Goal: Task Accomplishment & Management: Use online tool/utility

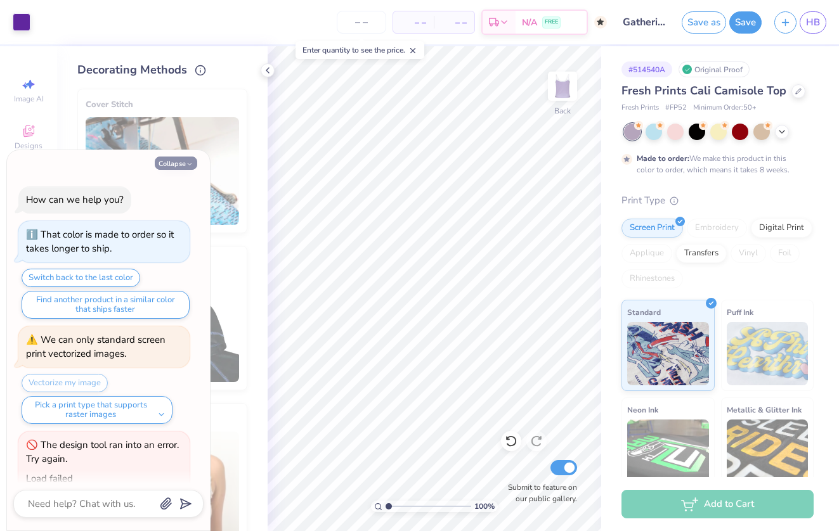
click at [178, 161] on button "Collapse" at bounding box center [176, 163] width 42 height 13
type textarea "x"
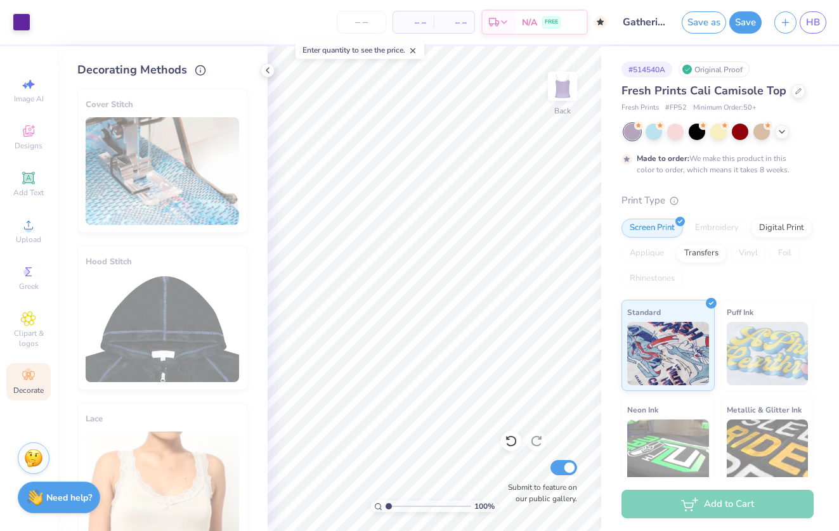
click at [614, 3] on div "Design Title Gathering Tank" at bounding box center [644, 22] width 62 height 44
click at [781, 17] on icon "button" at bounding box center [785, 20] width 11 height 11
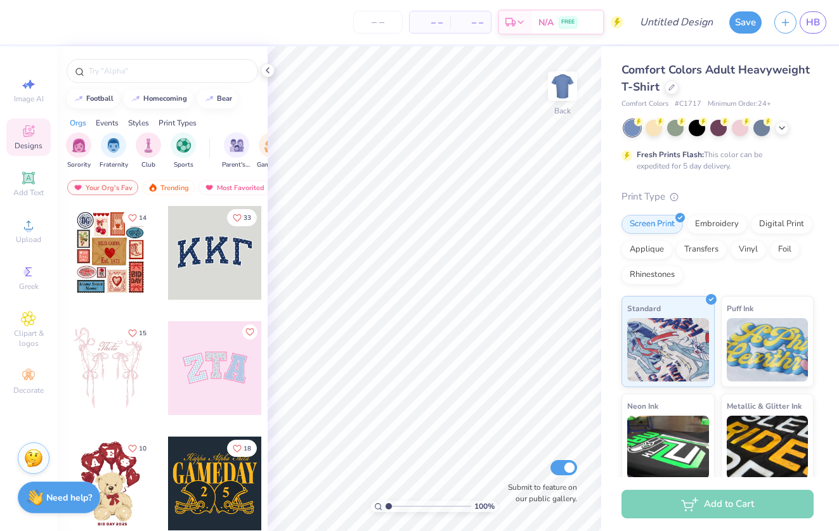
scroll to position [-13, 0]
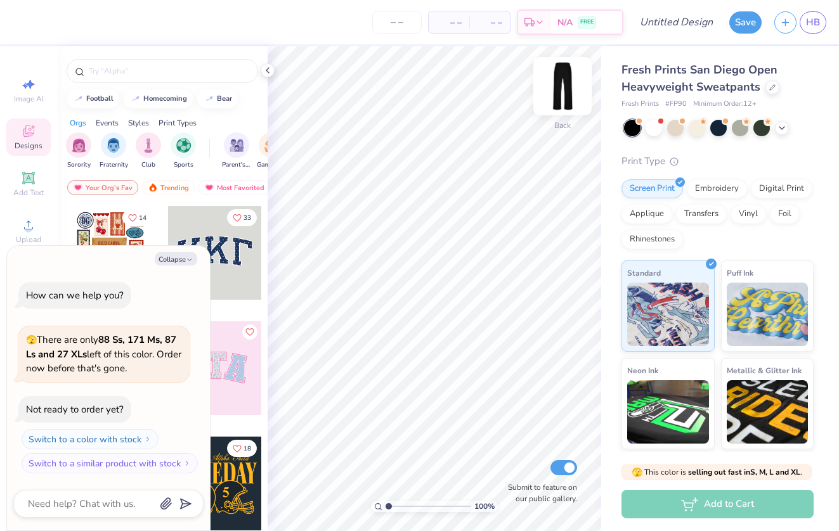
click at [565, 93] on img at bounding box center [562, 86] width 51 height 51
click at [567, 106] on img at bounding box center [562, 86] width 51 height 51
click at [183, 261] on button "Collapse" at bounding box center [176, 258] width 42 height 13
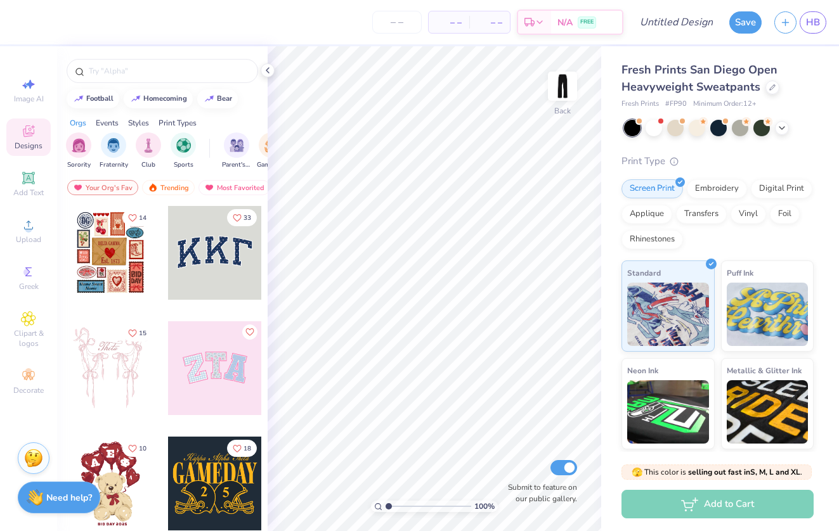
type textarea "x"
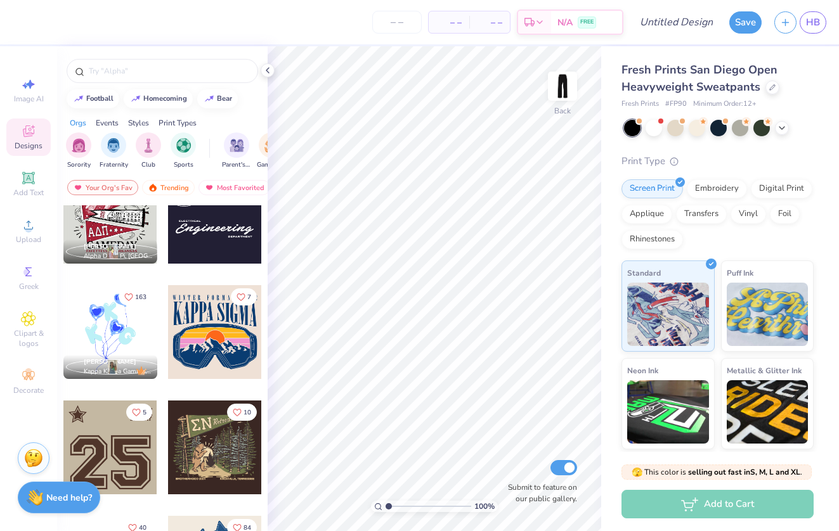
scroll to position [1306, 0]
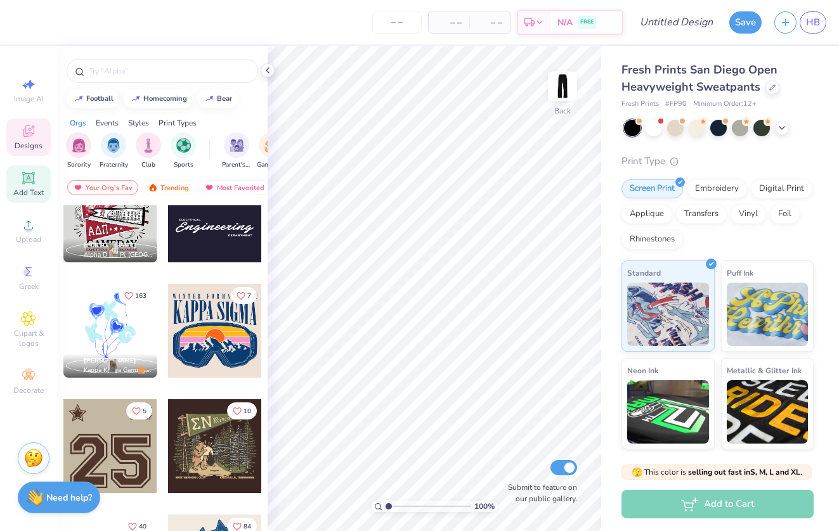
click at [37, 186] on div "Add Text" at bounding box center [28, 183] width 44 height 37
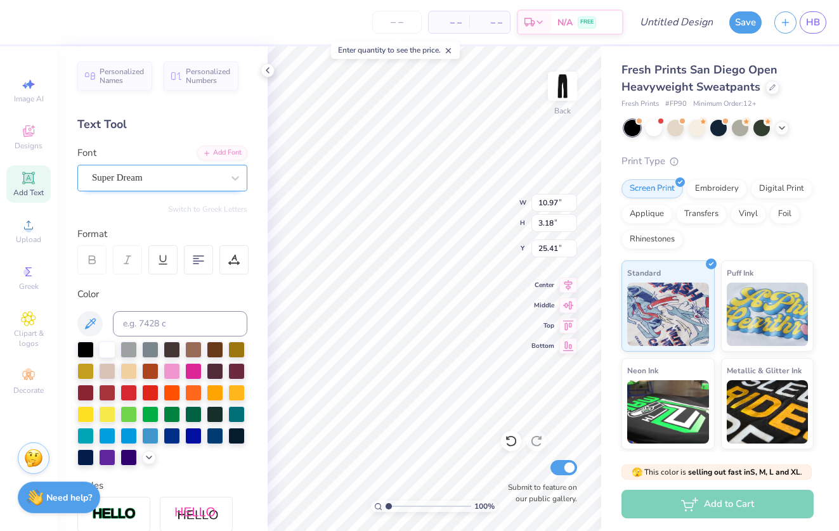
click at [183, 178] on div "Super Dream" at bounding box center [157, 178] width 133 height 20
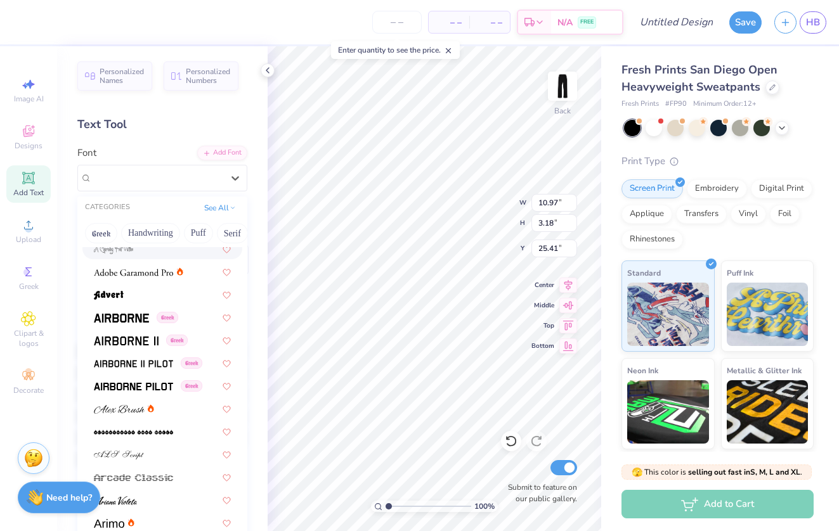
scroll to position [181, 0]
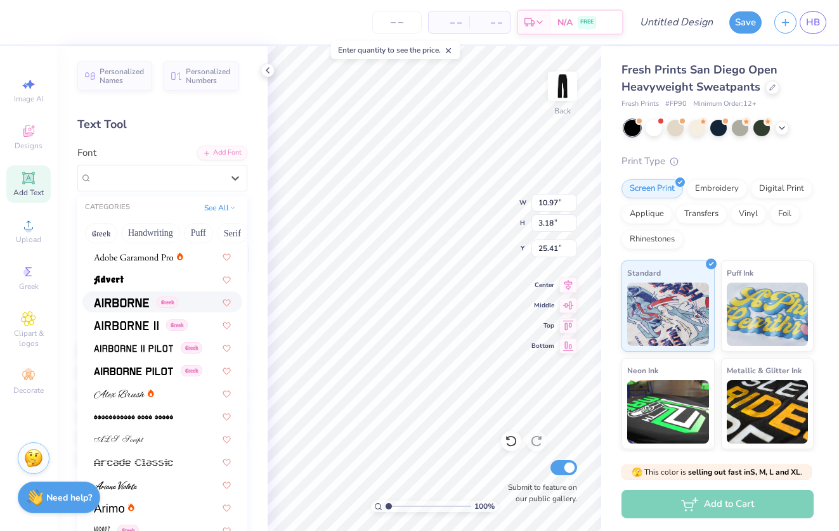
click at [127, 299] on span at bounding box center [121, 301] width 55 height 13
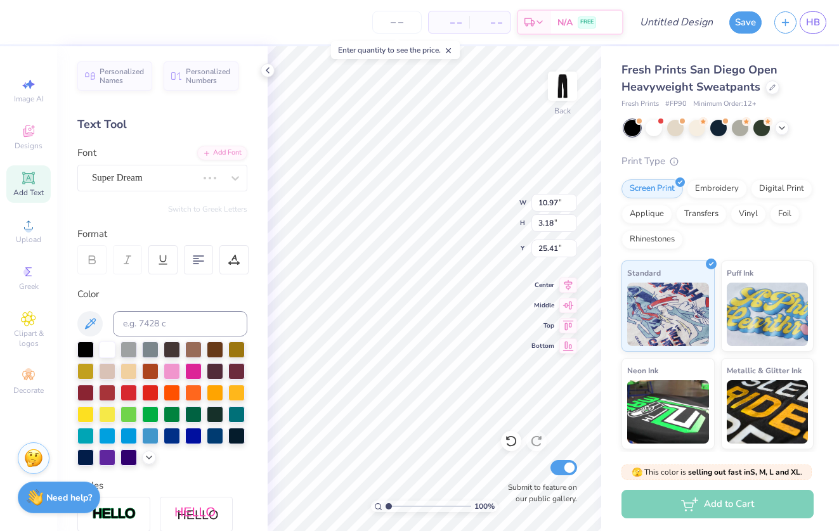
type input "10.50"
type input "3.32"
type input "25.34"
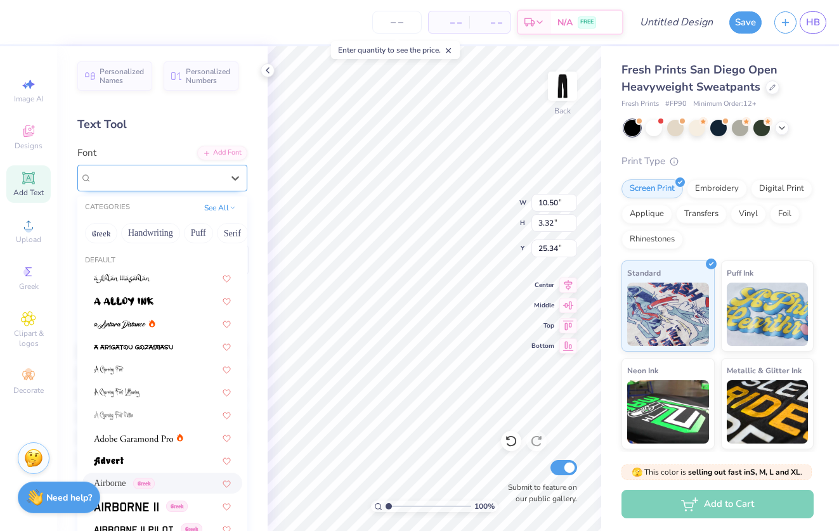
click at [218, 184] on div "Airborne Greek" at bounding box center [157, 178] width 133 height 20
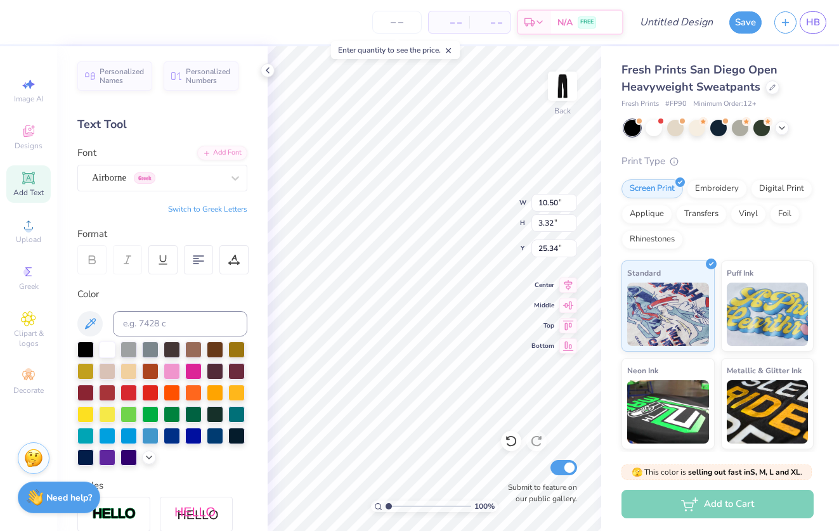
scroll to position [0, 3]
type textarea "The Gathering"
type input "6.62"
type input "0.68"
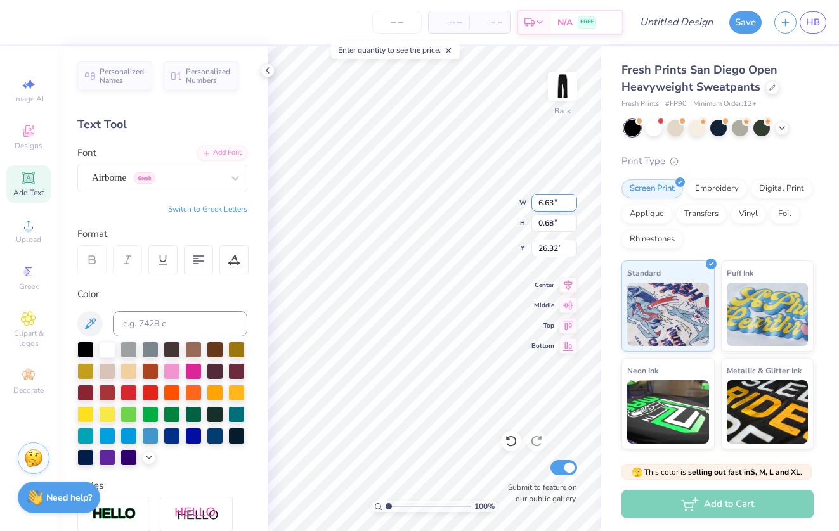
click at [572, 200] on input "6.63" at bounding box center [554, 203] width 46 height 18
click at [572, 200] on input "6.64" at bounding box center [554, 203] width 46 height 18
type input "6.65"
click at [572, 200] on input "6.65" at bounding box center [554, 203] width 46 height 18
click at [567, 325] on icon at bounding box center [568, 323] width 18 height 15
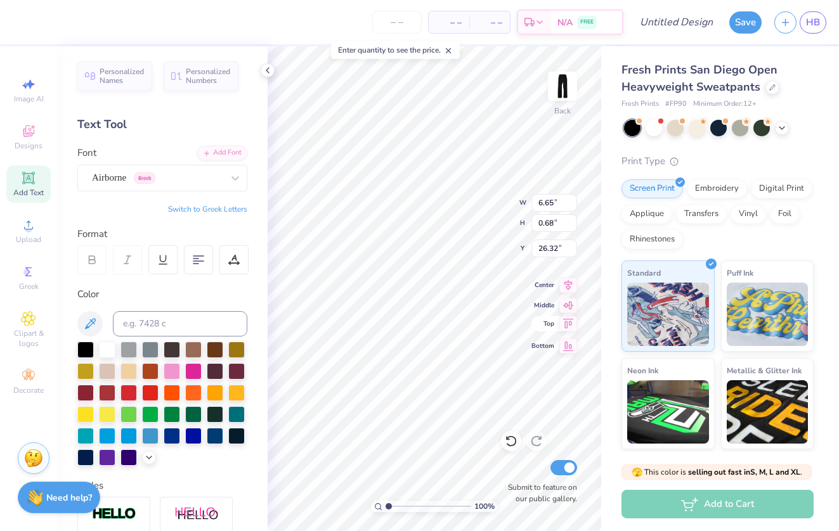
type input "0.50"
click at [570, 288] on icon at bounding box center [568, 283] width 18 height 15
click at [570, 284] on icon at bounding box center [568, 283] width 18 height 15
click at [450, 48] on icon at bounding box center [448, 50] width 9 height 9
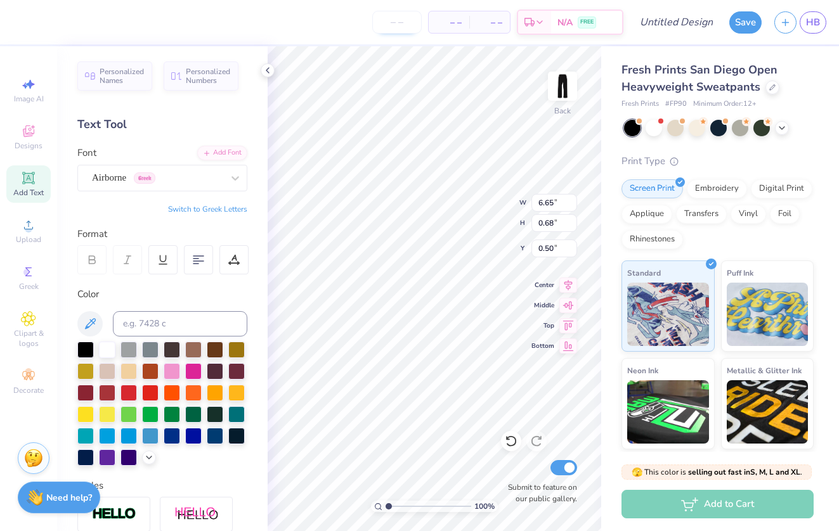
click at [388, 19] on input "number" at bounding box center [396, 22] width 49 height 23
type input "15"
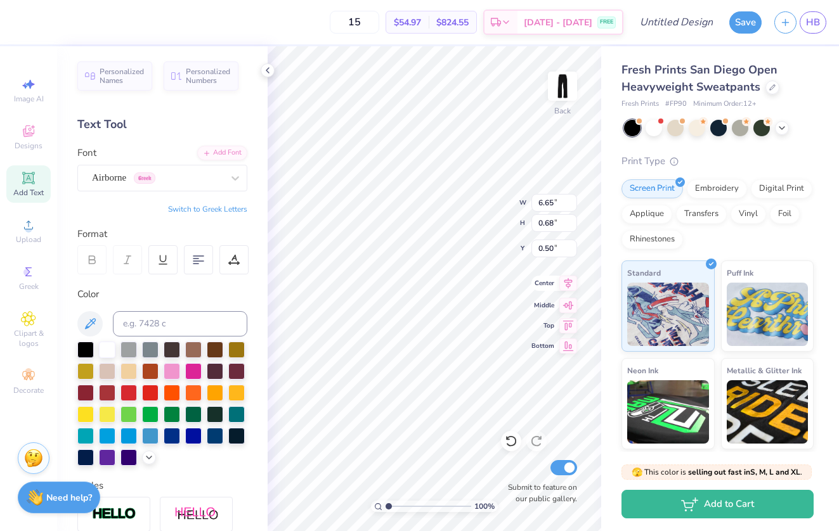
click at [569, 280] on icon at bounding box center [568, 283] width 18 height 15
click at [269, 65] on icon at bounding box center [267, 70] width 10 height 10
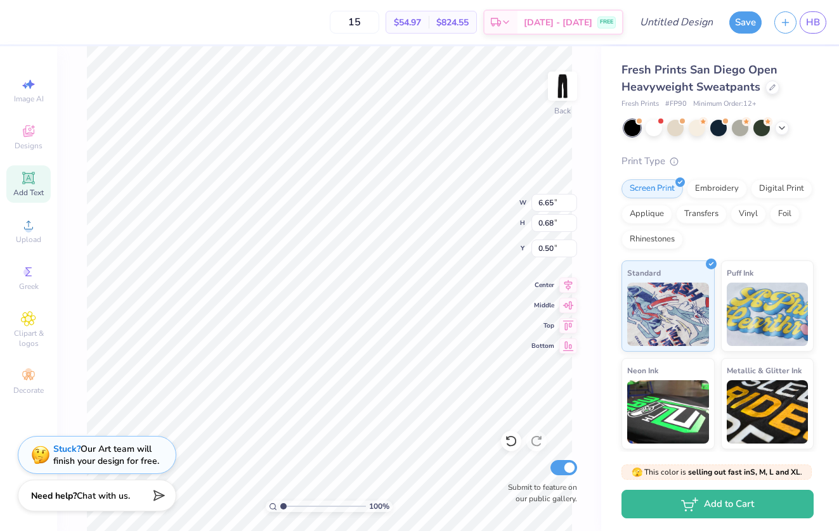
click at [112, 494] on span "Chat with us." at bounding box center [103, 496] width 53 height 12
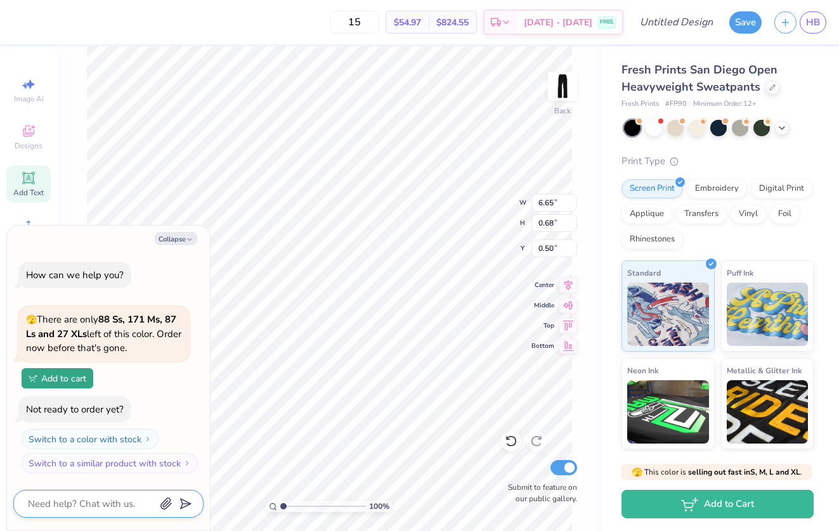
click at [106, 503] on textarea at bounding box center [91, 504] width 129 height 16
type textarea "x"
type textarea "h"
type textarea "x"
type textarea "ho"
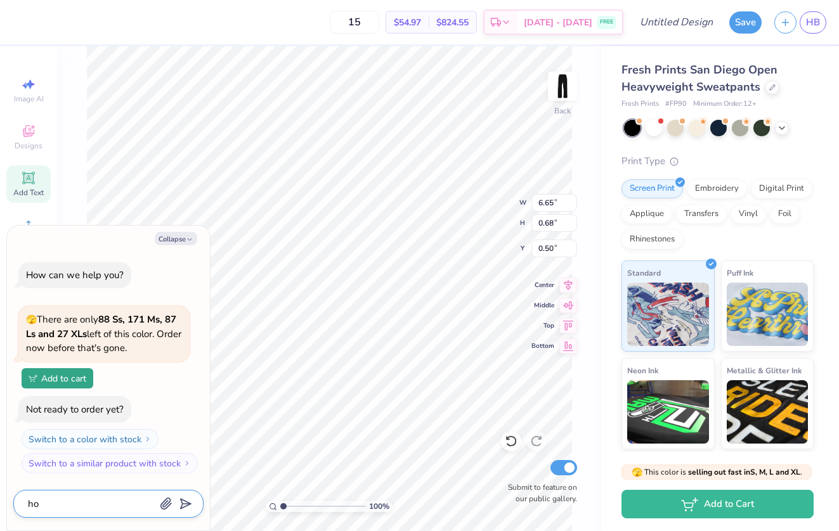
type textarea "x"
type textarea "how"
type textarea "x"
type textarea "how"
type textarea "x"
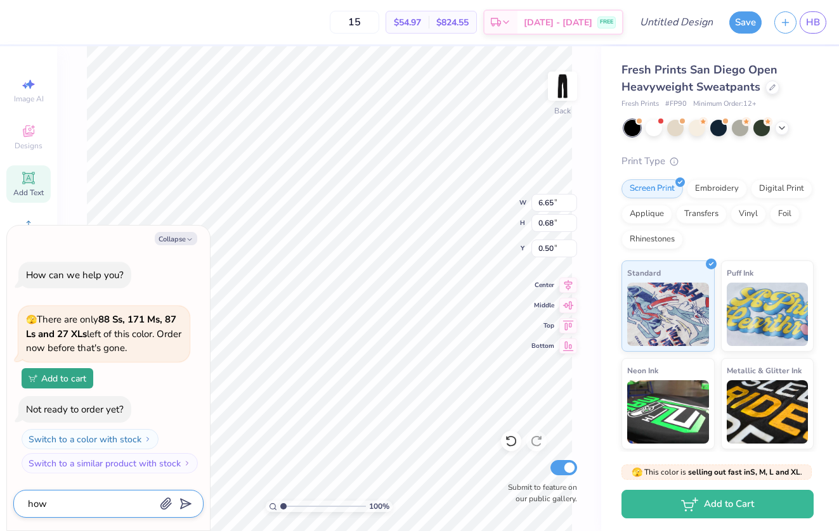
type textarea "how t"
type textarea "x"
type textarea "how"
type textarea "x"
type textarea "how d"
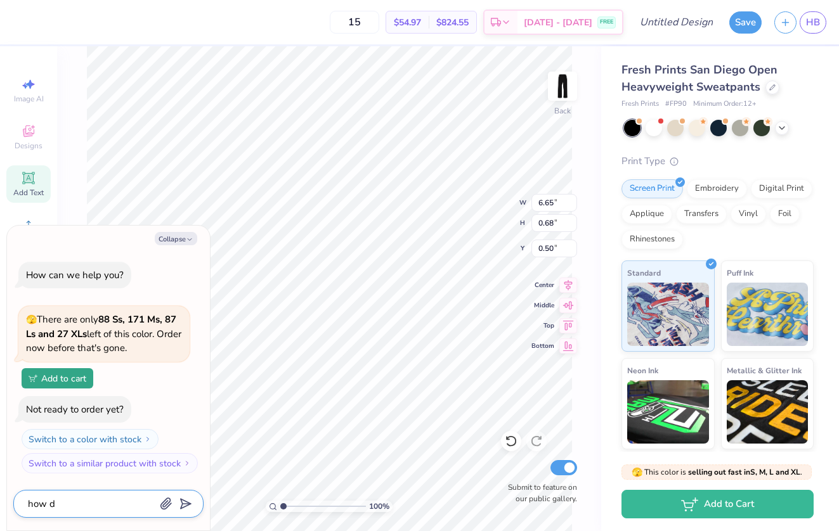
type textarea "x"
type textarea "how do"
type textarea "x"
type textarea "how do"
type textarea "x"
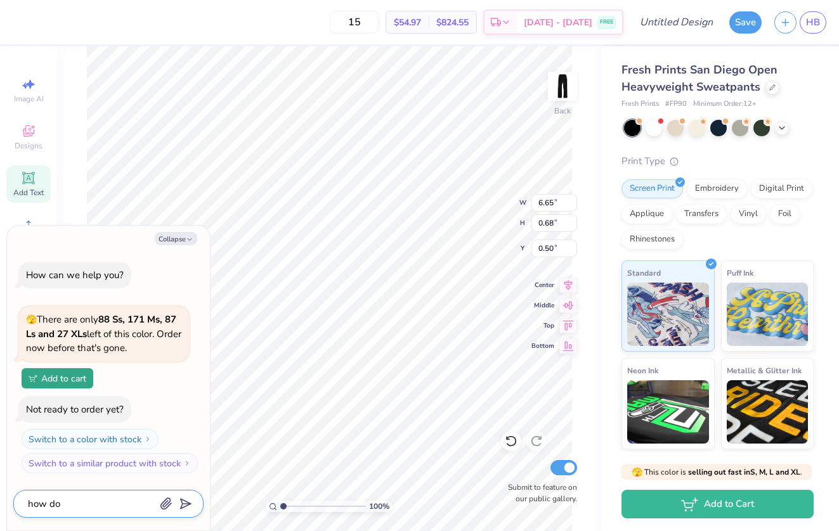
type textarea "how do i"
type textarea "x"
type textarea "how do I"
type textarea "x"
type textarea "how do I m"
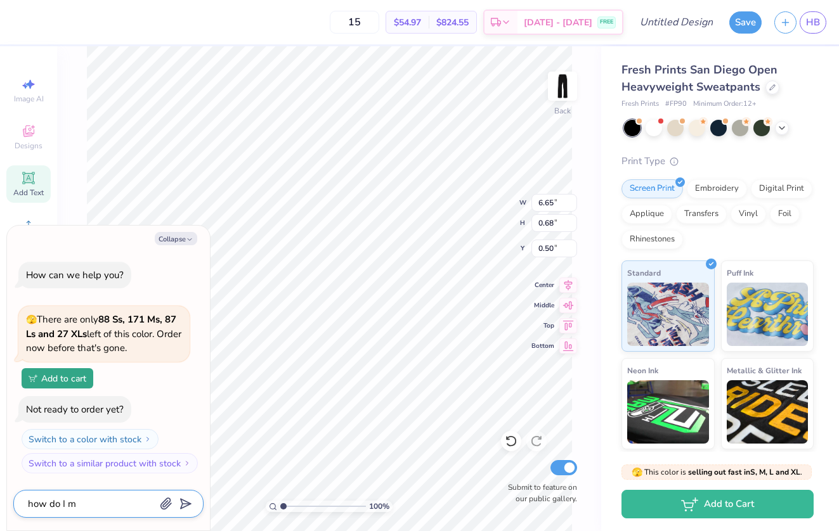
type textarea "x"
type textarea "how do I mo"
type textarea "x"
type textarea "how do I mov"
type textarea "x"
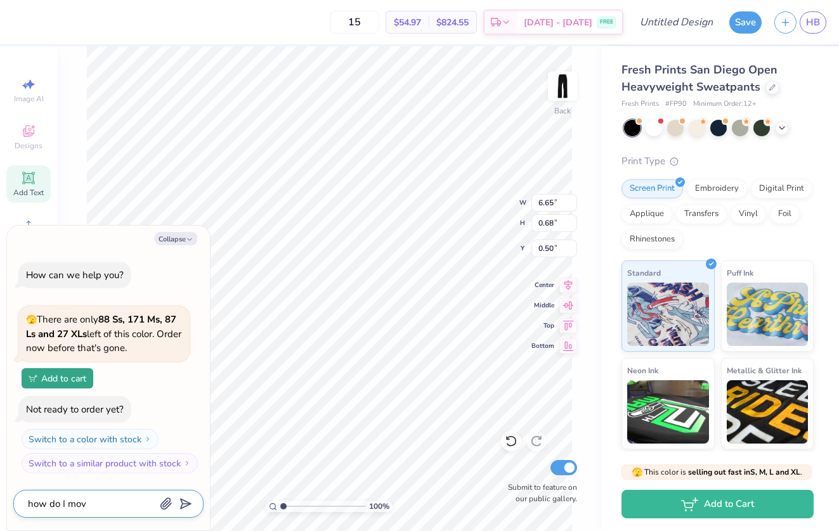
type textarea "how do I move"
type textarea "x"
type textarea "how do I move"
type textarea "x"
type textarea "how do I move t"
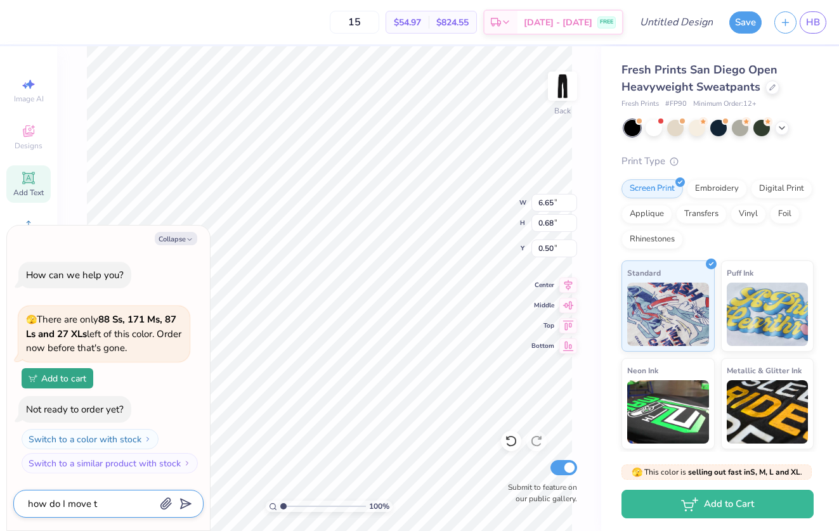
type textarea "x"
type textarea "how do I move te"
type textarea "x"
type textarea "how do I move tex"
type textarea "x"
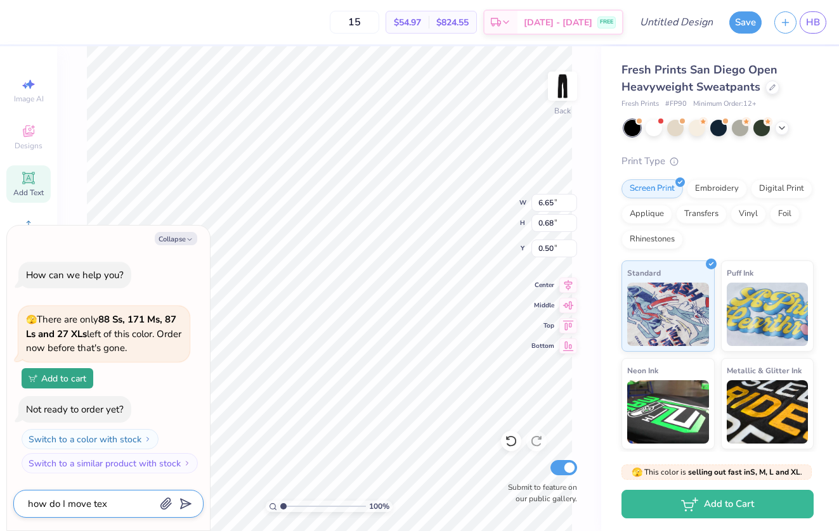
type textarea "how do I move text"
type textarea "x"
type textarea "how do I move text"
type textarea "x"
type textarea "how do I move text"
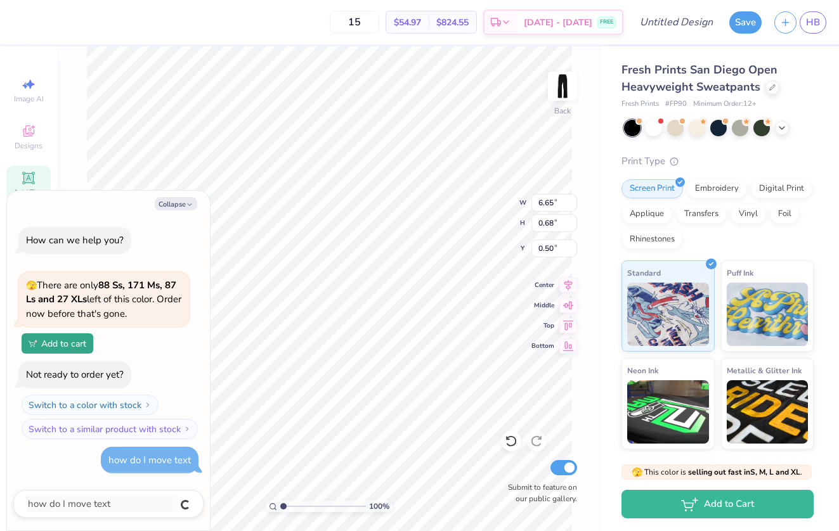
type textarea "x"
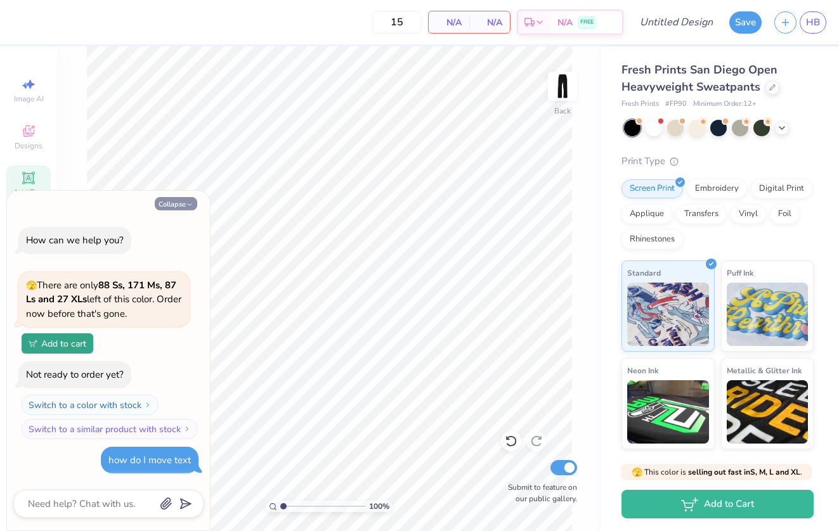
click at [186, 203] on icon "button" at bounding box center [190, 205] width 8 height 8
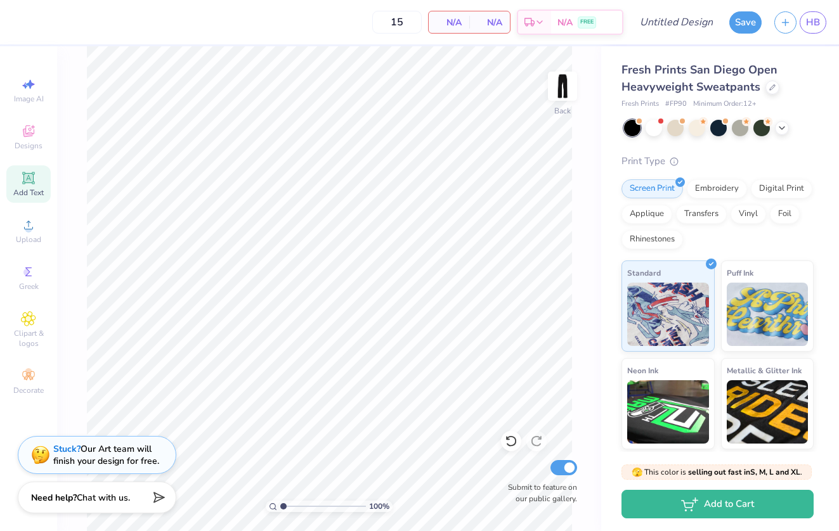
click at [38, 184] on div "Add Text" at bounding box center [28, 183] width 44 height 37
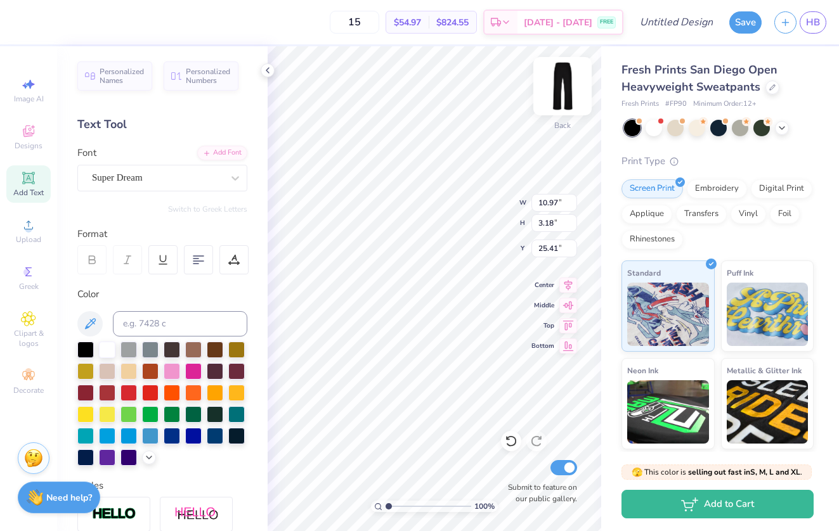
click at [570, 83] on img at bounding box center [562, 86] width 51 height 51
click at [267, 74] on icon at bounding box center [267, 70] width 10 height 10
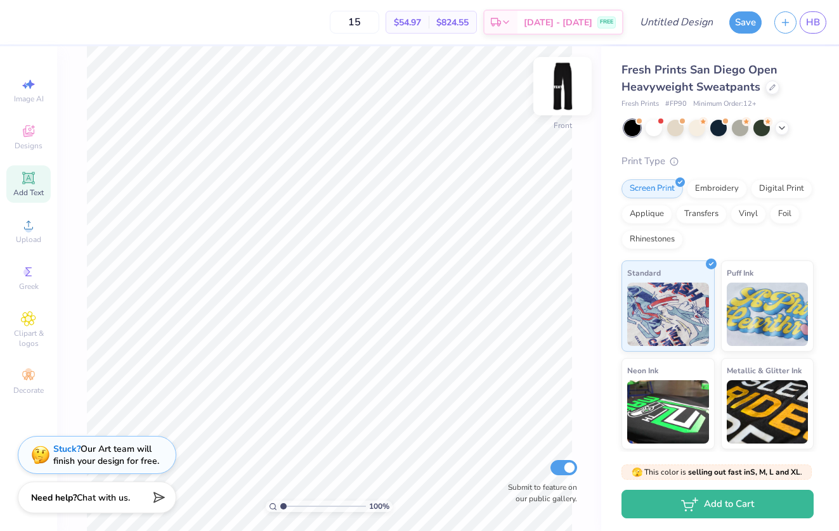
click at [562, 90] on img at bounding box center [562, 86] width 51 height 51
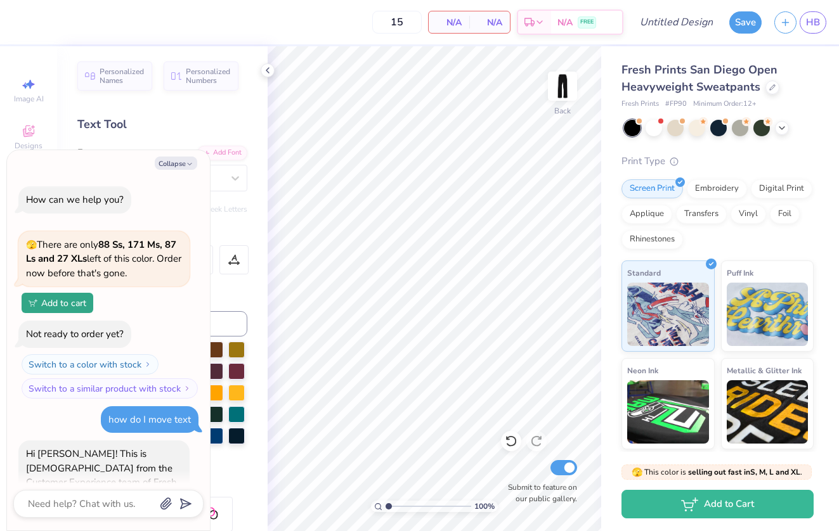
scroll to position [45, 0]
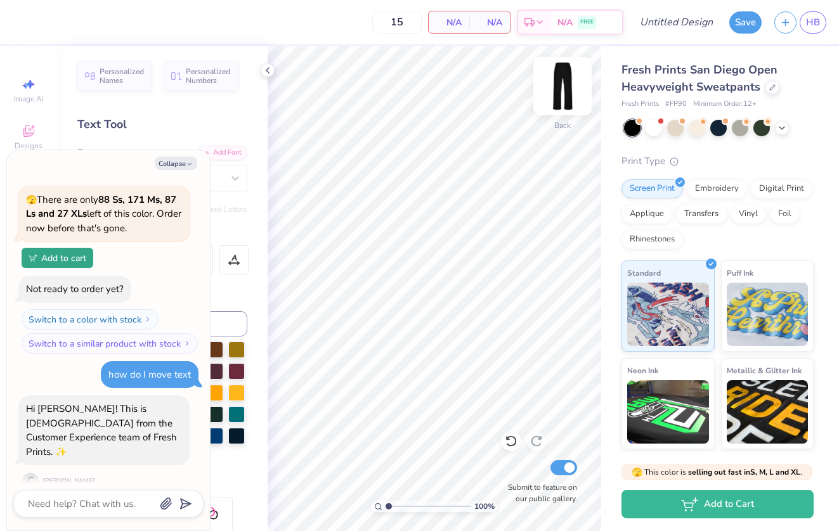
click at [568, 89] on img at bounding box center [562, 86] width 51 height 51
click at [184, 163] on button "Collapse" at bounding box center [176, 163] width 42 height 13
type textarea "x"
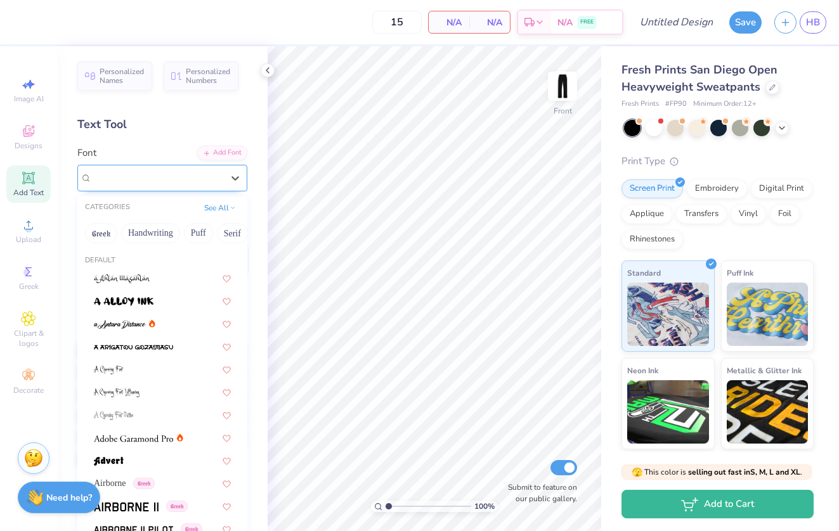
click at [170, 179] on div "Super Dream" at bounding box center [157, 178] width 133 height 20
click at [100, 235] on button "Greek" at bounding box center [101, 233] width 32 height 20
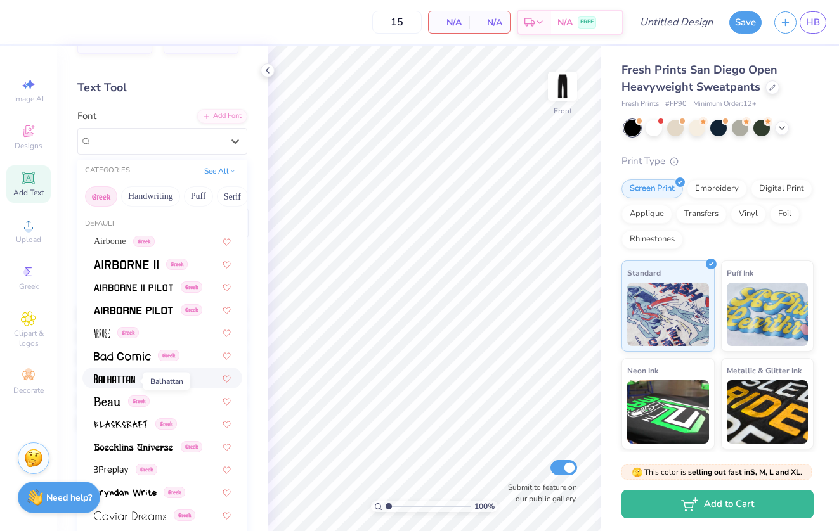
scroll to position [29, 0]
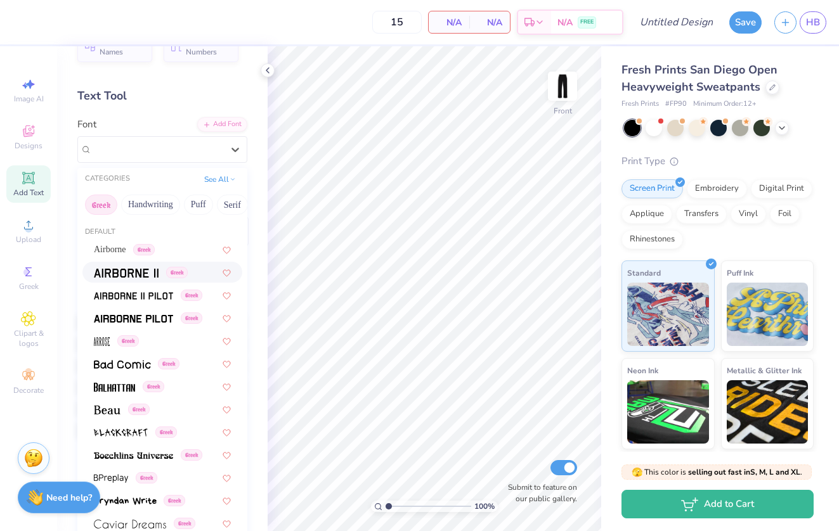
click at [139, 273] on img at bounding box center [126, 273] width 65 height 9
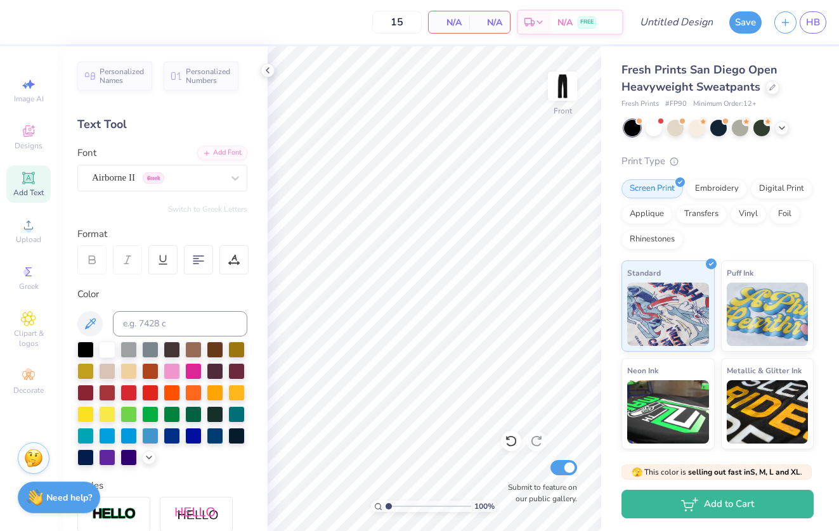
scroll to position [0, 0]
click at [191, 258] on div at bounding box center [198, 259] width 29 height 29
click at [274, 69] on div at bounding box center [268, 70] width 14 height 14
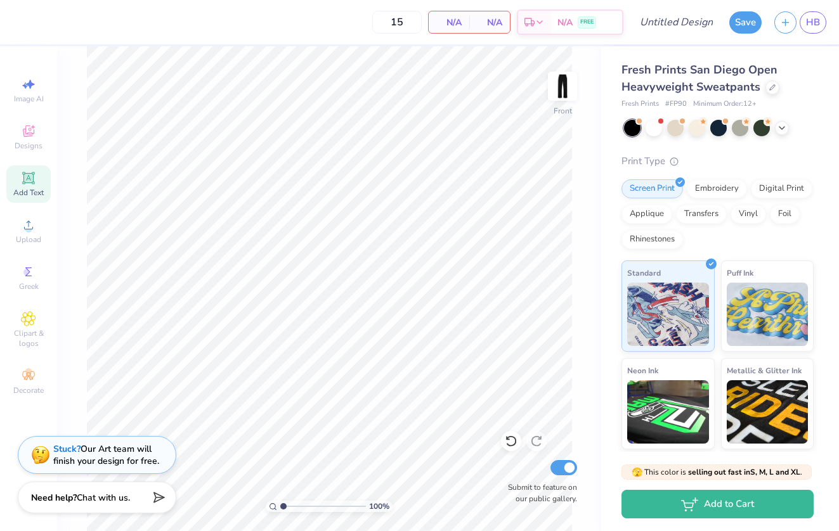
click at [579, 92] on div "100 % Front Submit to feature on our public gallery." at bounding box center [329, 288] width 544 height 485
click at [560, 89] on img at bounding box center [562, 86] width 51 height 51
click at [558, 94] on img at bounding box center [562, 86] width 51 height 51
click at [34, 177] on icon at bounding box center [28, 178] width 15 height 15
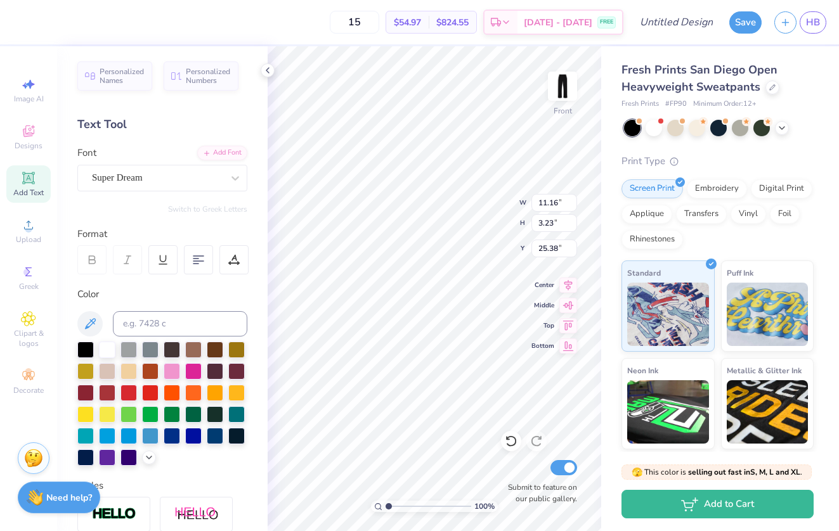
click at [34, 177] on icon at bounding box center [28, 178] width 15 height 15
click at [566, 327] on icon at bounding box center [568, 323] width 18 height 15
type input "0.50"
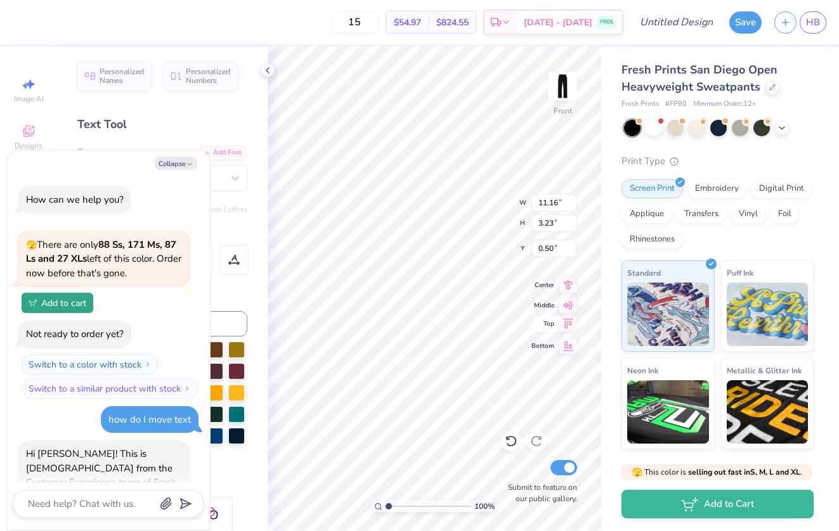
scroll to position [215, 0]
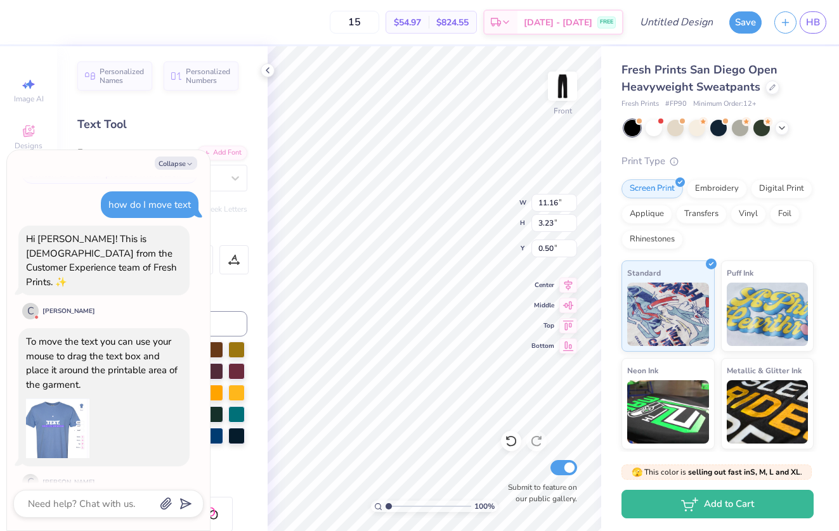
type textarea "x"
type input "25.38"
type textarea "x"
type input "8.92"
type input "2.58"
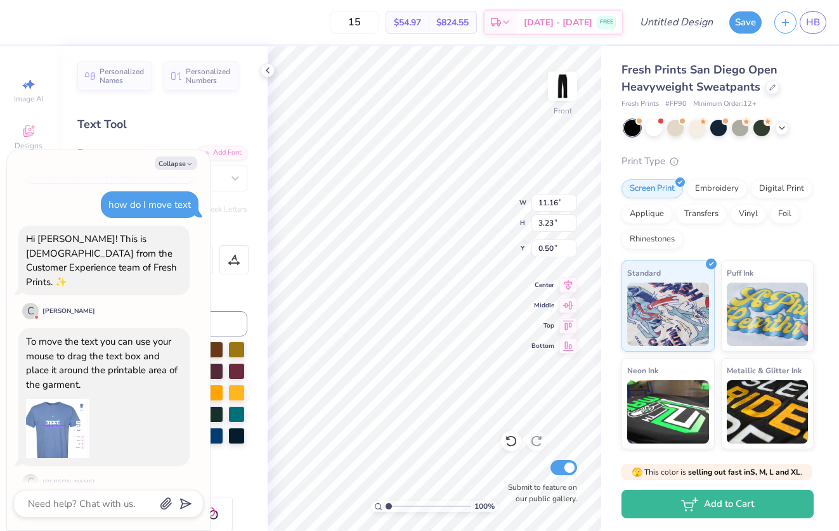
type input "1.15"
click at [184, 165] on button "Collapse" at bounding box center [176, 163] width 42 height 13
type textarea "x"
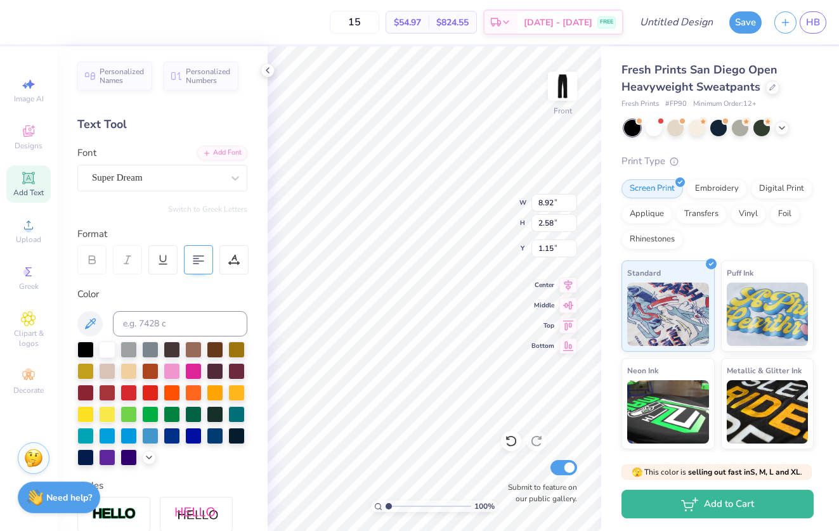
click at [198, 255] on icon at bounding box center [198, 259] width 11 height 11
click at [193, 257] on icon at bounding box center [198, 259] width 11 height 11
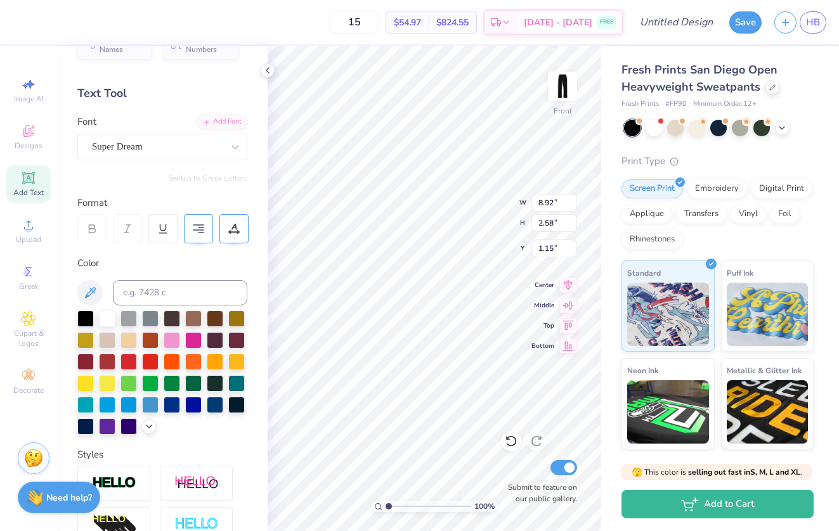
click at [233, 234] on div at bounding box center [233, 228] width 29 height 29
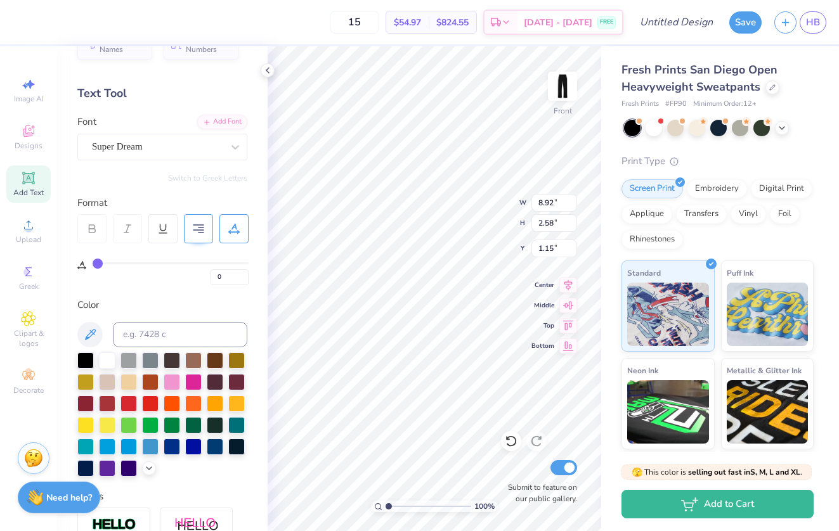
type input "1"
type input "3"
type input "5"
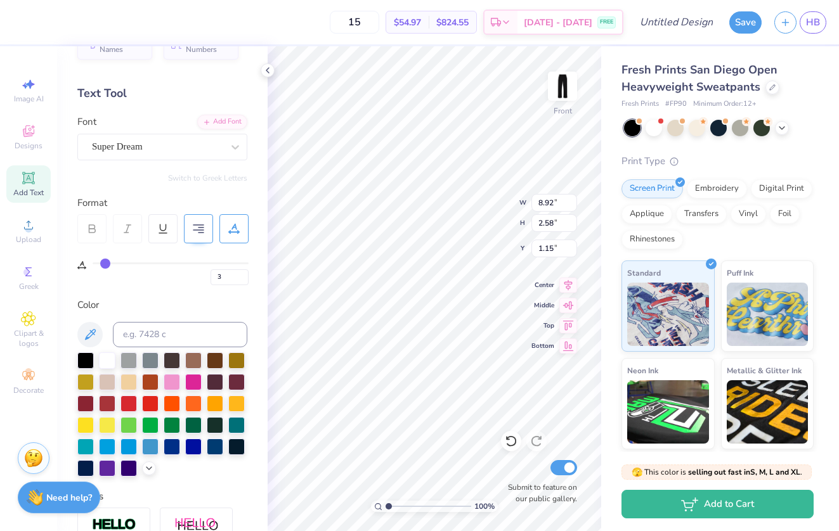
type input "5"
type input "7"
type input "9"
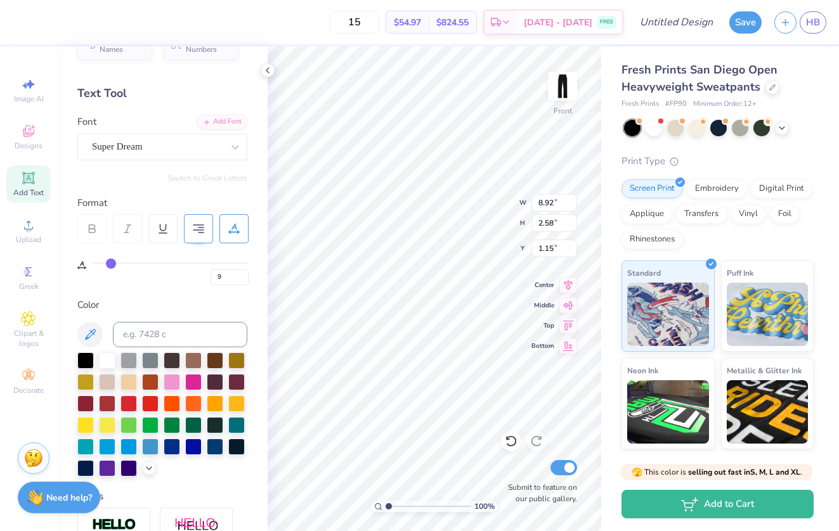
type input "10"
type input "12"
type input "13"
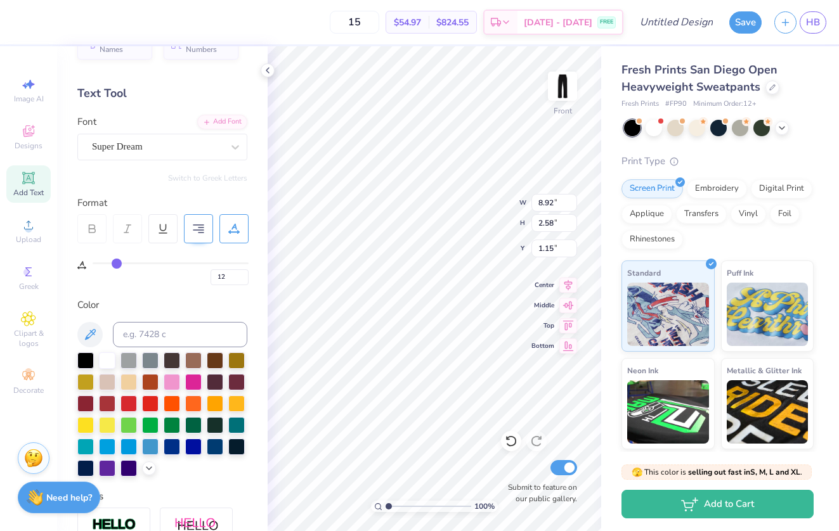
type input "13"
type input "14"
type input "15"
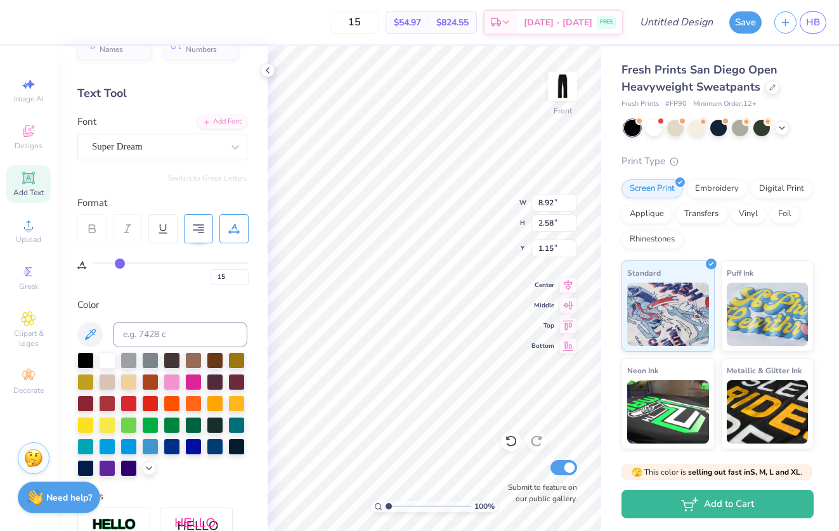
type input "16"
type input "17"
type input "18"
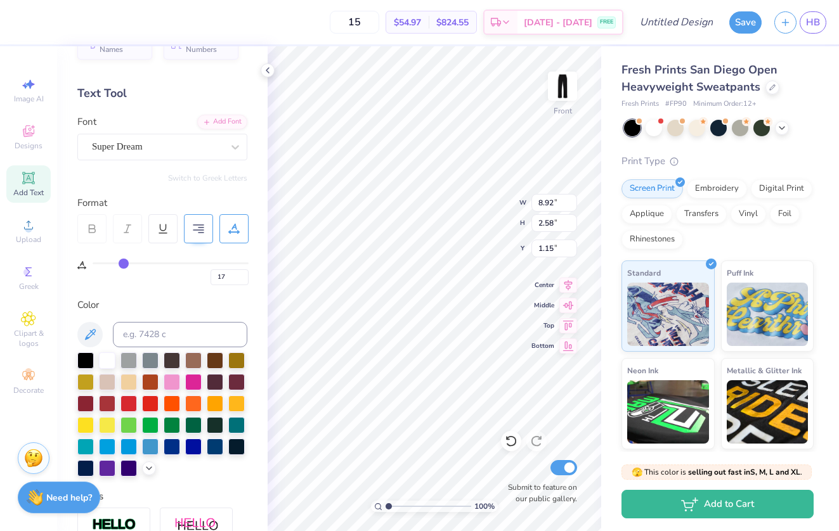
type input "18"
type input "19"
type input "20"
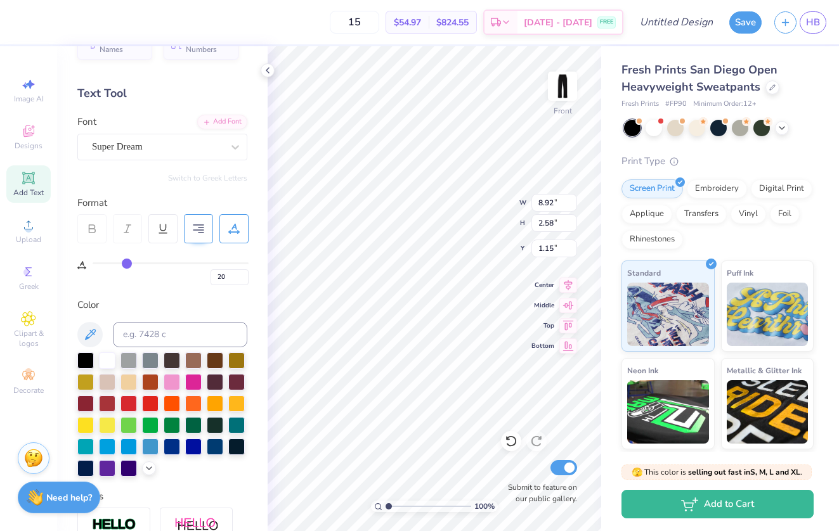
type input "21"
type input "22"
type input "23"
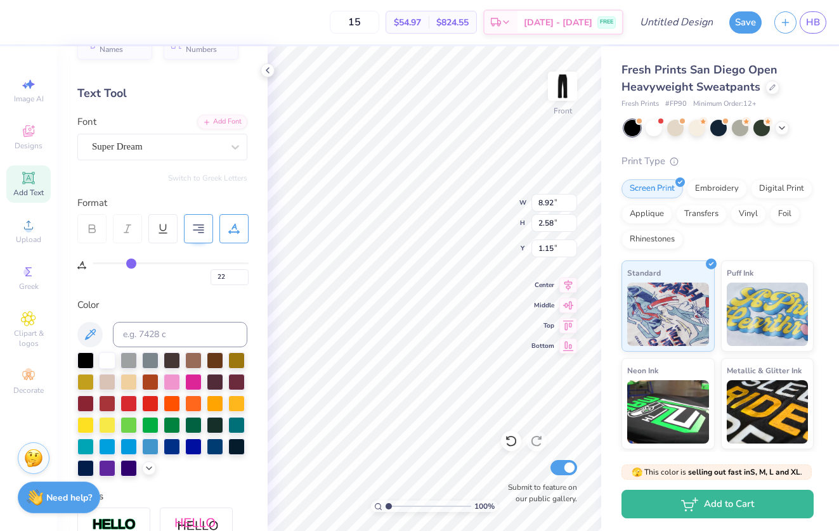
type input "23"
type input "24"
type input "25"
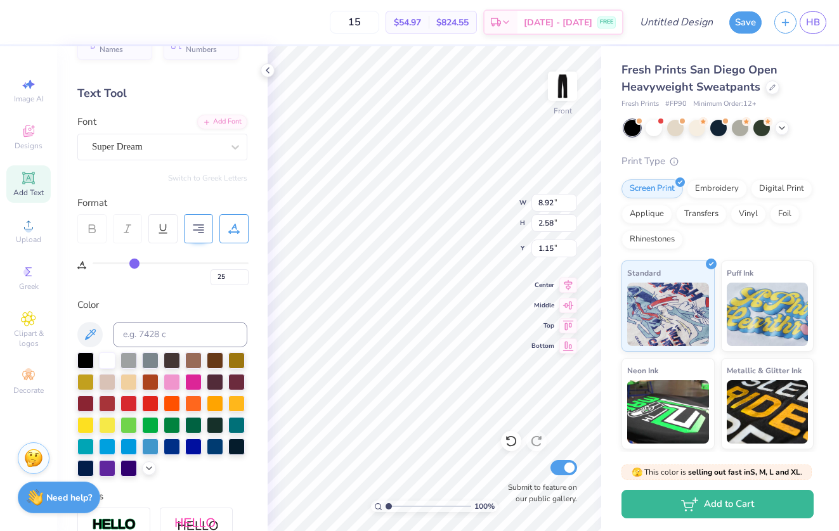
type input "26"
type input "27"
type input "28"
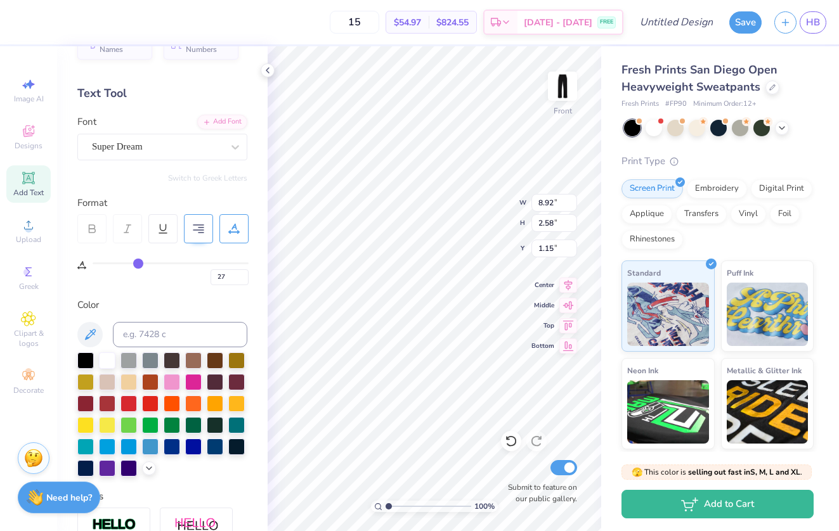
type input "28"
type input "29"
type input "30"
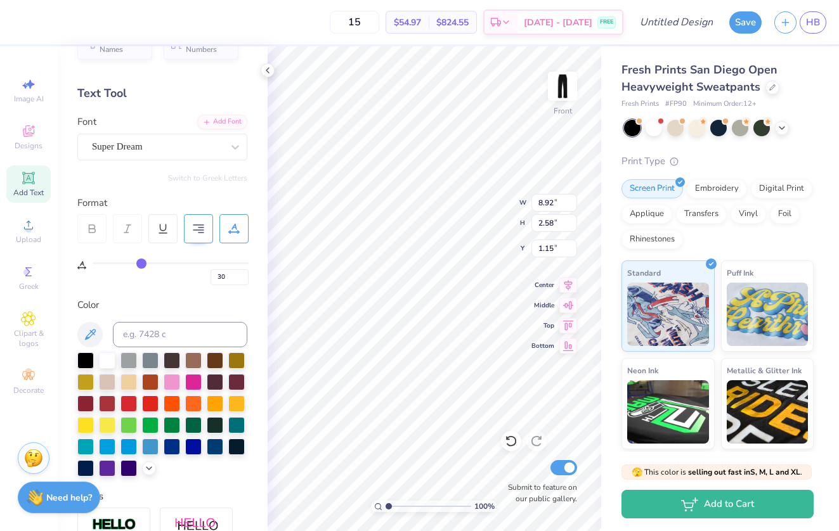
type input "31"
type input "32"
drag, startPoint x: 97, startPoint y: 264, endPoint x: 144, endPoint y: 267, distance: 47.0
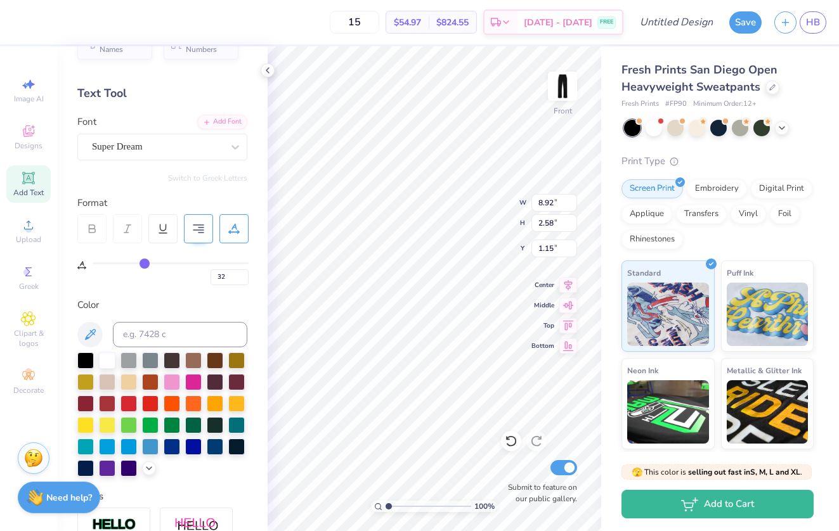
click at [144, 264] on input "range" at bounding box center [171, 263] width 156 height 2
type input "31"
type input "30"
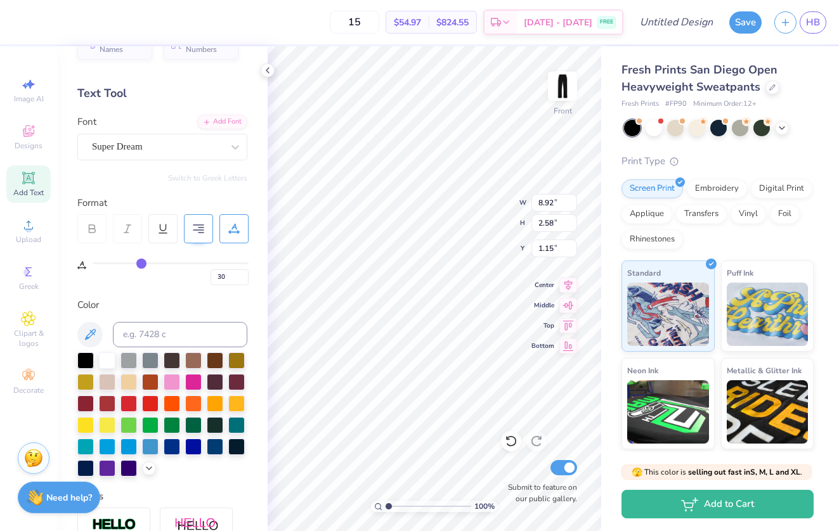
type input "29"
type input "28"
type input "26"
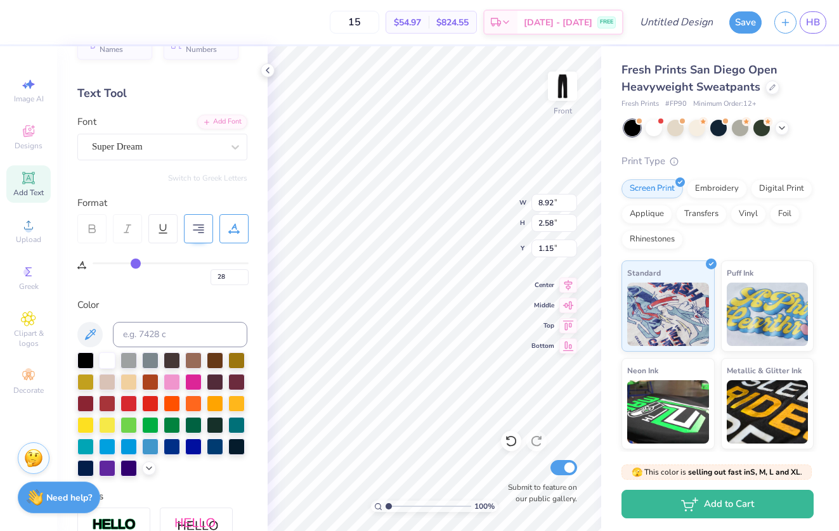
type input "26"
type input "24"
type input "23"
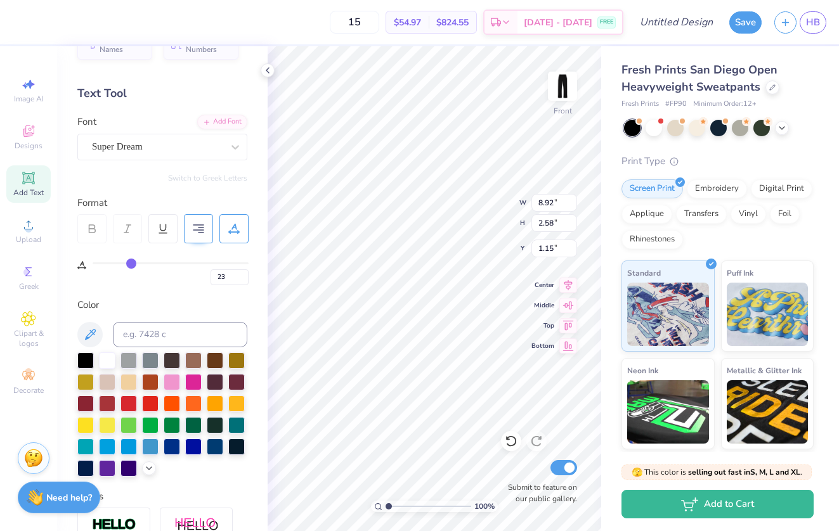
type input "21"
type input "20"
type input "18"
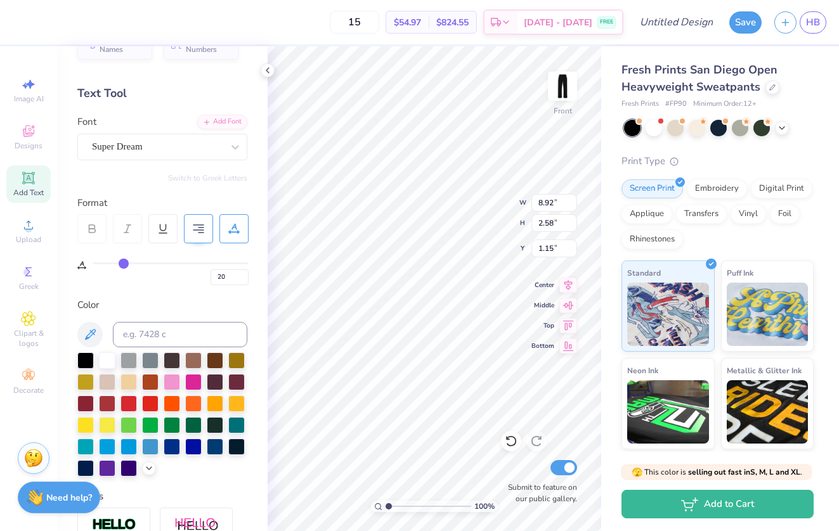
type input "18"
type input "17"
type input "16"
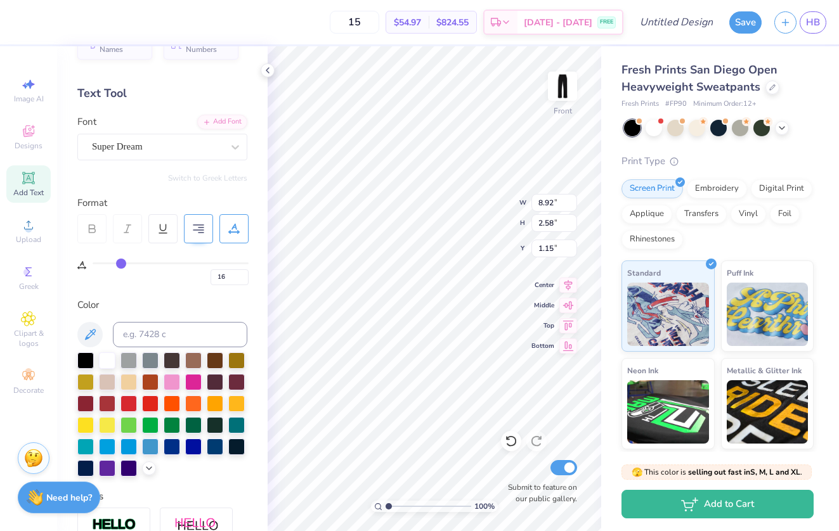
type input "14"
type input "13"
type input "12"
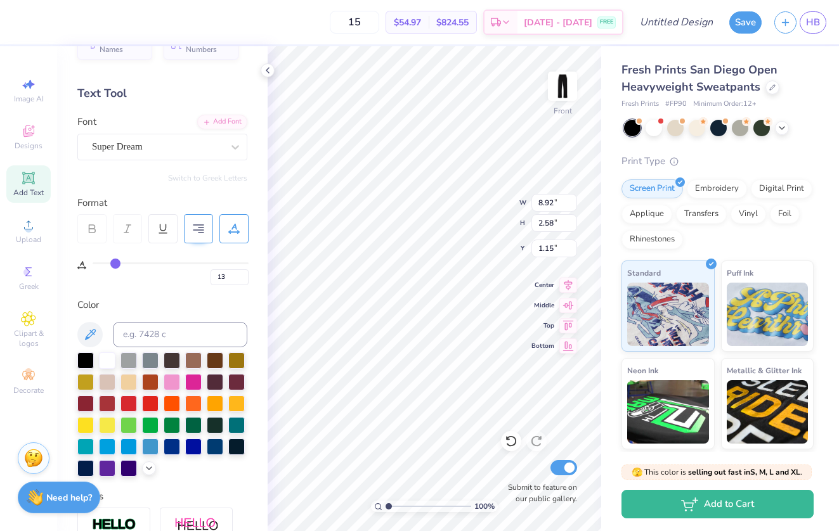
type input "12"
type input "13"
drag, startPoint x: 143, startPoint y: 261, endPoint x: 117, endPoint y: 262, distance: 26.6
type input "13"
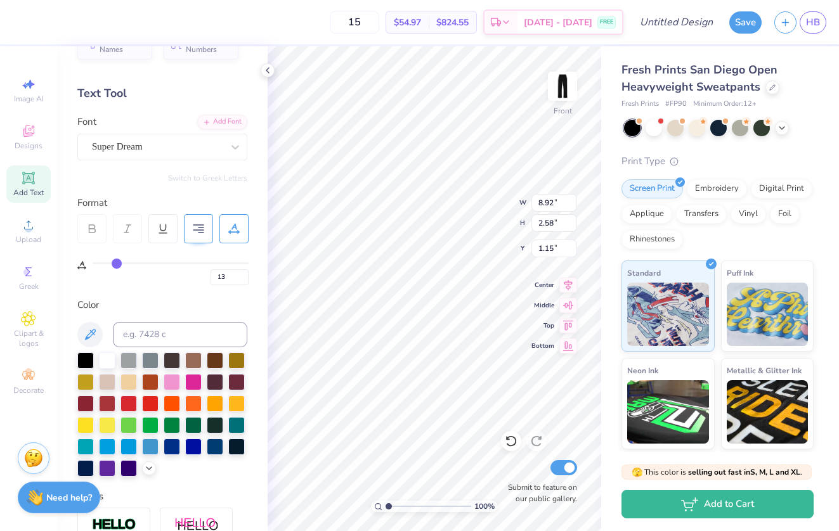
click at [116, 262] on input "range" at bounding box center [171, 263] width 156 height 2
type textarea "The Gathering"
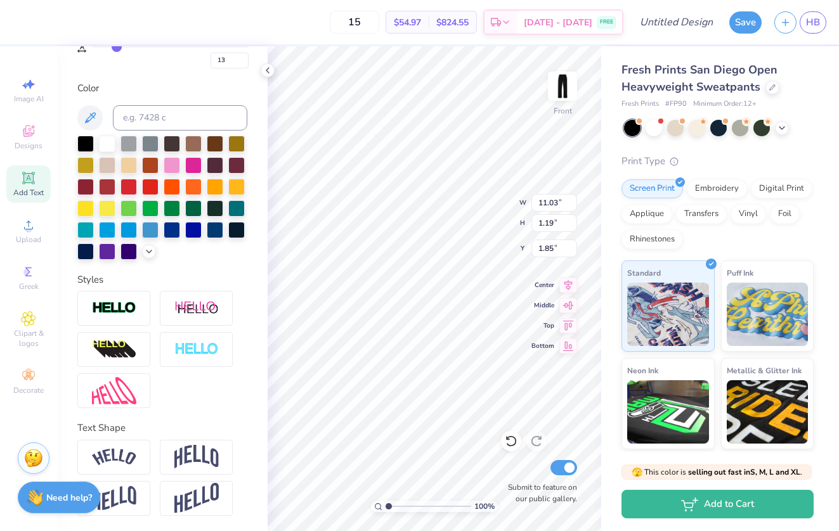
scroll to position [248, 0]
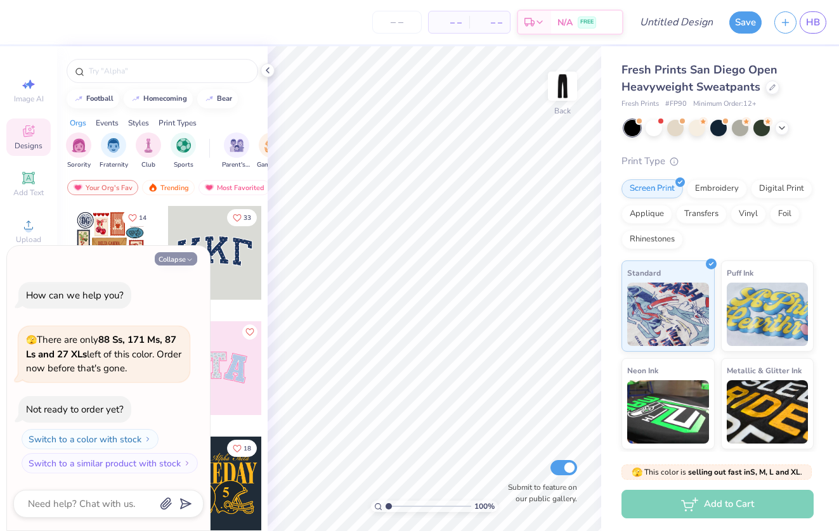
click at [179, 260] on button "Collapse" at bounding box center [176, 258] width 42 height 13
type textarea "x"
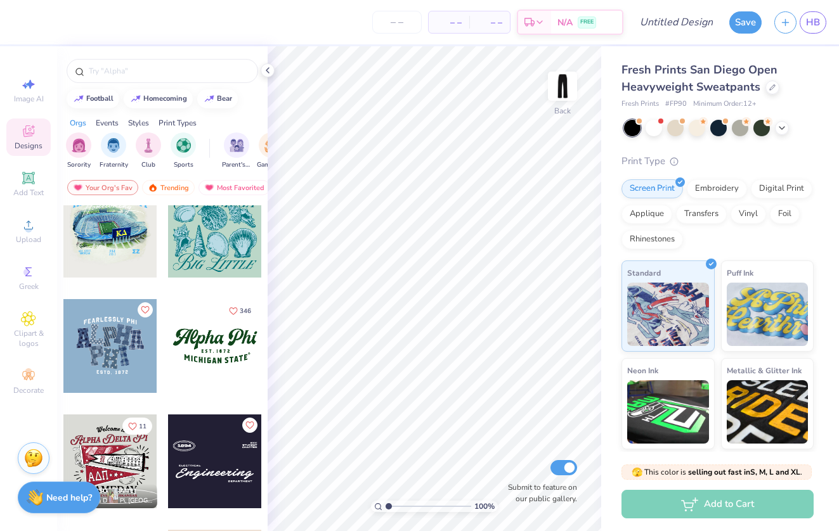
scroll to position [1062, 0]
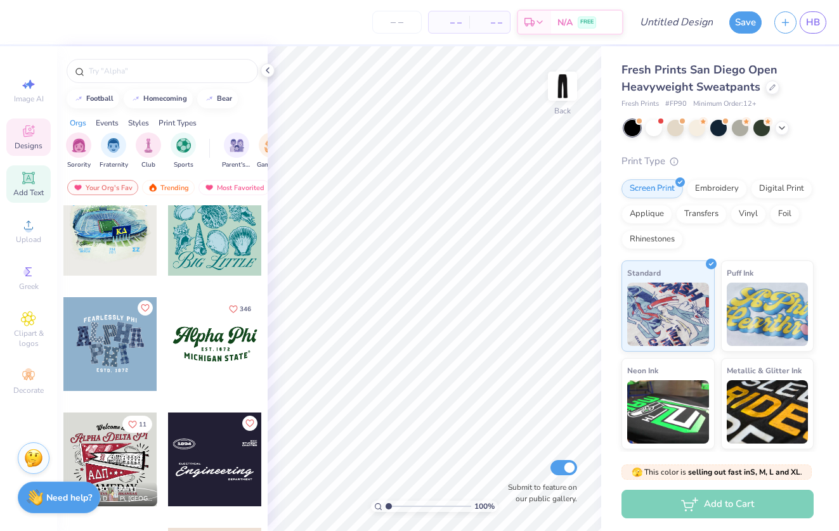
click at [35, 196] on span "Add Text" at bounding box center [28, 193] width 30 height 10
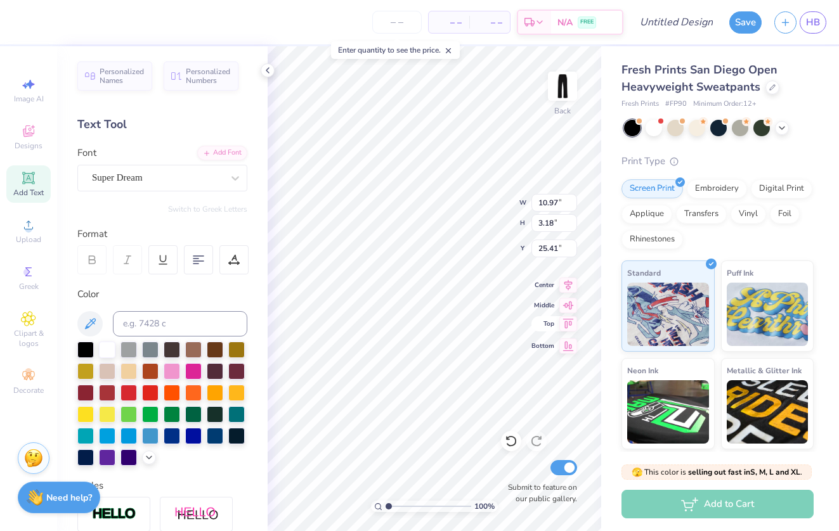
click at [570, 328] on icon at bounding box center [568, 323] width 18 height 15
click at [574, 302] on icon at bounding box center [568, 303] width 18 height 15
click at [564, 326] on icon at bounding box center [568, 323] width 18 height 15
type input "0.50"
click at [568, 92] on img at bounding box center [562, 86] width 51 height 51
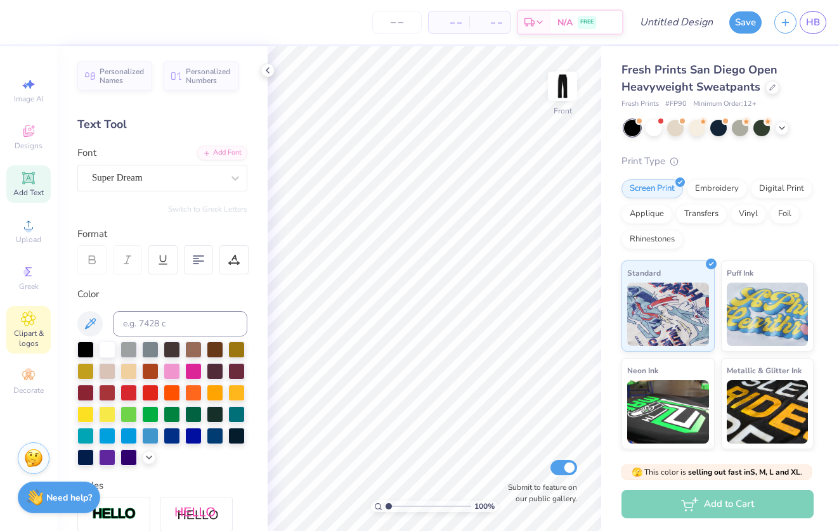
click at [30, 332] on span "Clipart & logos" at bounding box center [28, 338] width 44 height 20
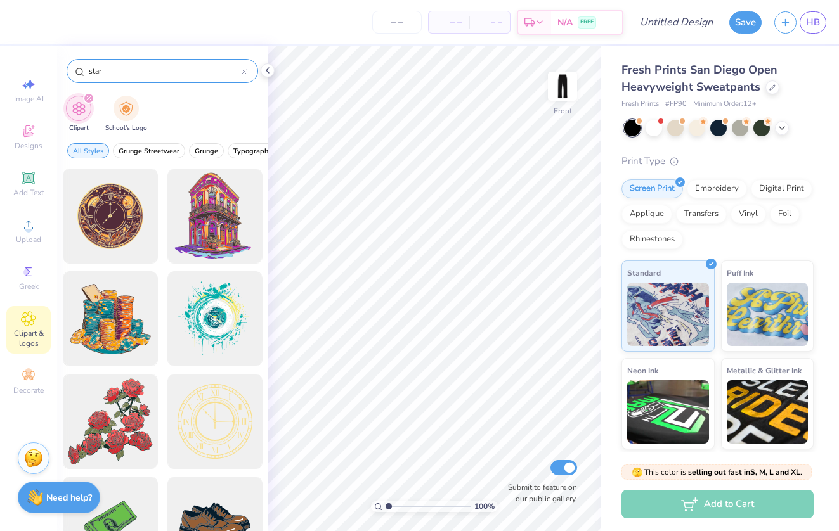
type input "star"
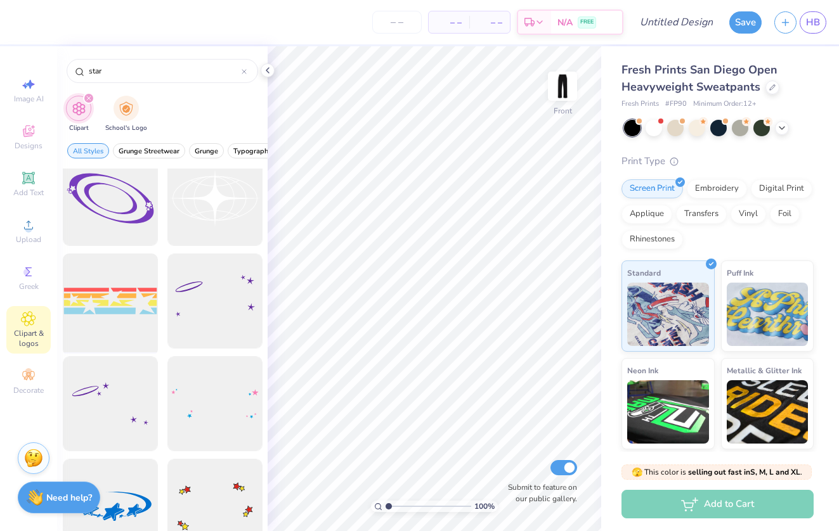
scroll to position [2587, 0]
click at [235, 315] on div at bounding box center [214, 299] width 105 height 105
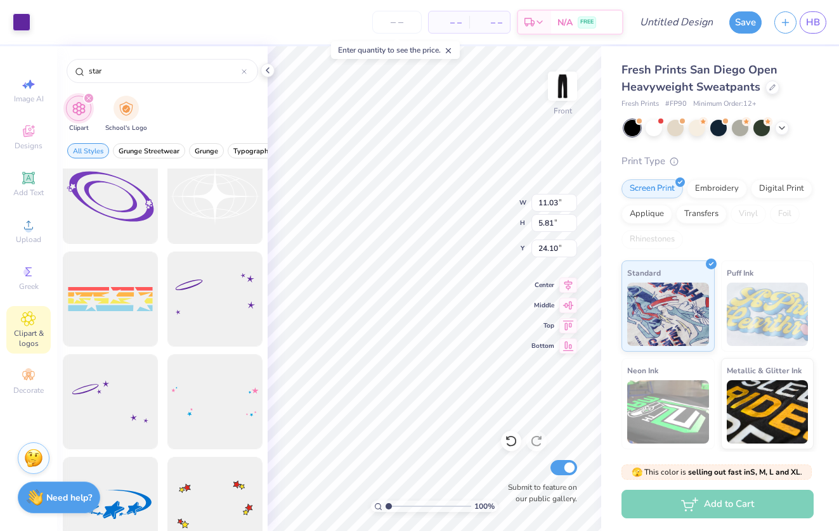
type input "12.51"
type input "4.46"
type input "4.43"
type input "4.53"
type input "2.51"
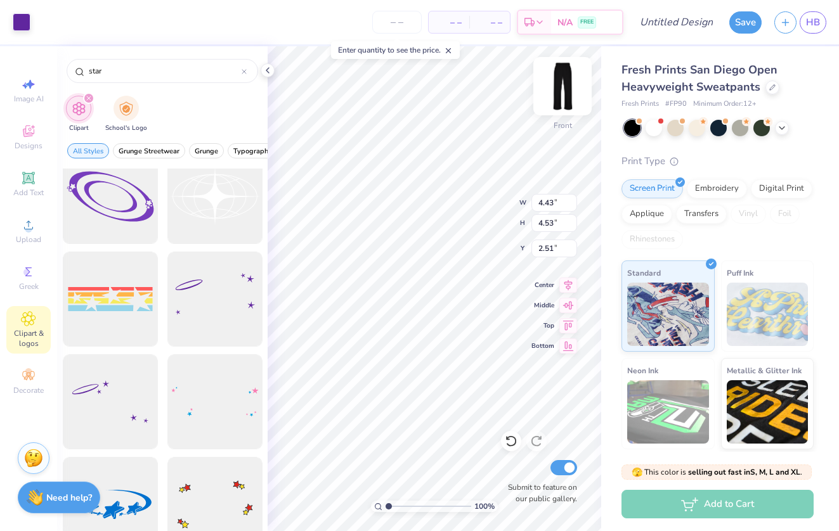
type input "10.46"
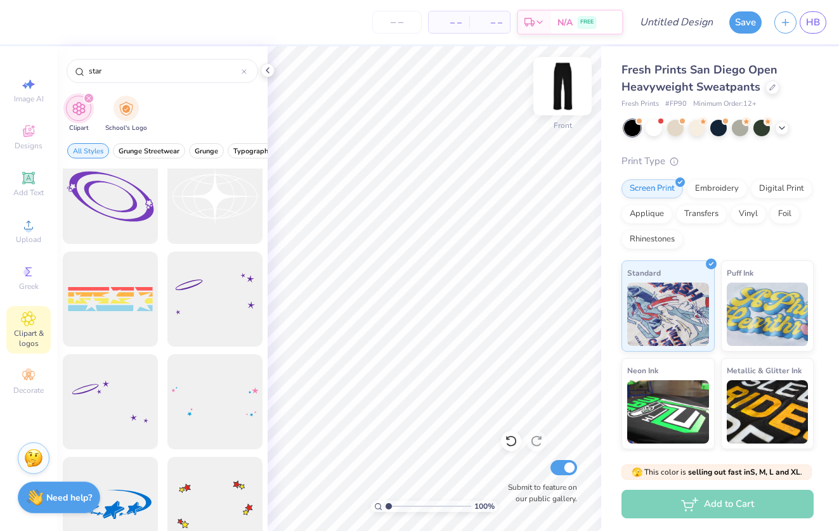
click at [569, 90] on img at bounding box center [562, 86] width 51 height 51
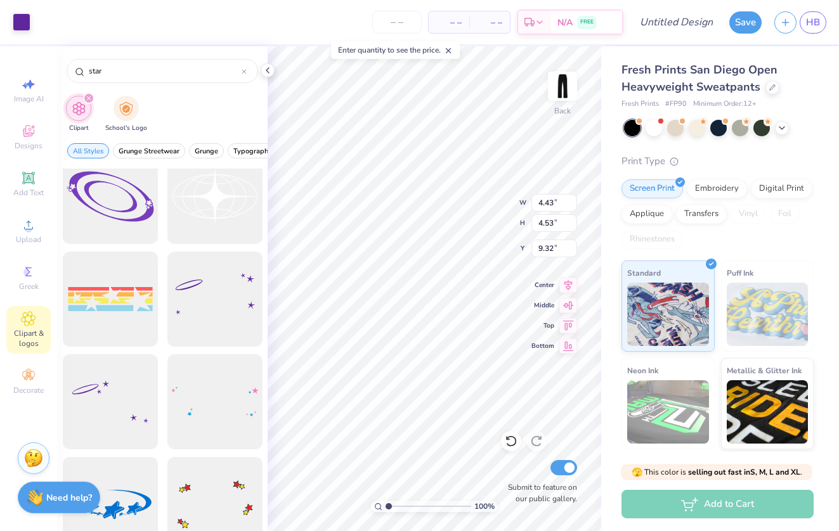
type input "5.67"
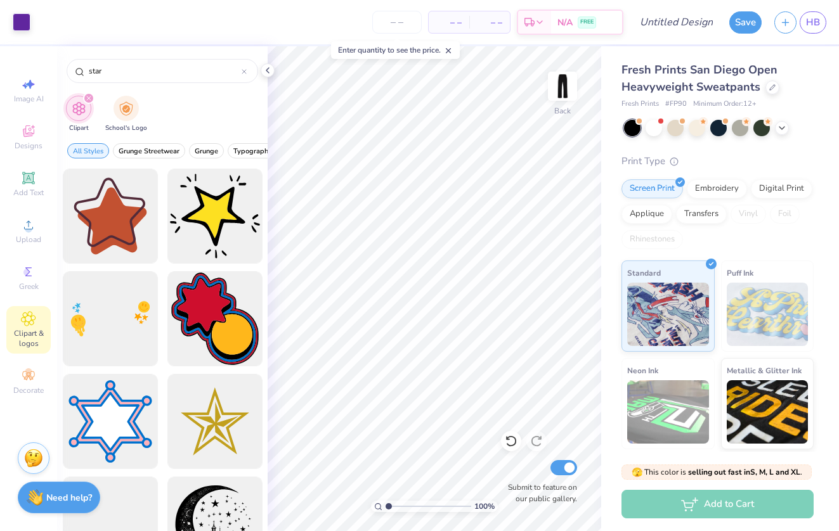
scroll to position [0, 0]
click at [29, 177] on icon at bounding box center [28, 178] width 12 height 12
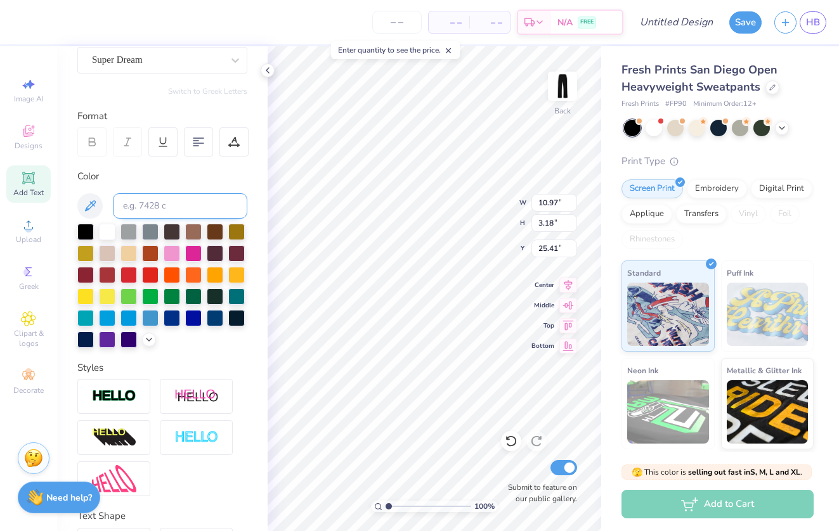
scroll to position [119, 0]
type textarea "The Gathering"
type input "6.95"
type input "0.93"
type input "4.32"
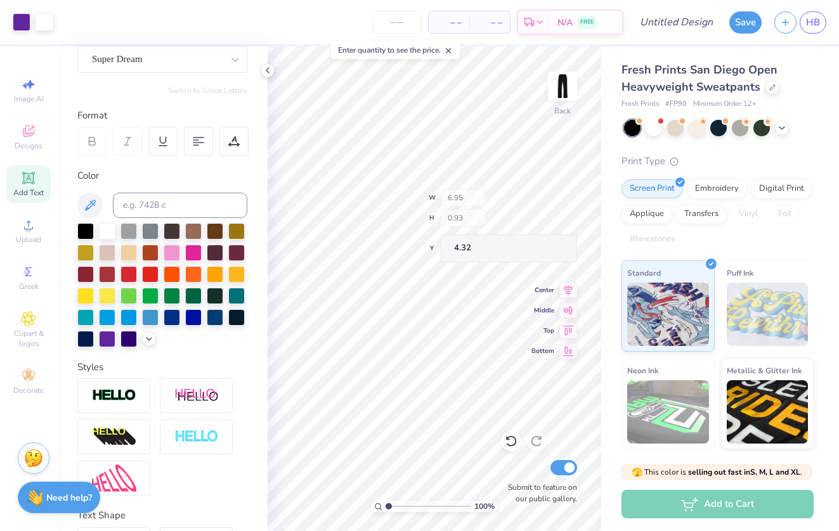
click at [499, 226] on div "100 % Back W 6.95 H 0.93 Y 4.32 Center Middle Top Bottom Submit to feature on o…" at bounding box center [433, 288] width 333 height 485
type input "4.62"
type input "4.34"
type input "6.04"
type input "4.43"
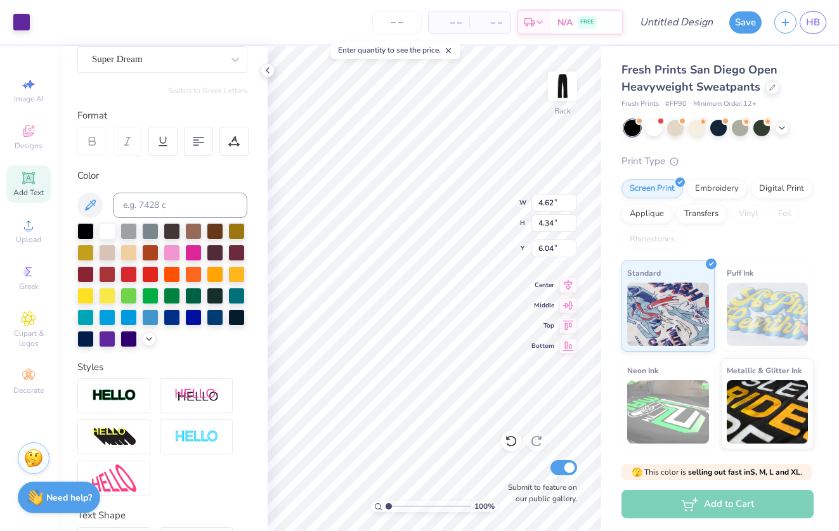
type input "4.52"
type input "5.67"
type input "6.89"
click at [153, 340] on icon at bounding box center [149, 338] width 10 height 10
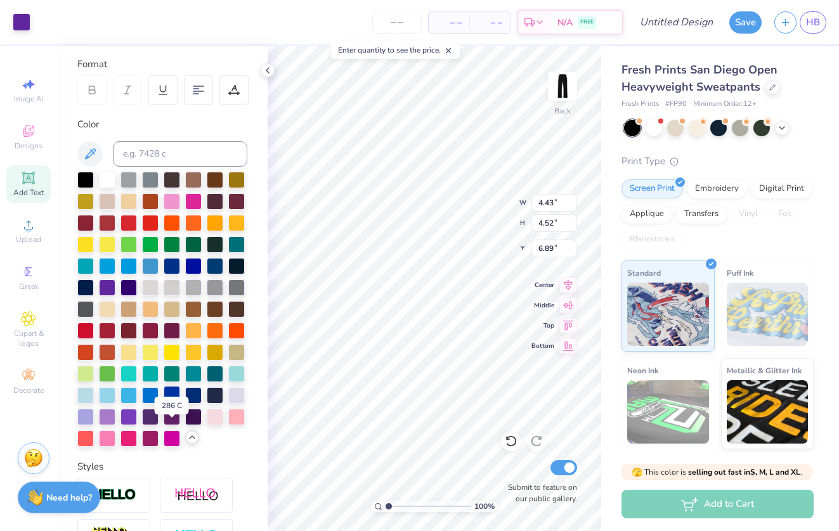
scroll to position [171, 0]
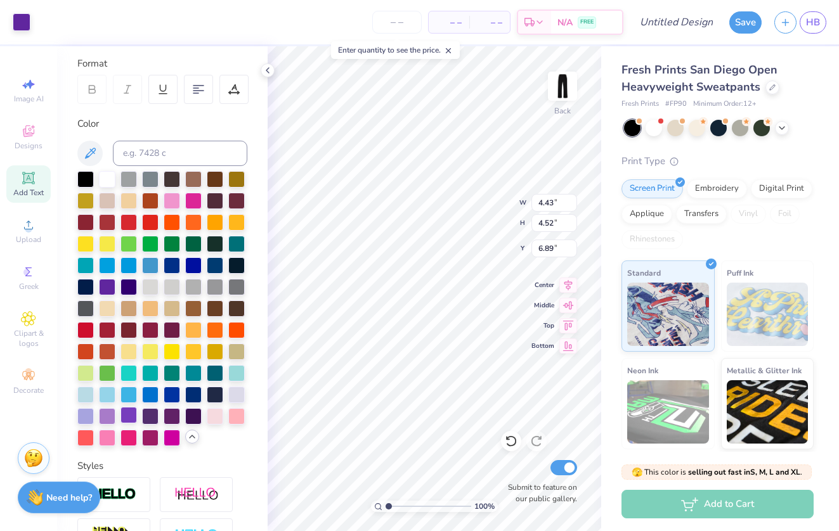
click at [129, 417] on div at bounding box center [128, 415] width 16 height 16
type input "6.97"
click at [129, 416] on div at bounding box center [128, 415] width 16 height 16
type input "6.05"
type input "4.43"
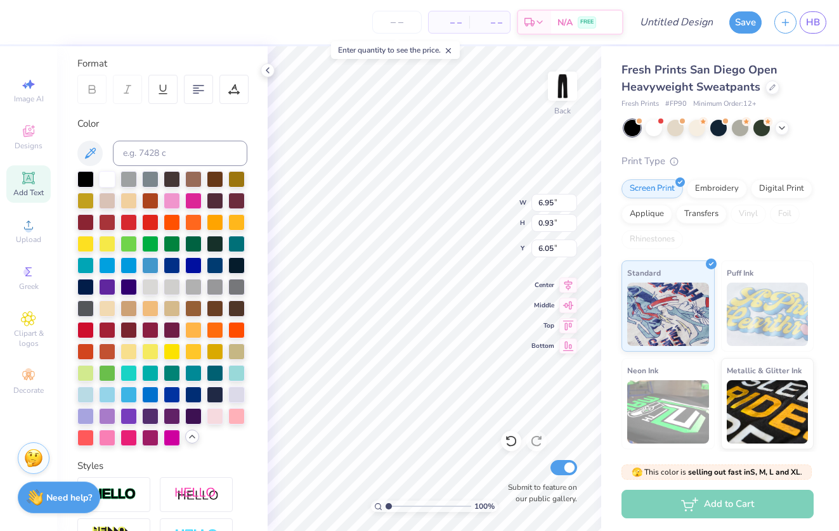
type input "4.52"
type input "7.46"
type input "5.88"
type input "7.38"
type input "3.30"
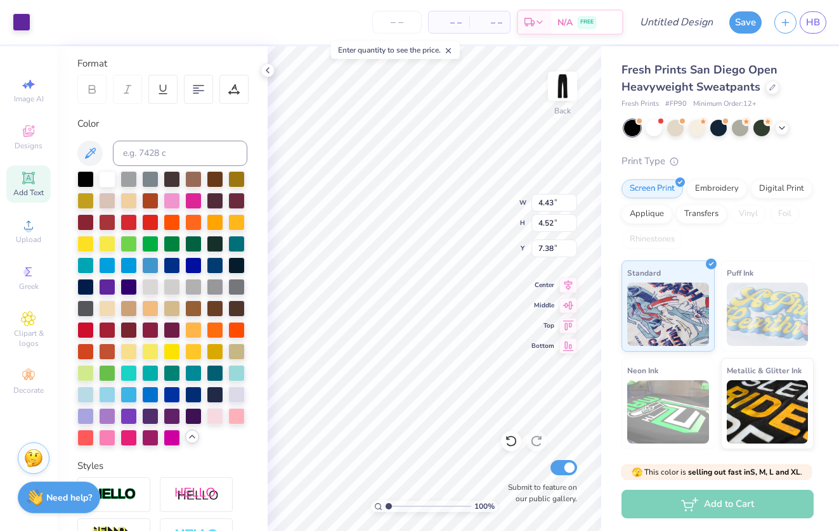
type input "3.36"
type input "7.30"
type input "5.80"
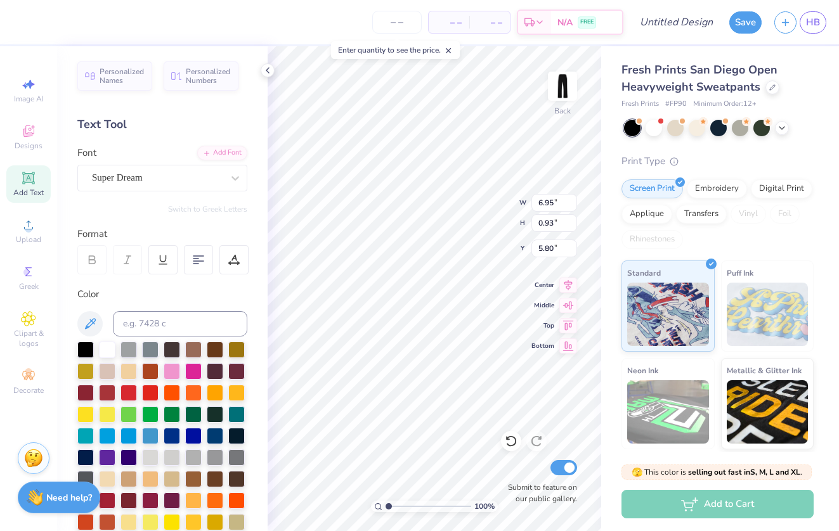
scroll to position [0, 0]
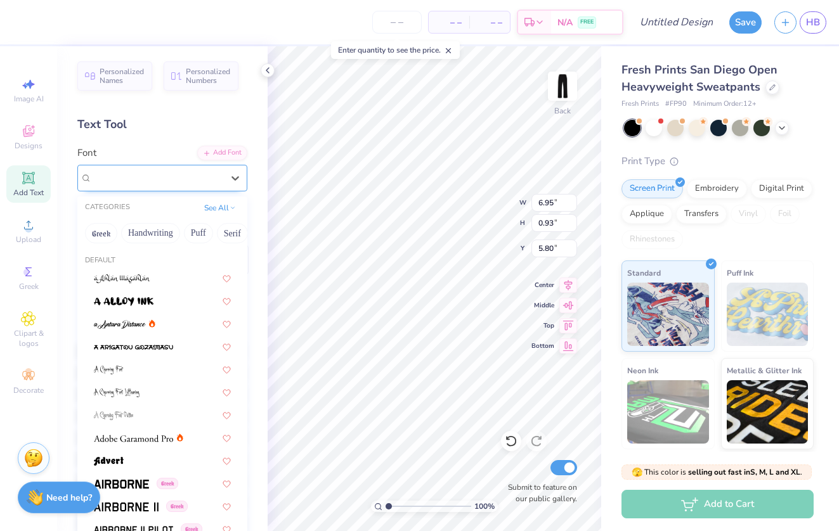
click at [181, 188] on div "Super Dream" at bounding box center [162, 178] width 170 height 27
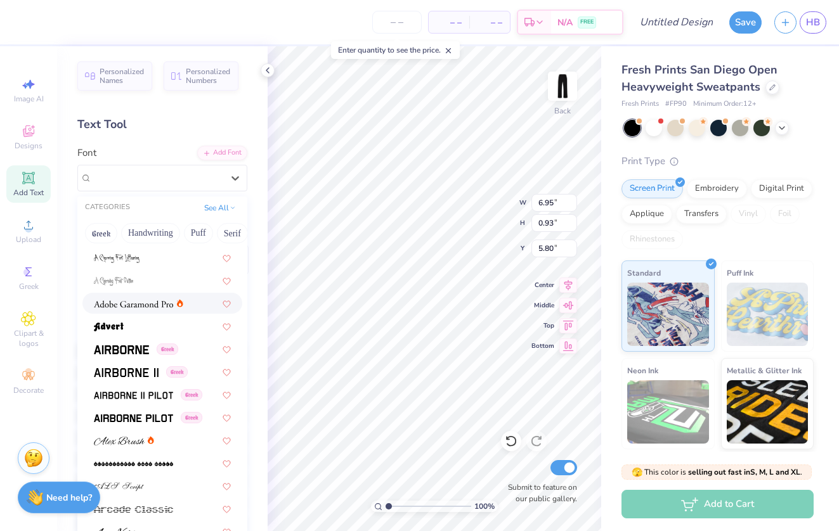
scroll to position [141, 0]
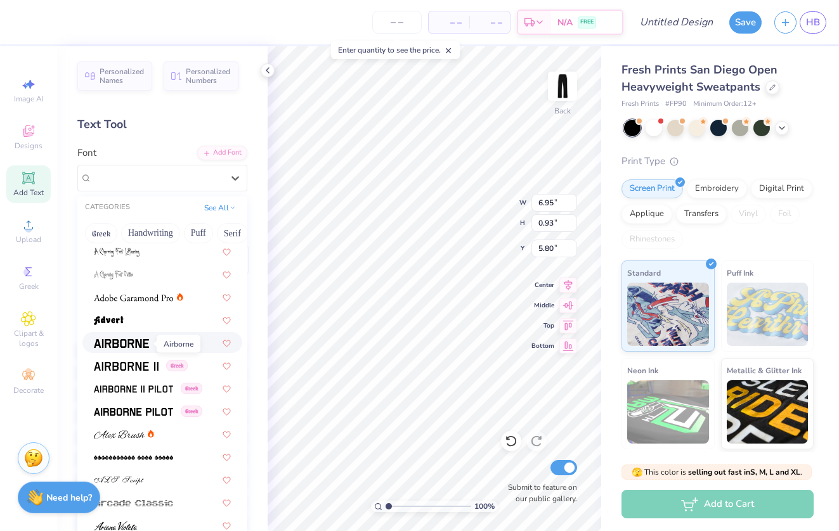
click at [143, 345] on img at bounding box center [121, 343] width 55 height 9
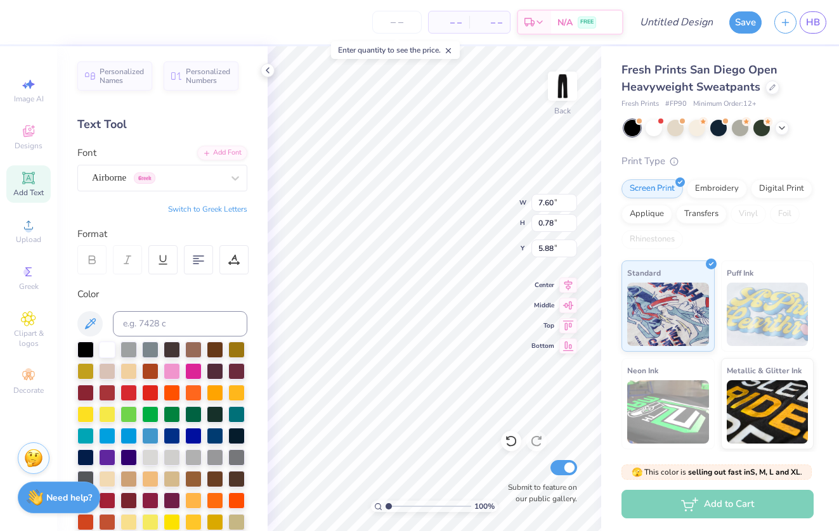
type input "6.04"
type input "11.87"
type input "11.95"
type textarea "T"
type textarea "EST. 1990"
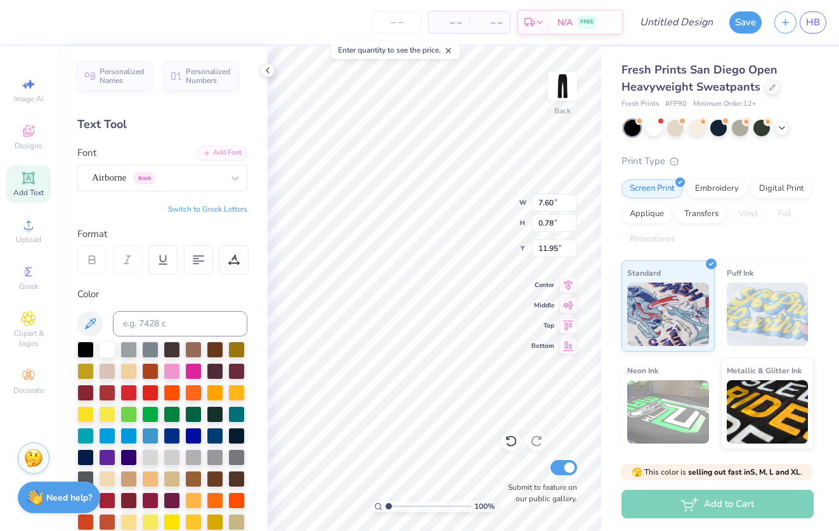
scroll to position [0, 2]
type input "11.55"
type input "6.80"
type input "5.70"
type input "6.20"
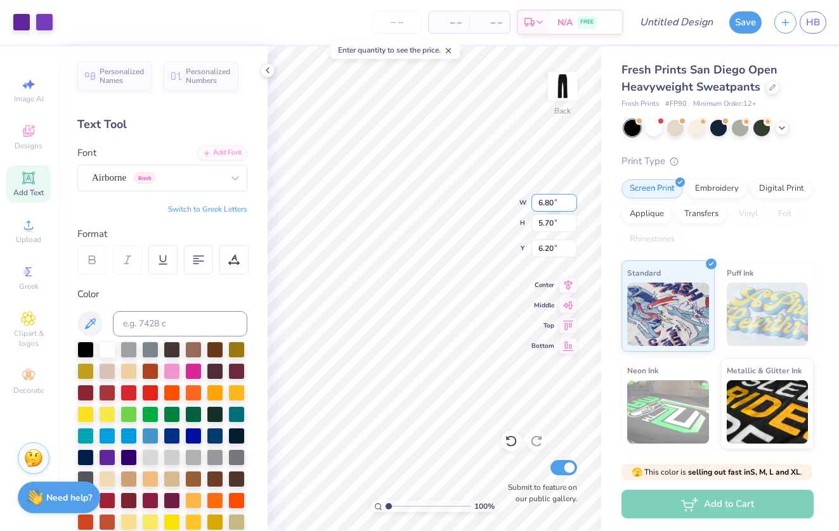
type input "5.47"
type input "5.96"
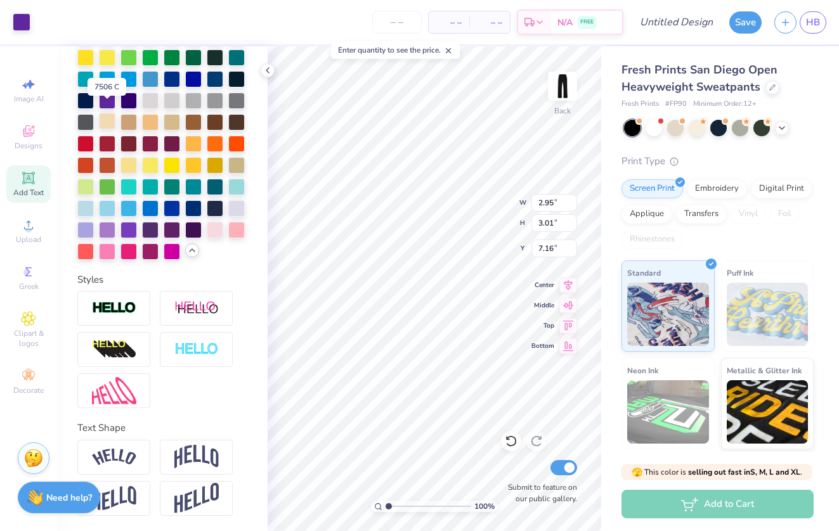
scroll to position [357, 0]
click at [603, 163] on div "Fresh Prints San Diego Open Heavyweight Sweatpants Fresh Prints # FP90 Minimum …" at bounding box center [720, 296] width 238 height 501
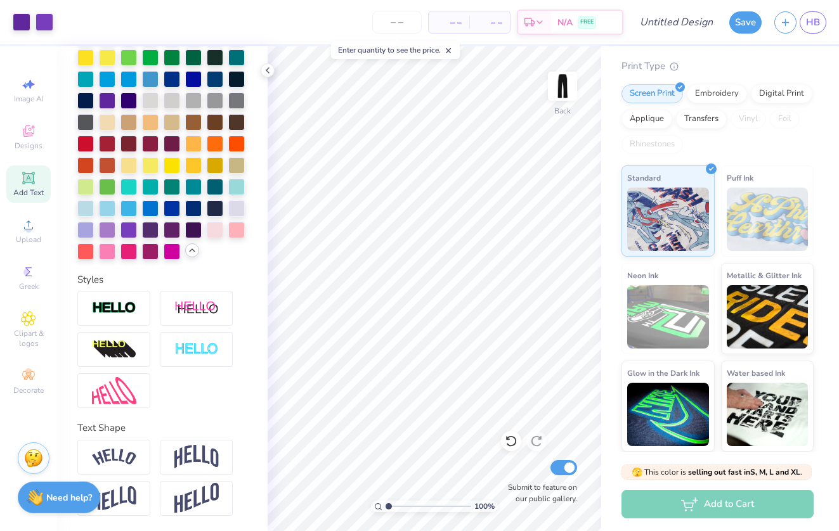
scroll to position [94, 0]
click at [29, 333] on span "Clipart & logos" at bounding box center [28, 338] width 44 height 20
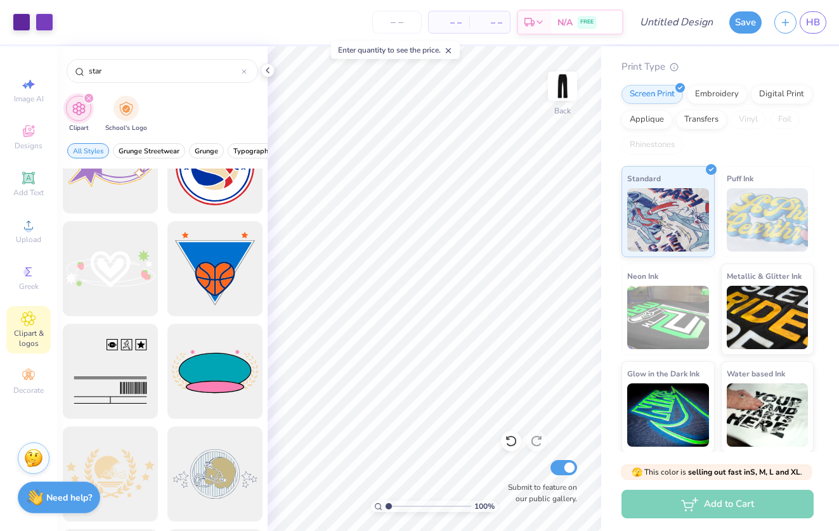
scroll to position [6817, 0]
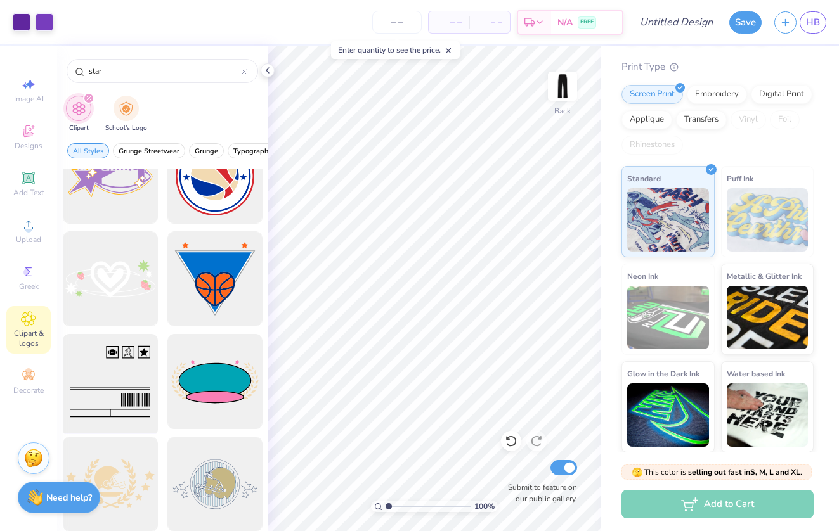
click at [122, 385] on div at bounding box center [110, 382] width 105 height 105
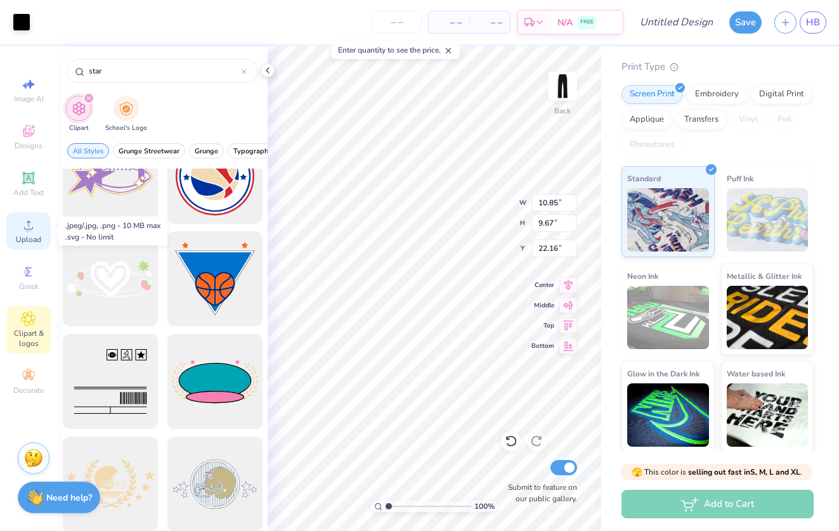
click at [27, 224] on icon at bounding box center [28, 224] width 15 height 15
click at [39, 177] on div "Add Text" at bounding box center [28, 183] width 44 height 37
type input "10.97"
type input "3.18"
type input "25.41"
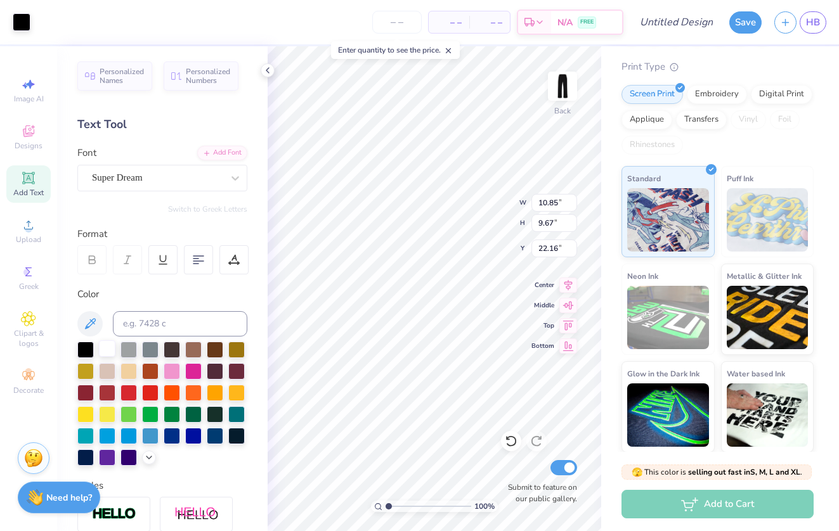
click at [108, 352] on div at bounding box center [107, 348] width 16 height 16
click at [101, 351] on div at bounding box center [107, 348] width 16 height 16
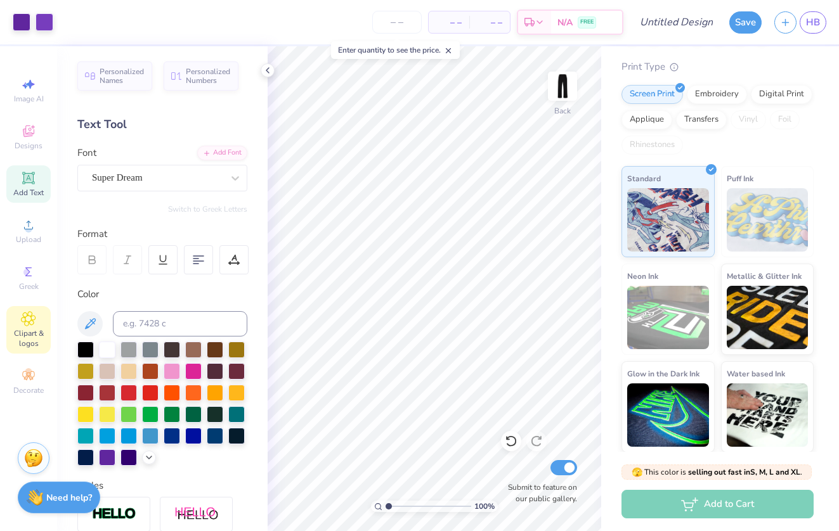
click at [27, 323] on icon at bounding box center [28, 318] width 15 height 15
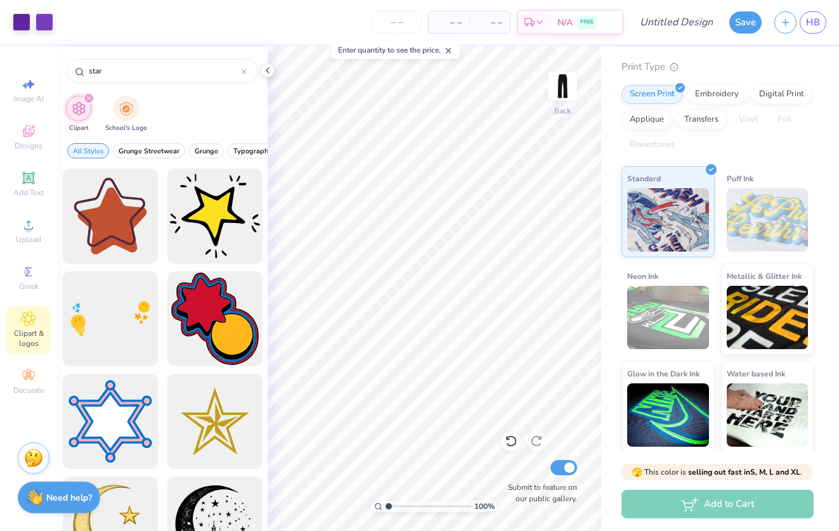
scroll to position [0, 0]
click at [160, 148] on span "Grunge Streetwear" at bounding box center [149, 151] width 61 height 10
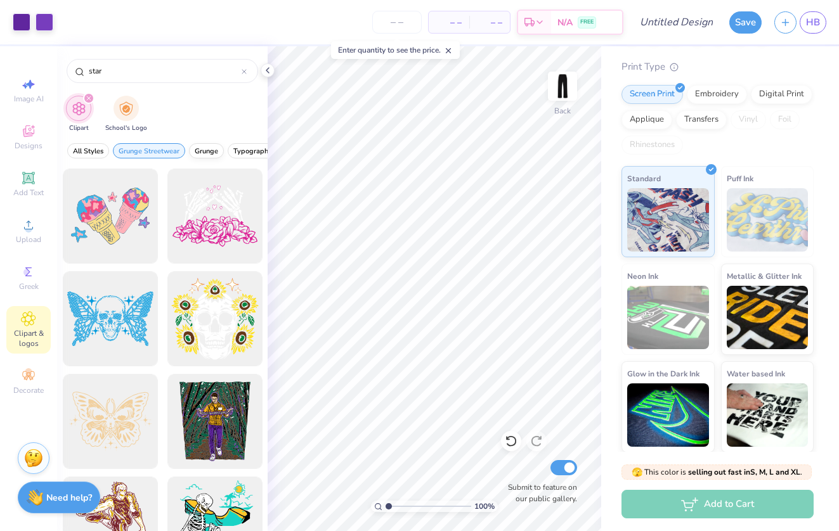
click at [208, 152] on span "Grunge" at bounding box center [206, 151] width 23 height 10
click at [212, 150] on span "Grunge" at bounding box center [206, 151] width 23 height 10
click at [157, 150] on span "Grunge Streetwear" at bounding box center [149, 151] width 61 height 10
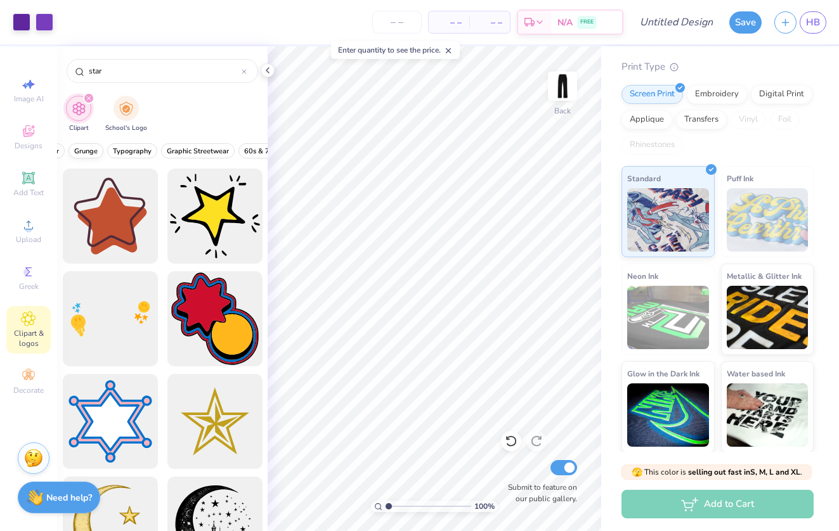
scroll to position [0, 210]
click at [146, 72] on input "star" at bounding box center [164, 71] width 154 height 13
type input "stars"
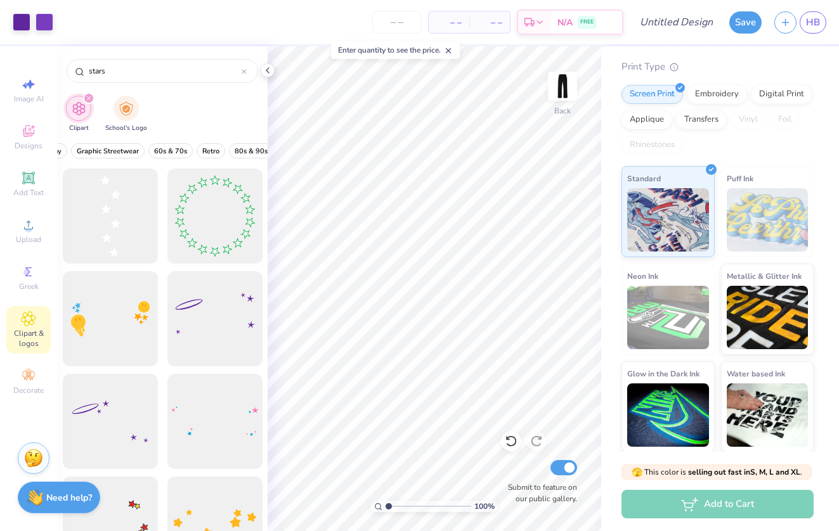
scroll to position [-1, 0]
click at [113, 223] on div at bounding box center [162, 350] width 210 height 363
click at [117, 199] on div at bounding box center [110, 216] width 105 height 105
type input "31.45"
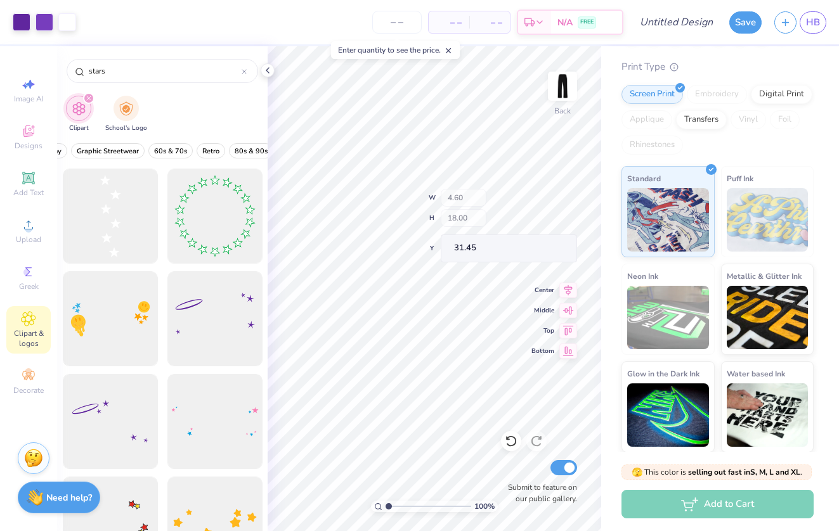
type input "2.32"
type input "2.21"
type input "34.61"
type input "41.01"
type input "38.18"
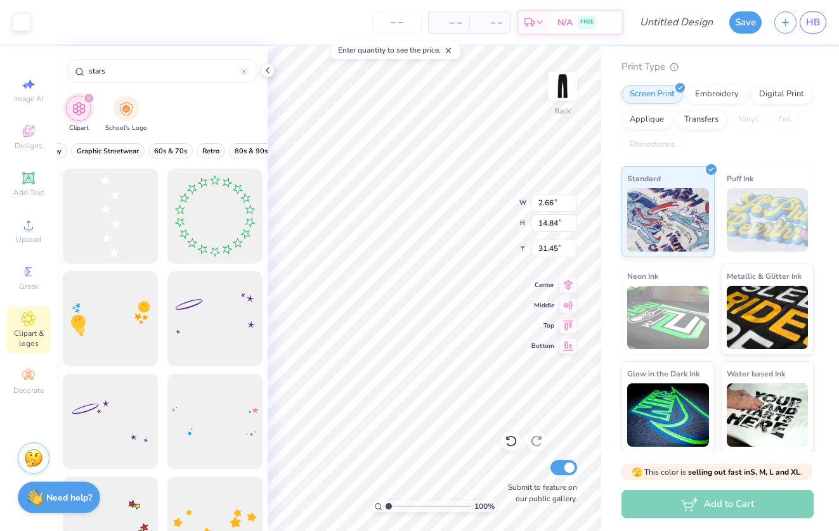
type input "38.18"
type input "2.95"
type input "3.01"
type input "7.16"
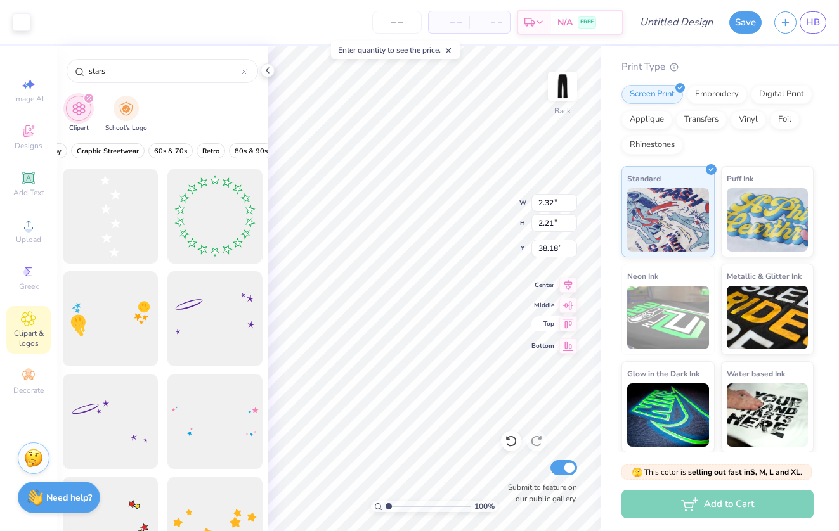
type input "7.55"
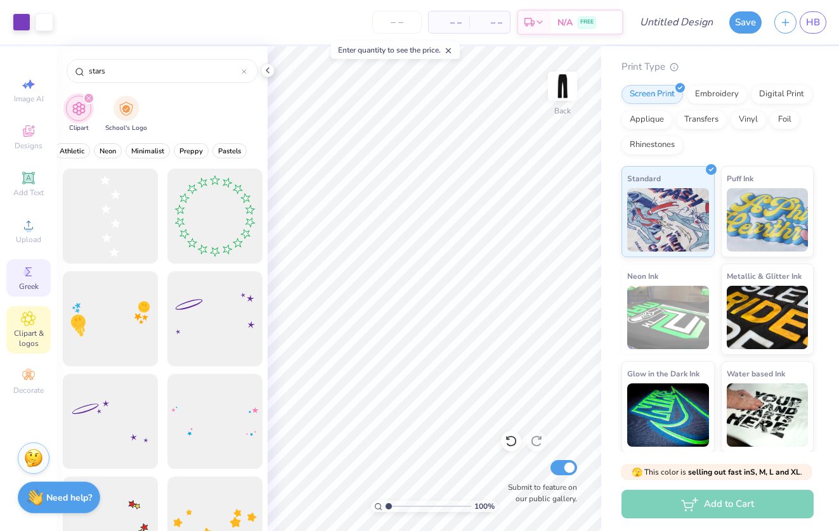
scroll to position [0, 525]
click at [60, 491] on strong "Need help?" at bounding box center [69, 496] width 46 height 12
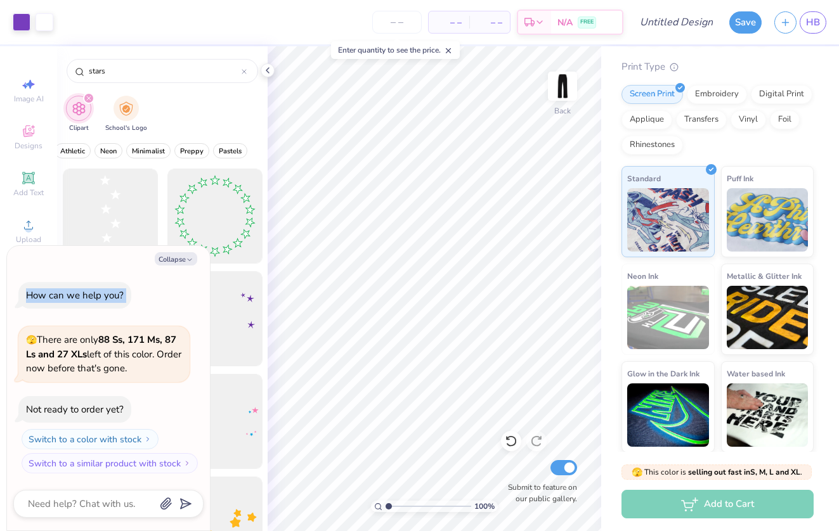
drag, startPoint x: 120, startPoint y: 266, endPoint x: 198, endPoint y: 315, distance: 91.4
click at [197, 314] on div "Collapse How can we help you? 🫣 There are only 88 Ss, 171 Ms, 87 Ls and 27 XLs …" at bounding box center [108, 388] width 203 height 285
click at [213, 117] on div "Clipart School's Logo" at bounding box center [162, 116] width 210 height 48
click at [186, 257] on button "Collapse" at bounding box center [176, 258] width 42 height 13
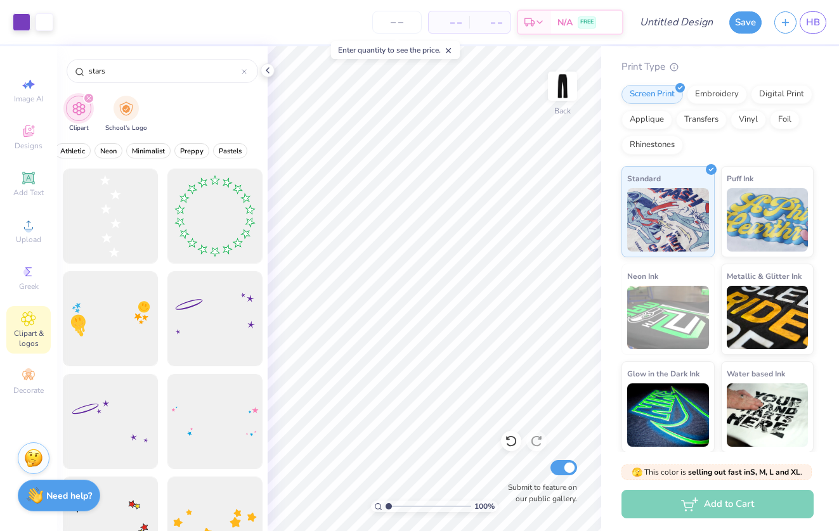
click at [68, 498] on strong "Need help?" at bounding box center [69, 496] width 46 height 12
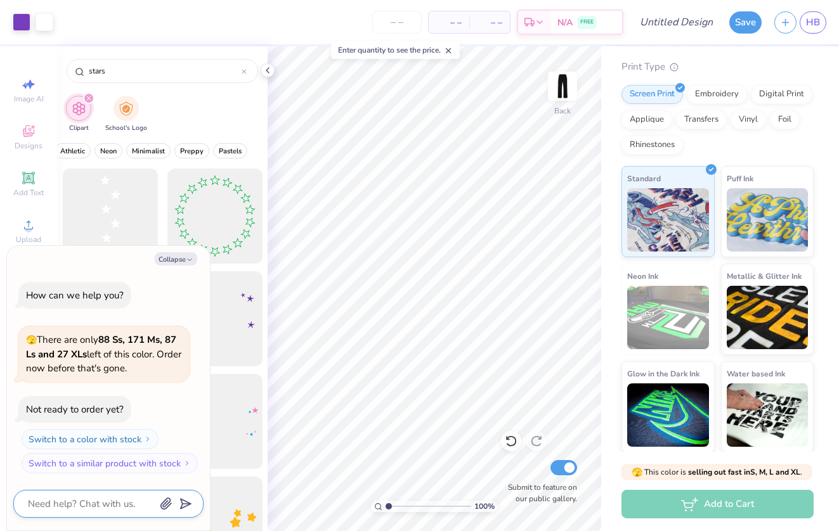
click at [85, 501] on textarea at bounding box center [91, 504] width 129 height 16
type textarea "x"
type textarea "h"
type textarea "x"
type textarea "ho"
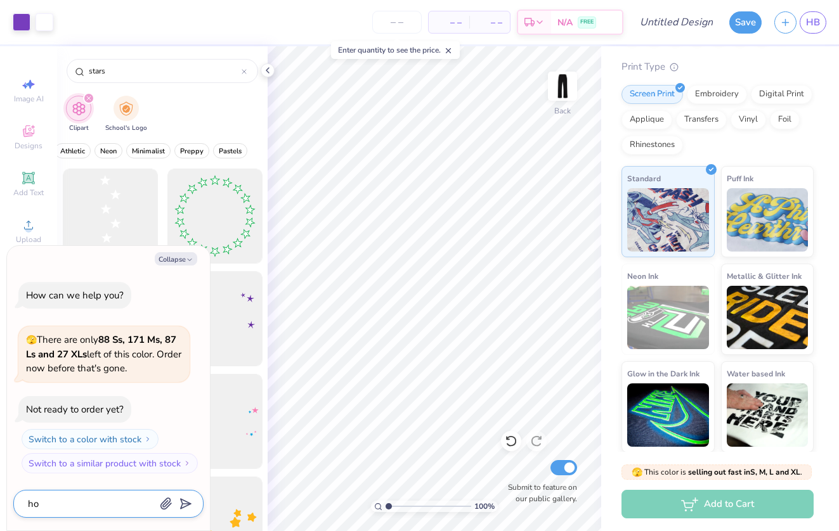
type textarea "x"
type textarea "how"
type textarea "x"
type textarea "how"
type textarea "x"
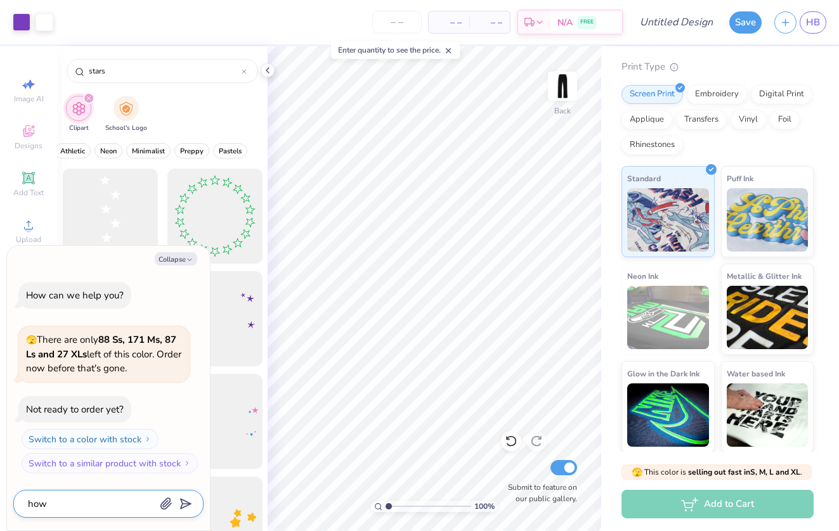
type textarea "how t"
type textarea "x"
type textarea "how to"
type textarea "x"
type textarea "how to"
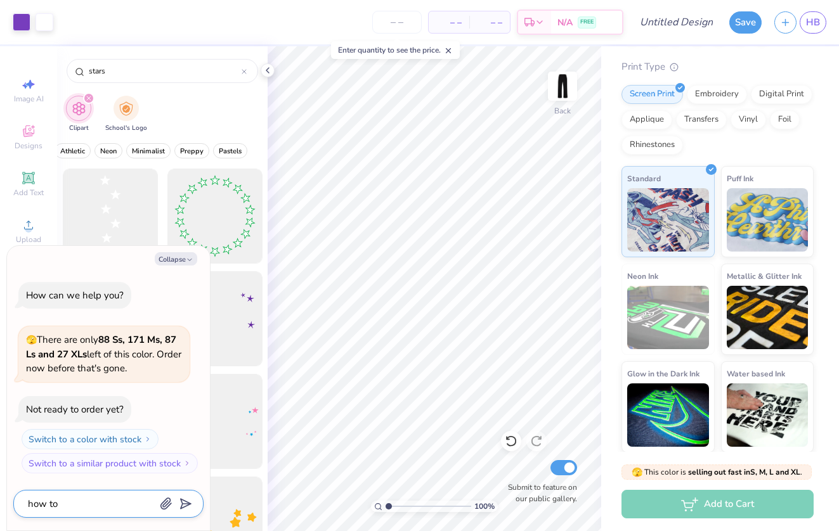
type textarea "x"
type textarea "how to"
type textarea "x"
type textarea "how t"
type textarea "x"
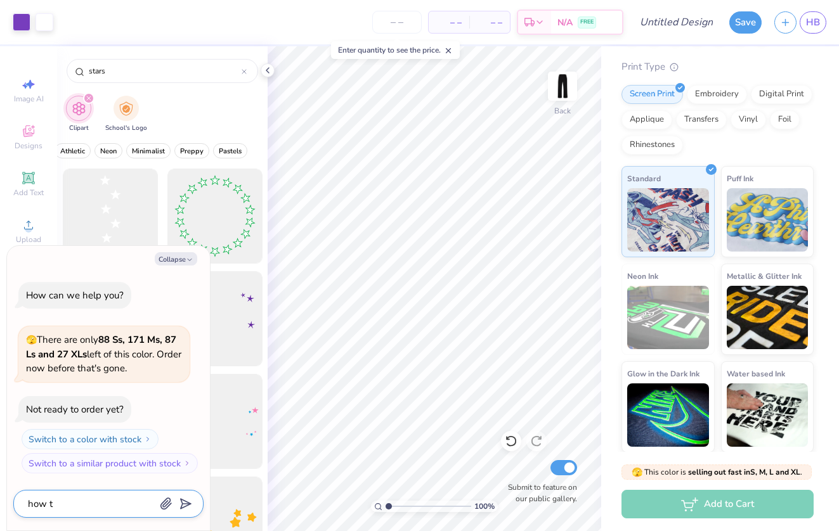
type textarea "how"
type textarea "x"
type textarea "how d"
type textarea "x"
type textarea "how do"
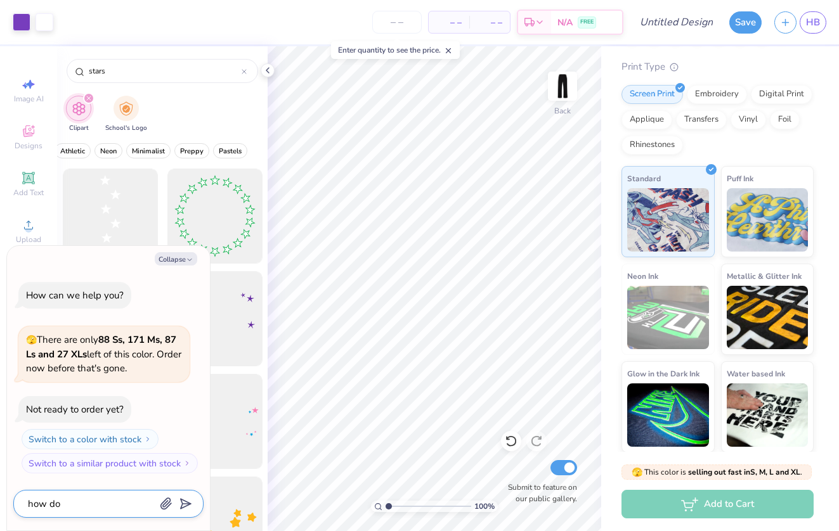
type textarea "x"
type textarea "how do"
type textarea "x"
type textarea "how do I"
type textarea "x"
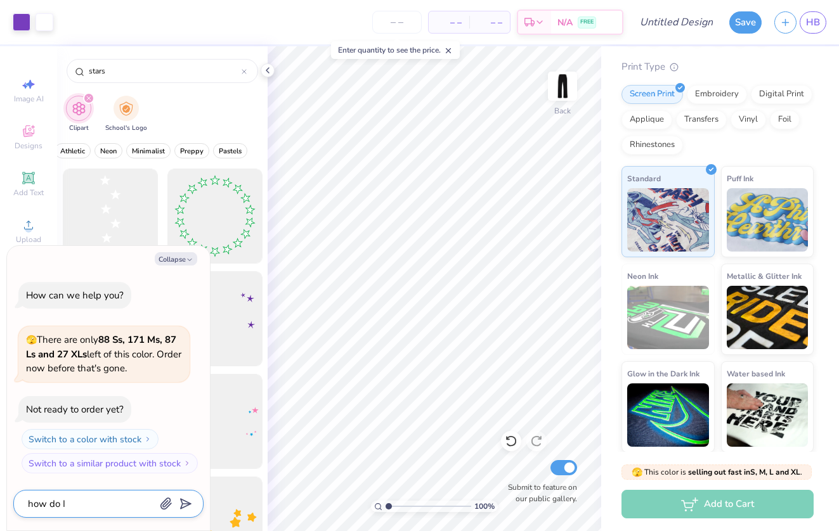
type textarea "how do I"
type textarea "x"
type textarea "how do I c"
type textarea "x"
type textarea "how do I ch"
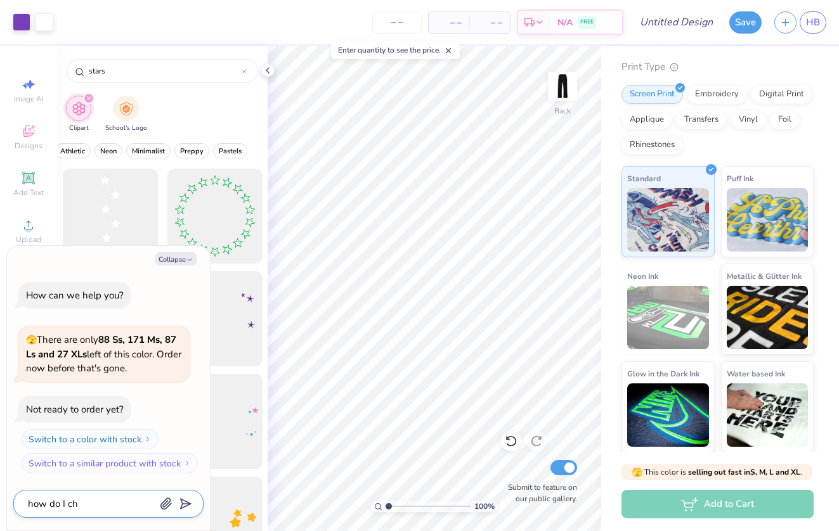
type textarea "x"
type textarea "how do I cha"
type textarea "x"
type textarea "how do I chan"
type textarea "x"
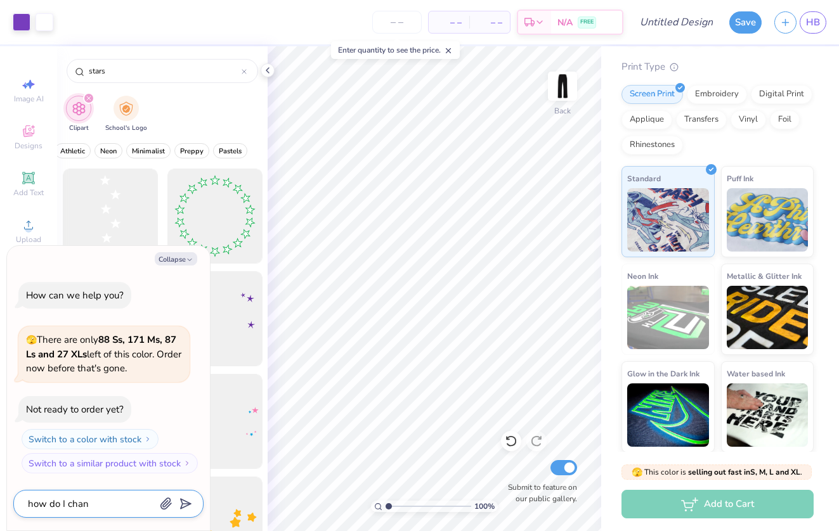
type textarea "how do I chang"
type textarea "x"
type textarea "how do I change"
type textarea "x"
type textarea "how do I change"
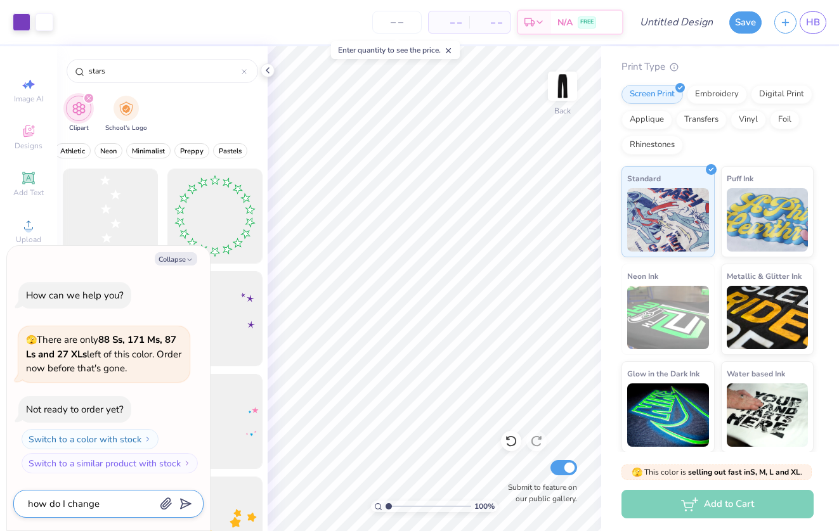
type textarea "x"
type textarea "how do I change t"
type textarea "x"
type textarea "how do I change th"
type textarea "x"
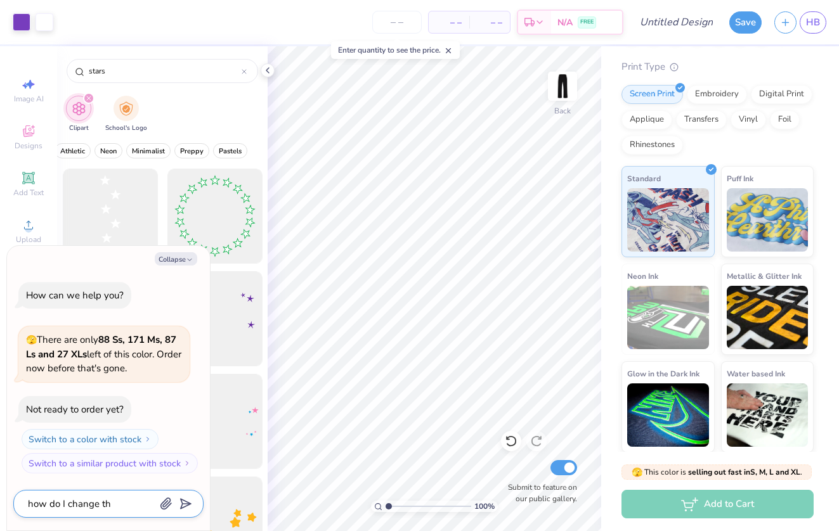
type textarea "how do I change the"
type textarea "x"
type textarea "how do I change the"
type textarea "x"
type textarea "how do I change the c"
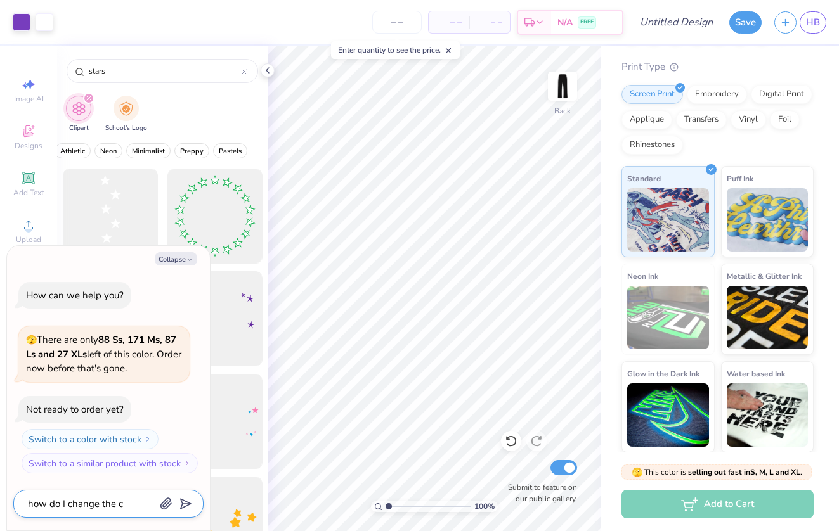
type textarea "x"
type textarea "how do I change the co"
type textarea "x"
type textarea "how do I change the col"
type textarea "x"
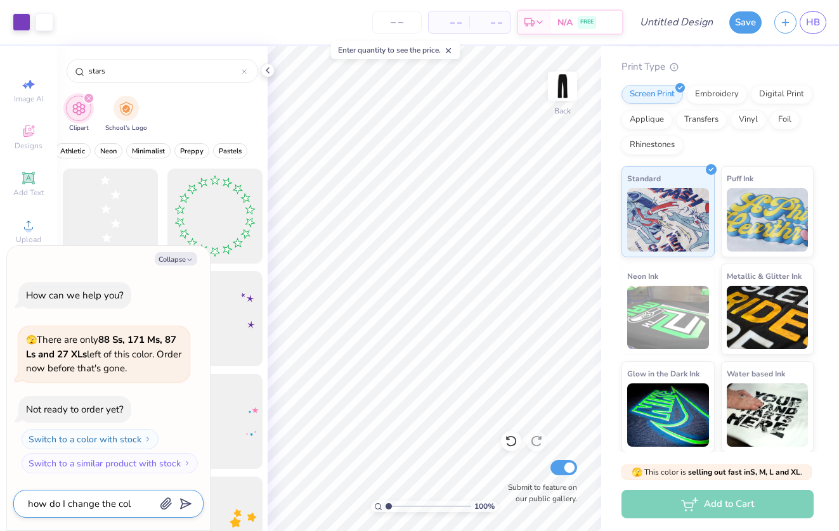
type textarea "how do I change the colo"
type textarea "x"
type textarea "how do I change the color"
type textarea "x"
type textarea "how do I change the color"
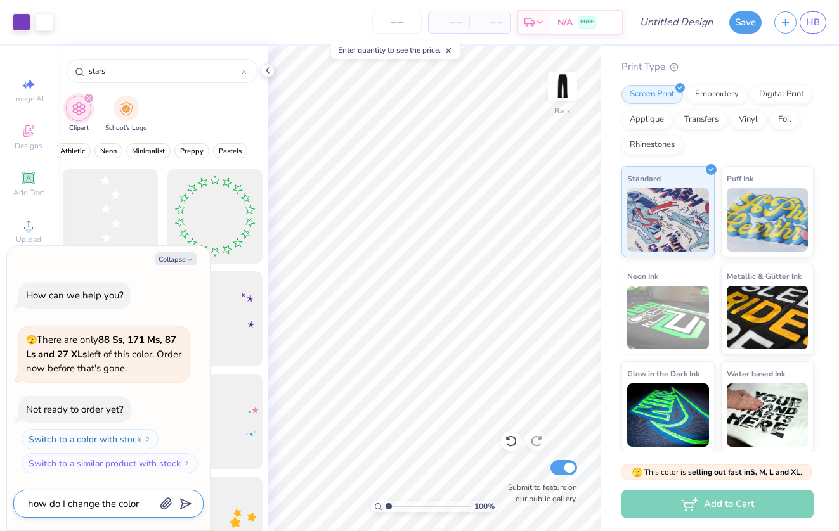
type textarea "x"
type textarea "how do I change the color o"
type textarea "x"
type textarea "how do I change the color of"
type textarea "x"
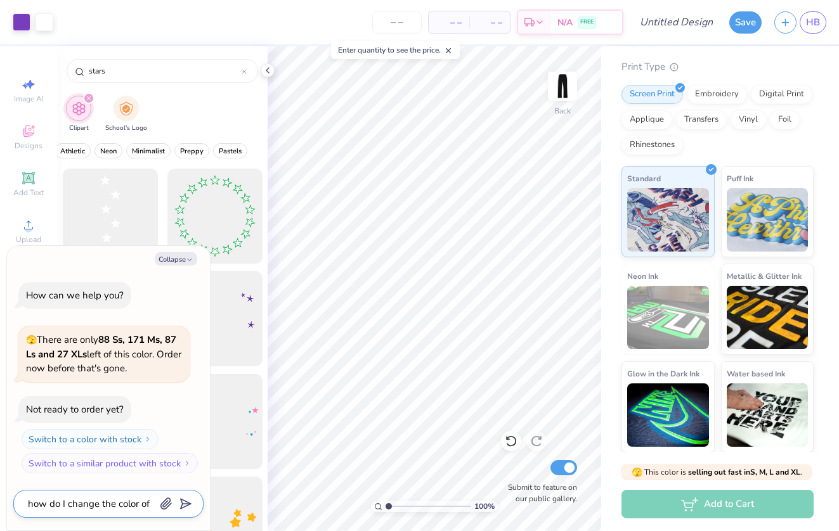
type textarea "how do I change the color of"
type textarea "x"
type textarea "how do I change the color of c"
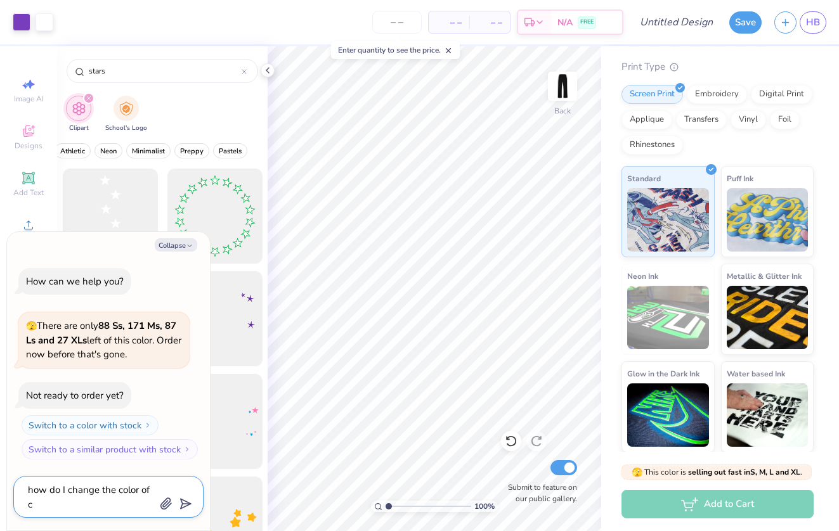
type textarea "x"
type textarea "how do I change the color of cl"
type textarea "x"
type textarea "how do I change the color of cli"
type textarea "x"
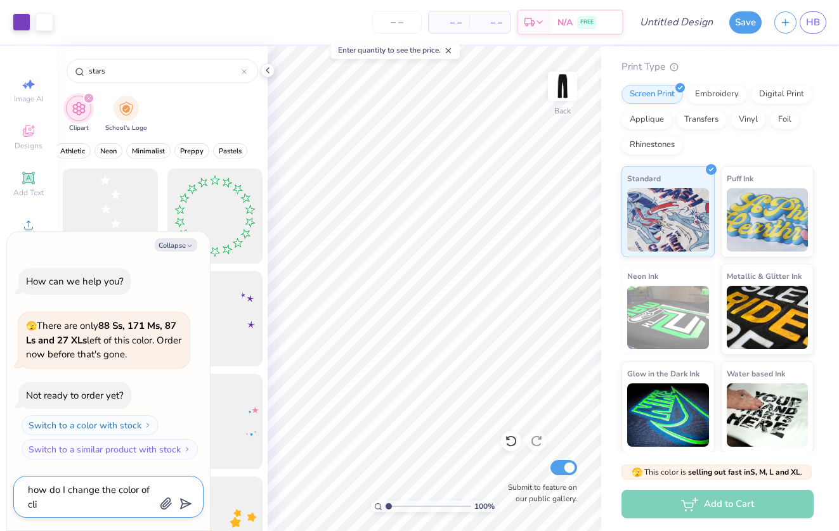
type textarea "how do I change the color of clip"
type textarea "x"
type textarea "how do I change the color of clipa"
type textarea "x"
type textarea "how do I change the color of clipar"
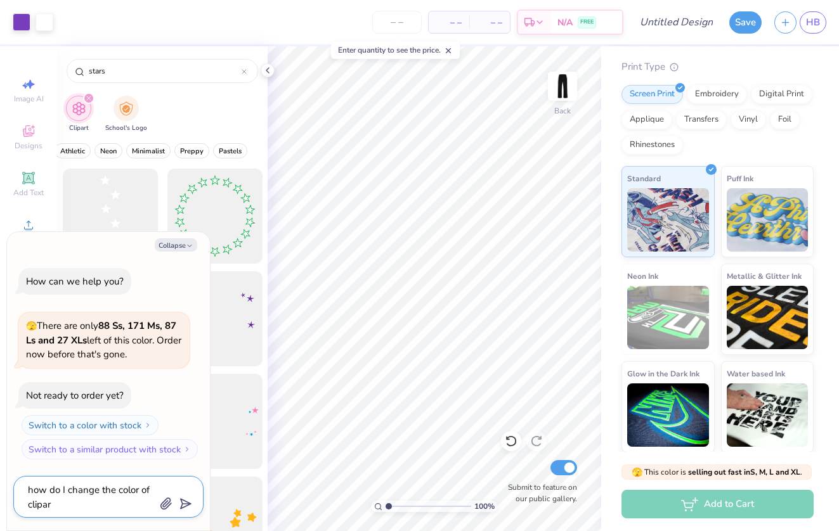
type textarea "x"
type textarea "how do I change the color of clipart"
type textarea "x"
type textarea "how do I change the color of clipart"
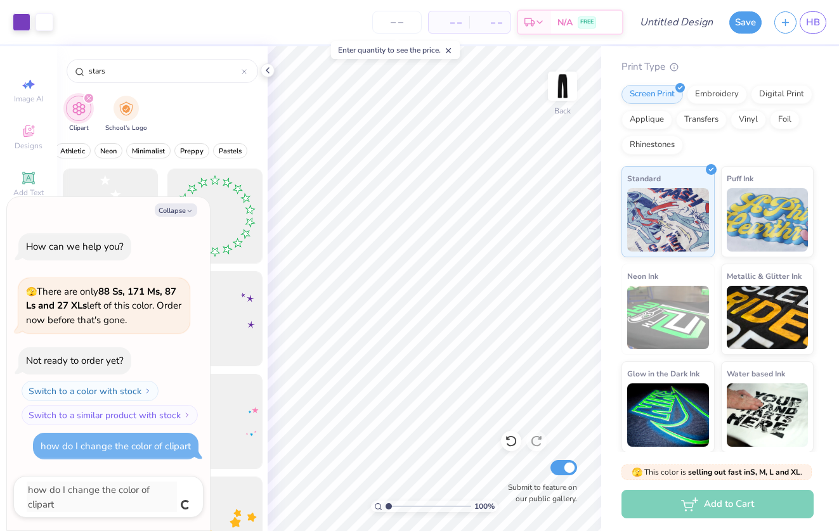
type textarea "x"
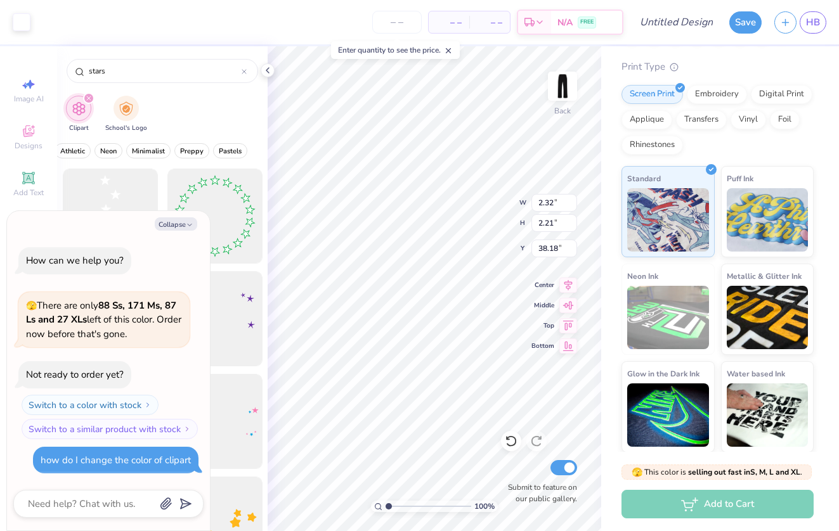
type textarea "x"
type input "2.17"
type input "2.06"
click at [508, 448] on icon at bounding box center [511, 441] width 13 height 13
type textarea "x"
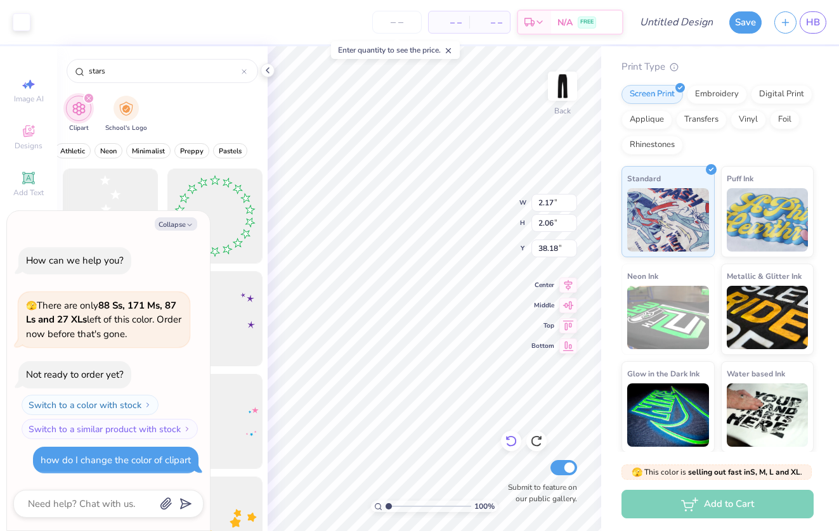
type input "2.32"
type input "2.21"
click at [522, 505] on div "100 % Back Submit to feature on our public gallery." at bounding box center [433, 288] width 333 height 485
type textarea "x"
type input "2.37"
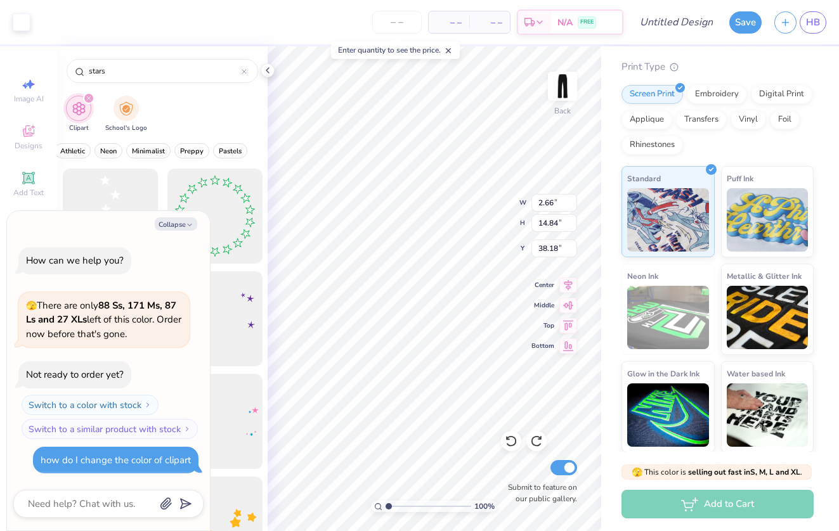
type input "13.19"
type input "39.82"
click at [513, 448] on icon at bounding box center [511, 441] width 13 height 13
click at [180, 229] on button "Collapse" at bounding box center [176, 223] width 42 height 13
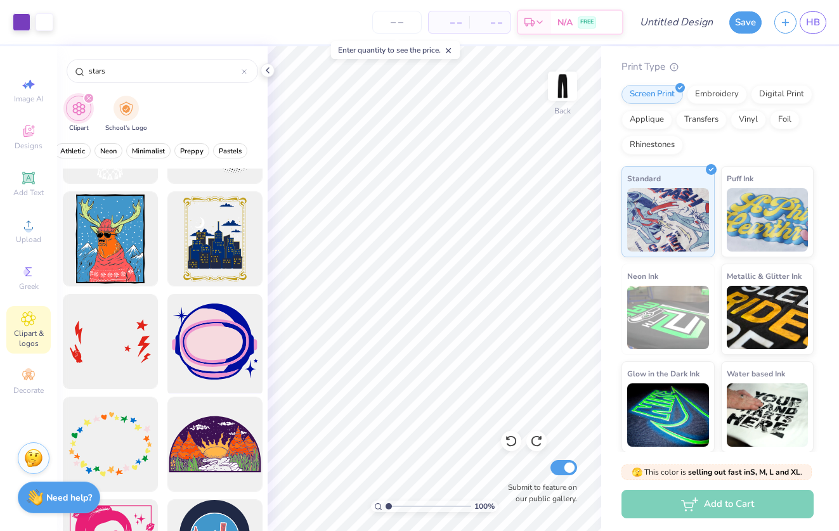
scroll to position [1623, 0]
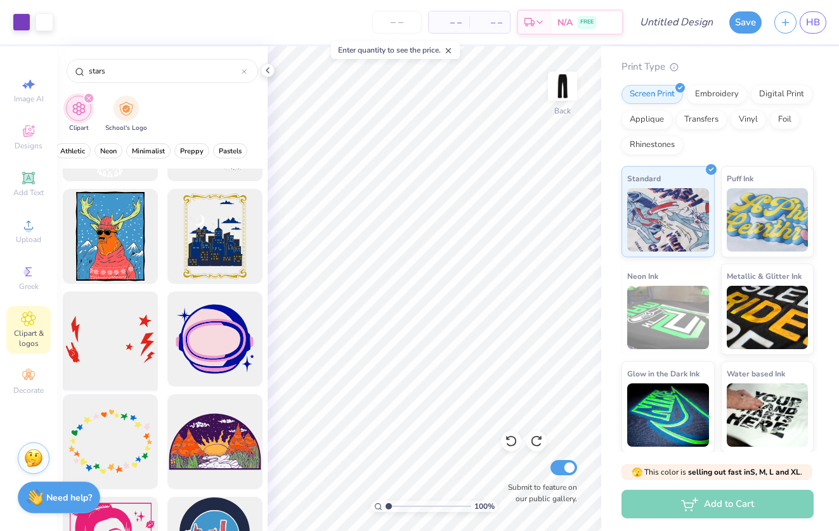
click at [146, 342] on div at bounding box center [110, 339] width 105 height 105
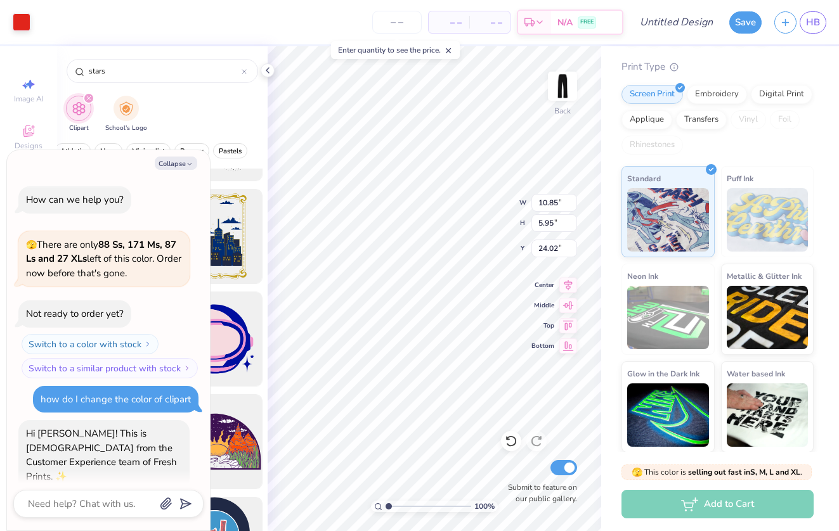
scroll to position [25, 0]
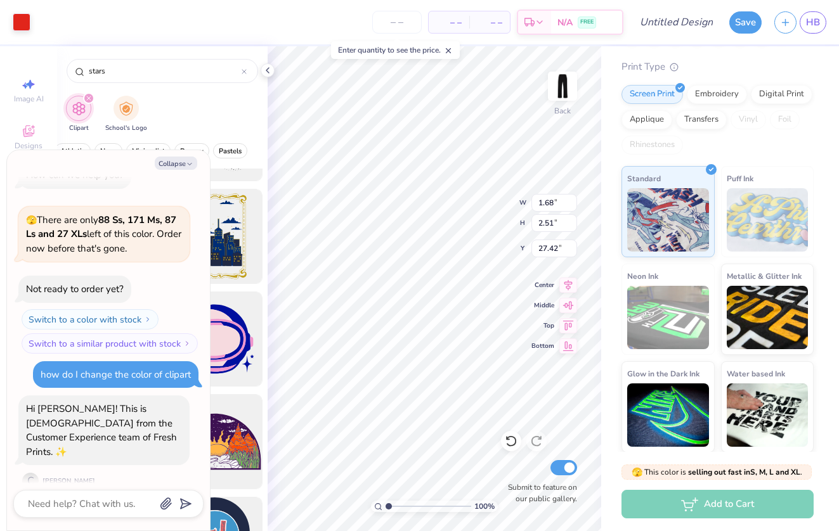
type textarea "x"
type input "27.50"
type textarea "x"
type input "17.62"
type textarea "x"
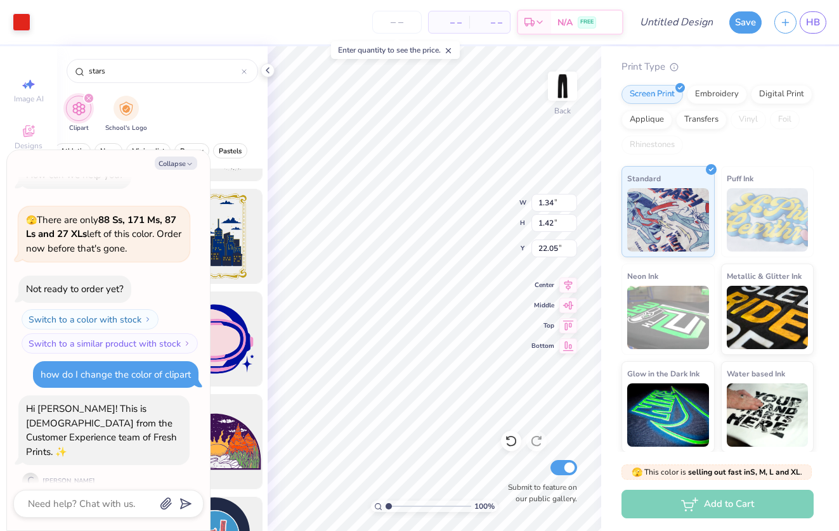
type input "22.05"
type textarea "x"
type input "0.90"
type textarea "x"
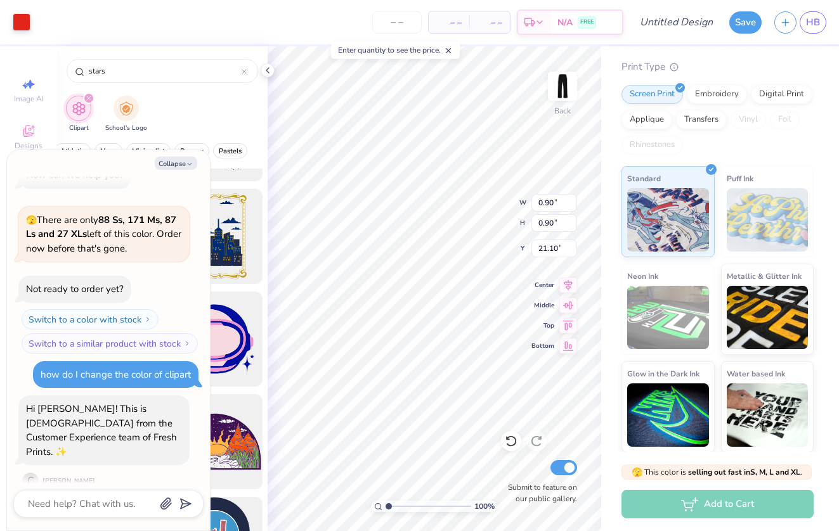
type input "19.23"
type textarea "x"
type input "22.08"
type textarea "x"
type input "1.04"
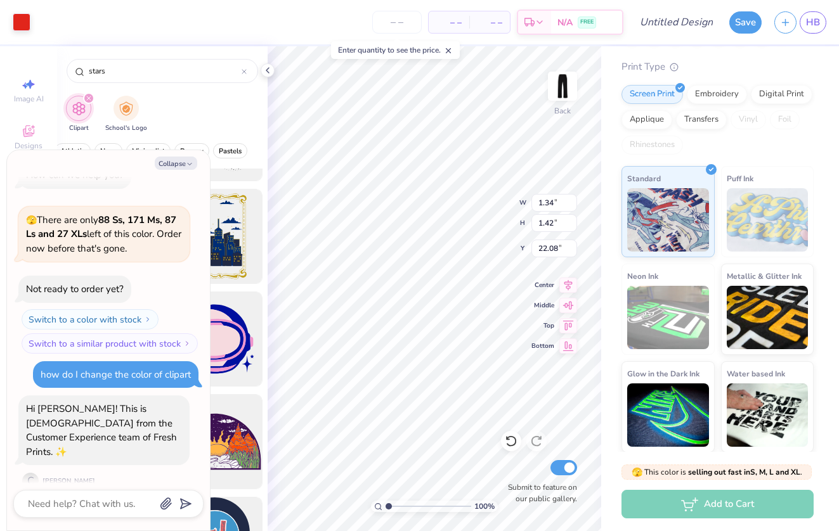
type input "1.60"
type input "22.03"
type textarea "x"
type input "24.91"
type textarea "x"
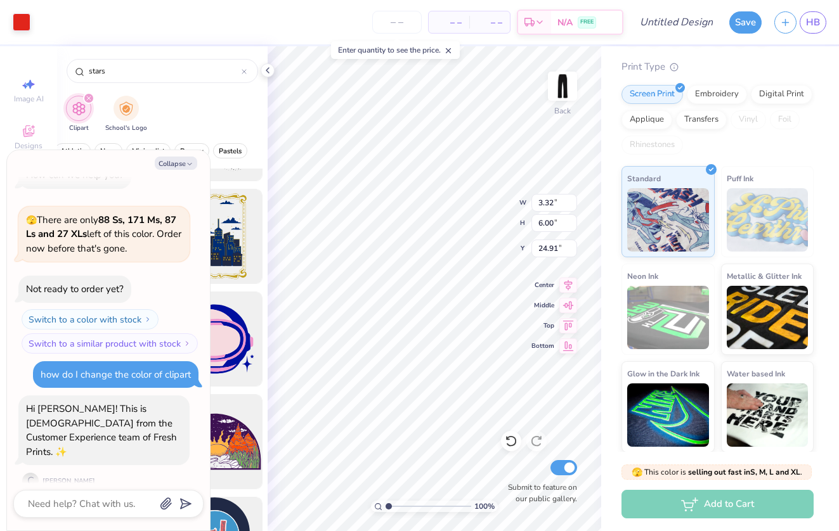
type input "2.32"
type input "2.21"
type input "7.55"
type textarea "x"
type input "7.63"
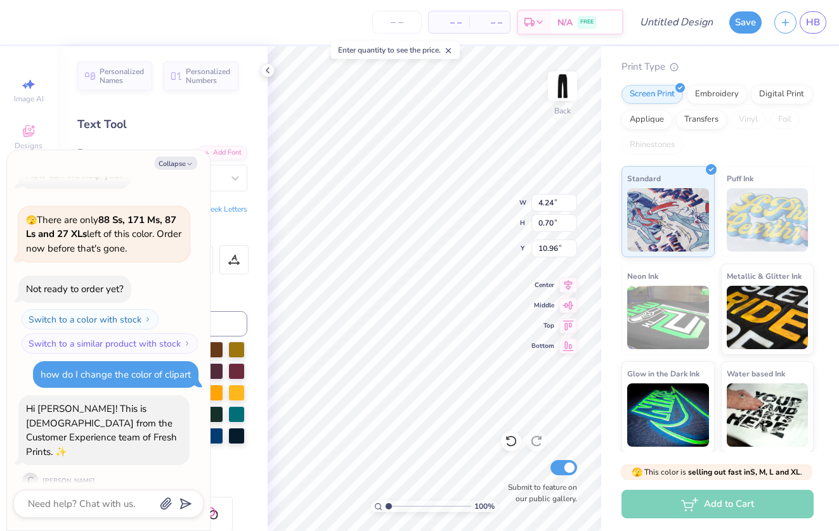
type textarea "x"
type input "13.07"
type textarea "x"
type input "1.67"
type input "2.94"
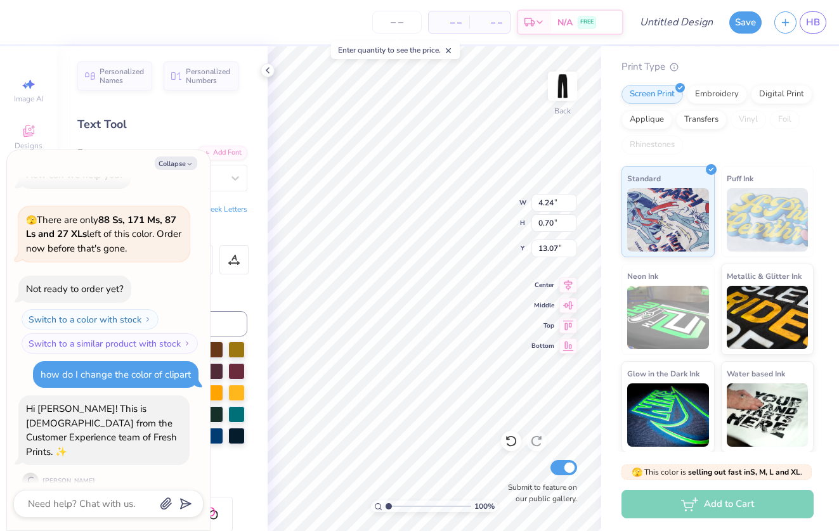
type input "27.14"
type textarea "x"
type input "27.42"
click at [513, 444] on icon at bounding box center [511, 441] width 13 height 13
type textarea "x"
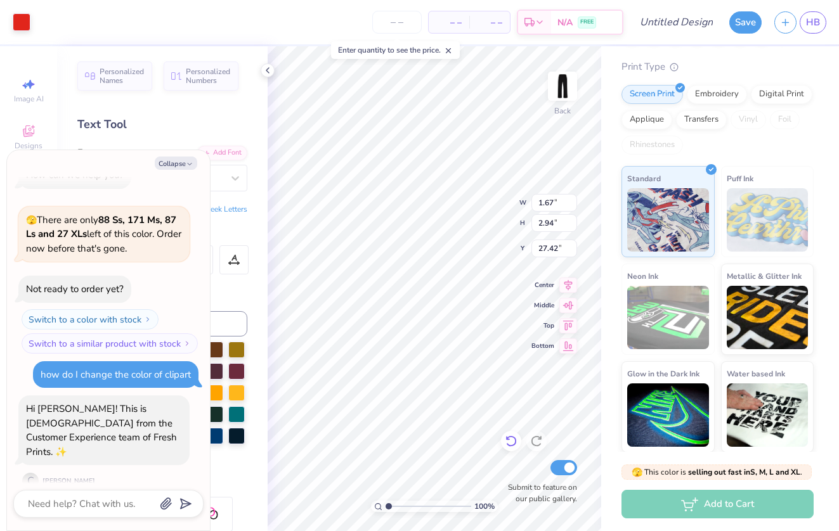
type input "27.14"
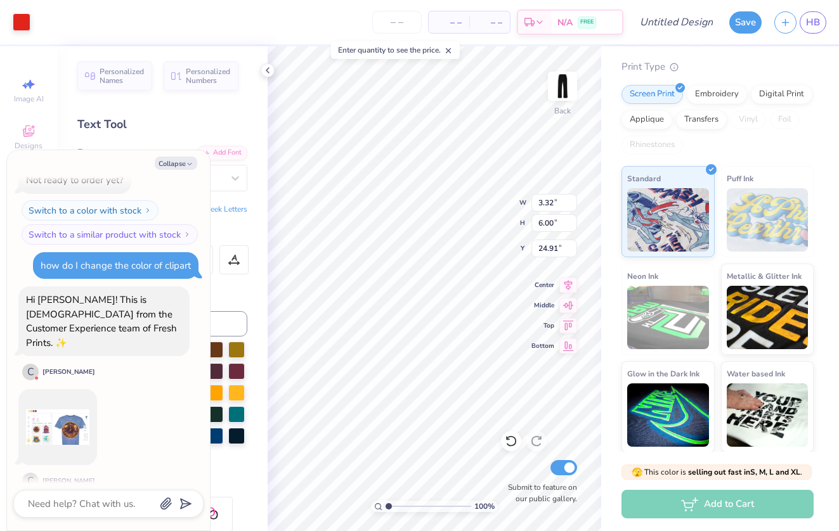
type textarea "x"
type input "7.06"
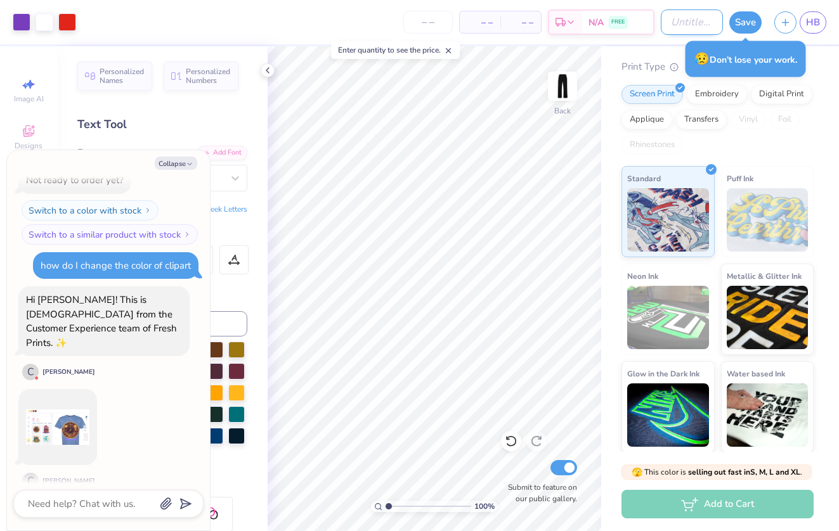
click at [688, 20] on input "Design Title" at bounding box center [692, 22] width 62 height 25
type textarea "x"
type input "G"
type textarea "x"
type input "Ga"
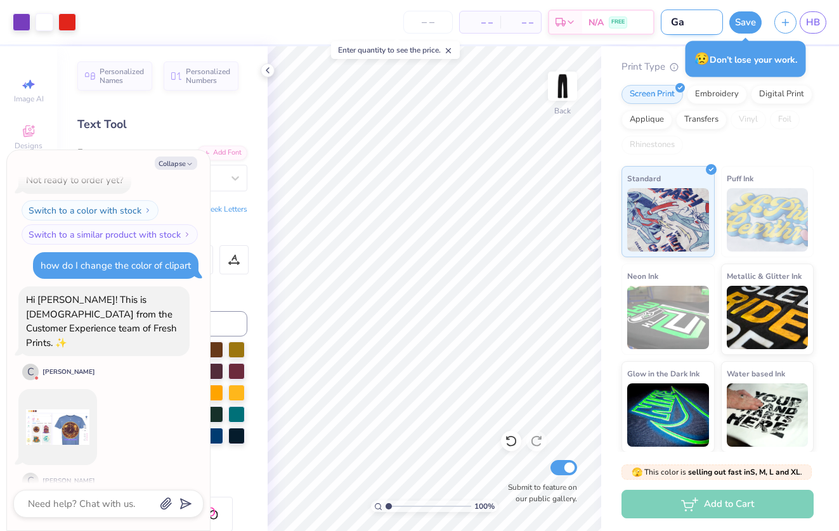
type textarea "x"
type input "Gat"
type textarea "x"
click at [757, 22] on button "Save" at bounding box center [745, 21] width 32 height 22
click at [46, 420] on img at bounding box center [57, 427] width 63 height 63
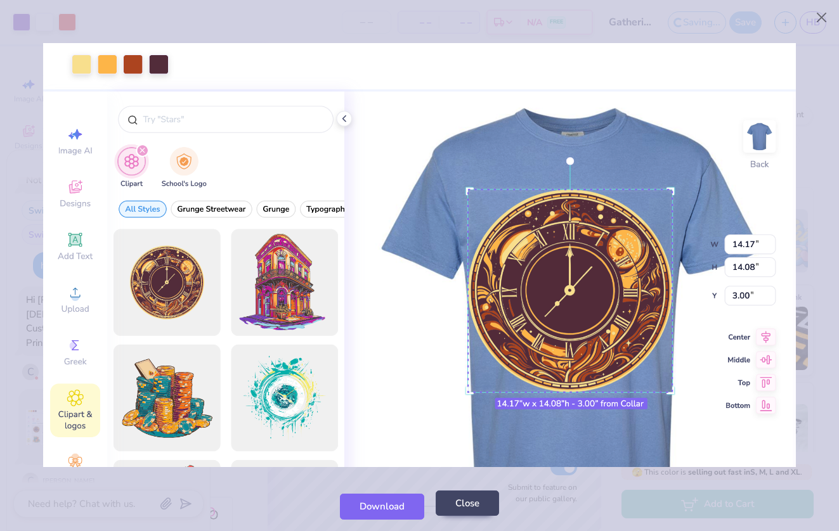
click at [475, 505] on button "Close" at bounding box center [466, 504] width 63 height 26
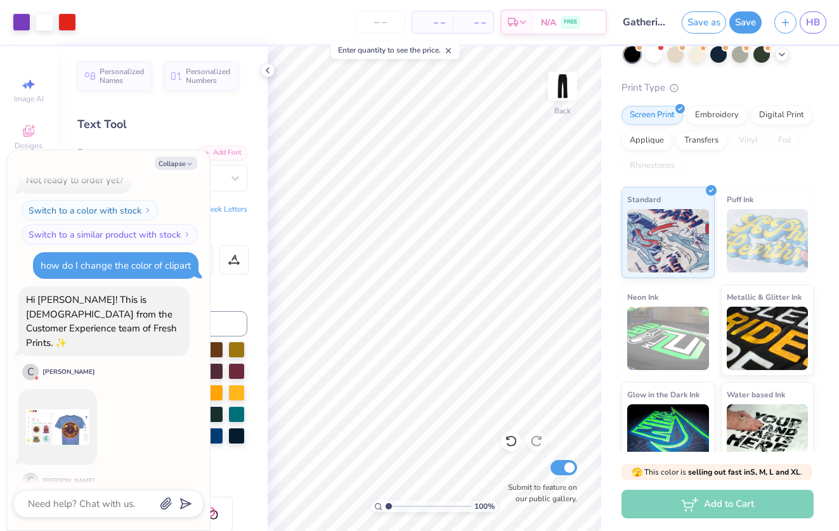
scroll to position [249, 0]
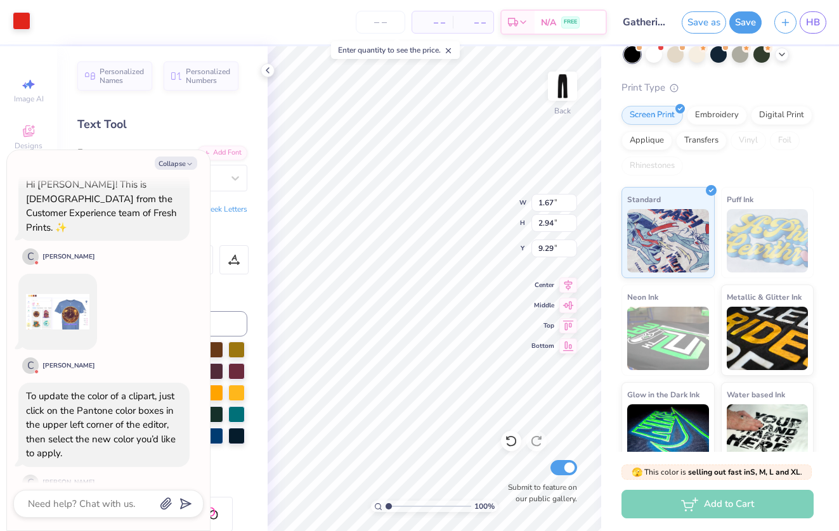
click at [20, 20] on div at bounding box center [22, 21] width 18 height 18
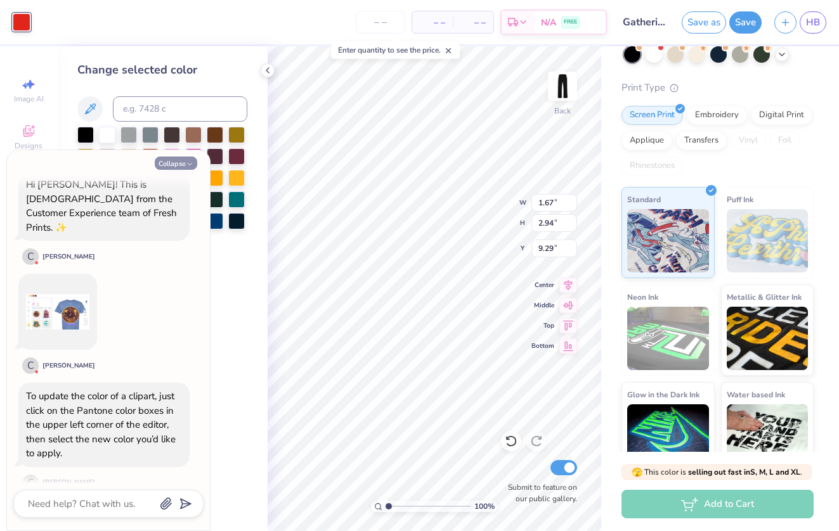
click at [184, 162] on button "Collapse" at bounding box center [176, 163] width 42 height 13
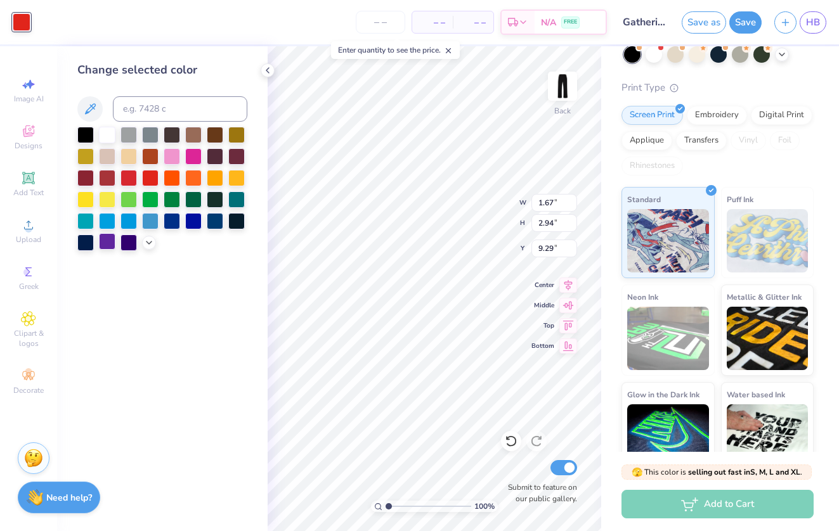
click at [105, 246] on div at bounding box center [107, 241] width 16 height 16
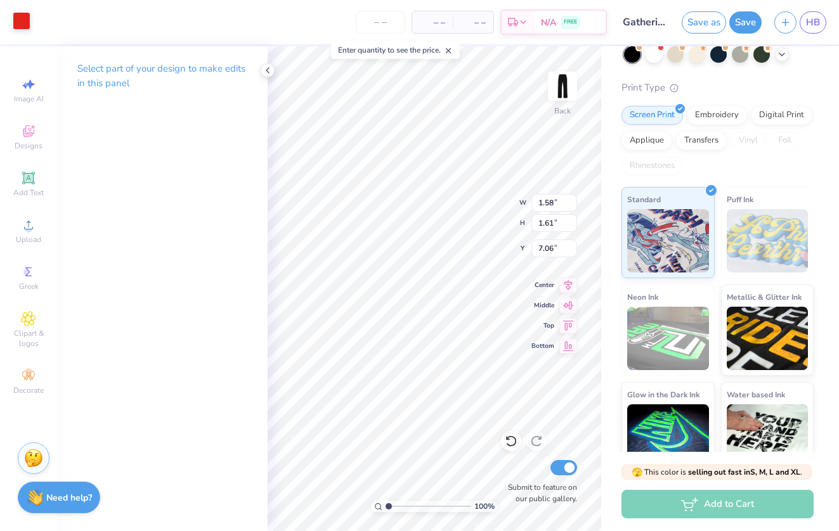
click at [20, 20] on div at bounding box center [22, 21] width 18 height 18
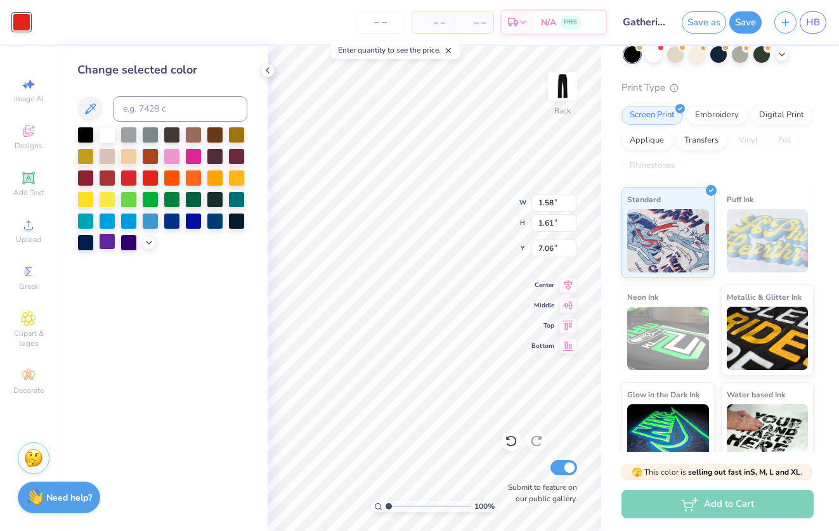
click at [105, 241] on div at bounding box center [107, 241] width 16 height 16
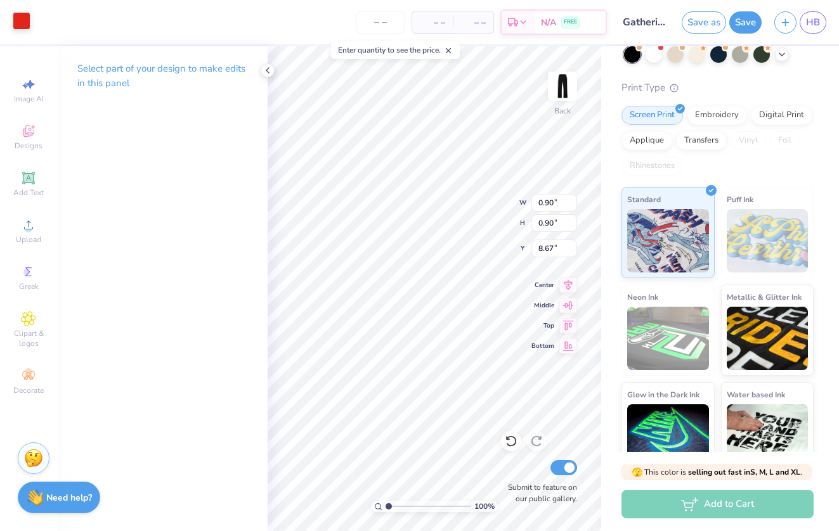
click at [25, 28] on div at bounding box center [22, 21] width 18 height 18
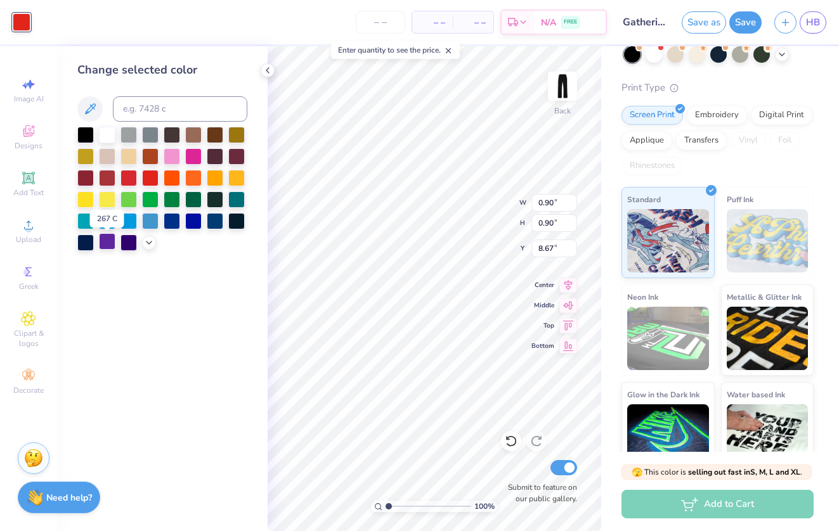
click at [107, 245] on div at bounding box center [107, 241] width 16 height 16
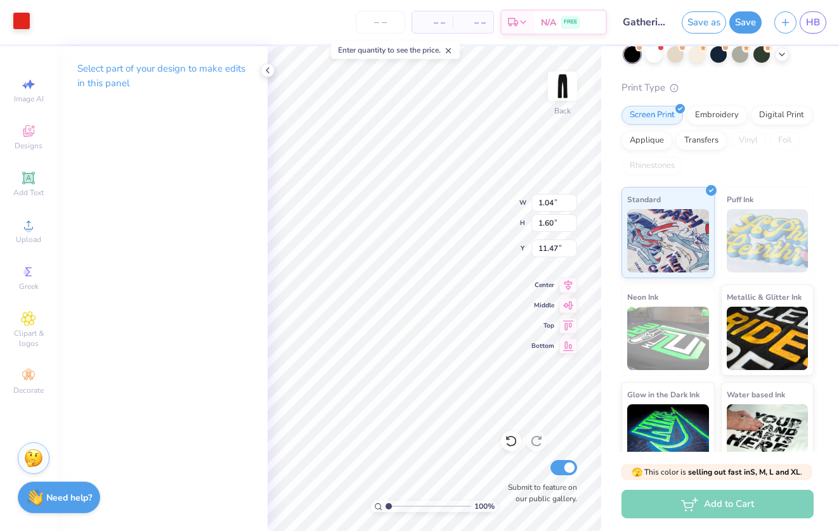
click at [23, 17] on div at bounding box center [22, 21] width 18 height 18
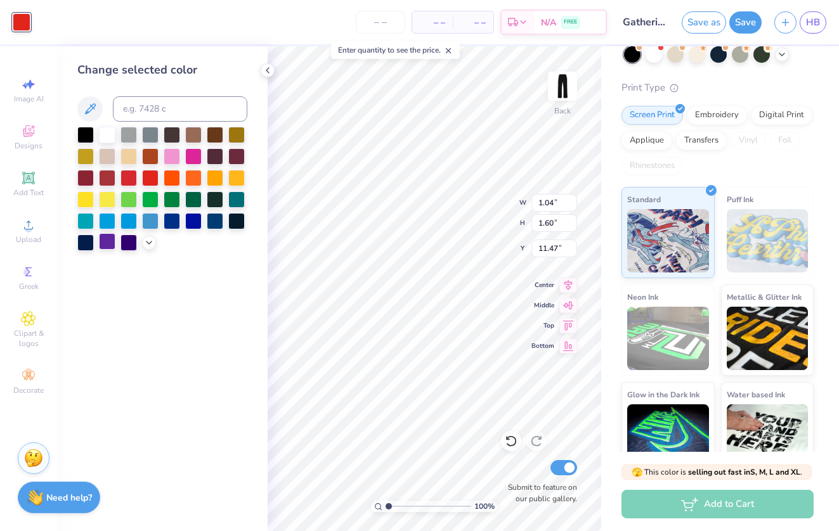
click at [108, 242] on div at bounding box center [107, 241] width 16 height 16
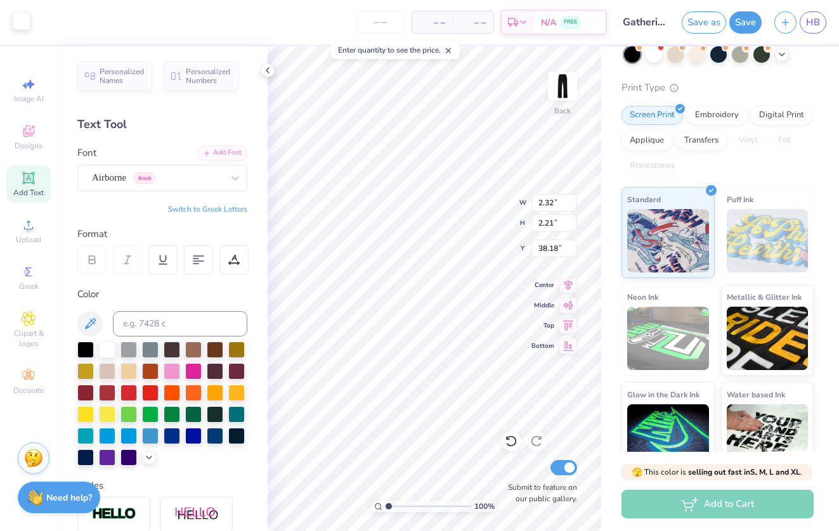
click at [20, 16] on div at bounding box center [22, 21] width 18 height 18
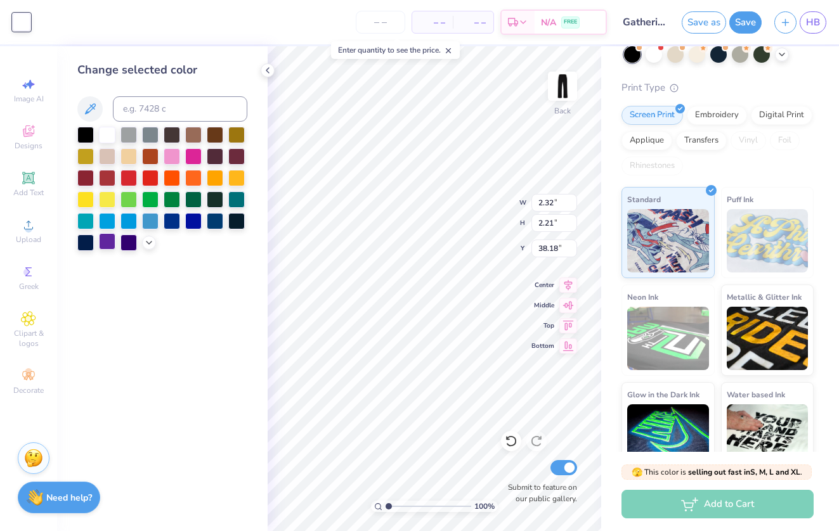
click at [109, 243] on div at bounding box center [107, 241] width 16 height 16
click at [127, 245] on div at bounding box center [128, 241] width 16 height 16
click at [103, 247] on div at bounding box center [107, 241] width 16 height 16
click at [149, 247] on icon at bounding box center [149, 241] width 10 height 10
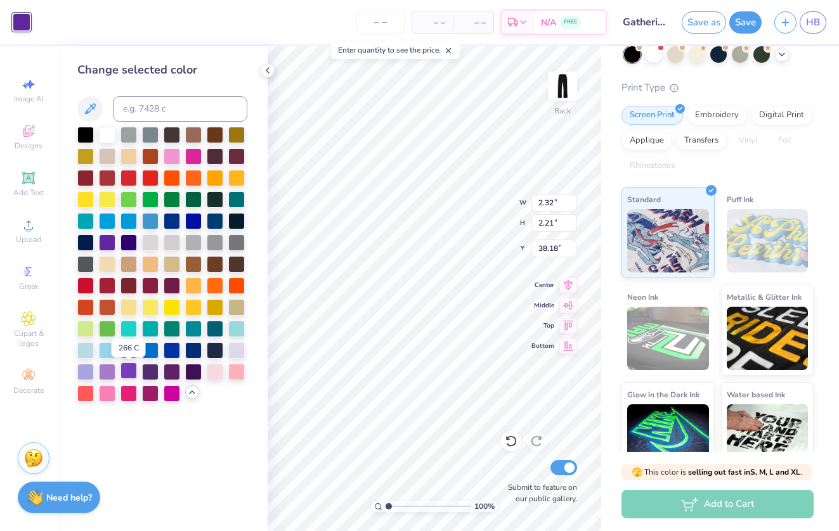
click at [127, 372] on div at bounding box center [128, 371] width 16 height 16
click at [107, 373] on div at bounding box center [107, 371] width 16 height 16
click at [132, 371] on div at bounding box center [128, 371] width 16 height 16
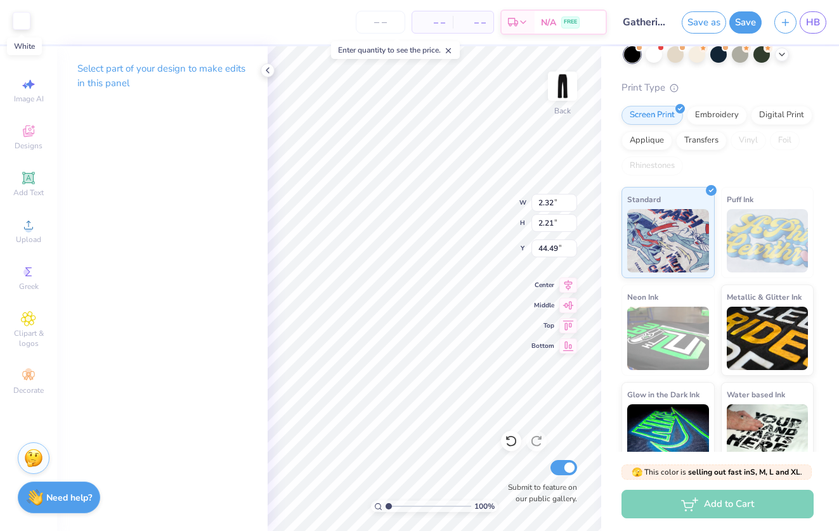
click at [22, 21] on div at bounding box center [22, 21] width 18 height 18
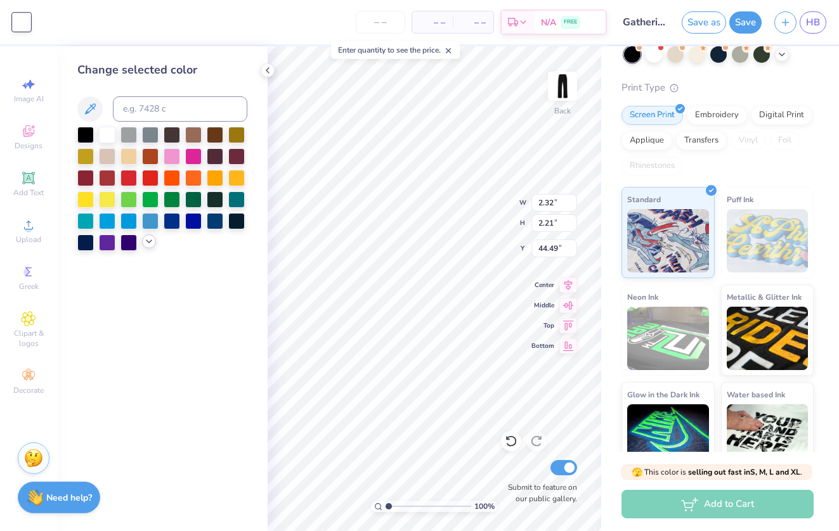
click at [151, 248] on div at bounding box center [149, 242] width 14 height 14
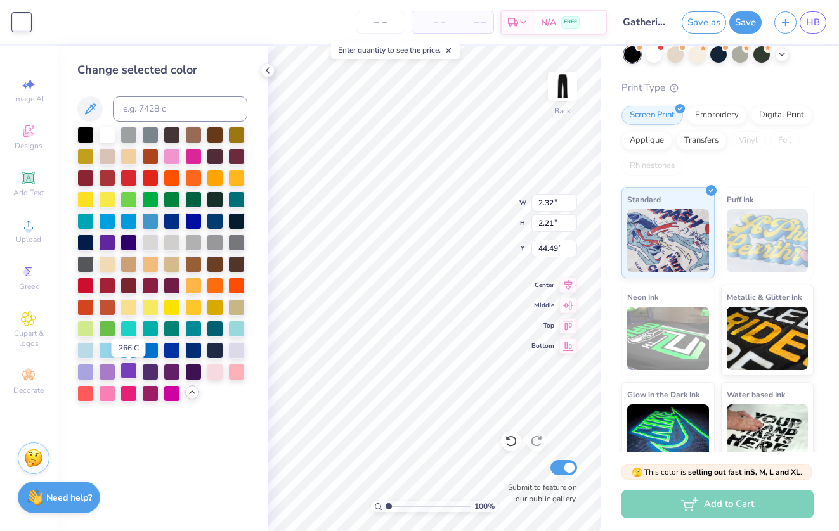
click at [129, 377] on div at bounding box center [128, 371] width 16 height 16
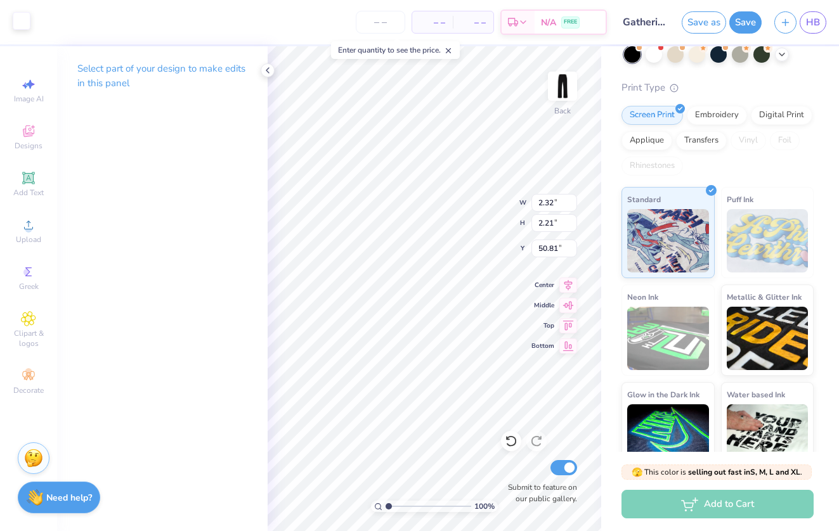
click at [20, 22] on div at bounding box center [22, 21] width 18 height 18
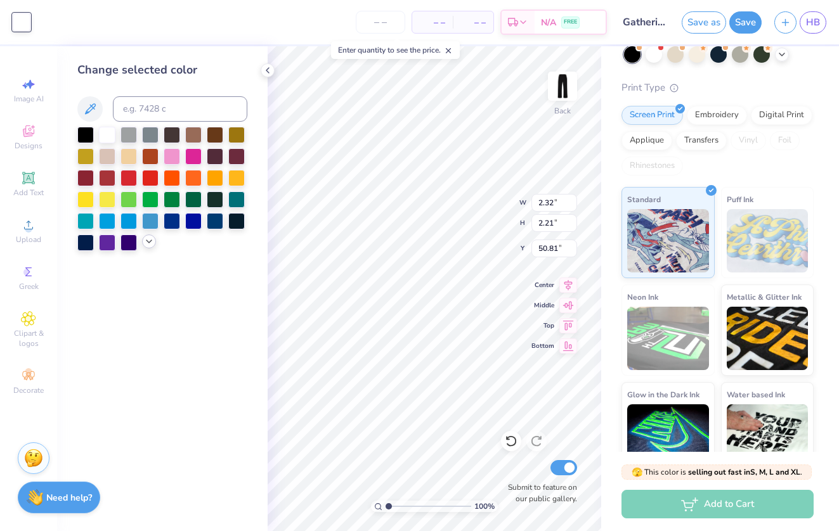
click at [148, 247] on icon at bounding box center [149, 241] width 10 height 10
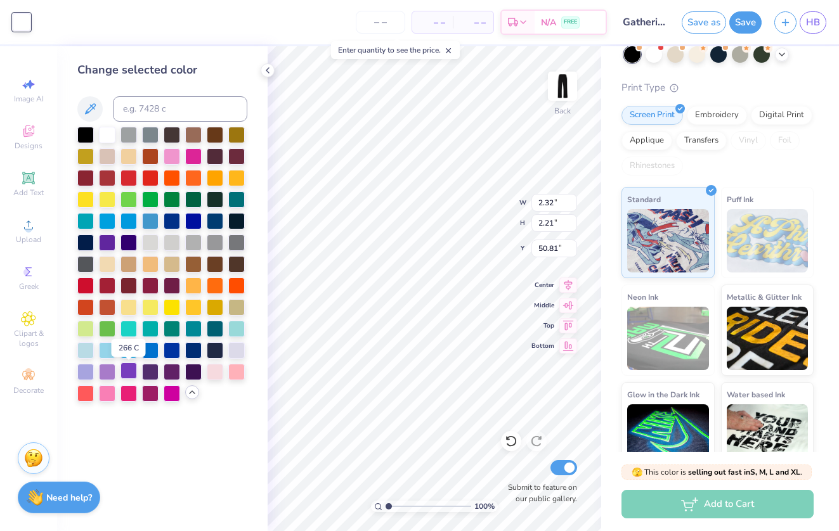
click at [131, 375] on div at bounding box center [128, 371] width 16 height 16
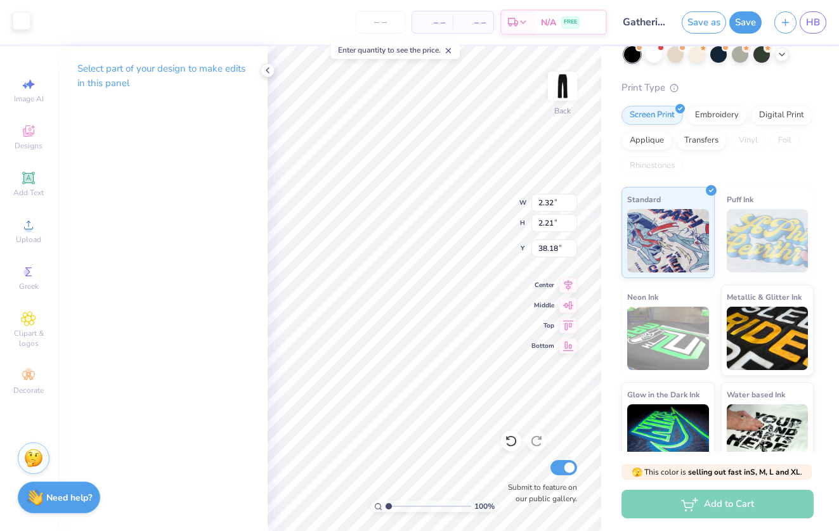
click at [18, 19] on div at bounding box center [22, 21] width 18 height 18
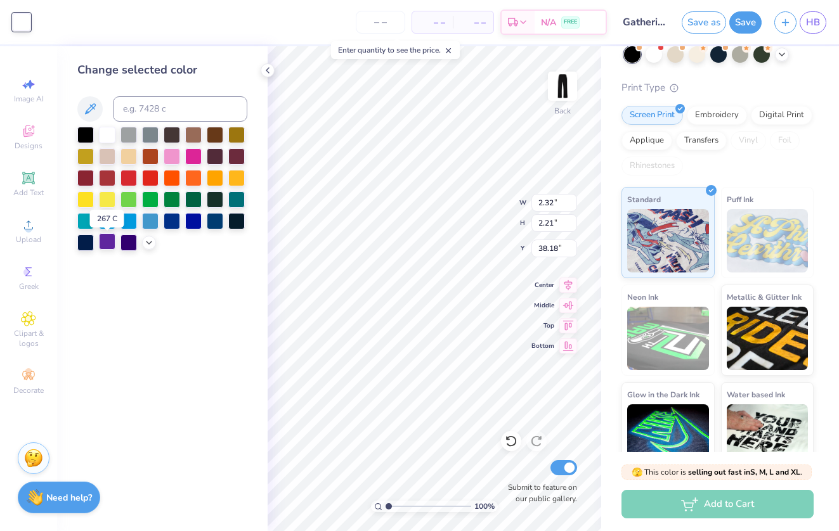
click at [110, 243] on div at bounding box center [107, 241] width 16 height 16
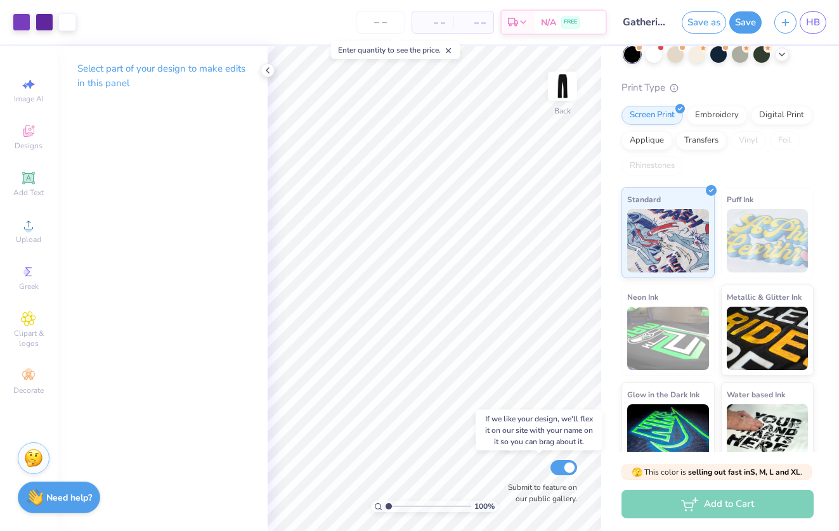
click at [506, 496] on label "Submit to feature on our public gallery." at bounding box center [539, 493] width 76 height 23
click at [550, 475] on input "Submit to feature on our public gallery." at bounding box center [563, 467] width 27 height 15
click at [505, 496] on label "Submit to feature on our public gallery." at bounding box center [539, 493] width 76 height 23
click at [550, 475] on input "Submit to feature on our public gallery." at bounding box center [563, 467] width 27 height 15
click at [565, 472] on input "Submit to feature on our public gallery." at bounding box center [563, 467] width 27 height 15
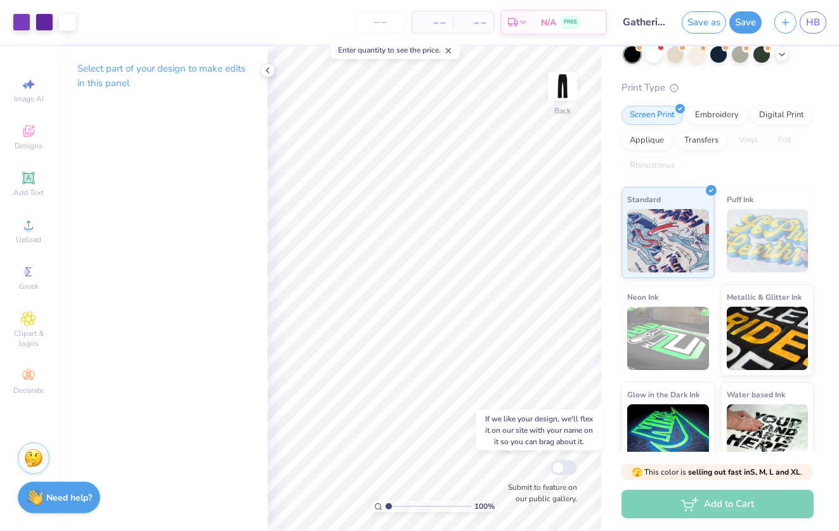
click at [564, 459] on div "Submit to feature on our public gallery." at bounding box center [539, 481] width 76 height 47
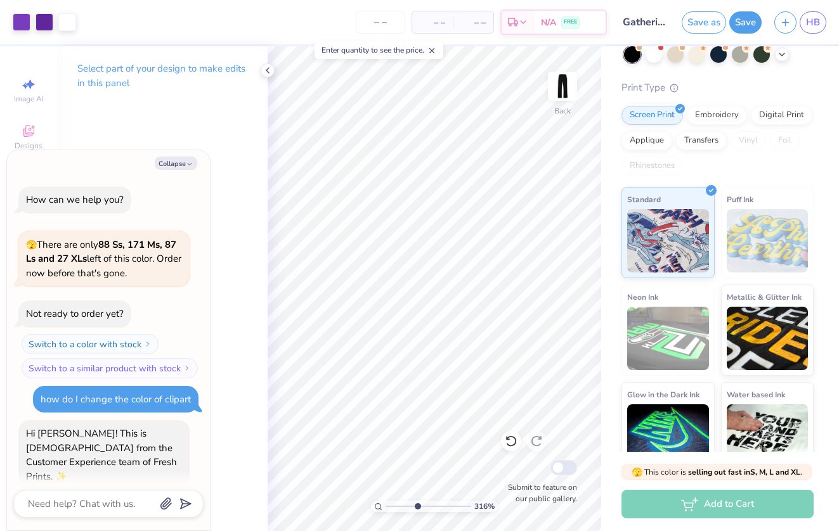
scroll to position [325, 0]
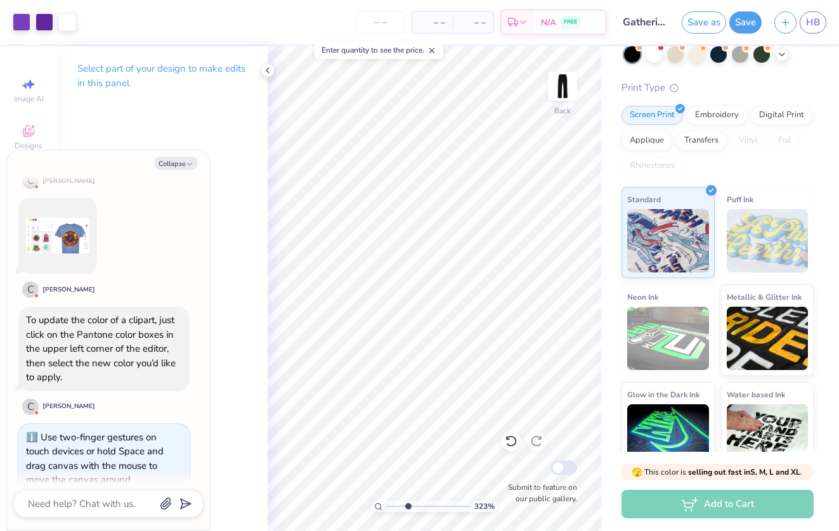
drag, startPoint x: 387, startPoint y: 507, endPoint x: 409, endPoint y: 506, distance: 21.6
click at [408, 507] on input "range" at bounding box center [428, 506] width 86 height 11
drag, startPoint x: 407, startPoint y: 505, endPoint x: 397, endPoint y: 505, distance: 9.5
click at [397, 505] on input "range" at bounding box center [428, 506] width 86 height 11
click at [192, 162] on icon "button" at bounding box center [190, 164] width 8 height 8
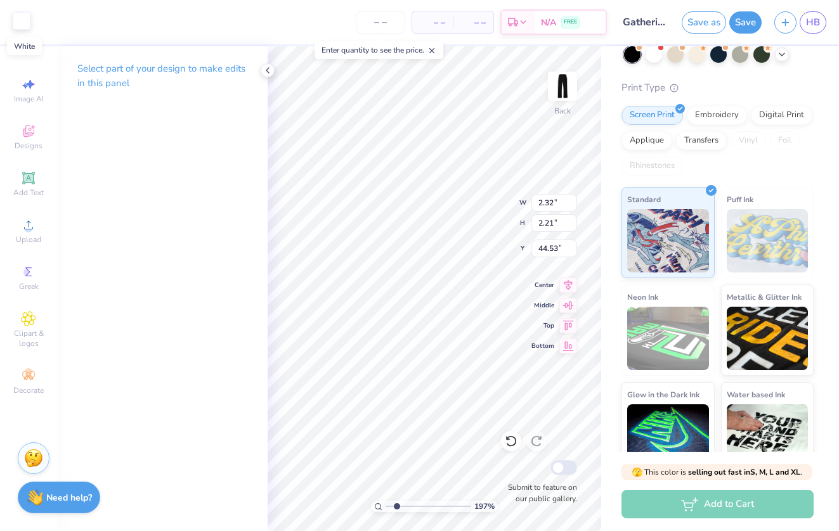
click at [21, 23] on div at bounding box center [22, 21] width 18 height 18
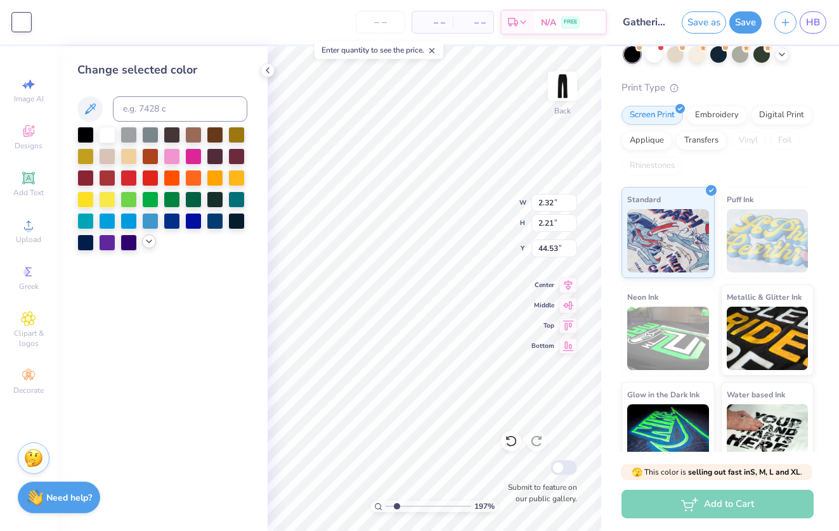
click at [148, 247] on icon at bounding box center [149, 241] width 10 height 10
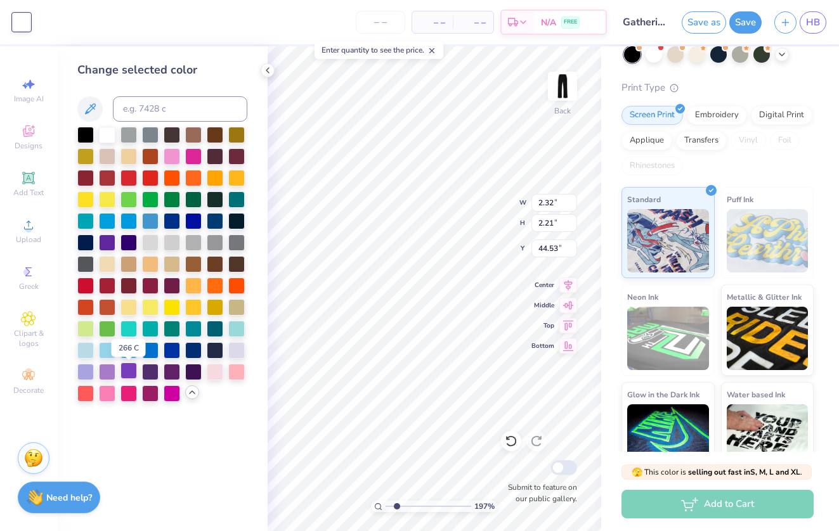
click at [130, 374] on div at bounding box center [128, 371] width 16 height 16
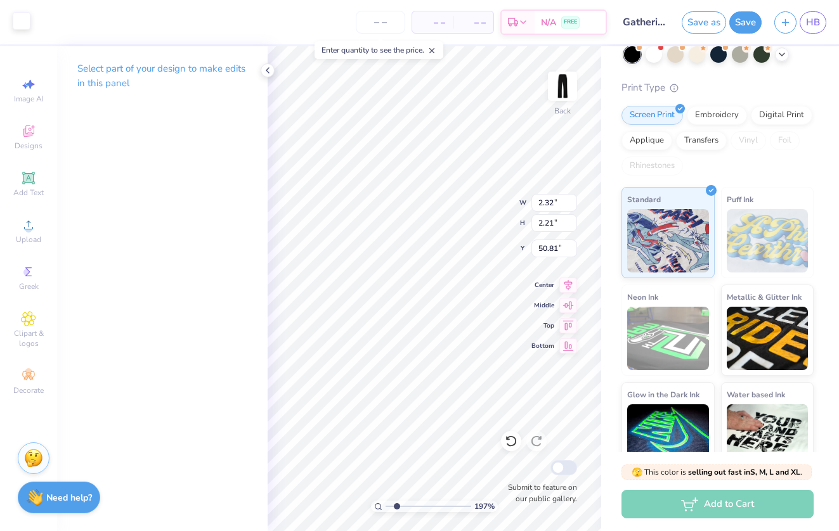
click at [18, 19] on div at bounding box center [22, 21] width 18 height 18
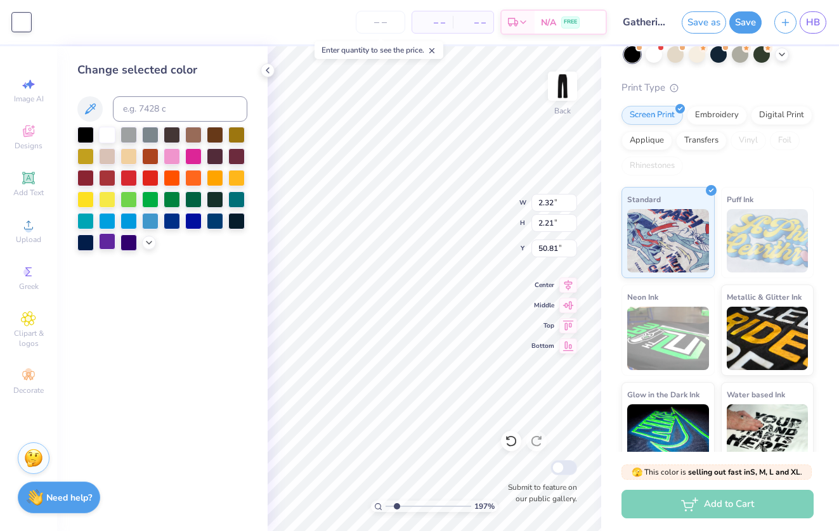
click at [102, 244] on div at bounding box center [107, 241] width 16 height 16
click at [162, 338] on div "Change selected color" at bounding box center [162, 288] width 210 height 485
click at [151, 247] on icon at bounding box center [149, 241] width 10 height 10
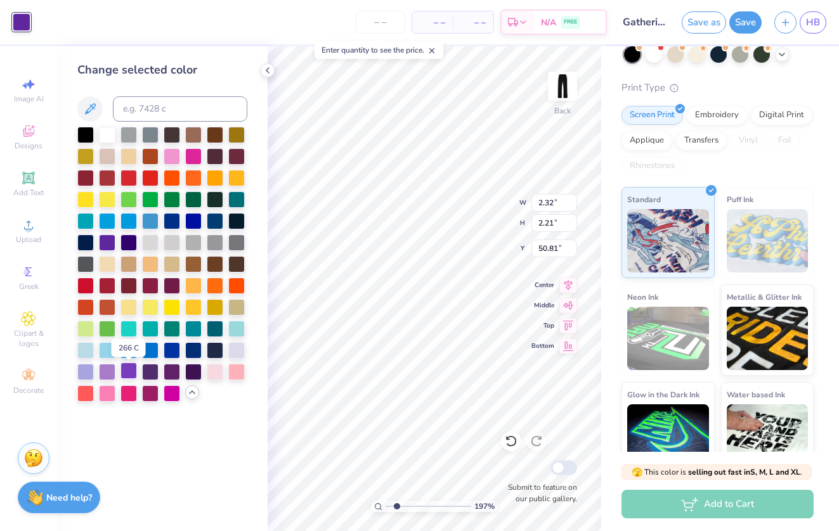
click at [124, 377] on div at bounding box center [128, 371] width 16 height 16
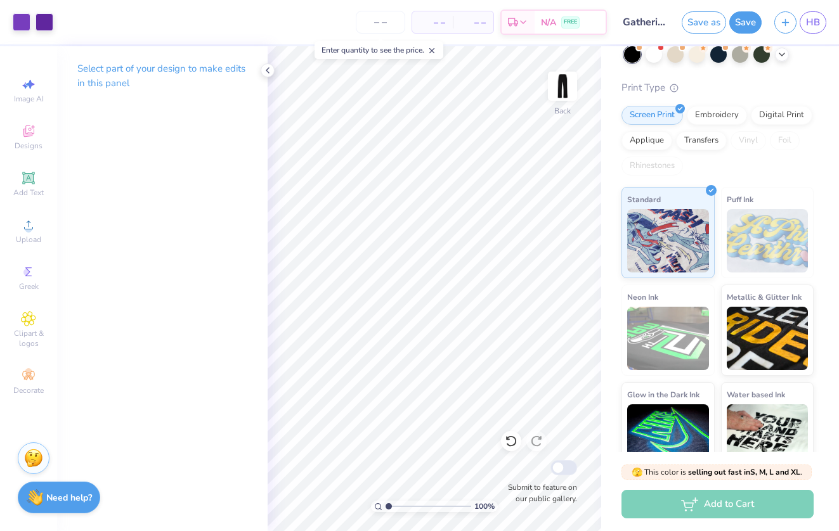
drag, startPoint x: 394, startPoint y: 505, endPoint x: 352, endPoint y: 503, distance: 41.9
click at [352, 503] on div "100 %" at bounding box center [434, 288] width 485 height 485
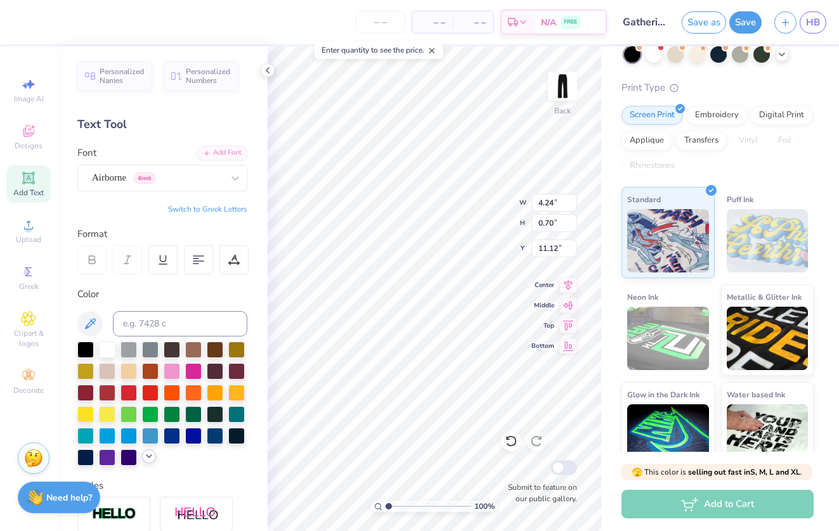
click at [147, 460] on icon at bounding box center [149, 456] width 10 height 10
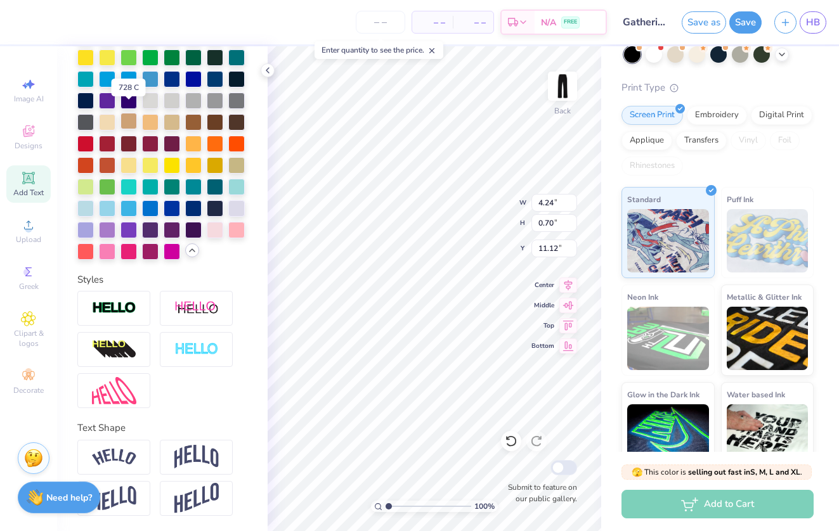
scroll to position [357, 0]
click at [131, 229] on div at bounding box center [128, 229] width 16 height 16
click at [131, 234] on div at bounding box center [128, 229] width 16 height 16
click at [131, 232] on div at bounding box center [128, 229] width 16 height 16
click at [124, 231] on div at bounding box center [128, 229] width 16 height 16
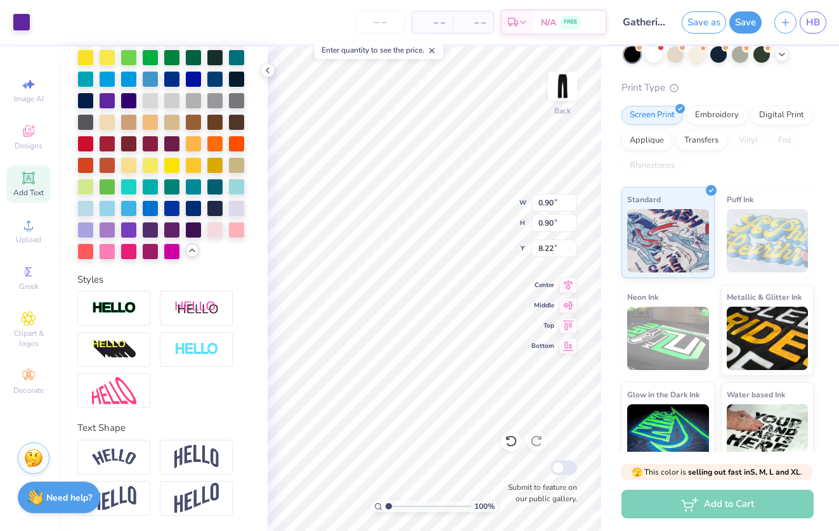
click at [11, 25] on div "Art colors" at bounding box center [15, 22] width 30 height 44
click at [19, 25] on div at bounding box center [22, 21] width 18 height 18
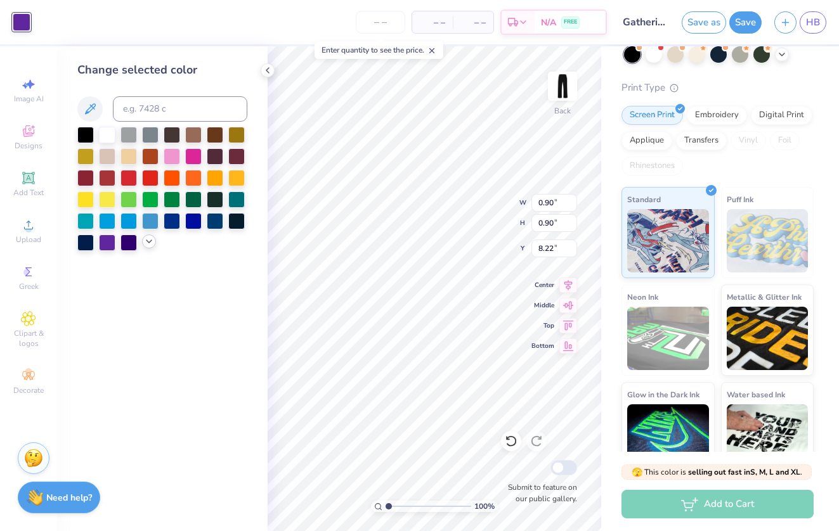
click at [150, 247] on icon at bounding box center [149, 241] width 10 height 10
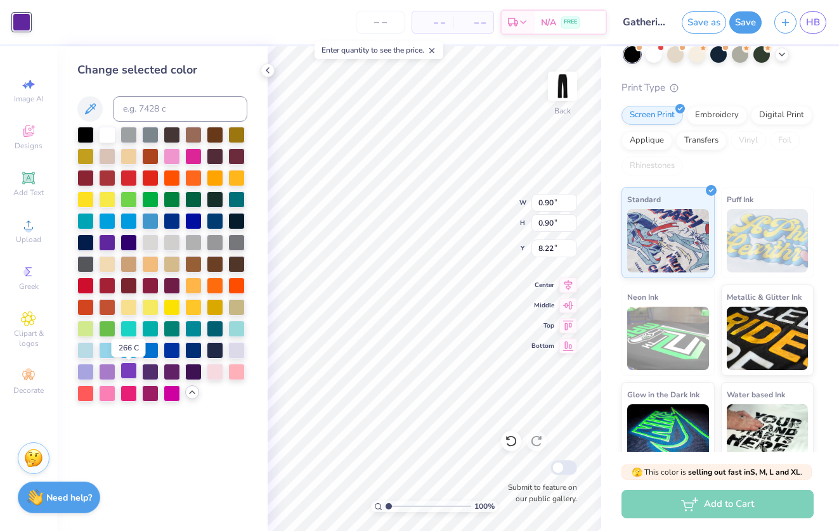
click at [131, 375] on div at bounding box center [128, 371] width 16 height 16
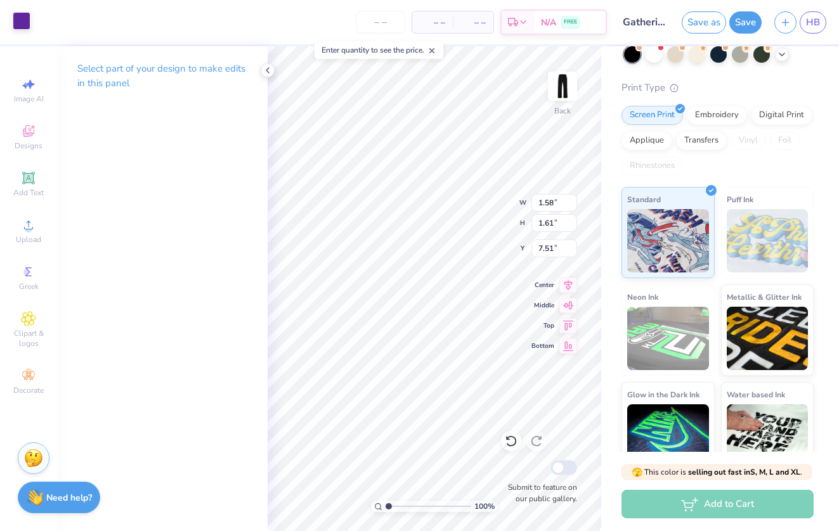
click at [22, 22] on div at bounding box center [22, 21] width 18 height 18
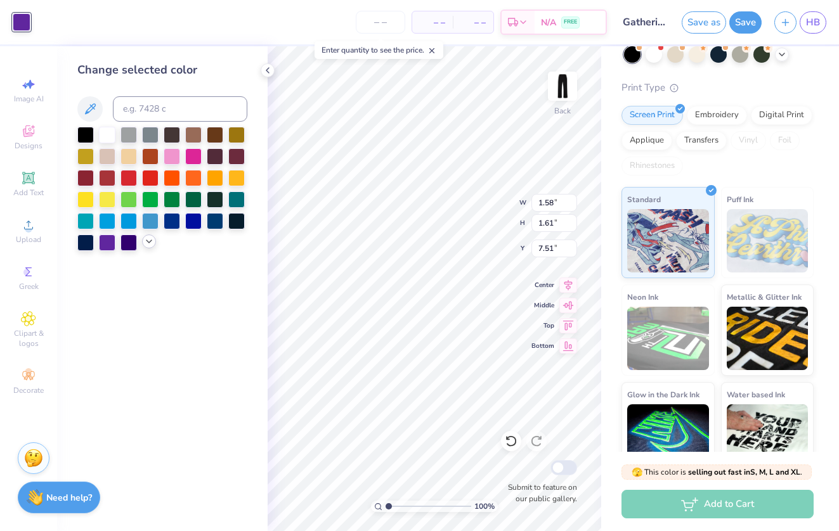
click at [147, 245] on icon at bounding box center [149, 241] width 10 height 10
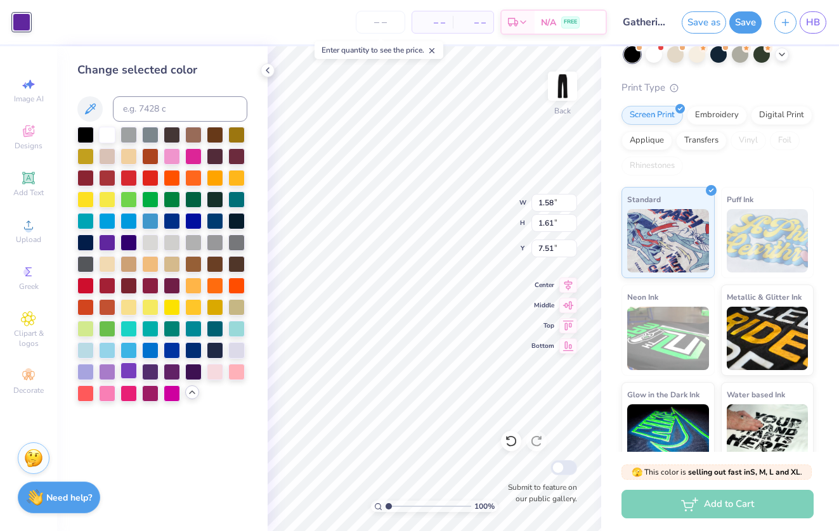
click at [131, 378] on div at bounding box center [128, 371] width 16 height 16
click at [265, 330] on div "Change selected color" at bounding box center [162, 288] width 210 height 485
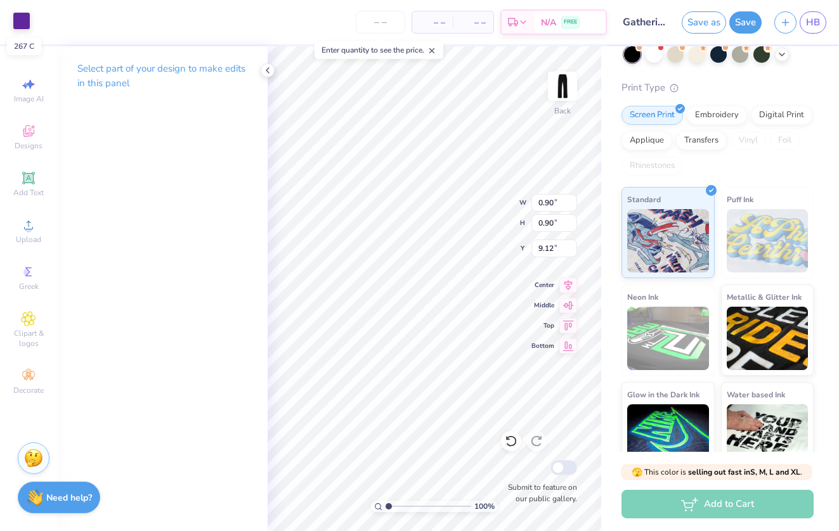
click at [18, 20] on div at bounding box center [22, 21] width 18 height 18
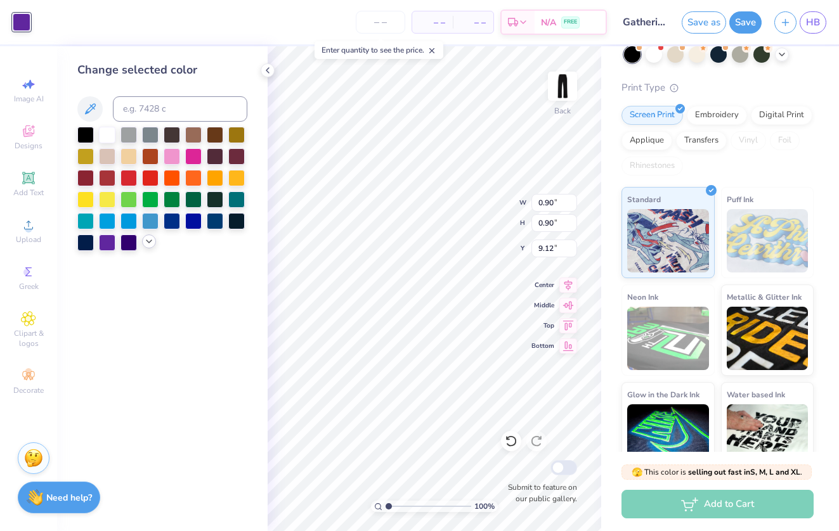
click at [151, 242] on icon at bounding box center [149, 241] width 10 height 10
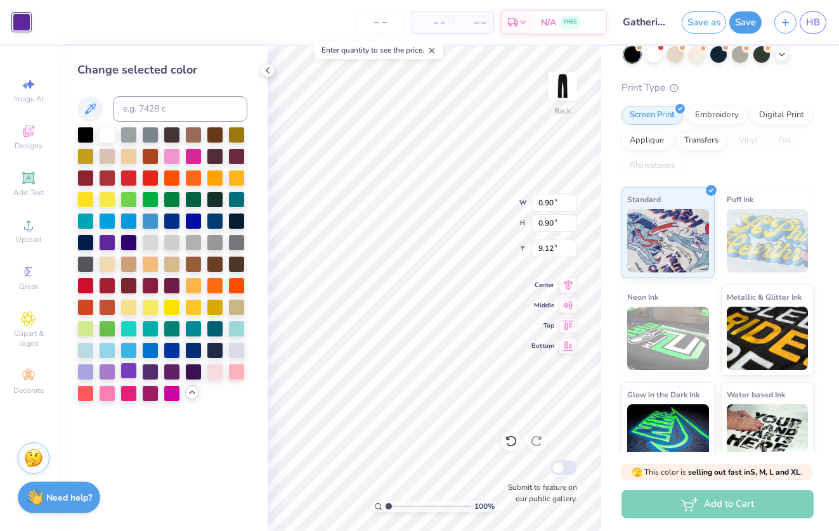
click at [127, 377] on div at bounding box center [128, 371] width 16 height 16
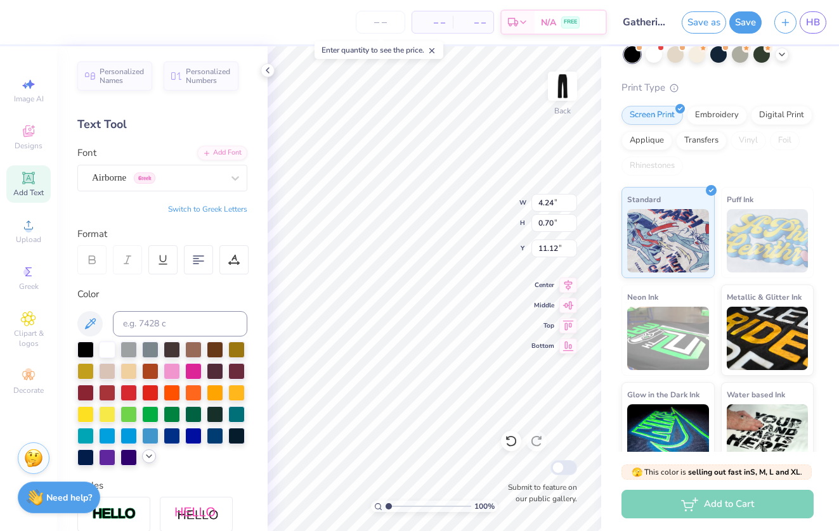
click at [149, 460] on icon at bounding box center [149, 456] width 10 height 10
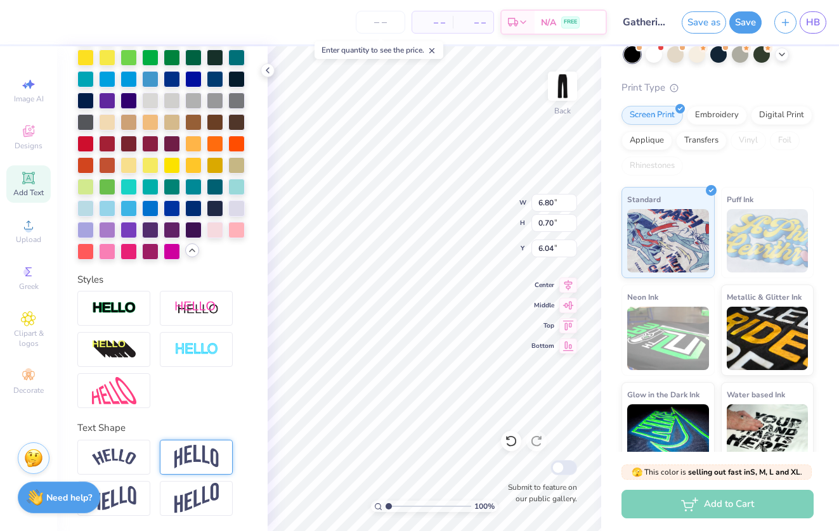
click at [191, 451] on img at bounding box center [196, 457] width 44 height 24
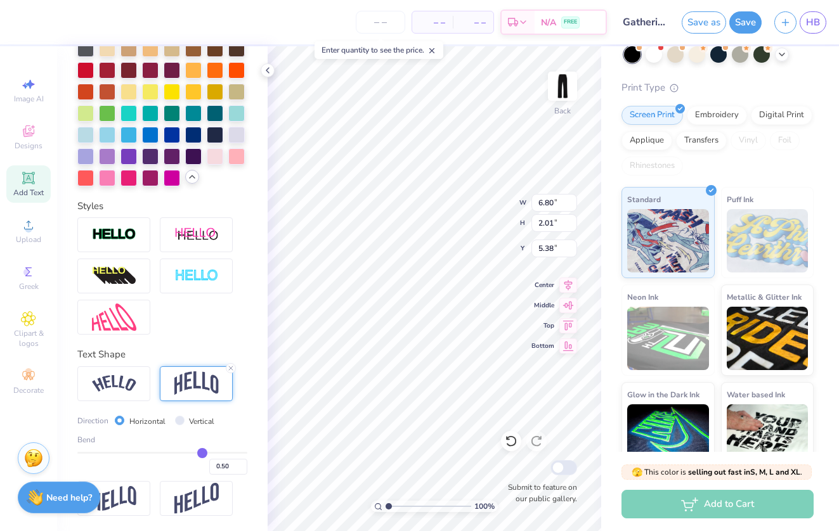
scroll to position [431, 0]
drag, startPoint x: 200, startPoint y: 450, endPoint x: 188, endPoint y: 450, distance: 12.7
click at [188, 452] on input "range" at bounding box center [162, 453] width 170 height 2
click at [183, 452] on input "range" at bounding box center [162, 453] width 170 height 2
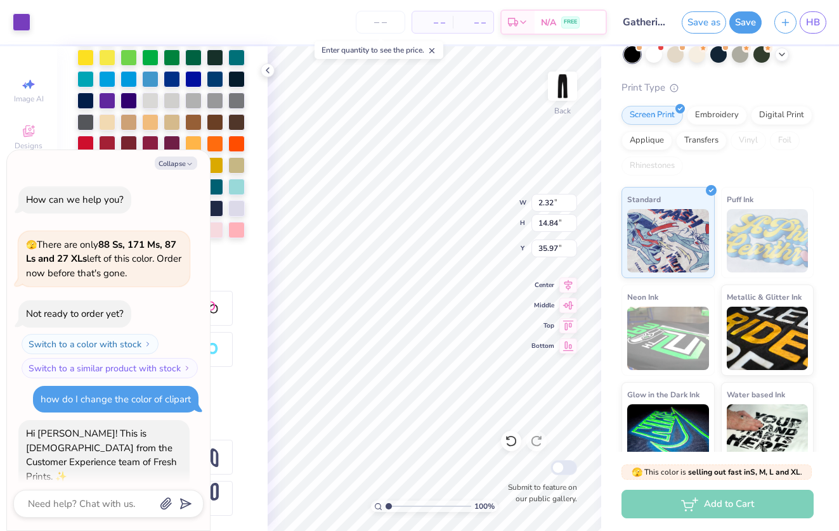
scroll to position [398, 0]
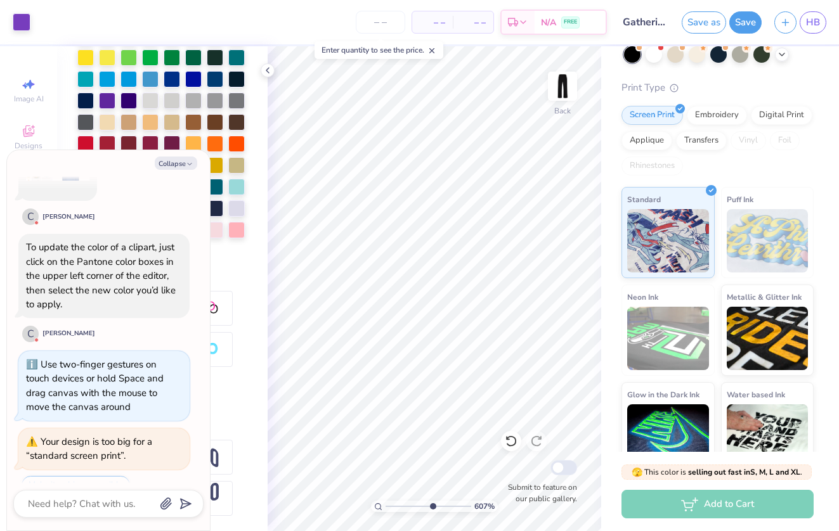
drag, startPoint x: 388, startPoint y: 506, endPoint x: 432, endPoint y: 503, distance: 43.9
click at [432, 503] on input "range" at bounding box center [428, 506] width 86 height 11
drag, startPoint x: 430, startPoint y: 509, endPoint x: 359, endPoint y: 508, distance: 71.6
click at [359, 508] on div "100 %" at bounding box center [434, 288] width 485 height 485
click at [186, 165] on icon "button" at bounding box center [190, 164] width 8 height 8
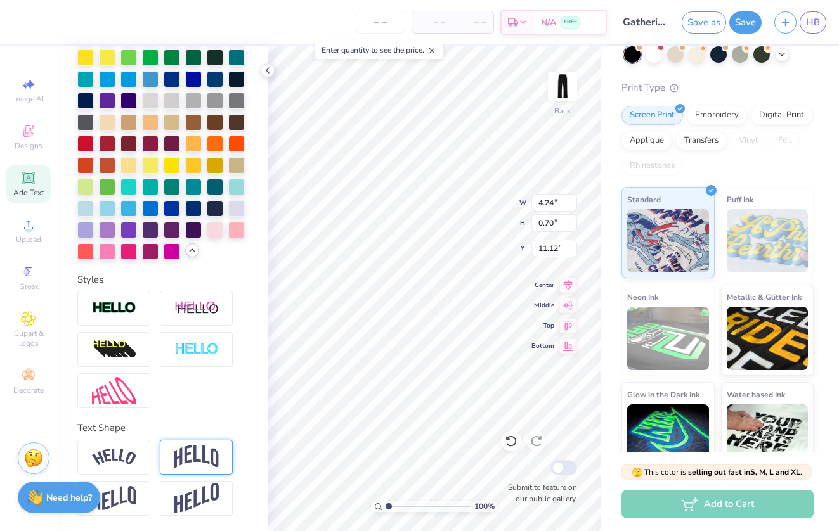
click at [208, 464] on img at bounding box center [196, 457] width 44 height 24
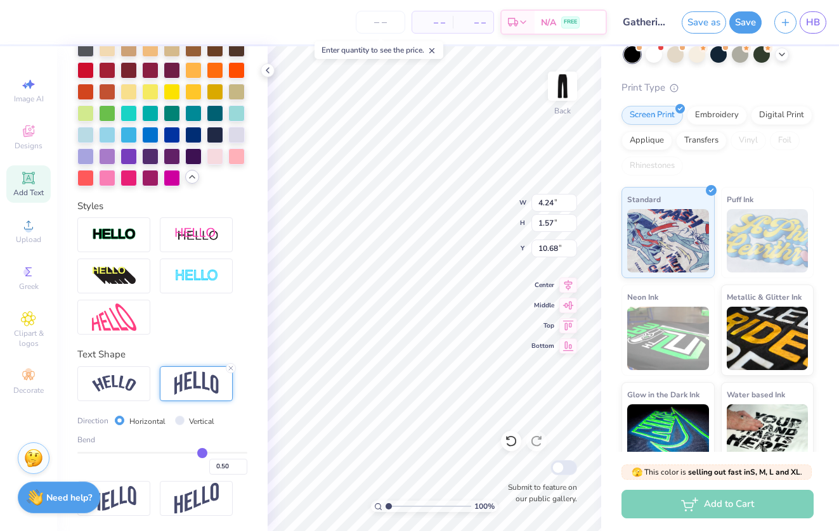
scroll to position [431, 0]
click at [177, 422] on input "Vertical" at bounding box center [180, 421] width 10 height 10
click at [138, 423] on label "Horizontal" at bounding box center [147, 421] width 36 height 11
click at [124, 423] on input "Horizontal" at bounding box center [120, 421] width 10 height 10
drag, startPoint x: 202, startPoint y: 451, endPoint x: 139, endPoint y: 446, distance: 63.6
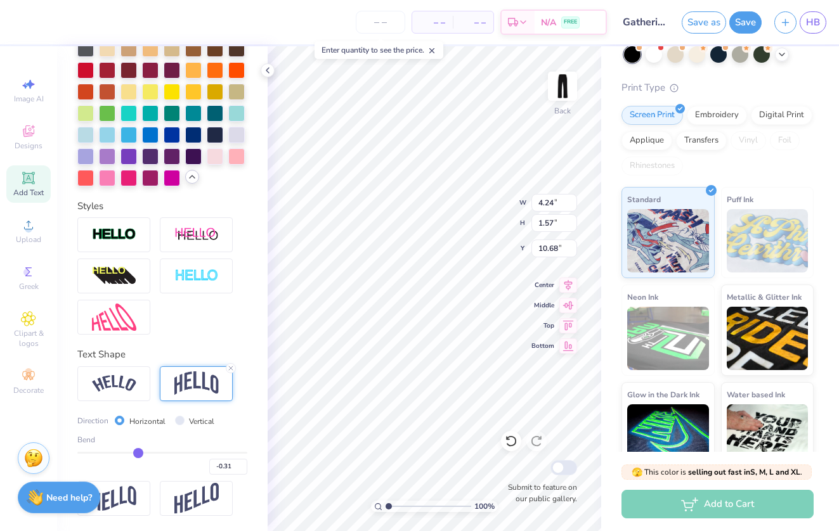
click at [138, 446] on div "Bend -0.31" at bounding box center [162, 454] width 170 height 41
drag, startPoint x: 139, startPoint y: 454, endPoint x: 146, endPoint y: 454, distance: 7.0
click at [146, 454] on input "range" at bounding box center [162, 453] width 170 height 2
click at [231, 367] on icon at bounding box center [231, 368] width 8 height 8
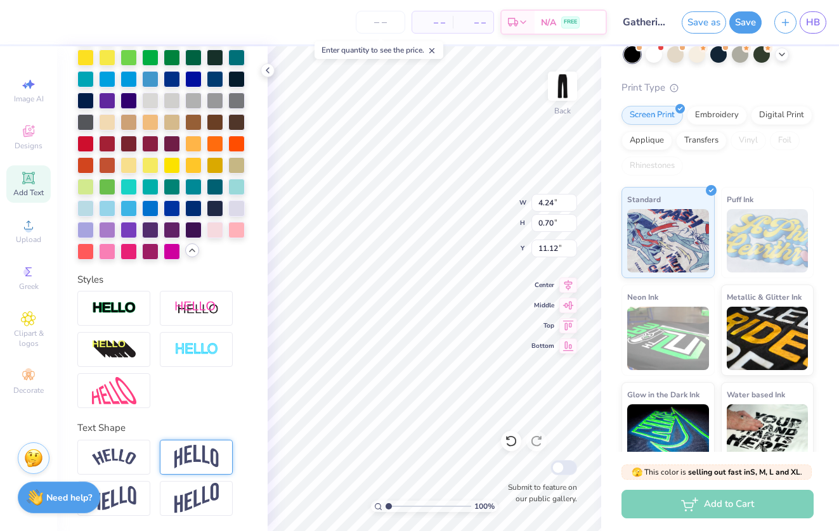
scroll to position [357, 0]
click at [562, 103] on img at bounding box center [562, 86] width 51 height 51
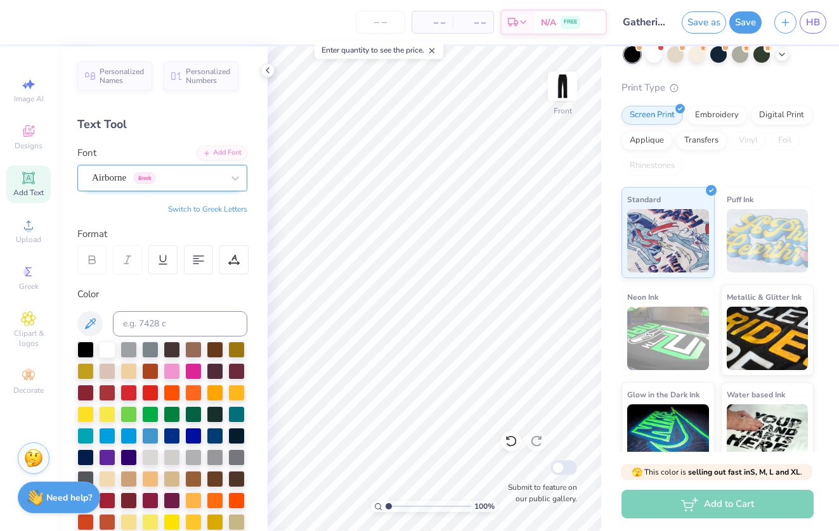
scroll to position [0, 0]
click at [567, 100] on img at bounding box center [562, 86] width 51 height 51
click at [557, 90] on img at bounding box center [562, 86] width 51 height 51
click at [34, 333] on span "Clipart & logos" at bounding box center [28, 338] width 44 height 20
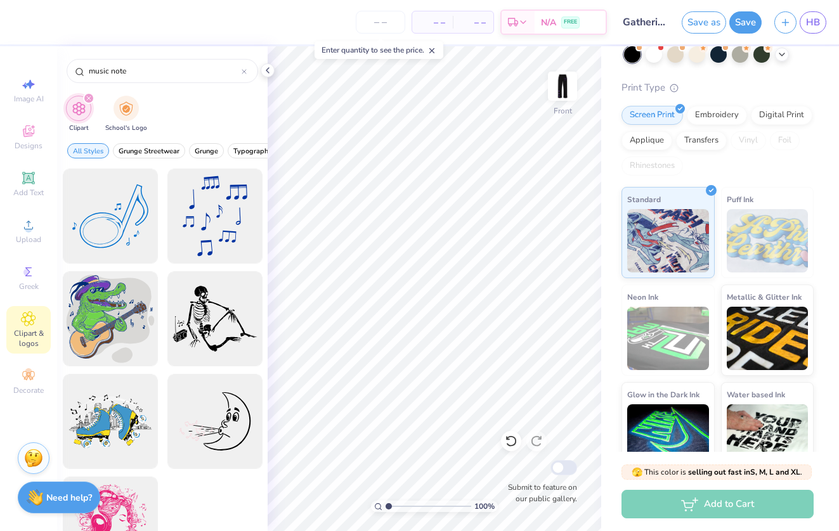
click at [215, 216] on div at bounding box center [162, 350] width 210 height 363
click at [223, 240] on div at bounding box center [214, 216] width 105 height 105
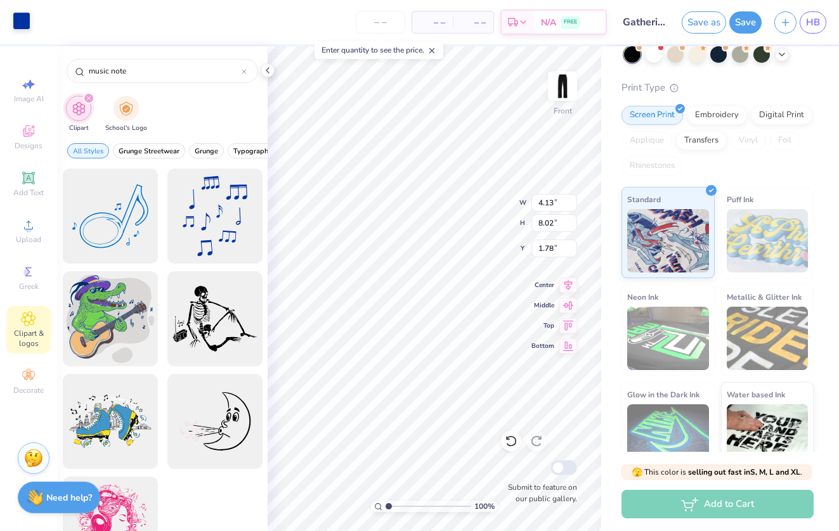
click at [18, 23] on div at bounding box center [22, 21] width 18 height 18
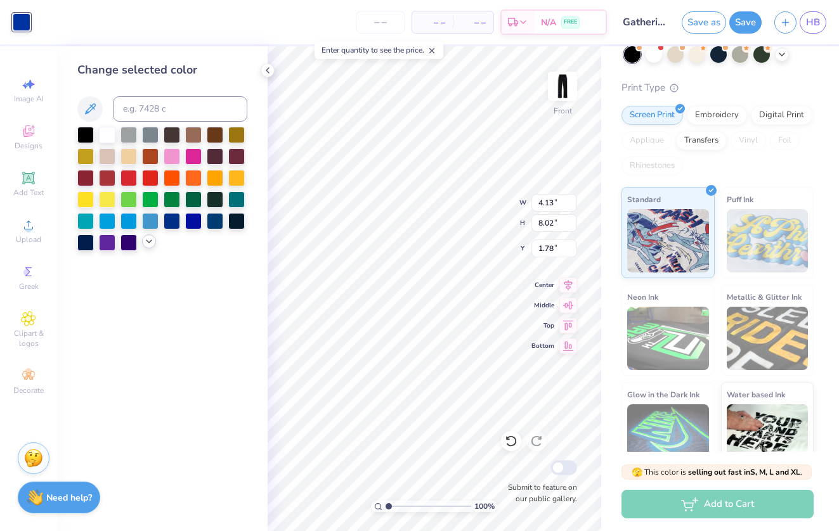
click at [148, 245] on icon at bounding box center [149, 241] width 10 height 10
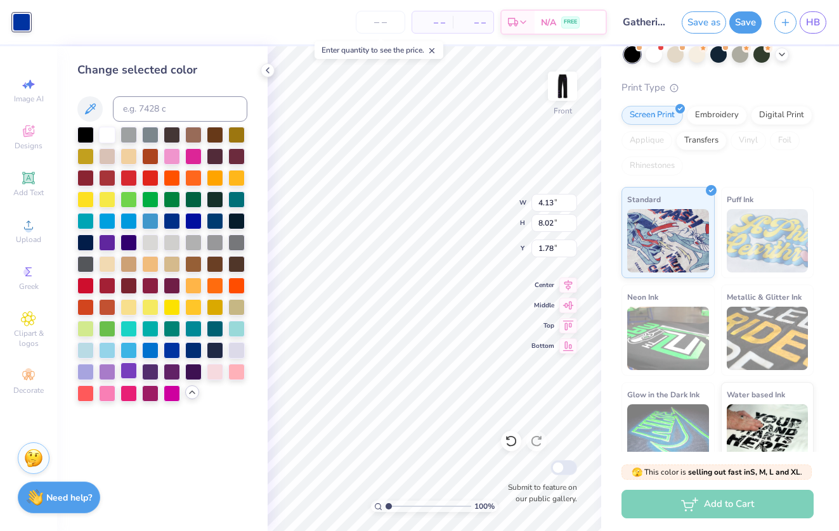
click at [130, 373] on div at bounding box center [128, 371] width 16 height 16
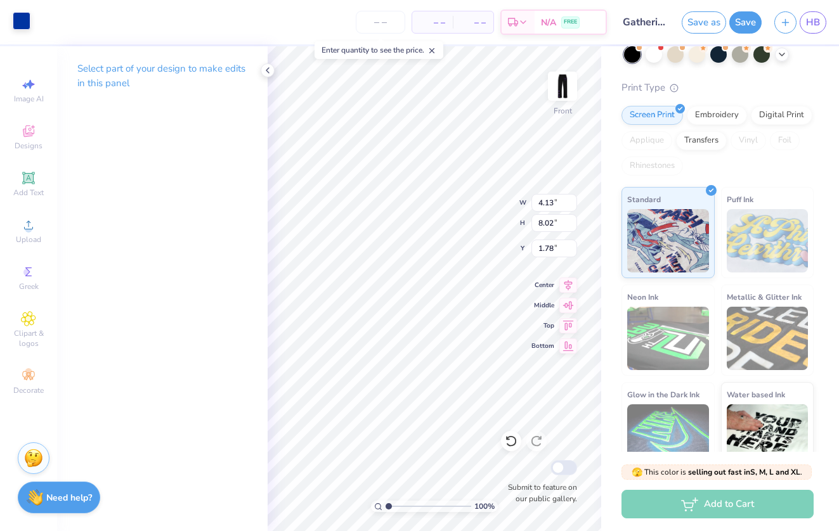
click at [22, 19] on div at bounding box center [22, 21] width 18 height 18
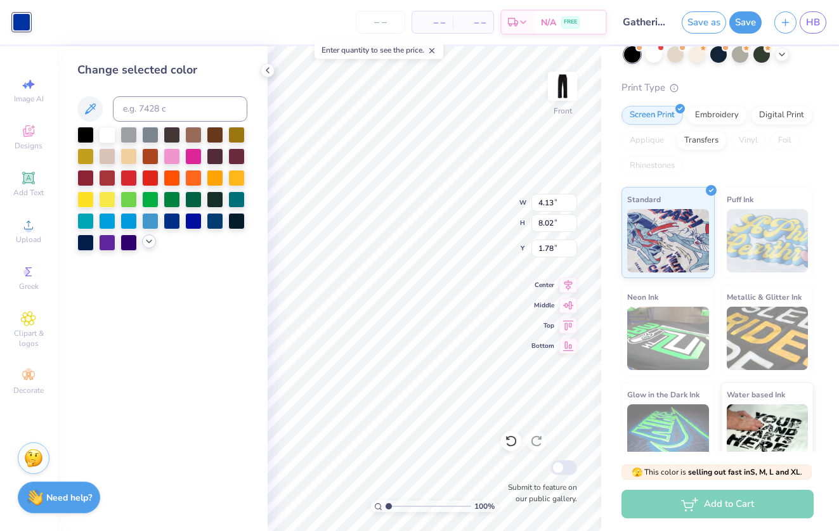
click at [145, 245] on icon at bounding box center [149, 241] width 10 height 10
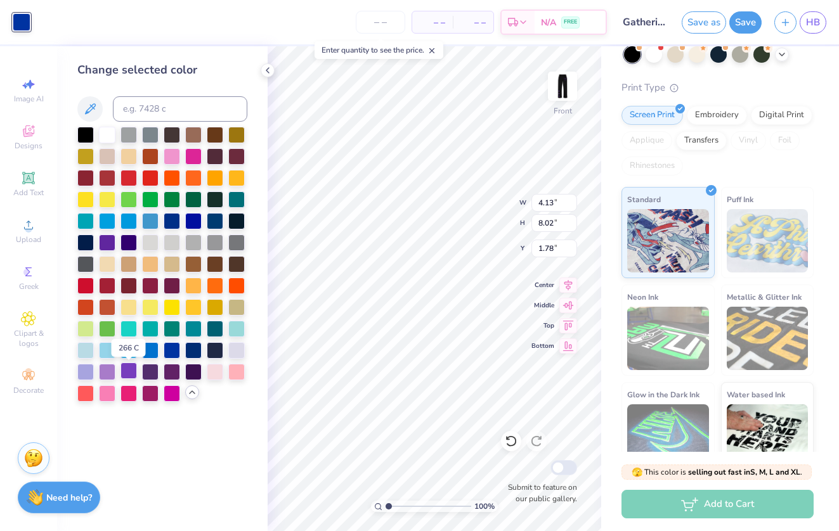
click at [128, 378] on div at bounding box center [128, 371] width 16 height 16
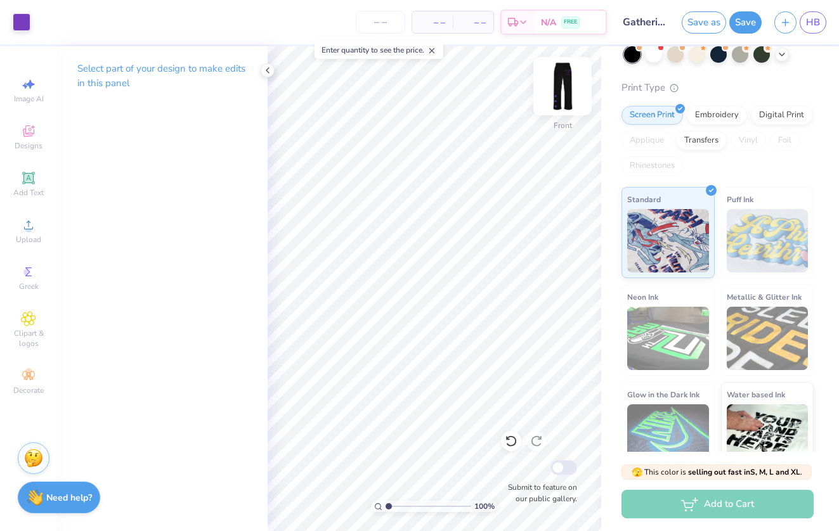
click at [559, 94] on img at bounding box center [562, 86] width 51 height 51
click at [560, 94] on img at bounding box center [562, 86] width 51 height 51
click at [269, 76] on div at bounding box center [268, 70] width 14 height 14
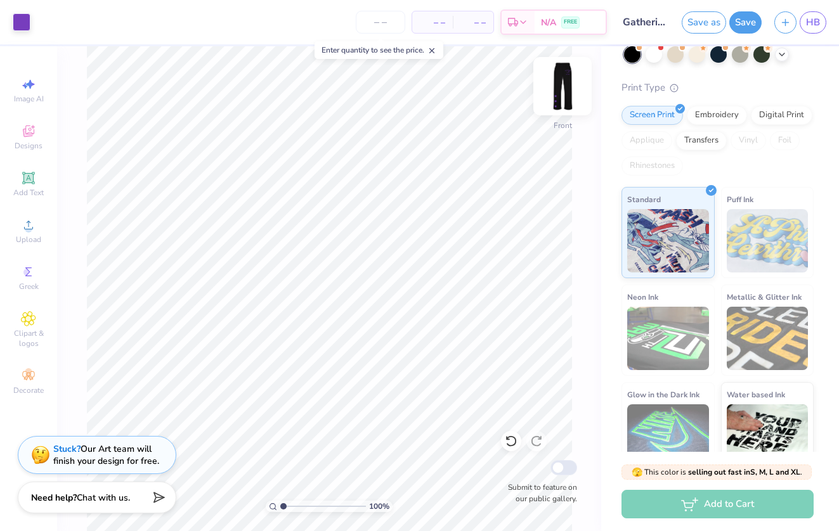
click at [555, 89] on img at bounding box center [562, 86] width 51 height 51
click at [558, 102] on img at bounding box center [562, 86] width 51 height 51
click at [570, 94] on img at bounding box center [562, 86] width 51 height 51
click at [364, 23] on input "number" at bounding box center [380, 22] width 49 height 23
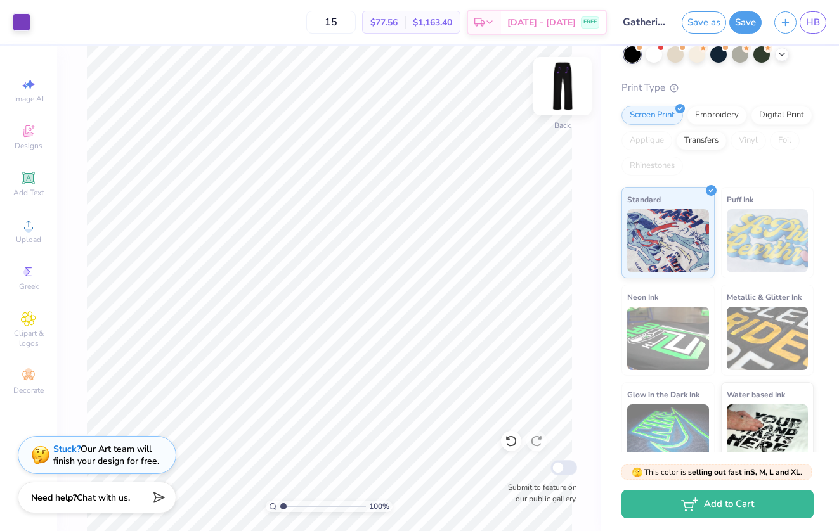
click at [557, 96] on img at bounding box center [562, 86] width 51 height 51
click at [571, 94] on img at bounding box center [562, 86] width 51 height 51
click at [747, 18] on button "Save" at bounding box center [745, 21] width 32 height 22
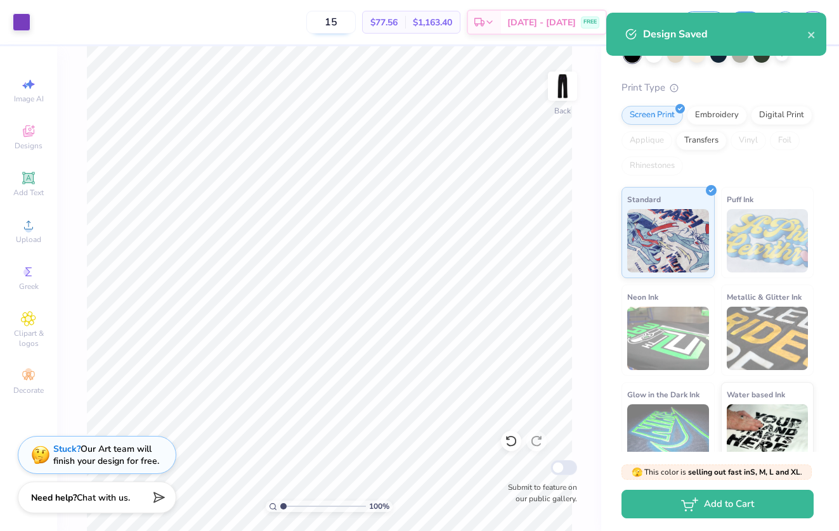
click at [356, 22] on input "15" at bounding box center [330, 22] width 49 height 23
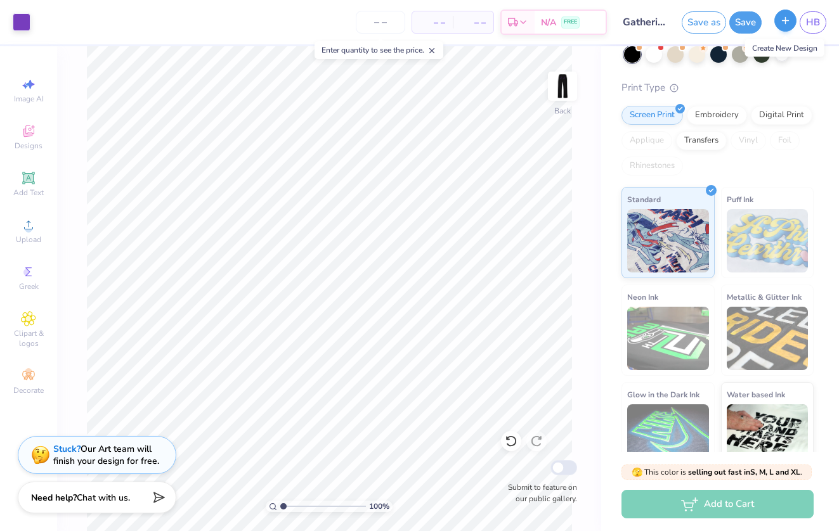
click at [782, 25] on icon "button" at bounding box center [785, 20] width 11 height 11
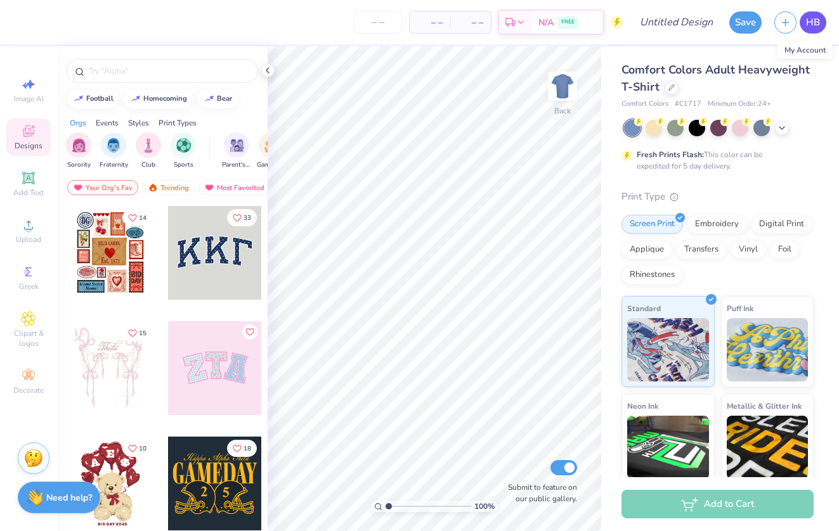
click at [816, 26] on span "HB" at bounding box center [813, 22] width 14 height 15
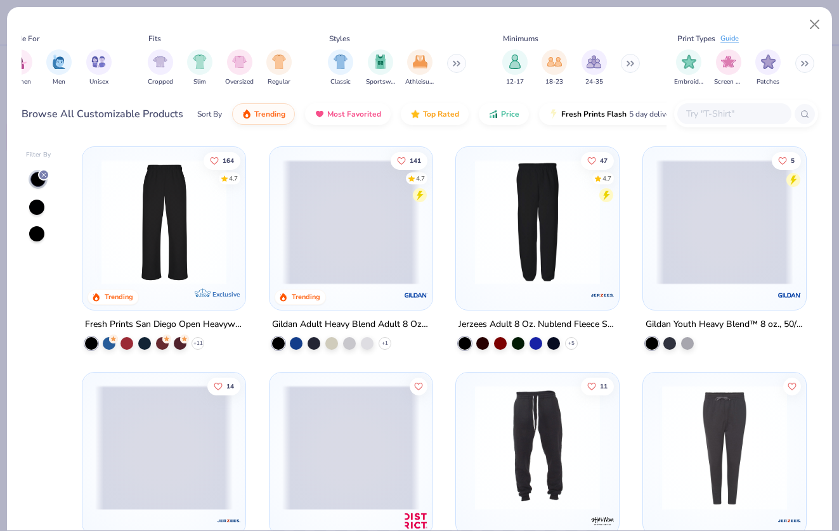
scroll to position [0, 702]
click at [515, 64] on img "filter for 12-17" at bounding box center [515, 60] width 14 height 15
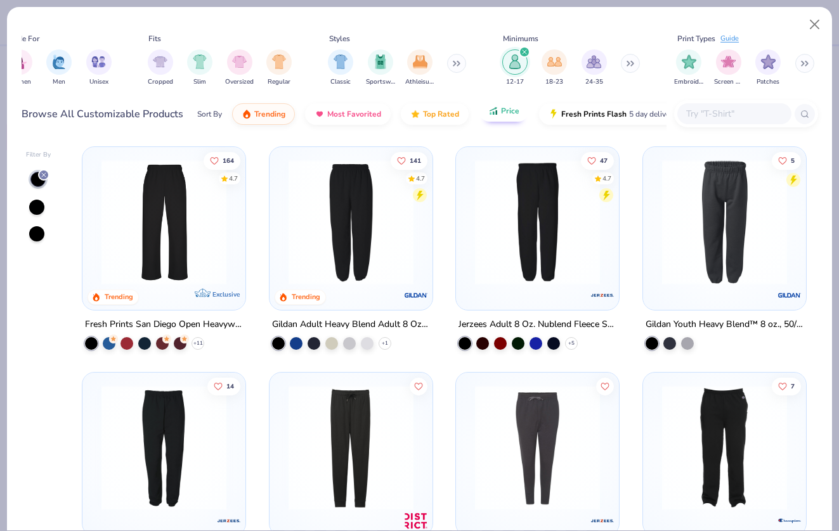
click at [498, 112] on button "Price" at bounding box center [504, 111] width 50 height 22
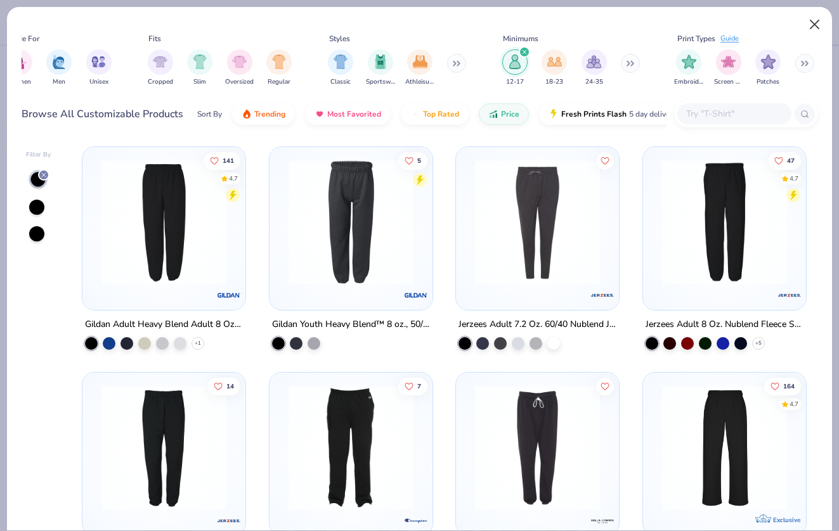
click at [811, 23] on button "Close" at bounding box center [814, 25] width 24 height 24
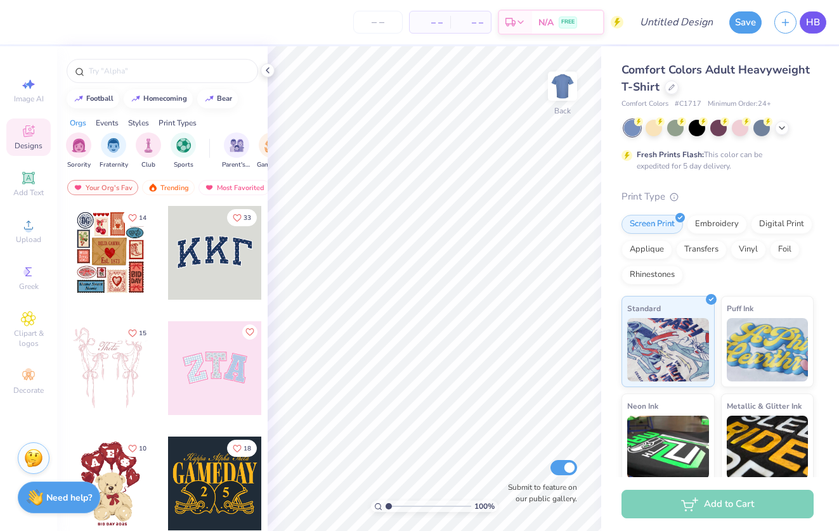
click at [806, 22] on span "HB" at bounding box center [813, 22] width 14 height 15
click at [823, 26] on link "HB" at bounding box center [812, 22] width 27 height 22
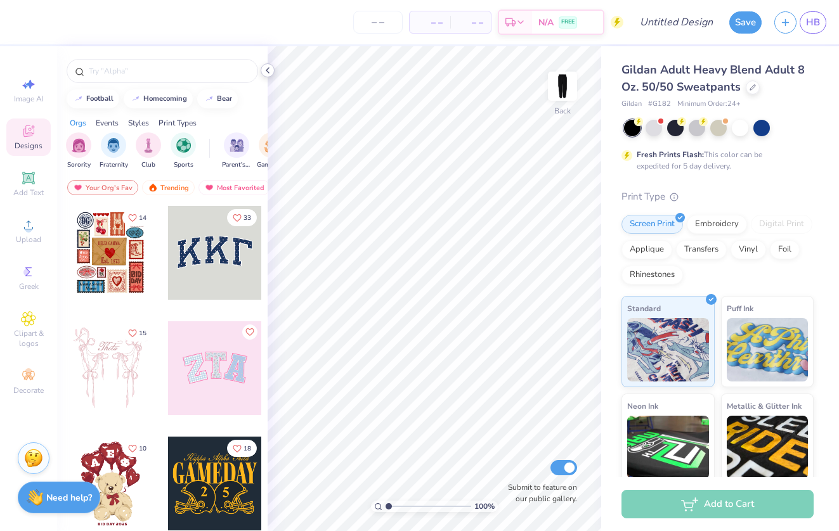
click at [267, 70] on icon at bounding box center [267, 70] width 10 height 10
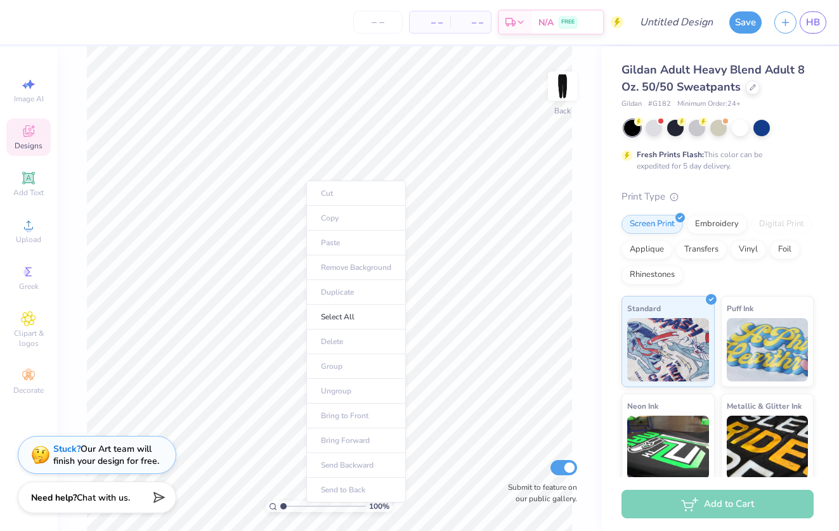
click at [393, 198] on ul "Cut Copy Paste Remove Background Duplicate Select All Delete Group Ungroup Brin…" at bounding box center [356, 342] width 100 height 322
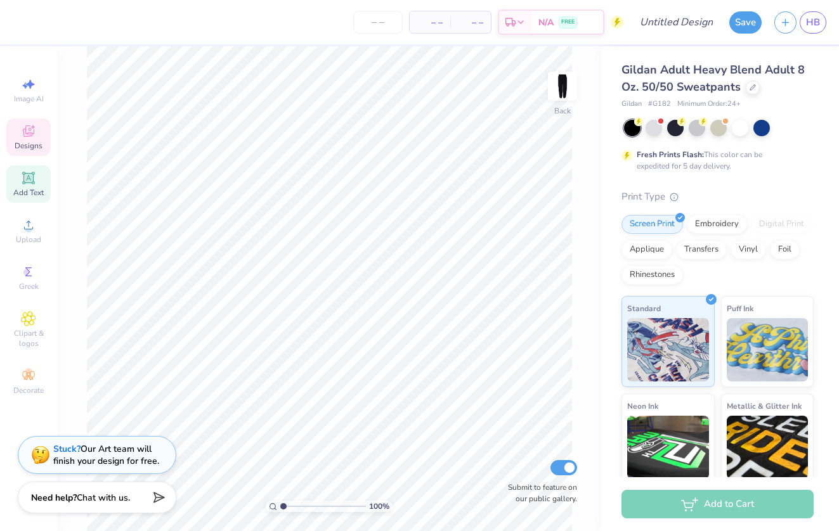
click at [32, 183] on icon at bounding box center [28, 178] width 12 height 12
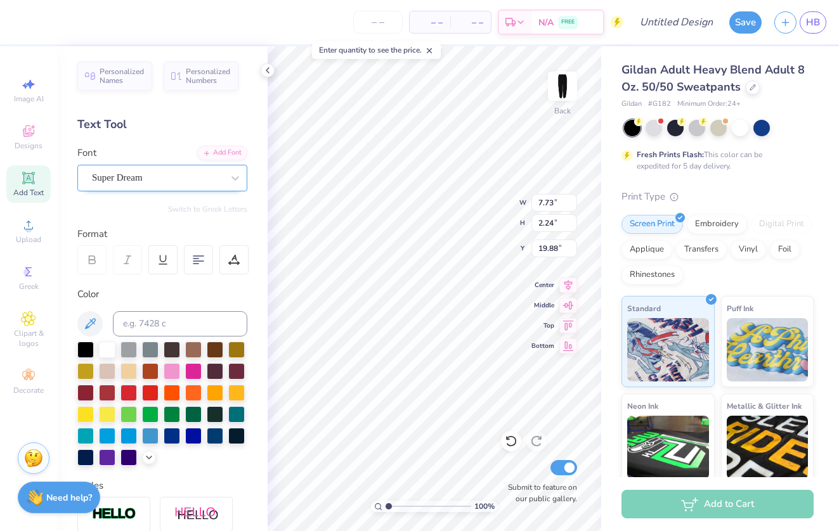
scroll to position [0, 3]
type textarea "The Gathering"
type input "5.72"
type input "0.76"
type input "5.08"
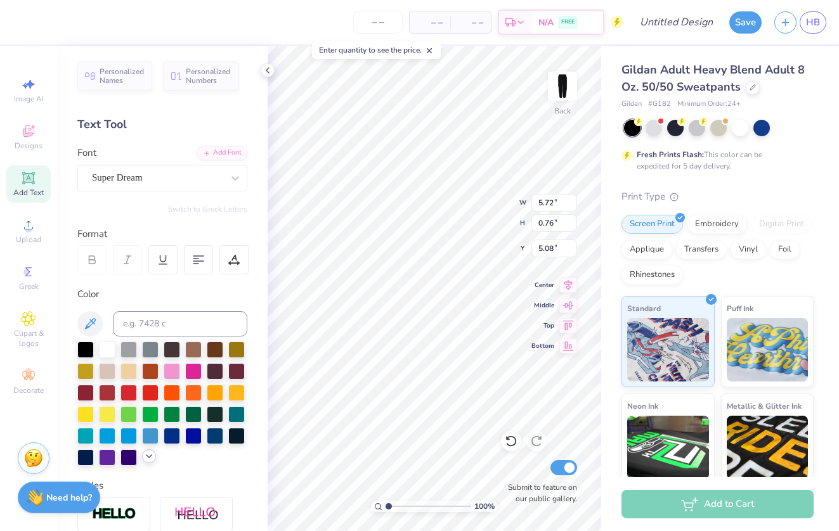
click at [146, 458] on icon at bounding box center [149, 456] width 10 height 10
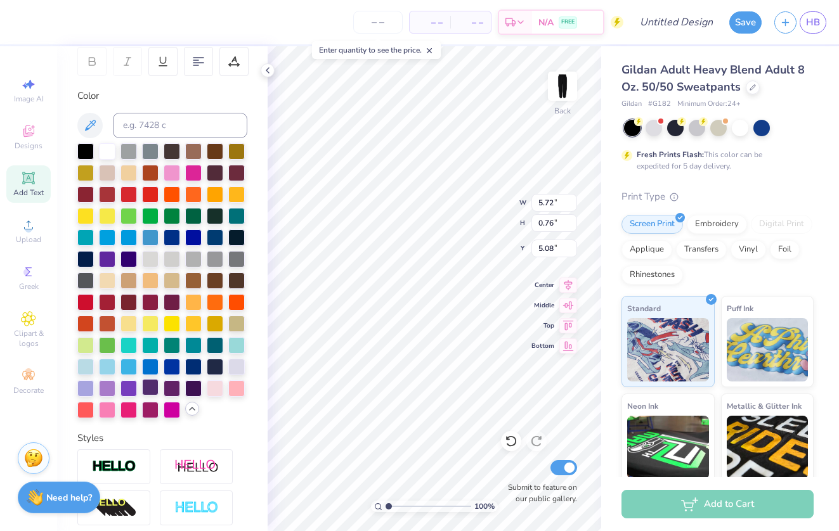
scroll to position [240, 0]
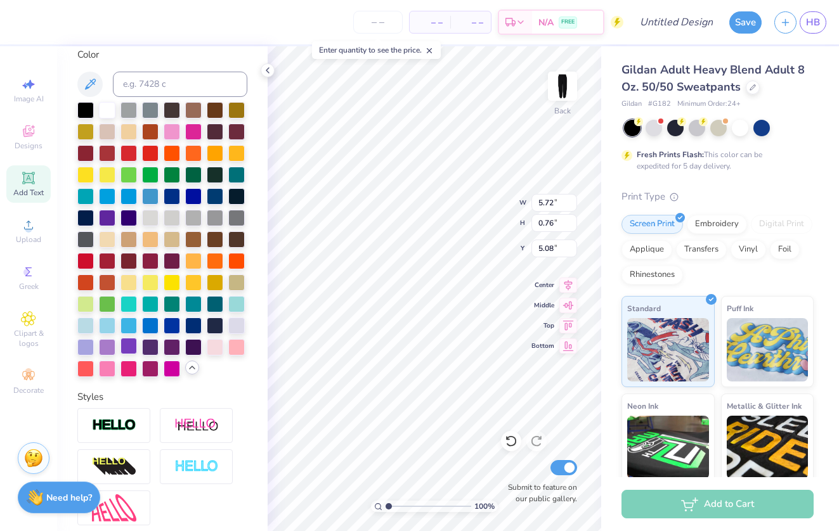
click at [136, 351] on div at bounding box center [128, 346] width 16 height 16
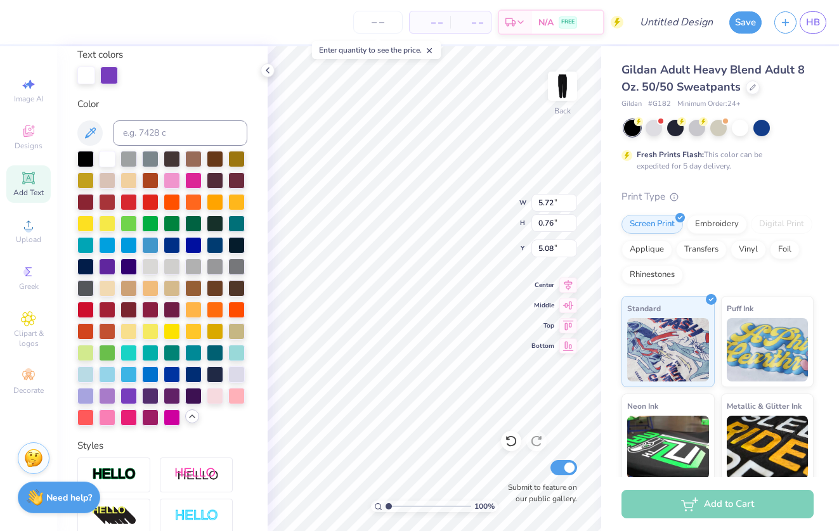
scroll to position [0, 1]
type input "5.14"
click at [101, 72] on div at bounding box center [109, 76] width 18 height 18
click at [115, 77] on div at bounding box center [109, 76] width 18 height 18
click at [110, 75] on div at bounding box center [109, 76] width 18 height 18
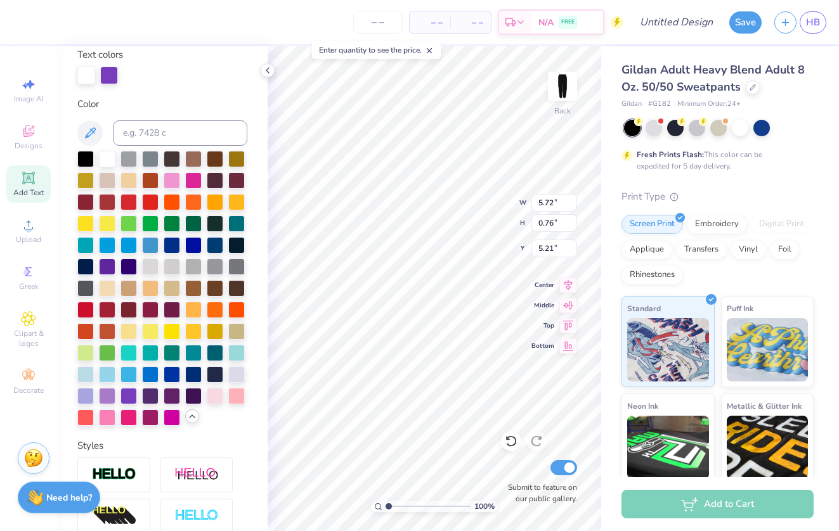
type input "5.27"
type textarea "The Gathering"
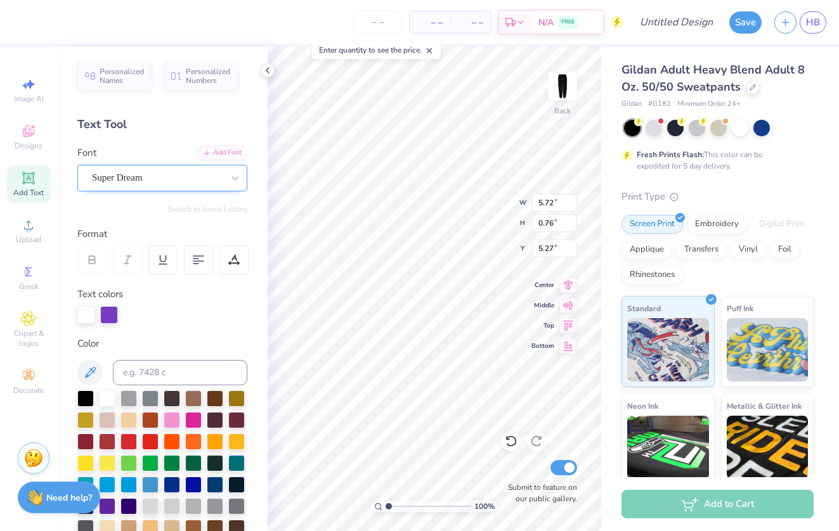
scroll to position [0, 0]
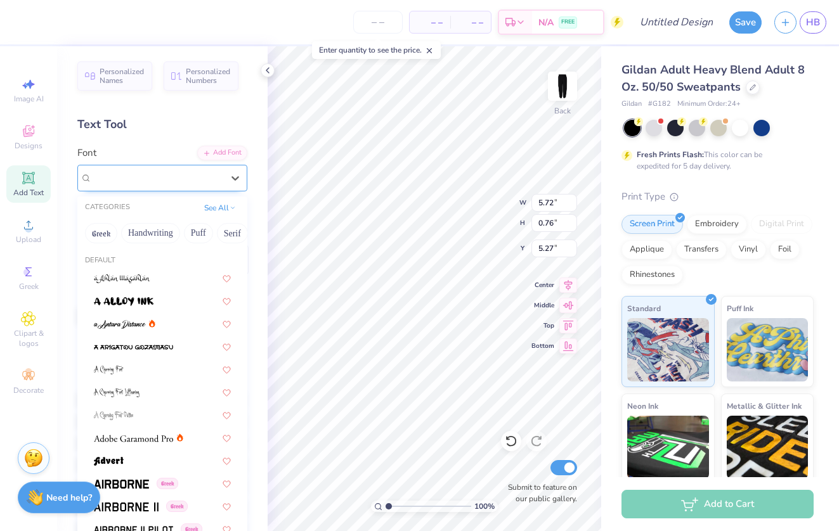
click at [143, 181] on span "Super Dream" at bounding box center [117, 178] width 51 height 15
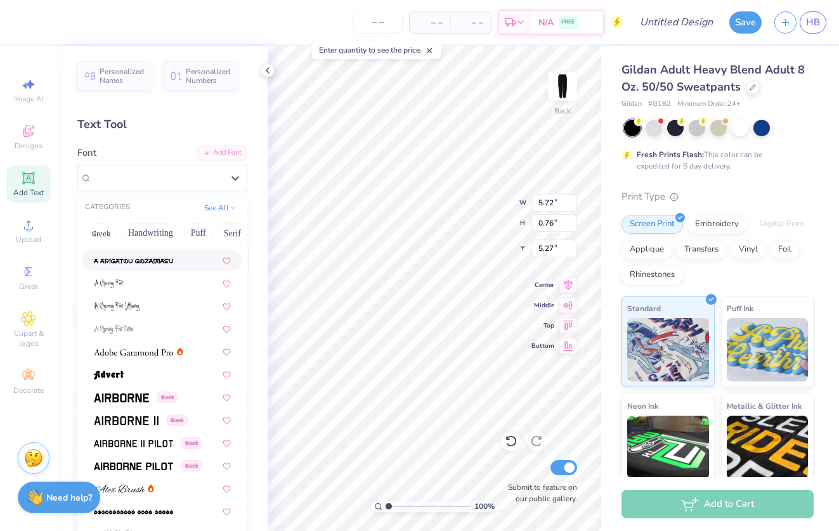
scroll to position [87, 0]
click at [141, 422] on img at bounding box center [126, 420] width 65 height 9
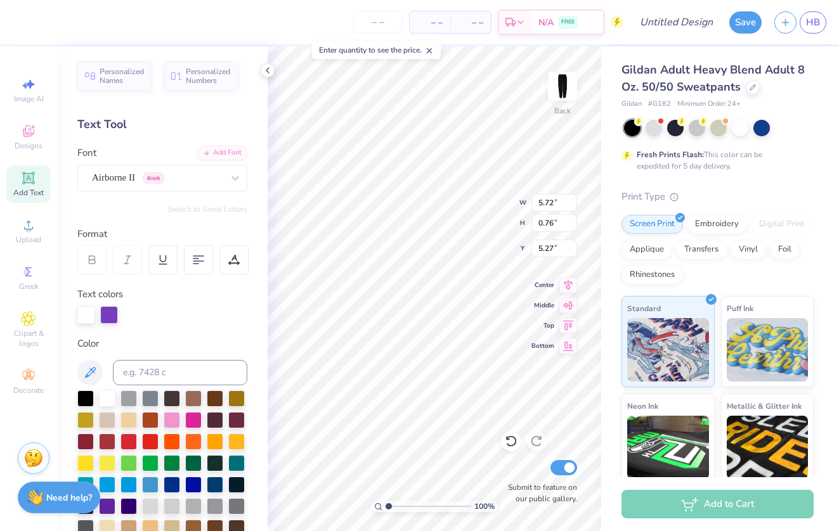
scroll to position [0, 3]
type input "4.83"
click at [814, 0] on div "Save HB" at bounding box center [784, 22] width 110 height 44
click at [381, 23] on input "number" at bounding box center [377, 22] width 49 height 23
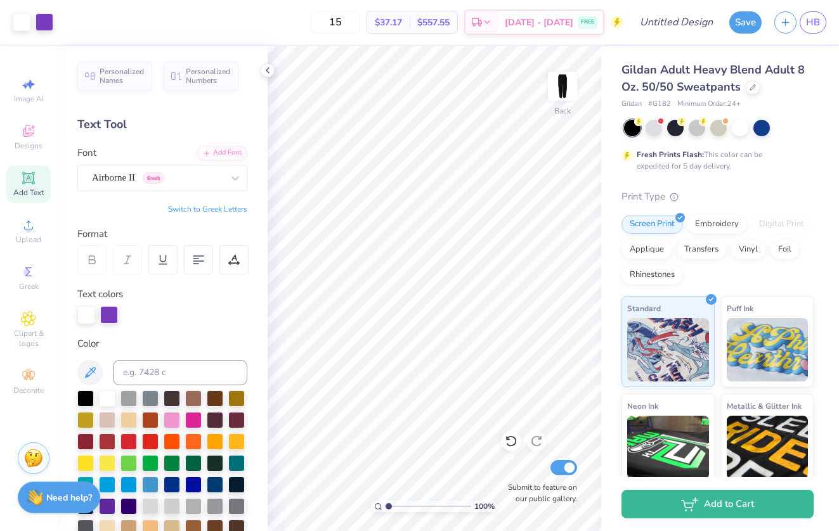
type input "15"
type input "7.76"
type textarea "T"
type textarea "e"
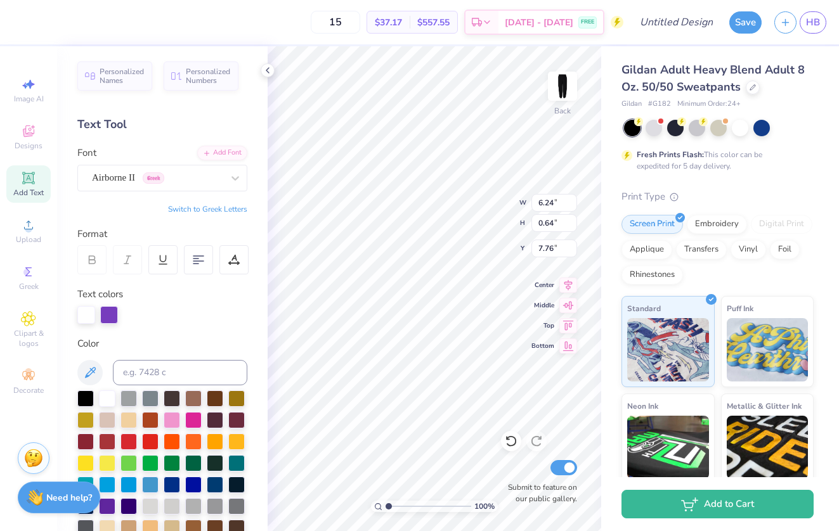
type textarea "Est. 1990"
click at [110, 313] on div at bounding box center [109, 315] width 18 height 18
click at [111, 313] on div at bounding box center [109, 315] width 18 height 18
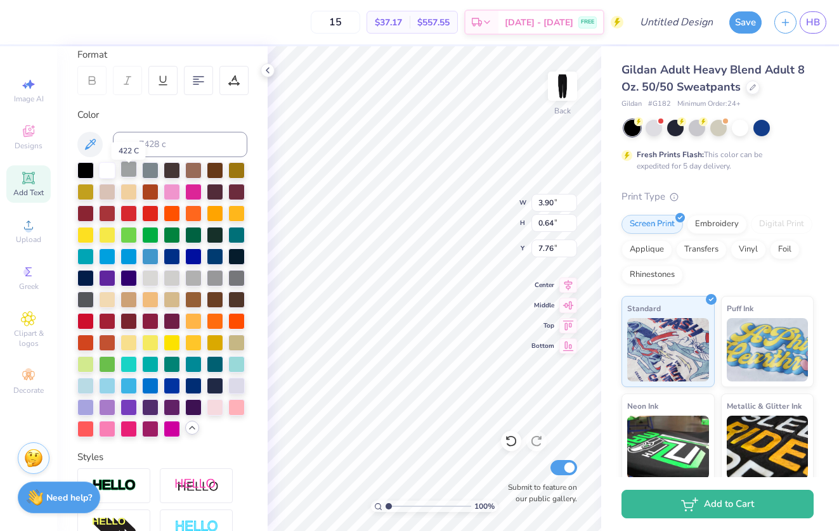
scroll to position [182, 0]
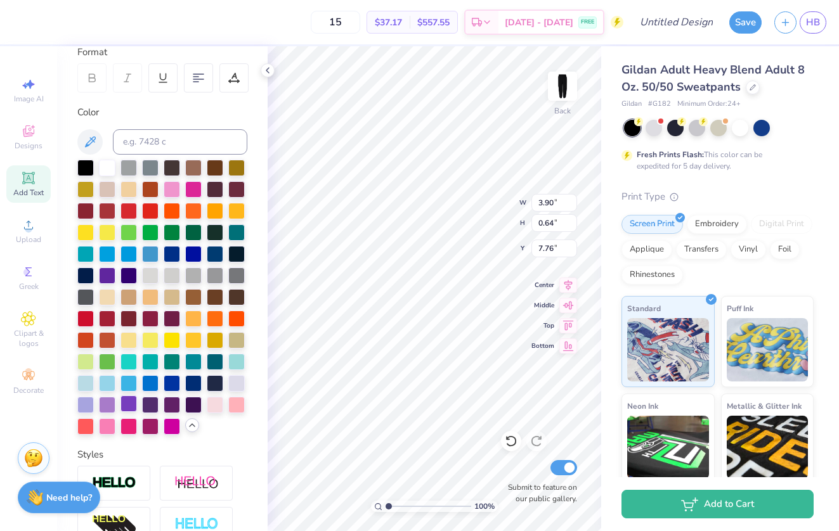
click at [131, 406] on div at bounding box center [128, 404] width 16 height 16
type input "8.45"
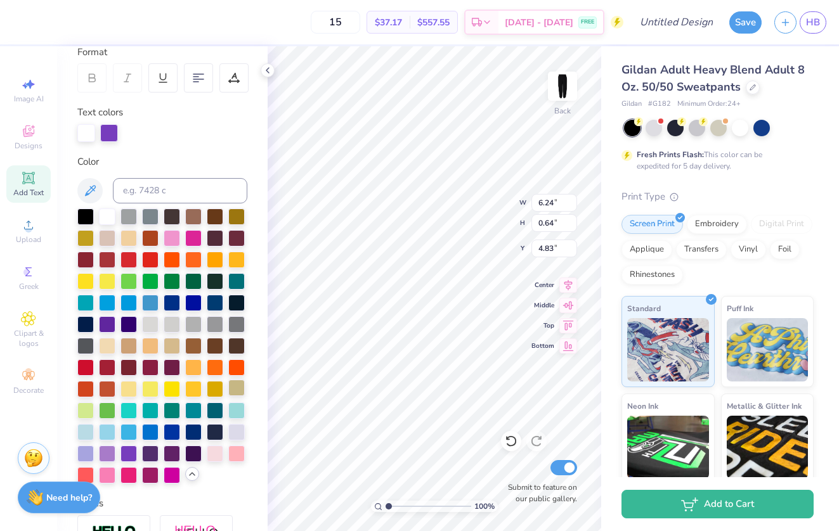
type input "4.89"
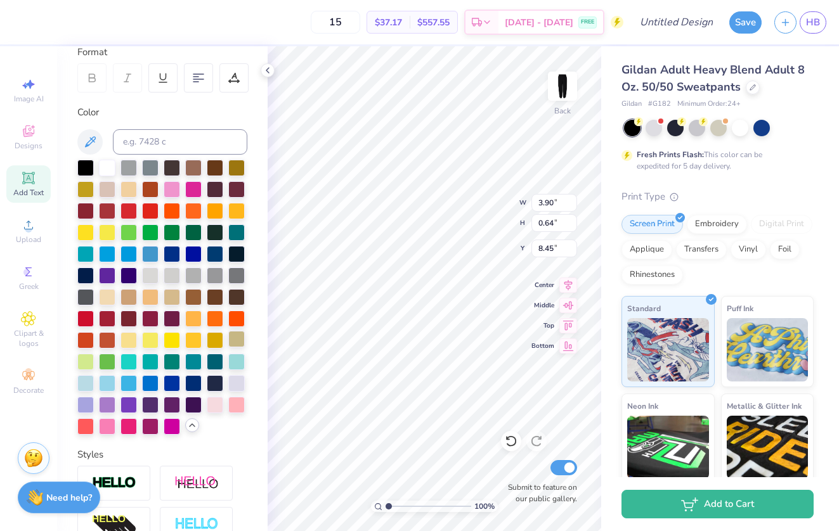
type input "8.82"
click at [32, 321] on icon at bounding box center [28, 318] width 15 height 15
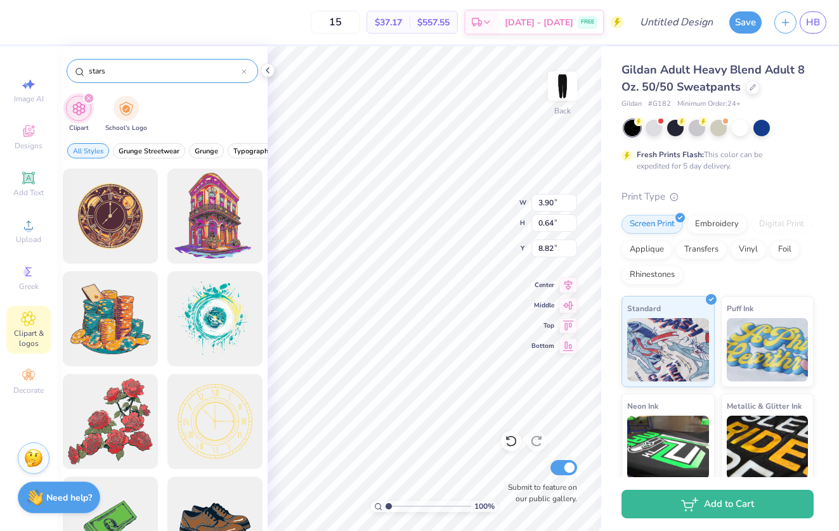
type input "stars"
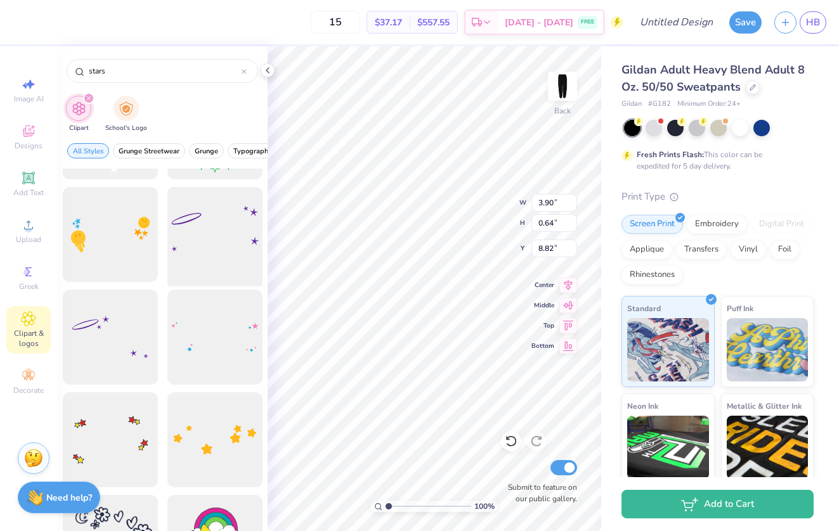
scroll to position [87, 0]
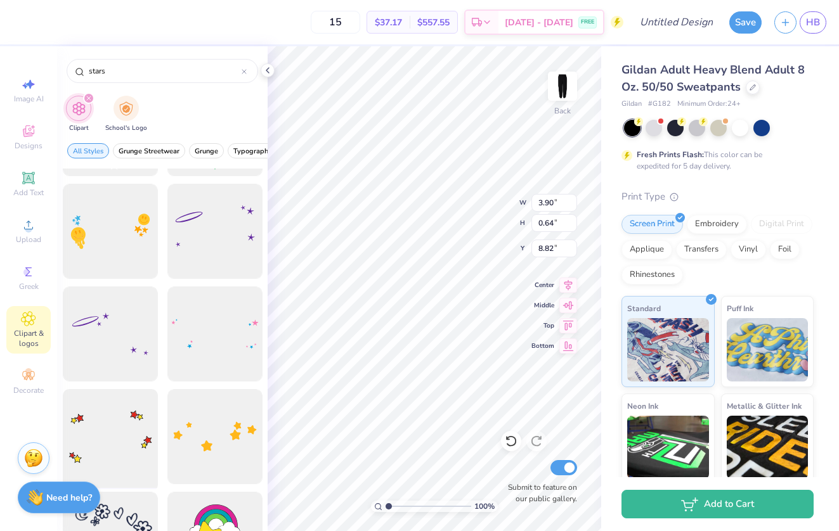
click at [76, 454] on div at bounding box center [110, 437] width 105 height 105
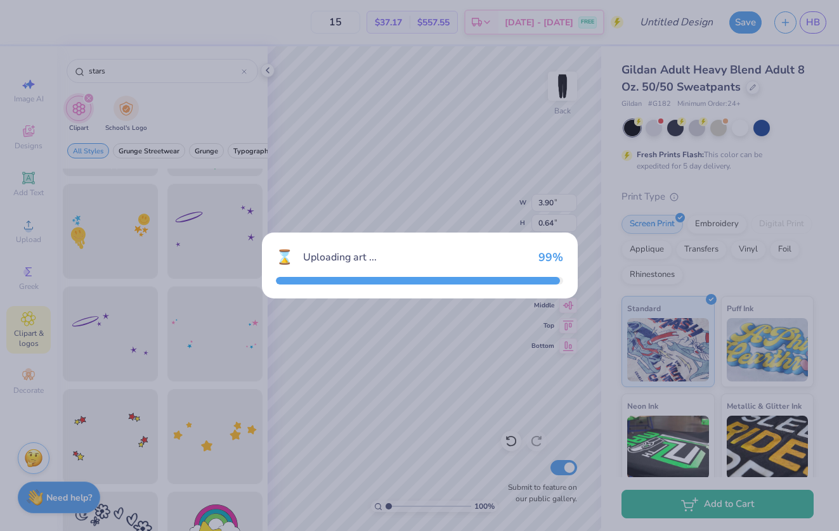
type input "7.64"
type input "4.85"
type input "18.57"
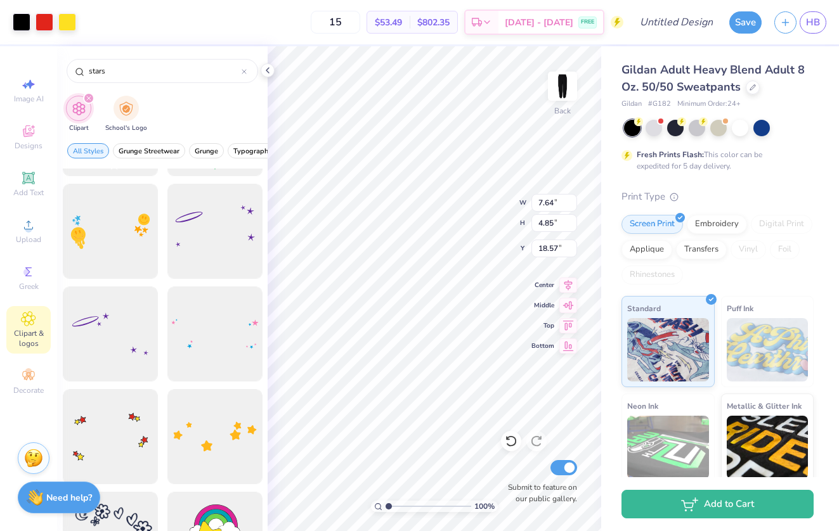
type input "16.89"
type input "7.45"
type input "4.28"
type input "16.99"
type input "7.64"
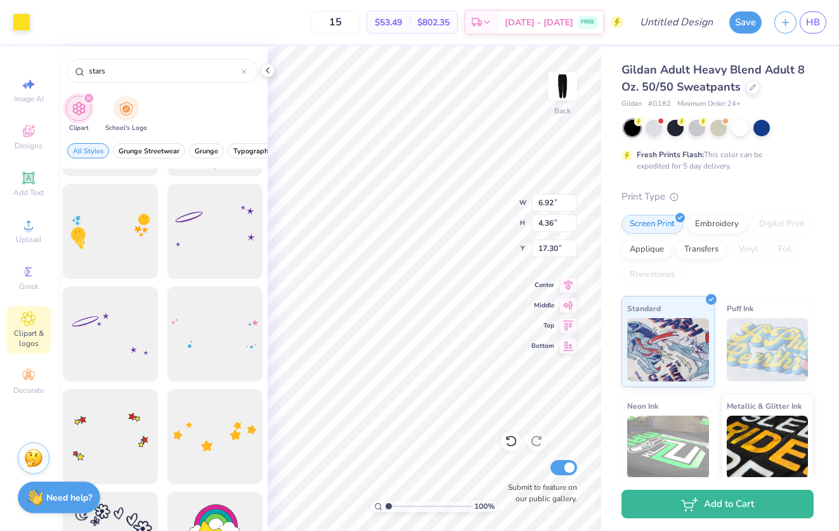
type input "4.85"
type input "17.05"
type input "6.92"
type input "4.36"
type input "17.30"
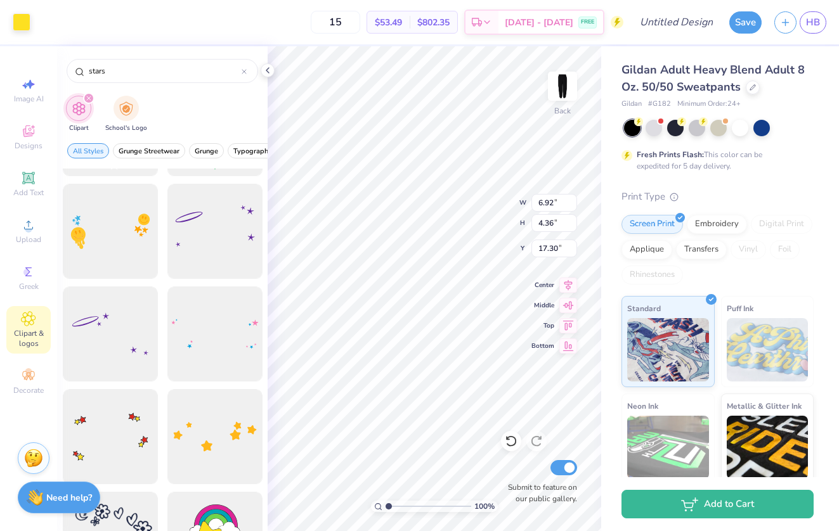
type input "7.45"
type input "4.28"
type input "16.99"
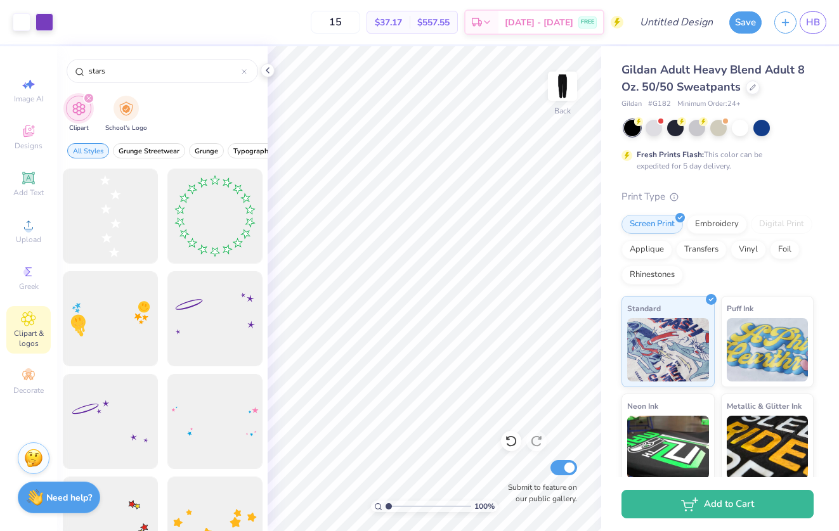
scroll to position [0, 0]
click at [129, 226] on div at bounding box center [110, 216] width 105 height 105
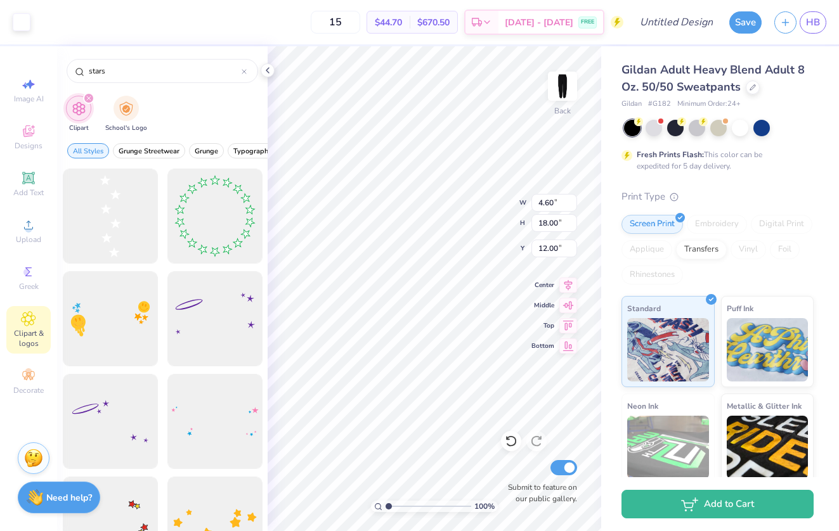
type input "22.29"
click at [24, 20] on div at bounding box center [22, 21] width 18 height 18
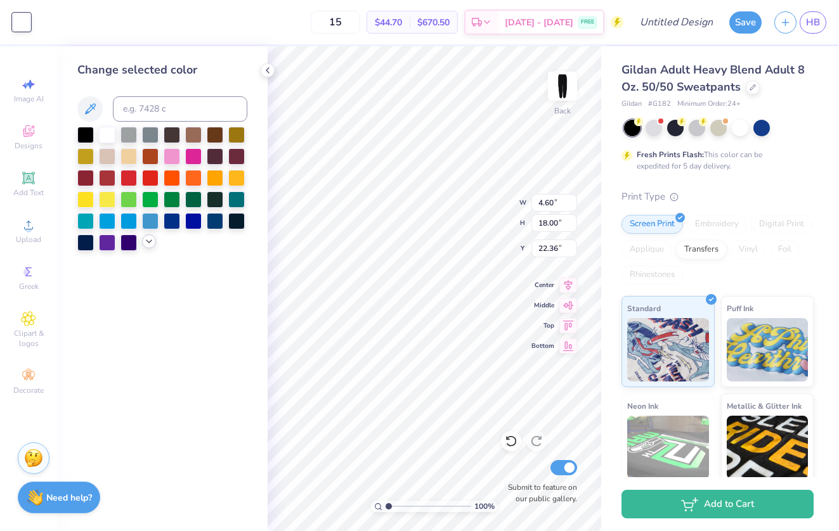
click at [149, 247] on icon at bounding box center [149, 241] width 10 height 10
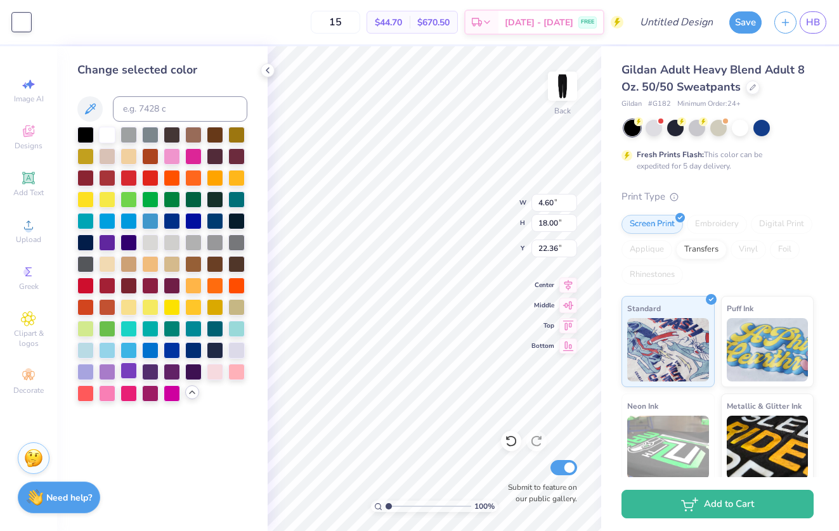
click at [127, 372] on div at bounding box center [128, 371] width 16 height 16
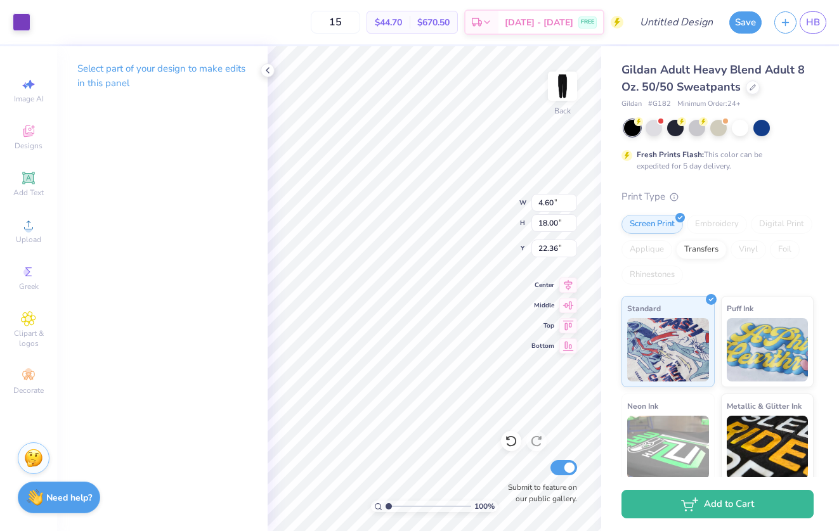
type input "22.42"
type input "6.11"
type input "7.22"
type input "0.98"
type input "0.93"
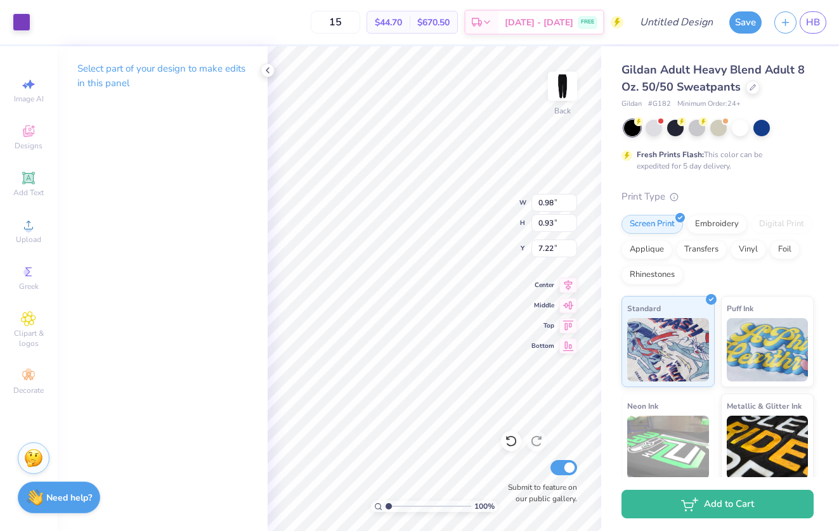
type input "7.39"
type input "2.32"
type input "2.21"
type input "6.11"
type input "0.98"
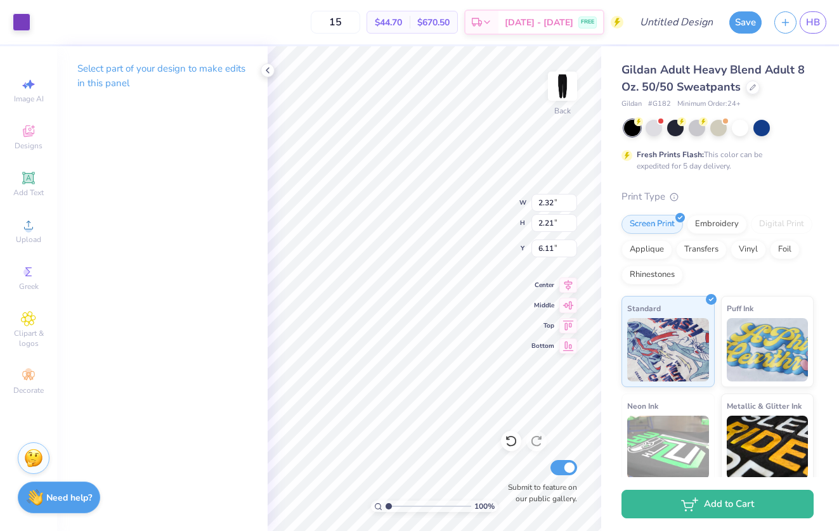
type input "0.93"
type input "7.39"
type input "38.15"
type input "24.10"
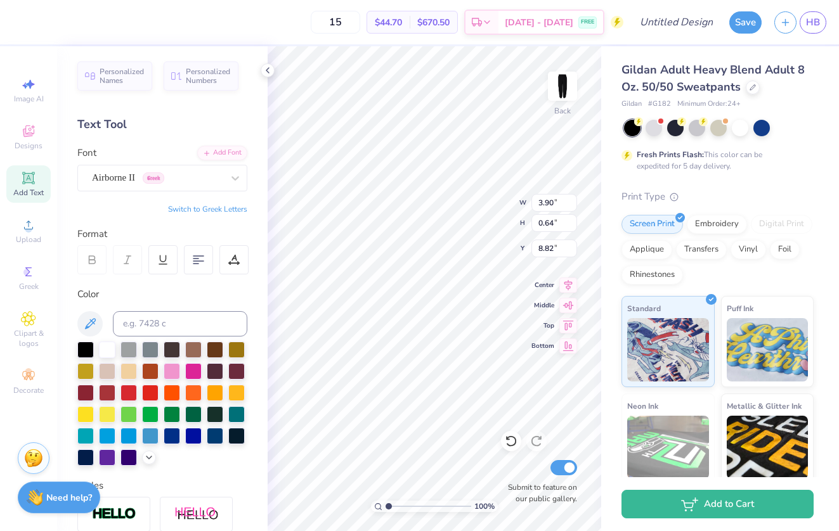
type input "9.20"
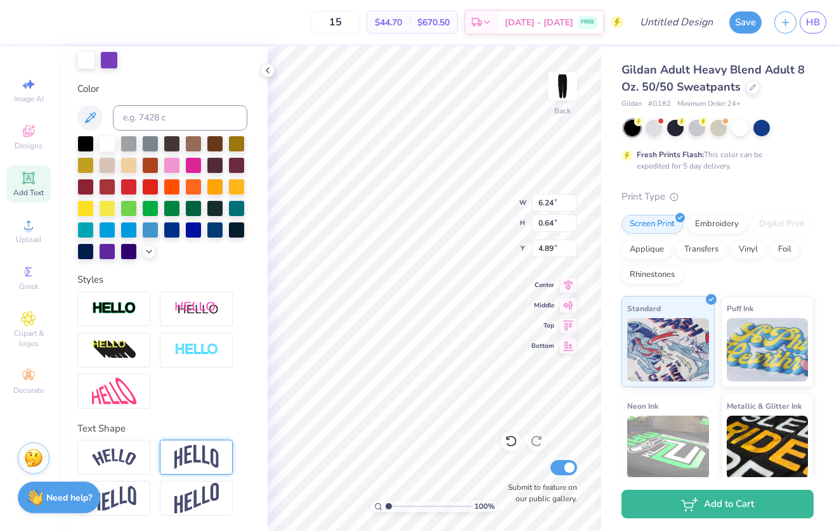
scroll to position [255, 0]
click at [203, 450] on img at bounding box center [196, 457] width 44 height 24
type input "1.84"
type input "4.29"
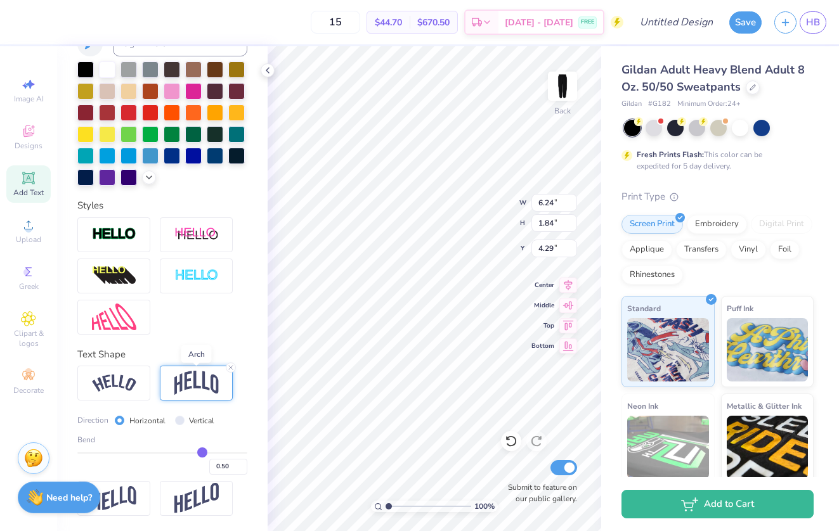
scroll to position [329, 0]
type input "0.48"
type input "0.47"
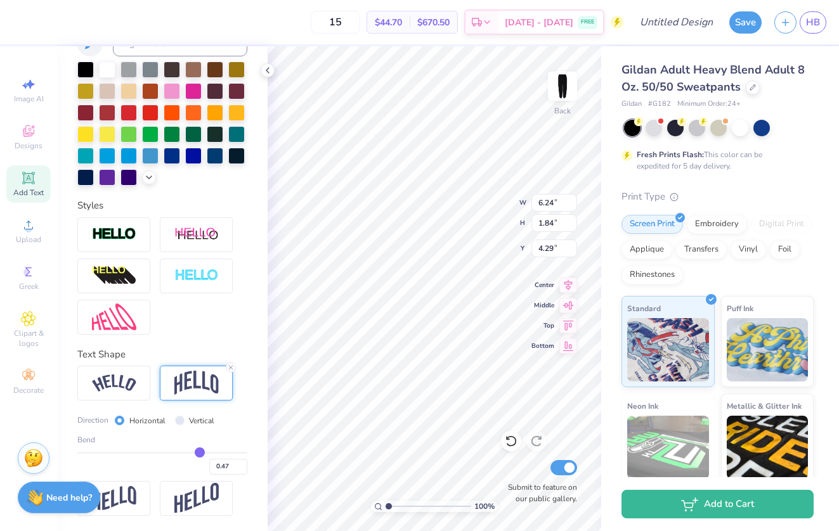
type input "0.46"
type input "0.45"
type input "0.44"
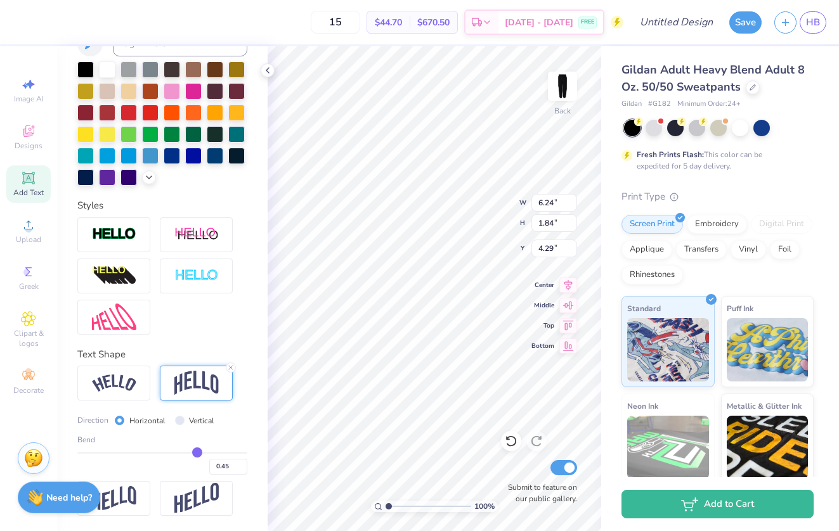
type input "0.44"
type input "0.43"
type input "0.42"
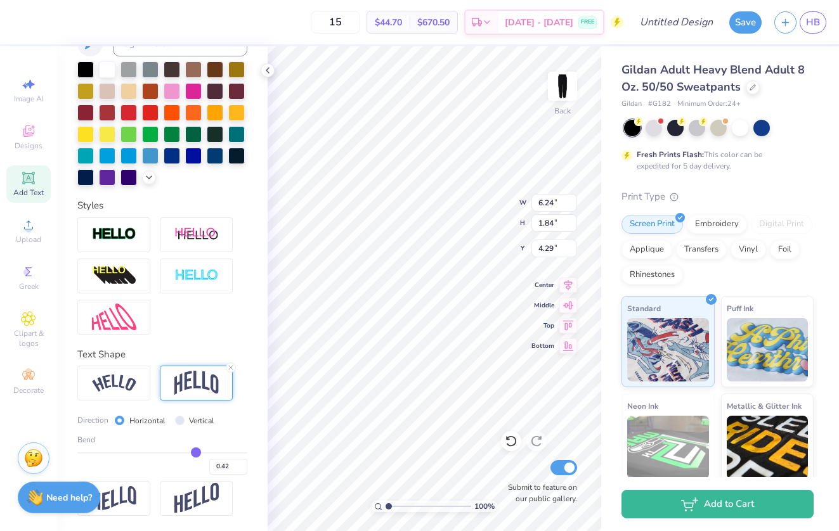
type input "0.41"
type input "0.4"
type input "0.40"
type input "0.39"
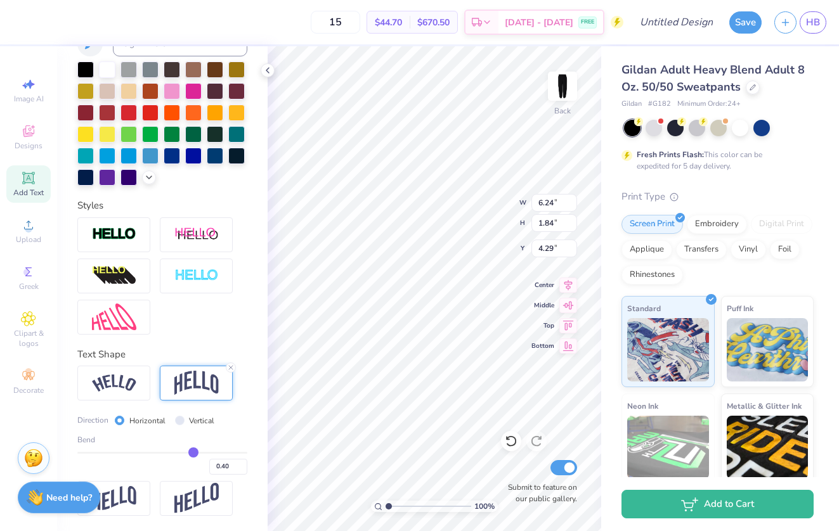
type input "0.39"
type input "0.38"
type input "0.37"
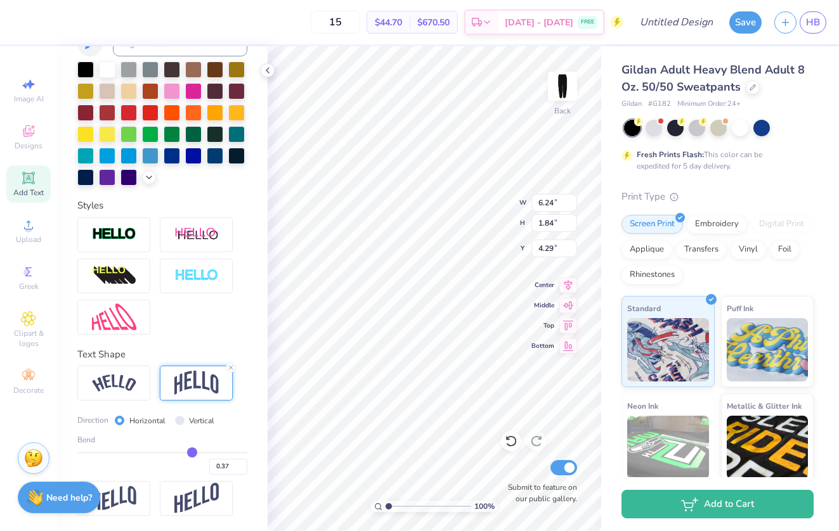
type input "1.51"
type input "4.46"
type input "0.37"
type input "0.36"
type input "0.35"
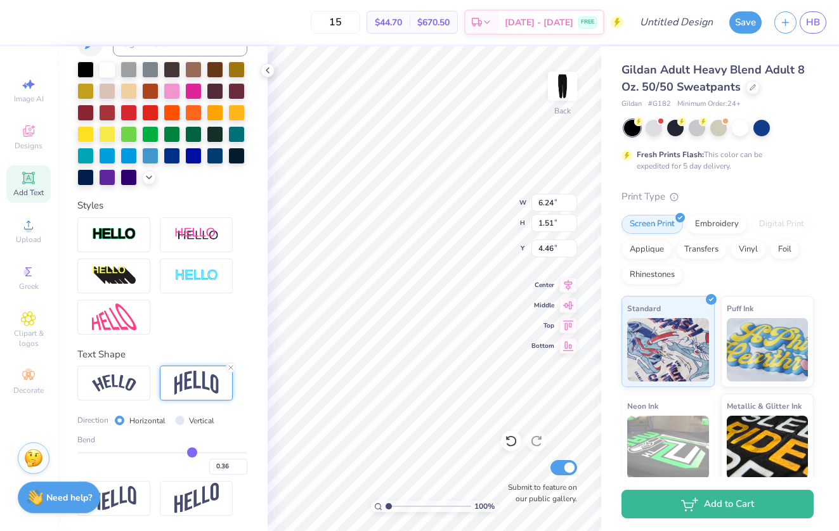
type input "0.35"
drag, startPoint x: 202, startPoint y: 451, endPoint x: 190, endPoint y: 453, distance: 11.5
type input "0.35"
click at [190, 453] on input "range" at bounding box center [162, 453] width 170 height 2
type input "1.46"
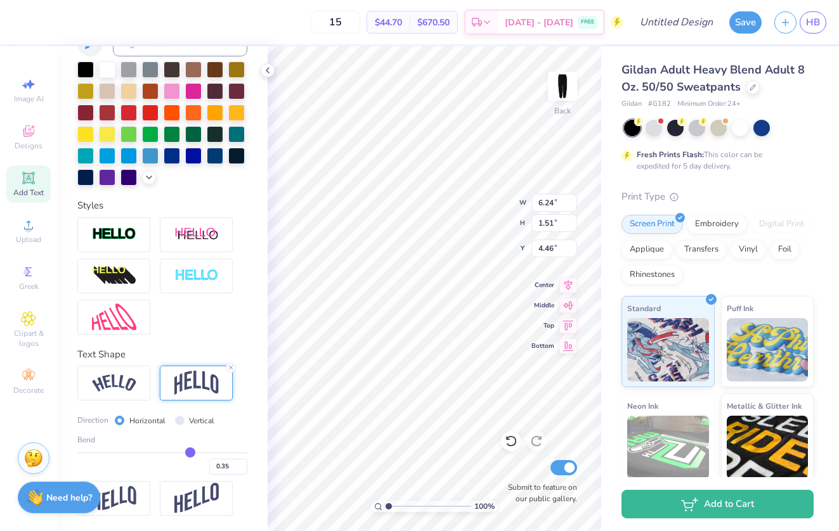
type input "4.48"
type input "5.94"
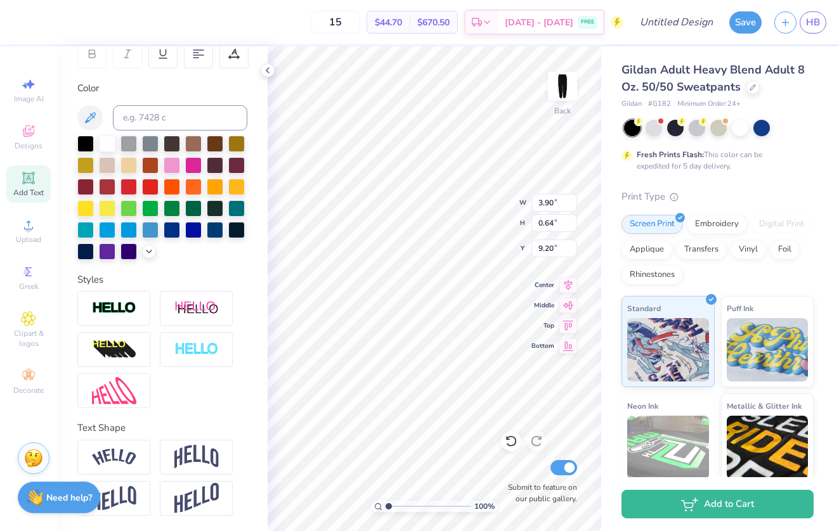
type input "9.82"
type input "9.13"
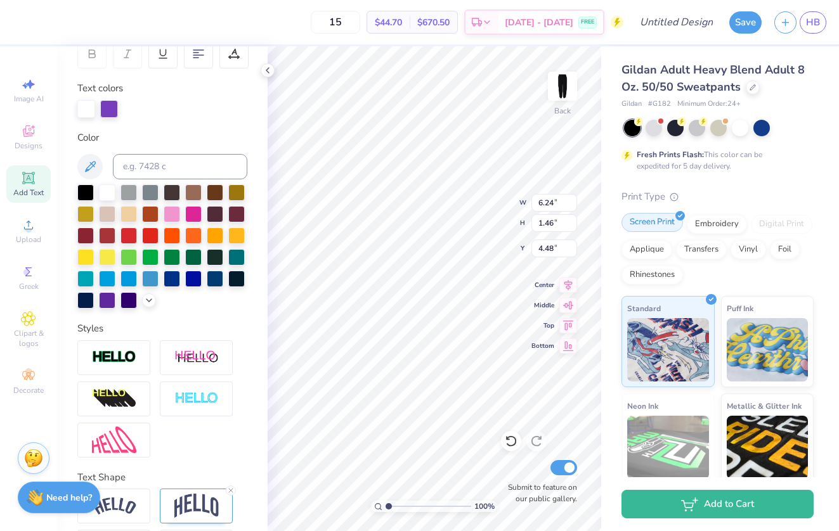
type input "4.79"
type input "5.21"
type input "3.53"
click at [562, 93] on img at bounding box center [562, 86] width 51 height 51
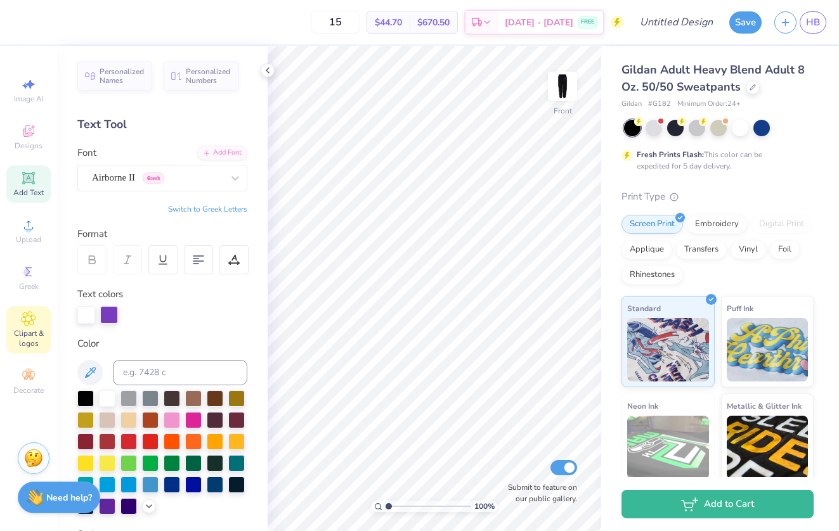
scroll to position [0, 0]
click at [32, 316] on icon at bounding box center [29, 319] width 14 height 14
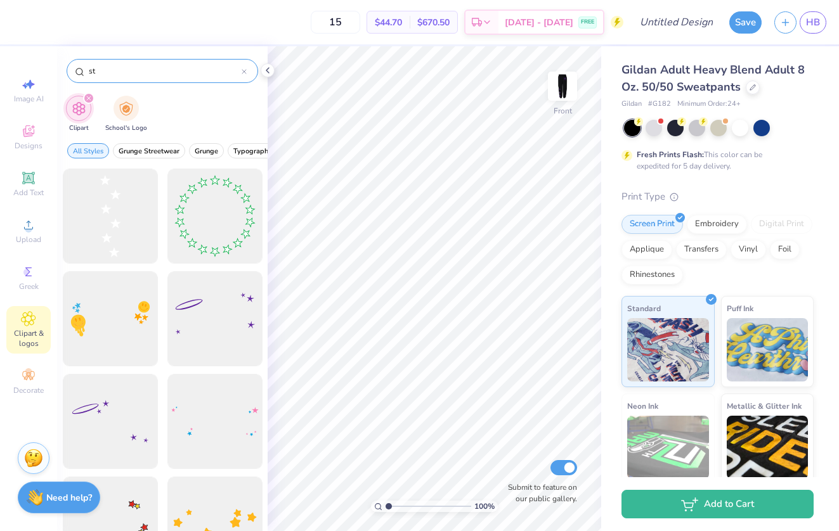
type input "s"
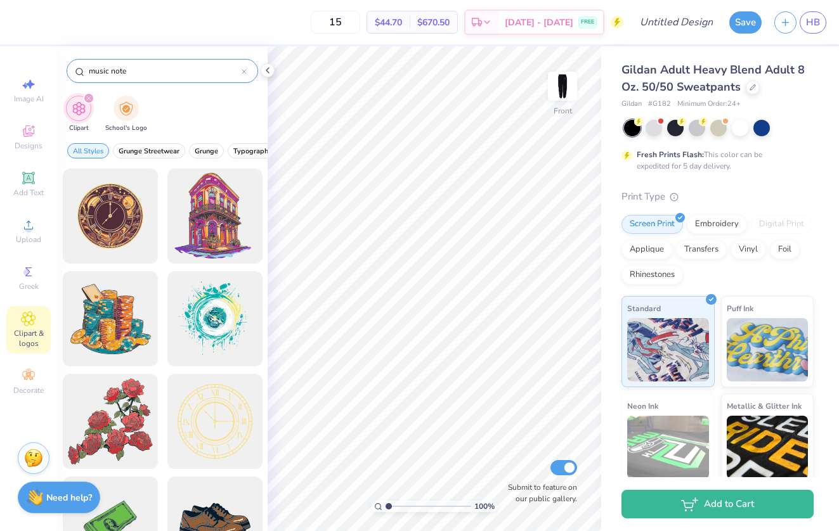
type input "music note"
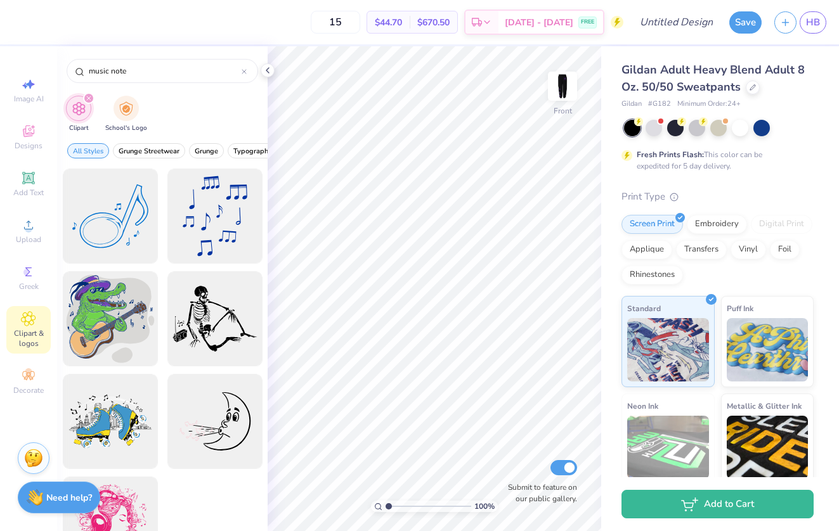
click at [86, 101] on div "filter for Clipart" at bounding box center [88, 98] width 11 height 11
click at [87, 98] on icon "filter for Clipart" at bounding box center [88, 98] width 5 height 5
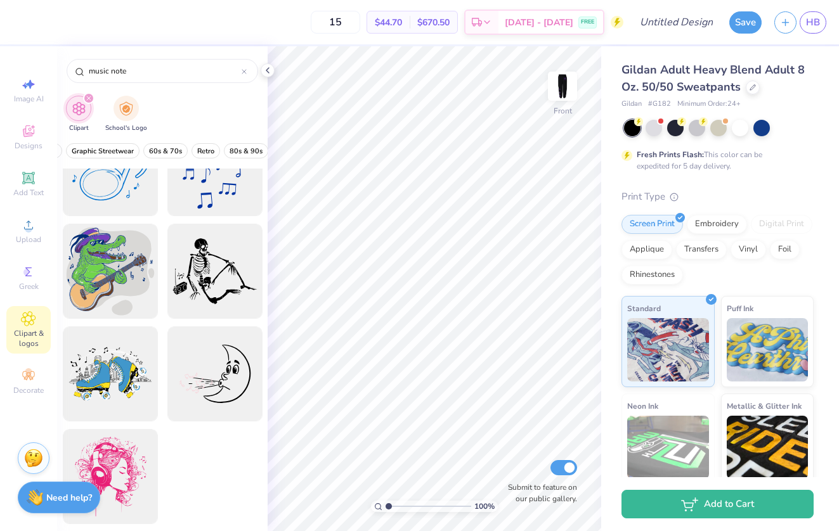
scroll to position [48, 0]
click at [569, 98] on img at bounding box center [562, 86] width 51 height 51
type input "4.61"
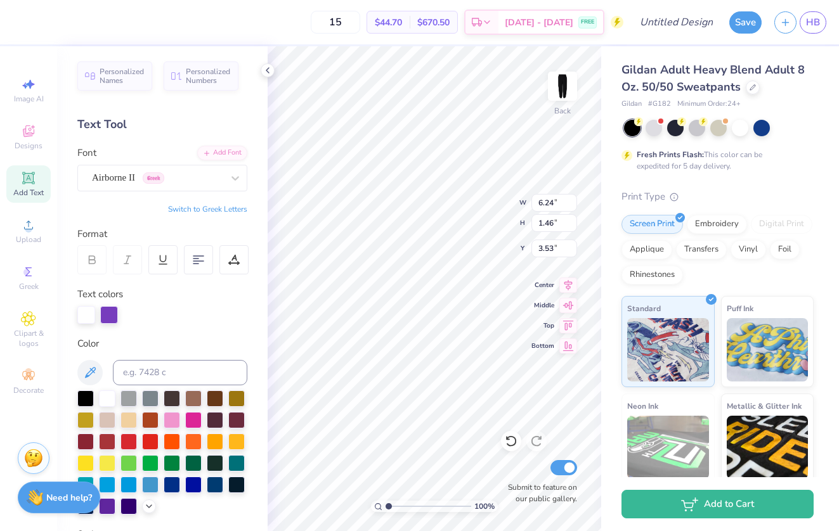
type input "2.80"
type input "3.80"
type input "0.68"
type input "0.65"
type input "4.26"
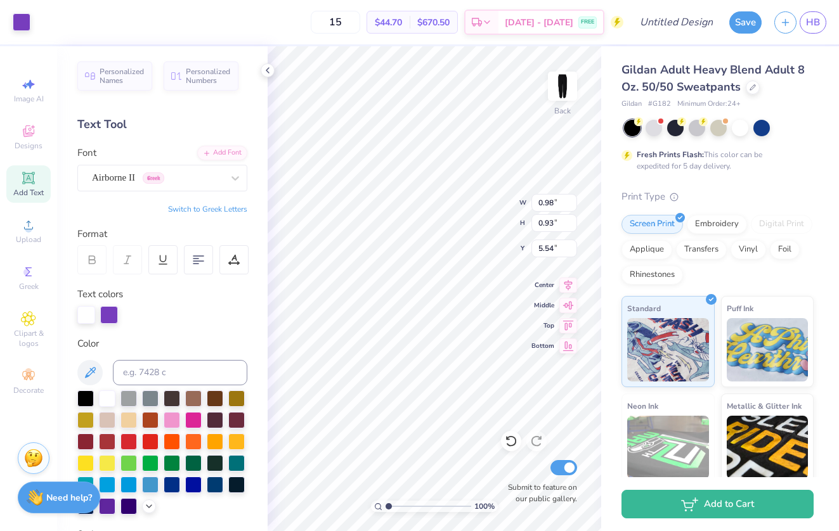
type input "5.36"
type input "5.90"
type input "1.38"
type input "2.87"
click at [607, 136] on div "Gildan Adult Heavy Blend Adult 8 Oz. 50/50 Sweatpants Gildan # G182 Minimum Ord…" at bounding box center [720, 314] width 238 height 536
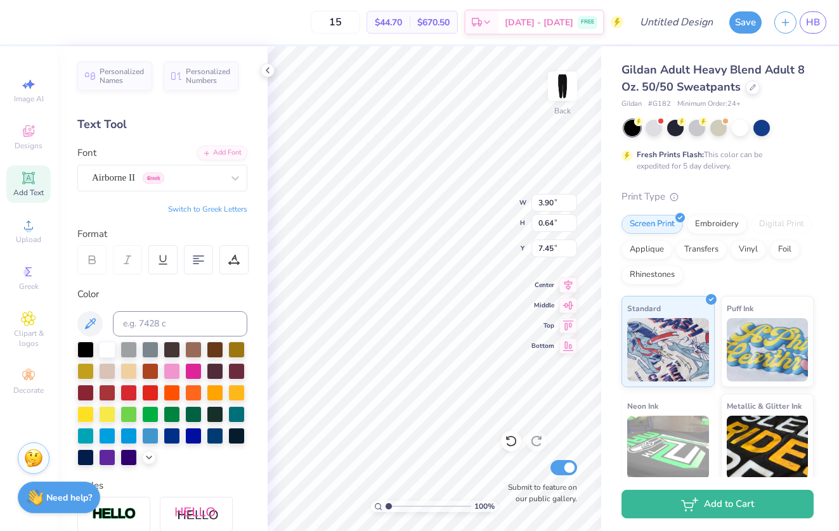
type input "2.95"
type input "0.48"
type input "7.14"
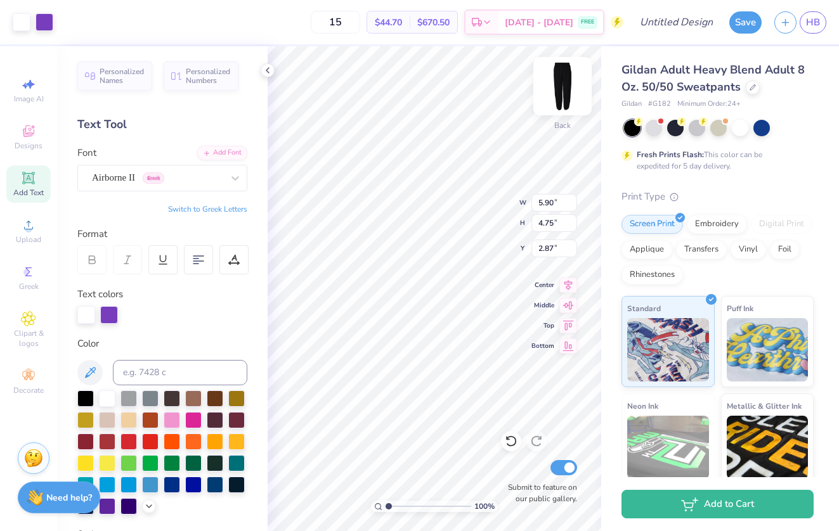
type input "3.50"
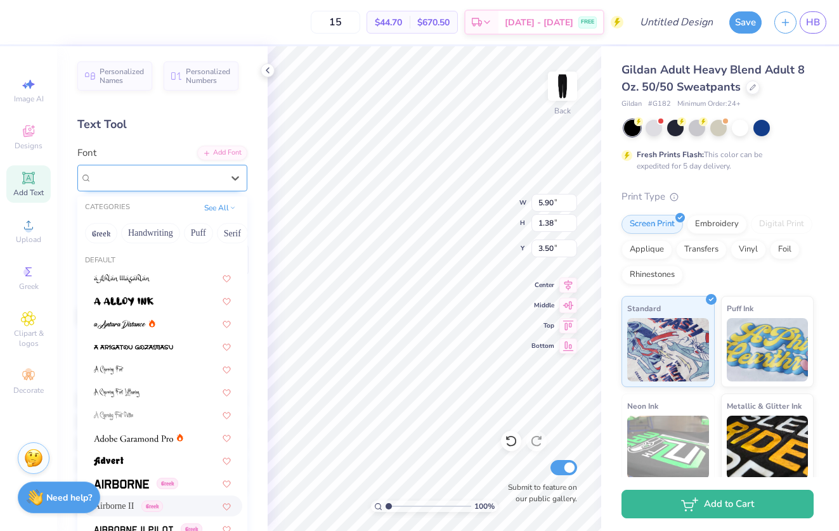
click at [164, 177] on span "Greek" at bounding box center [154, 177] width 22 height 11
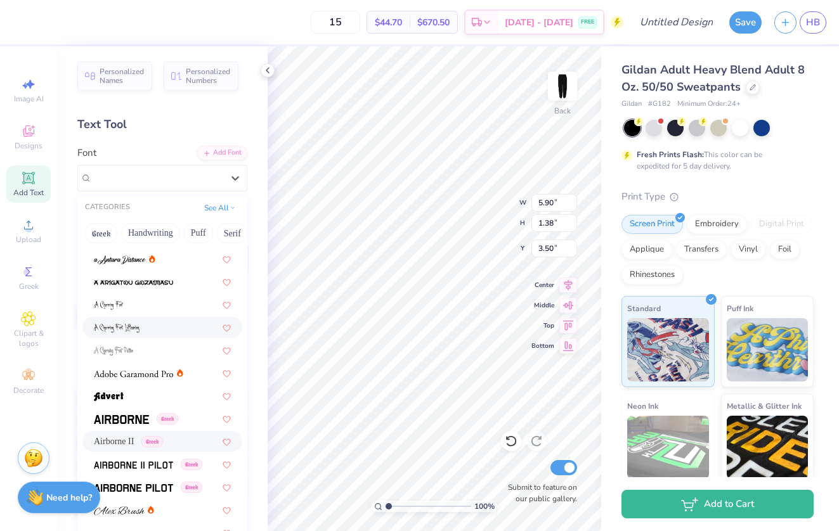
scroll to position [66, 0]
click at [137, 420] on img at bounding box center [121, 418] width 55 height 9
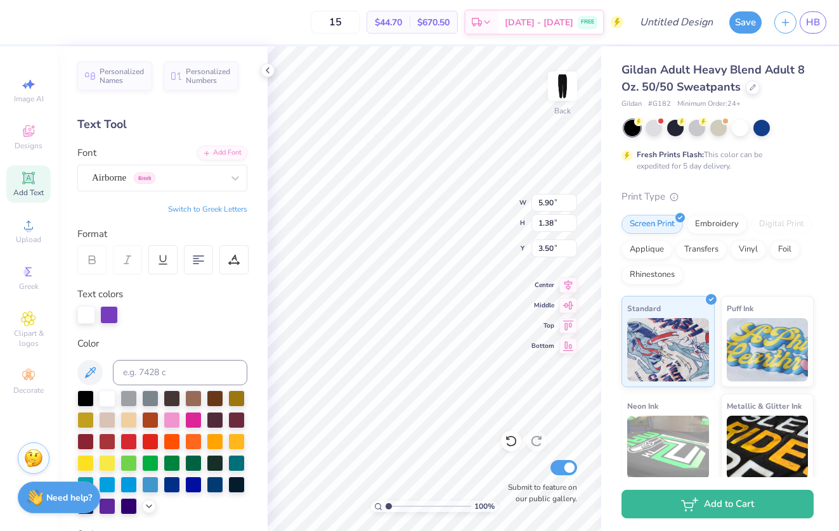
scroll to position [0, 3]
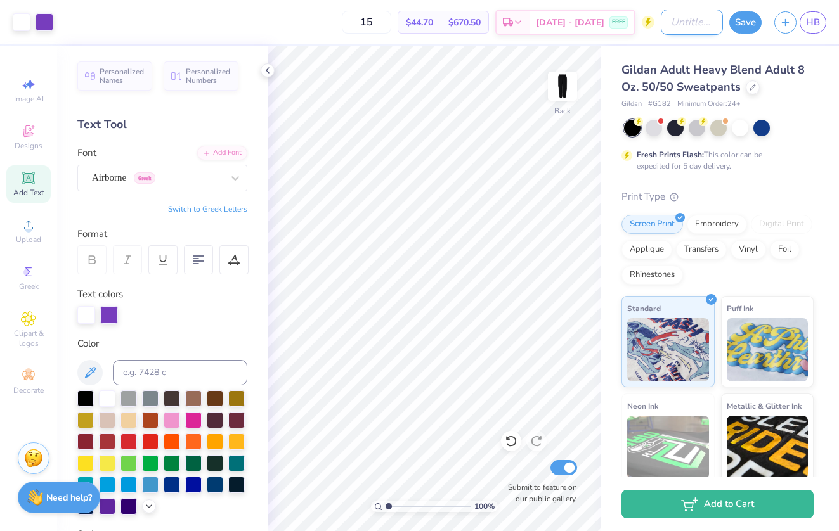
click at [697, 16] on input "Design Title" at bounding box center [692, 22] width 62 height 25
type input "Gathering Sweats"
click at [557, 96] on img at bounding box center [562, 86] width 51 height 51
click at [563, 87] on img at bounding box center [562, 86] width 51 height 51
click at [563, 87] on img at bounding box center [562, 86] width 25 height 25
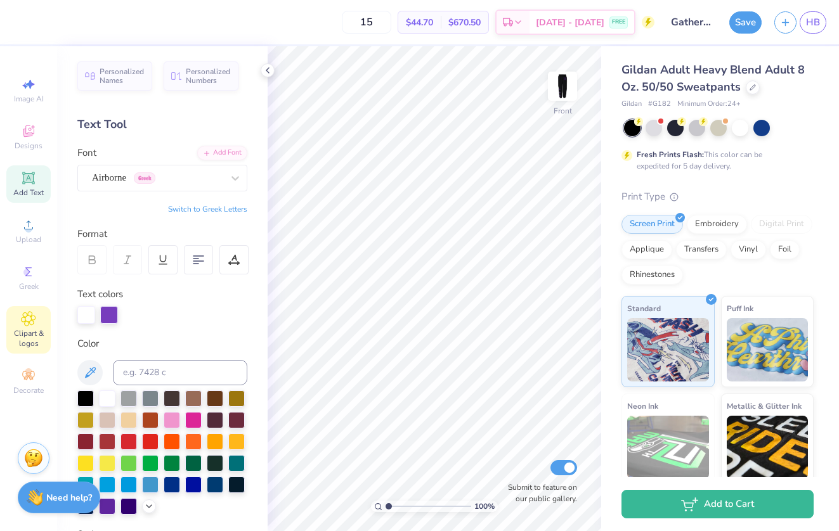
click at [33, 328] on div "Clipart & logos" at bounding box center [28, 330] width 44 height 48
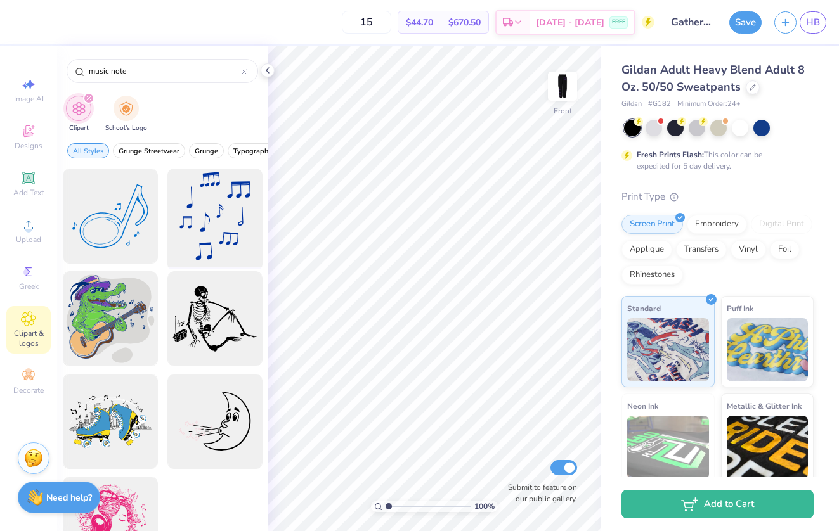
click at [214, 228] on div at bounding box center [214, 216] width 105 height 105
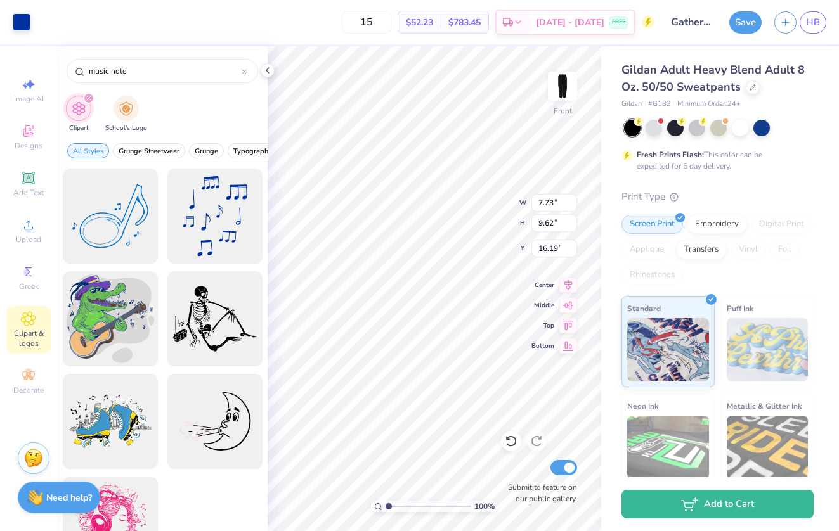
type input "6.26"
type input "7.79"
type input "17.11"
click at [461, 218] on div "100 % Front W 6.26 H 7.79 Y 17.11 Center Middle Top Bottom Submit to feature on…" at bounding box center [433, 288] width 333 height 485
type input "0.49"
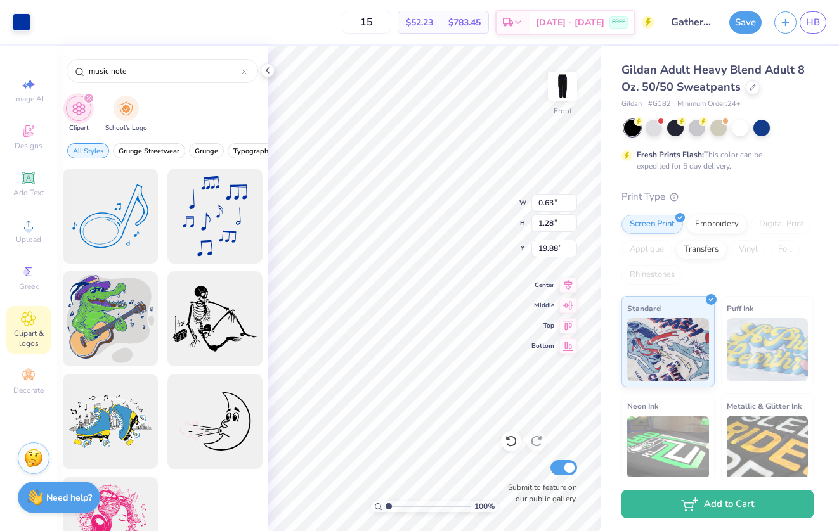
type input "1.00"
type input "3.22"
type input "2.66"
type input "5.41"
type input "1.72"
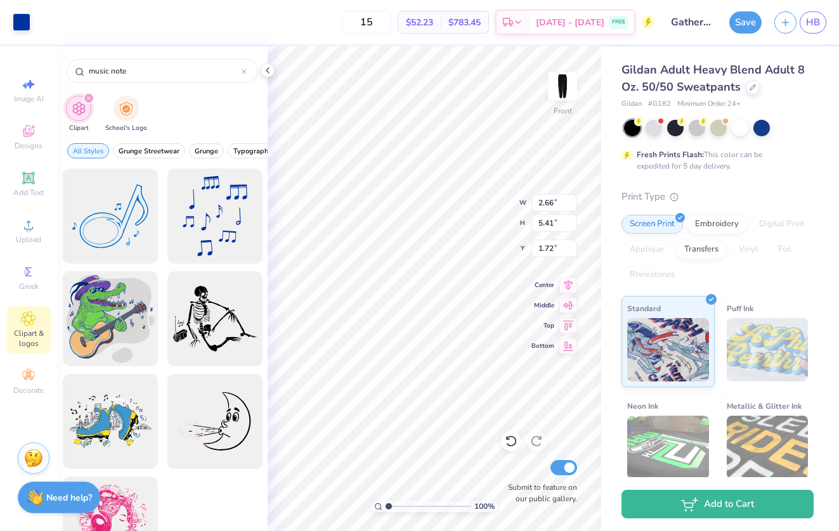
type input "1.66"
click at [23, 27] on div at bounding box center [22, 21] width 18 height 18
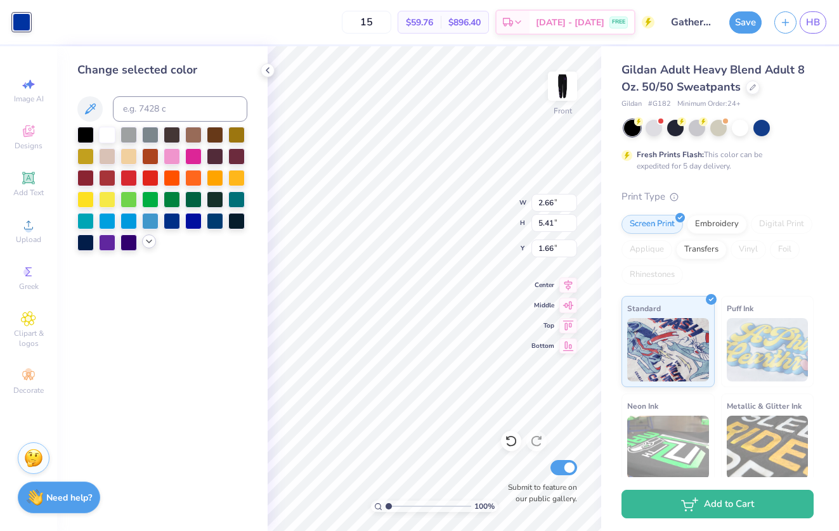
click at [152, 246] on icon at bounding box center [149, 241] width 10 height 10
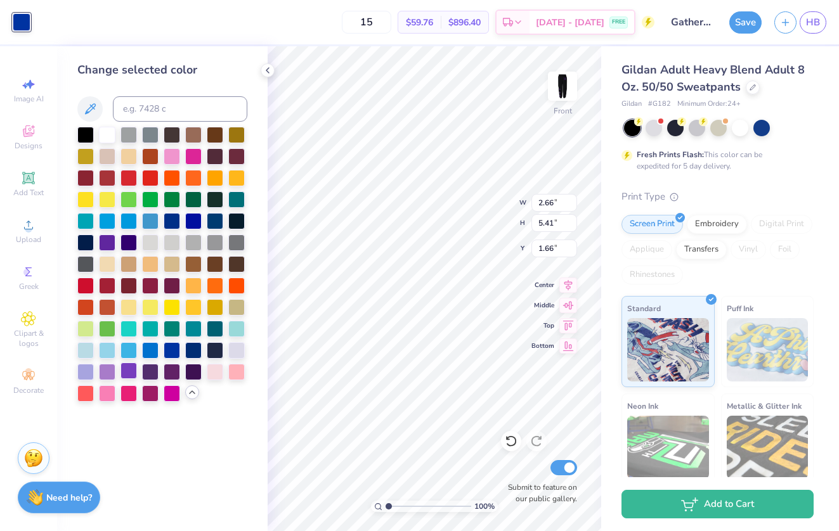
click at [129, 378] on div at bounding box center [128, 371] width 16 height 16
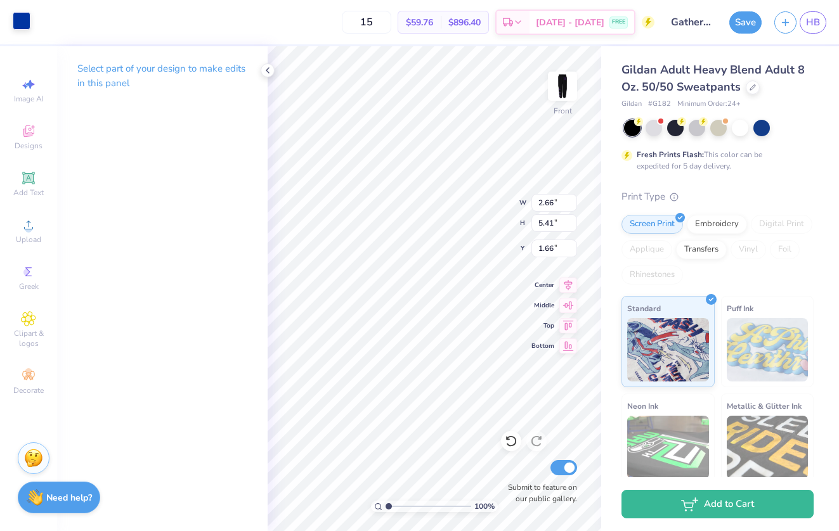
click at [18, 22] on div at bounding box center [22, 21] width 18 height 18
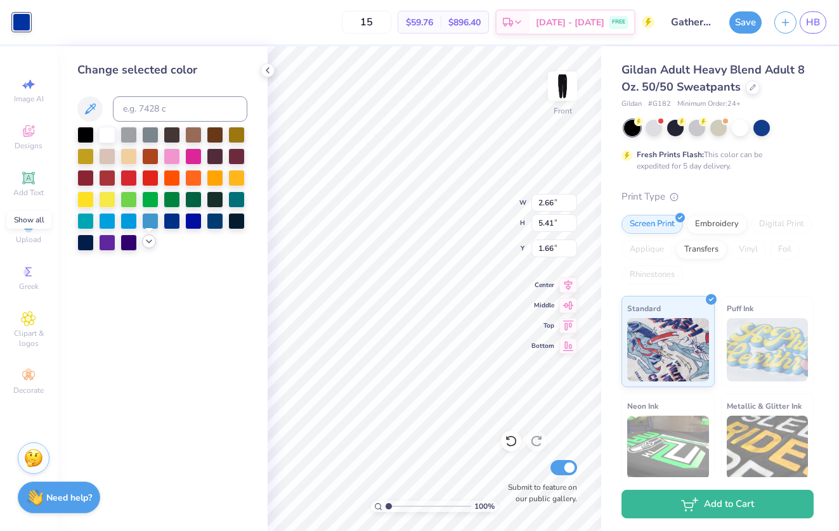
click at [148, 243] on icon at bounding box center [149, 241] width 10 height 10
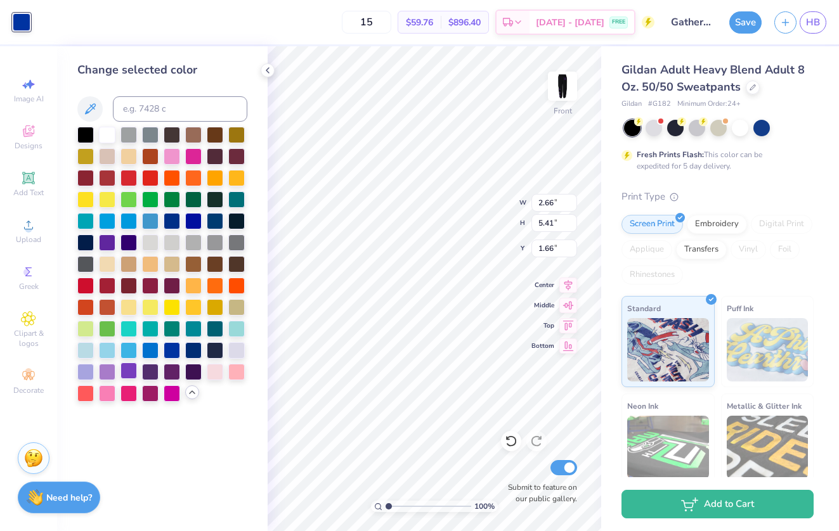
click at [130, 379] on div at bounding box center [128, 371] width 16 height 16
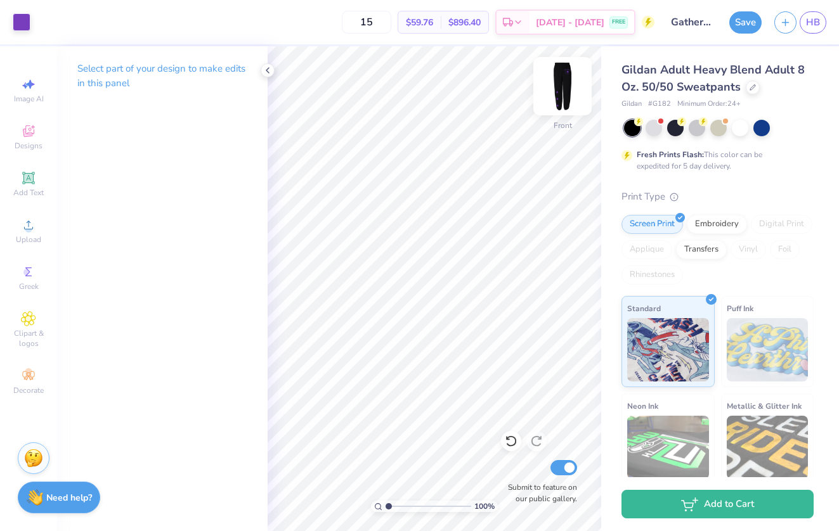
click at [549, 89] on img at bounding box center [562, 86] width 51 height 51
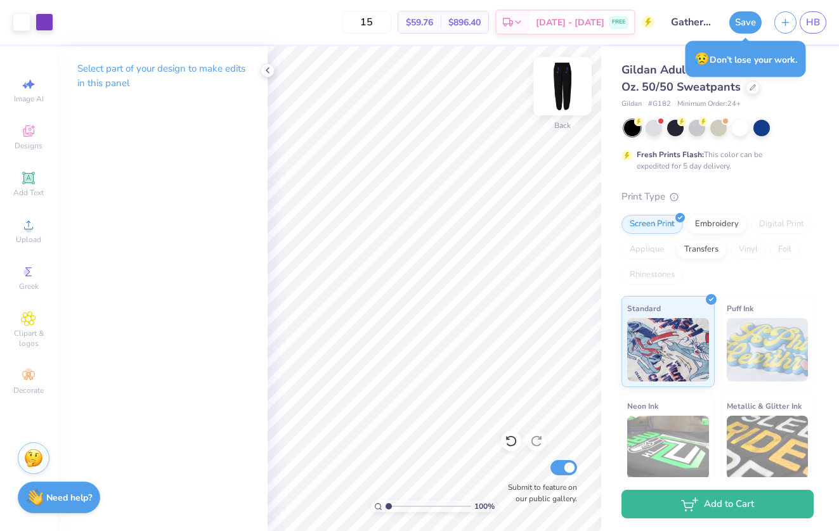
click at [561, 80] on img at bounding box center [562, 86] width 51 height 51
click at [563, 79] on img at bounding box center [562, 86] width 51 height 51
click at [700, 25] on input "Gathering Sweats" at bounding box center [692, 22] width 62 height 25
click at [752, 26] on button "Save" at bounding box center [745, 21] width 32 height 22
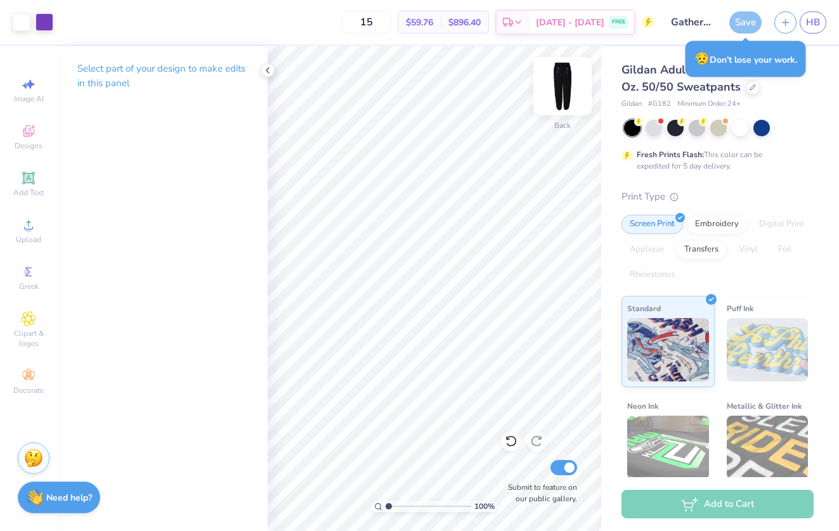
click at [566, 89] on img at bounding box center [562, 86] width 51 height 51
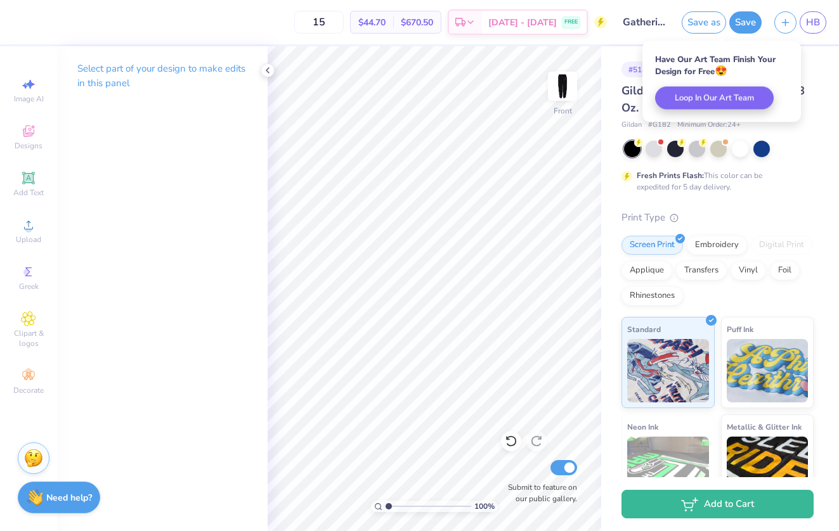
click at [756, 19] on button "Save" at bounding box center [745, 22] width 32 height 22
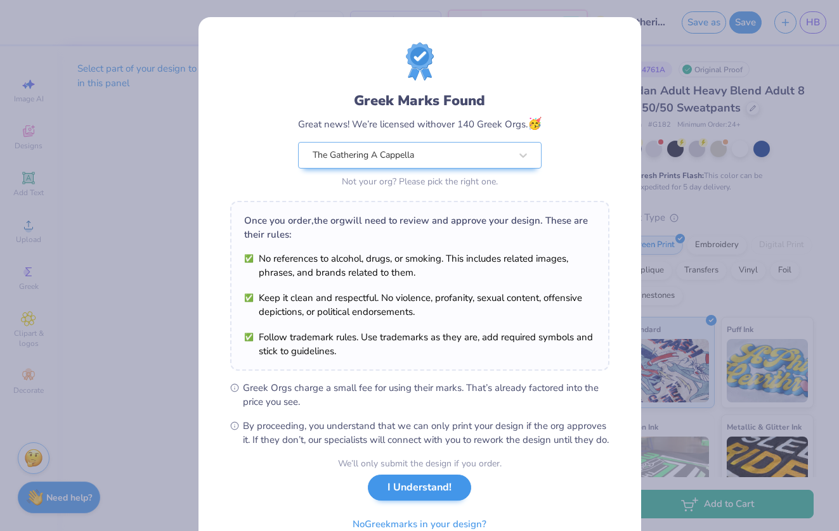
click at [409, 501] on button "I Understand!" at bounding box center [419, 488] width 103 height 26
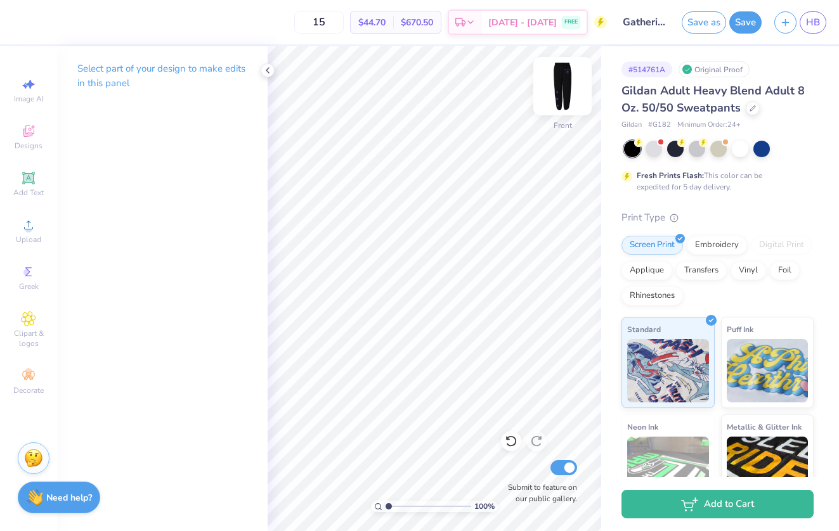
click at [560, 97] on img at bounding box center [562, 86] width 51 height 51
click at [813, 25] on span "HB" at bounding box center [813, 22] width 14 height 15
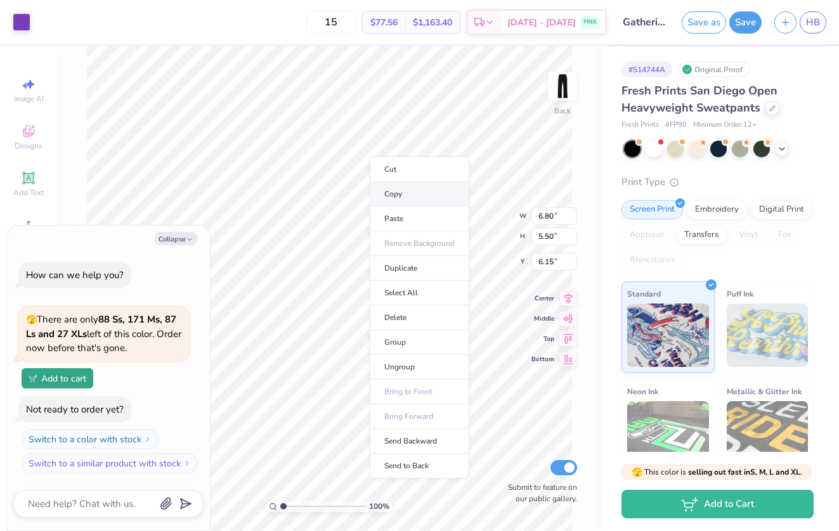
click at [408, 195] on li "Copy" at bounding box center [420, 194] width 100 height 25
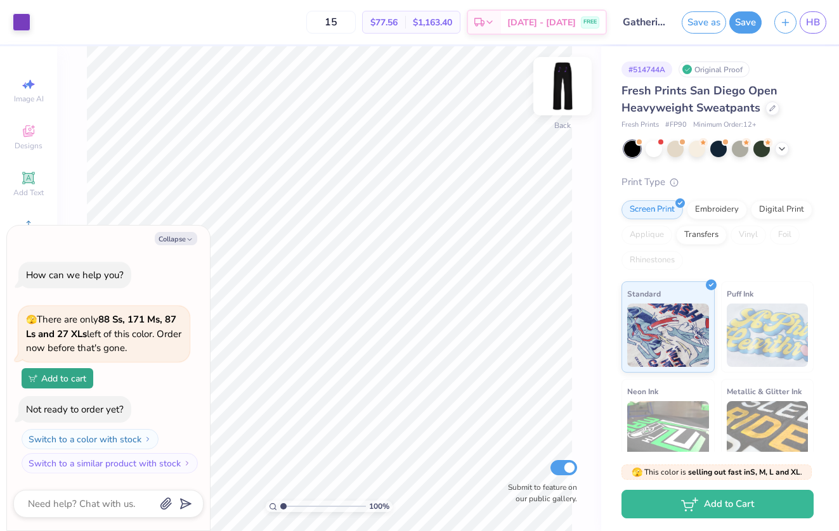
click at [563, 95] on img at bounding box center [562, 86] width 51 height 51
click at [566, 84] on img at bounding box center [562, 86] width 51 height 51
click at [557, 101] on img at bounding box center [562, 86] width 51 height 51
click at [563, 95] on img at bounding box center [562, 86] width 51 height 51
type textarea "x"
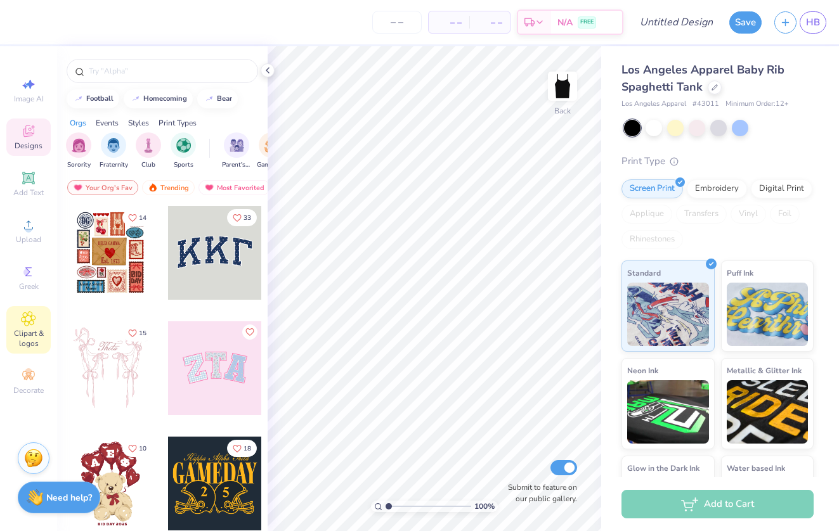
click at [29, 333] on span "Clipart & logos" at bounding box center [28, 338] width 44 height 20
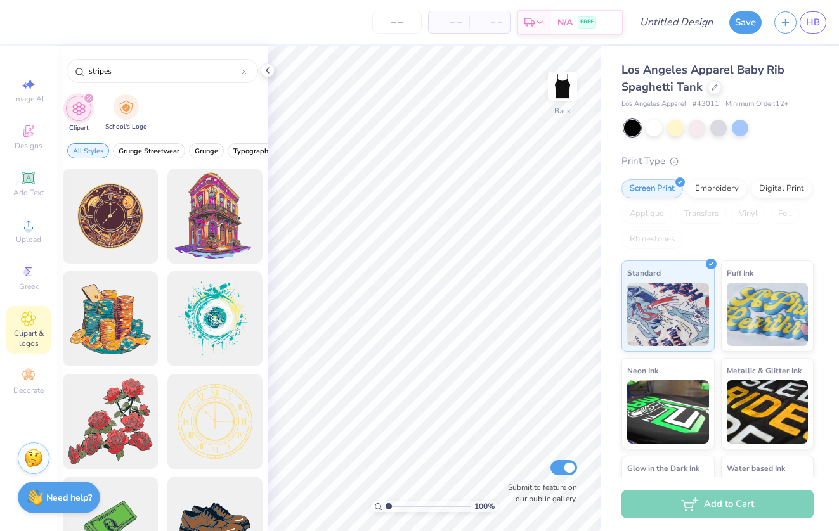
type input "stripes"
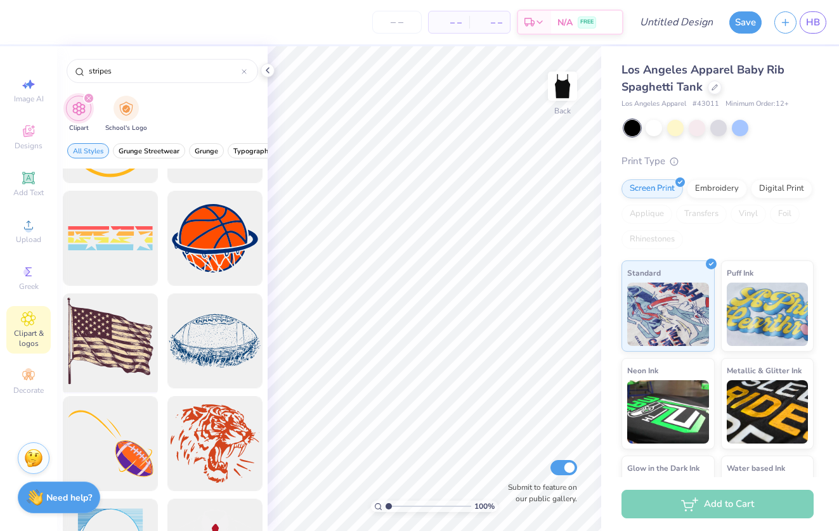
scroll to position [177, 0]
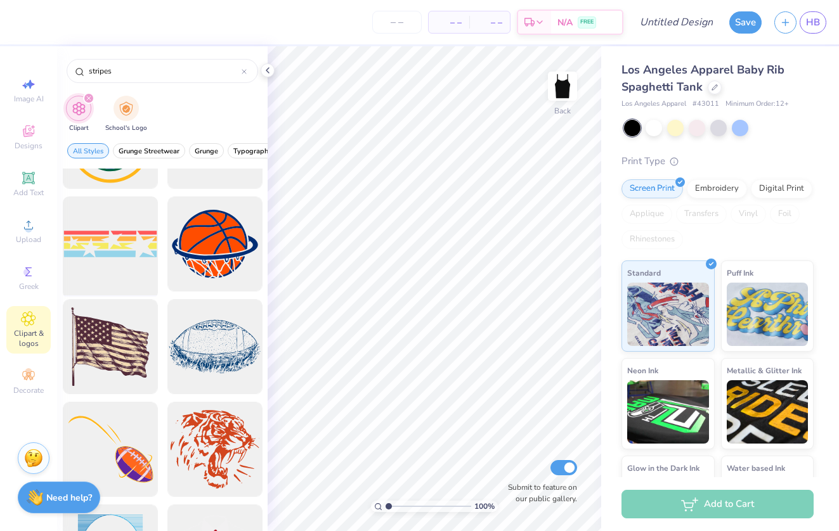
click at [119, 240] on div at bounding box center [110, 244] width 105 height 105
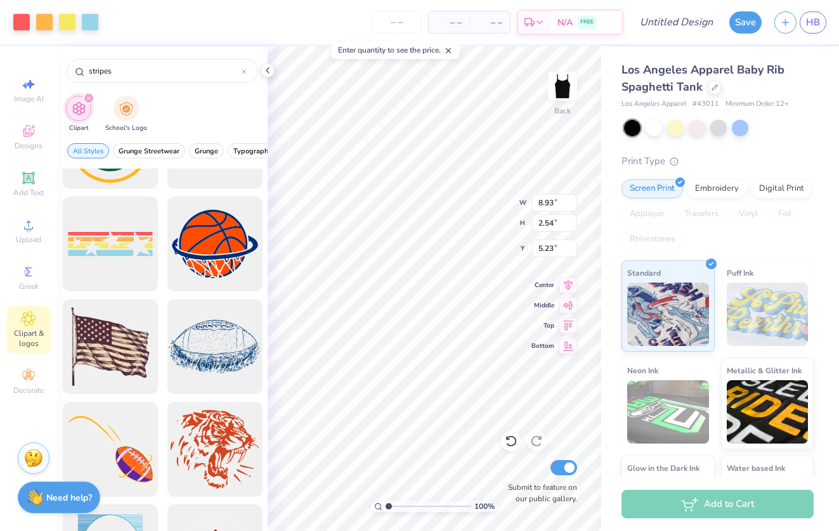
type input "2.37"
type input "2.39"
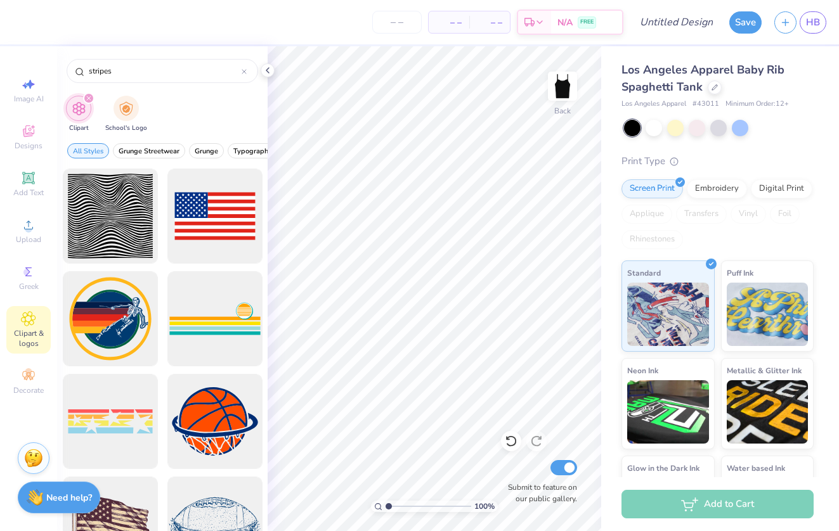
scroll to position [0, 0]
click at [222, 329] on div at bounding box center [214, 319] width 105 height 105
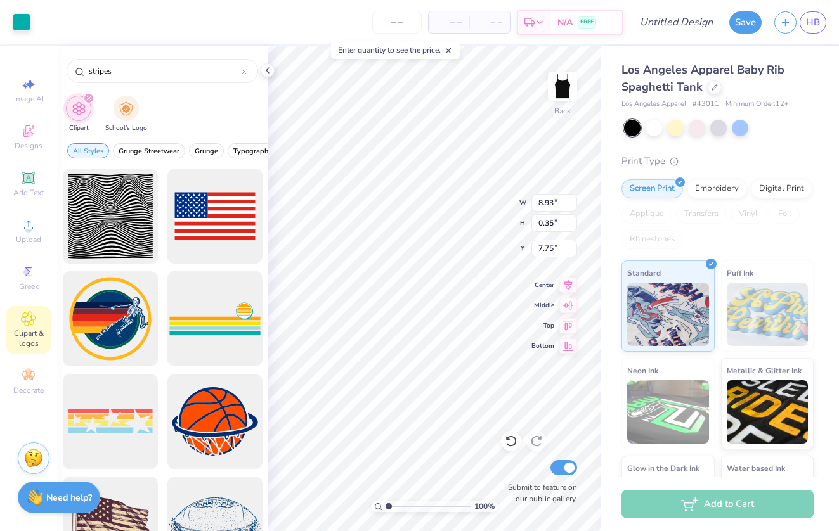
type input "0.39"
type input "8.93"
type input "3.45"
type input "3.43"
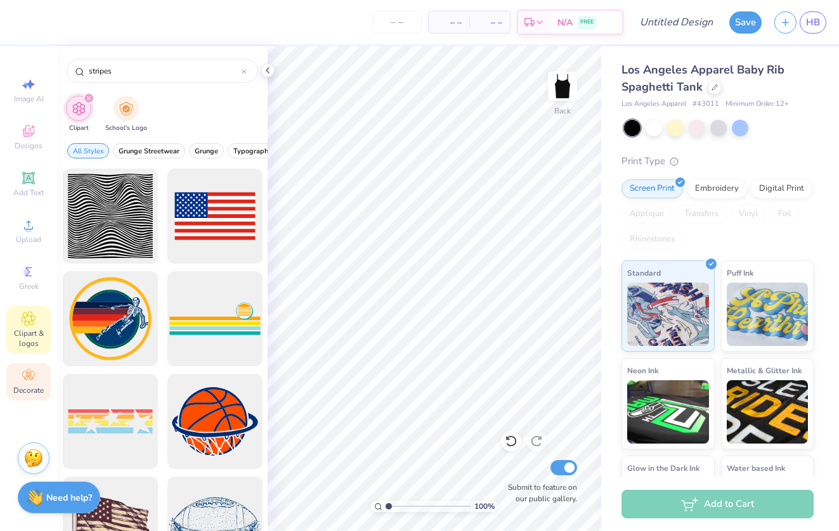
click at [27, 383] on icon at bounding box center [28, 375] width 15 height 15
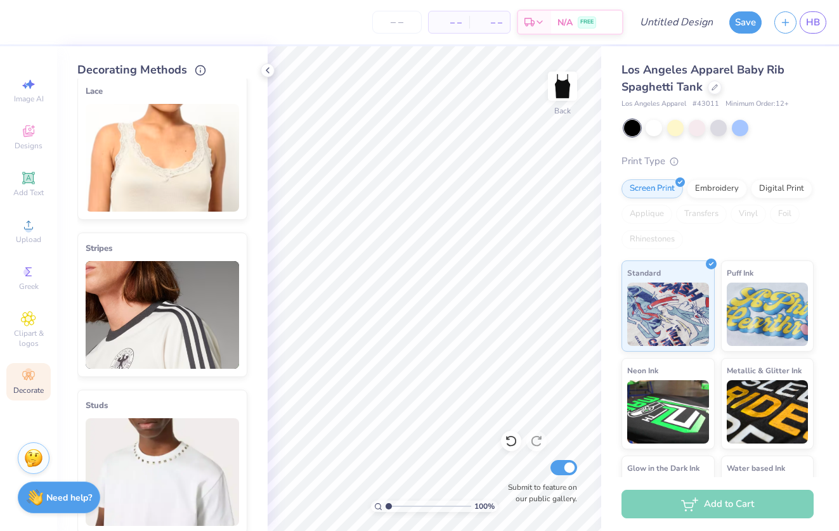
scroll to position [177, 0]
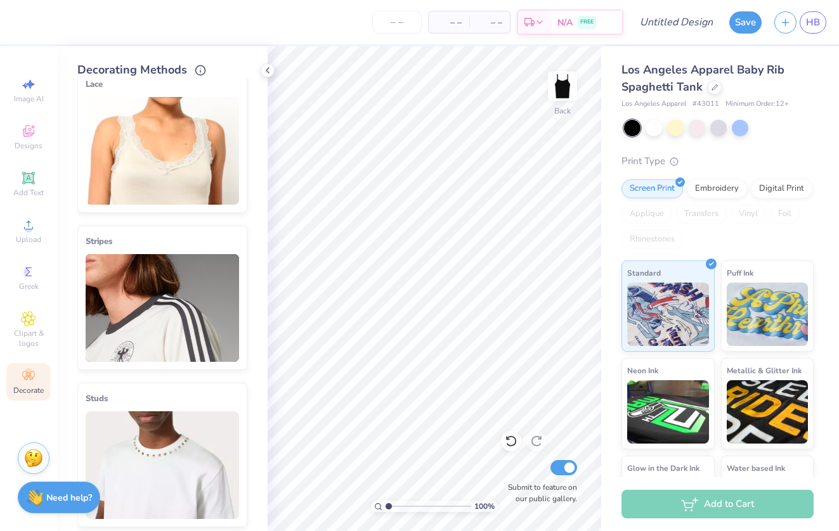
click at [183, 315] on img at bounding box center [162, 308] width 153 height 108
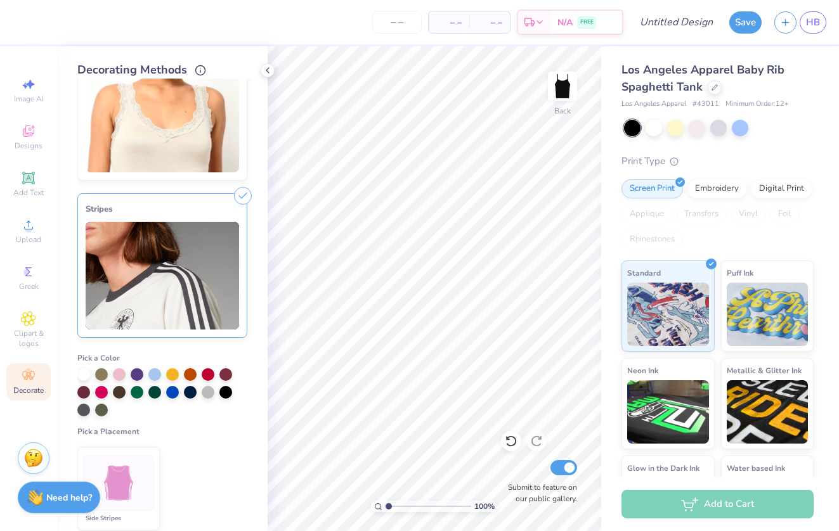
scroll to position [226, 0]
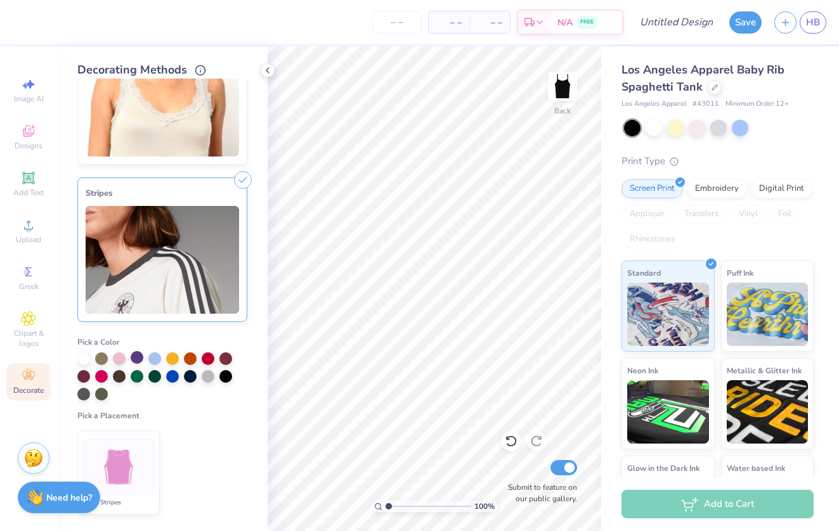
click at [138, 362] on div at bounding box center [137, 357] width 13 height 13
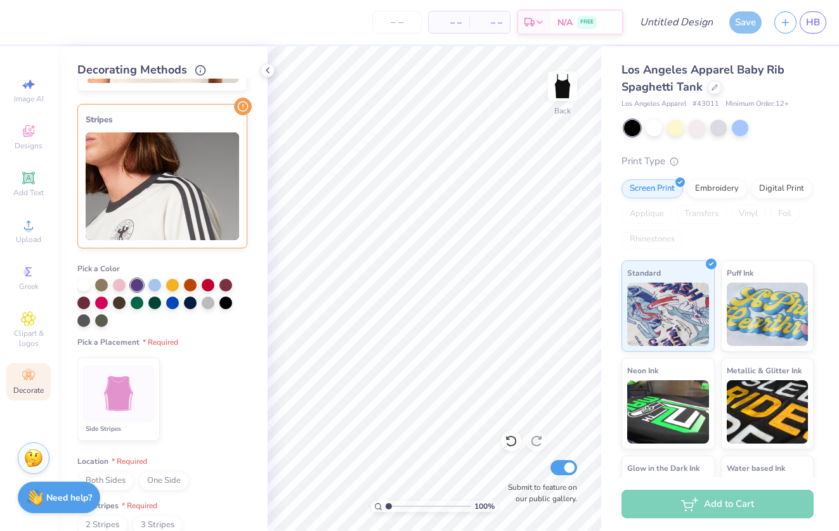
scroll to position [382, 0]
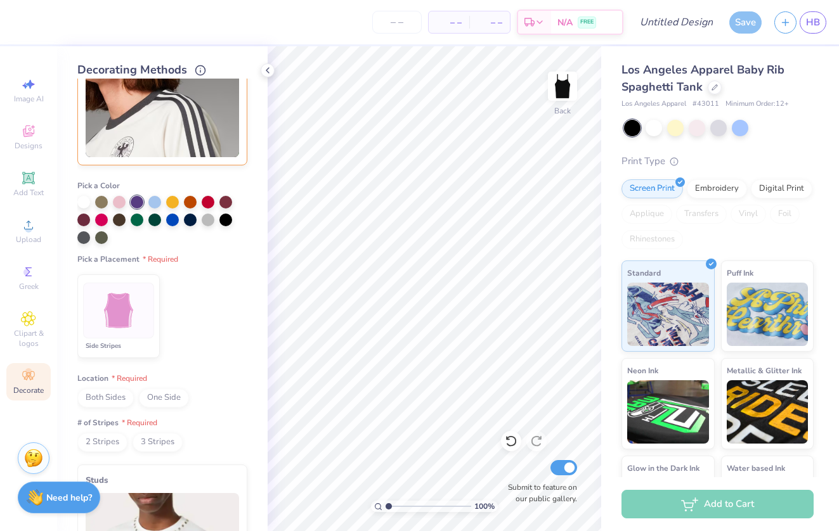
click at [123, 345] on div "Side Stripes" at bounding box center [118, 346] width 71 height 10
click at [111, 398] on span "Both Sides" at bounding box center [105, 398] width 56 height 19
click at [108, 440] on span "2 Stripes" at bounding box center [102, 442] width 50 height 19
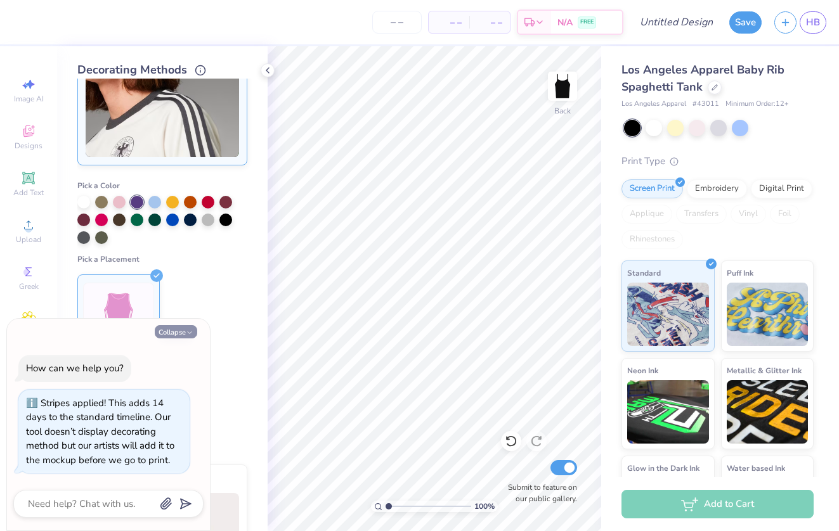
click at [185, 330] on button "Collapse" at bounding box center [176, 331] width 42 height 13
type textarea "x"
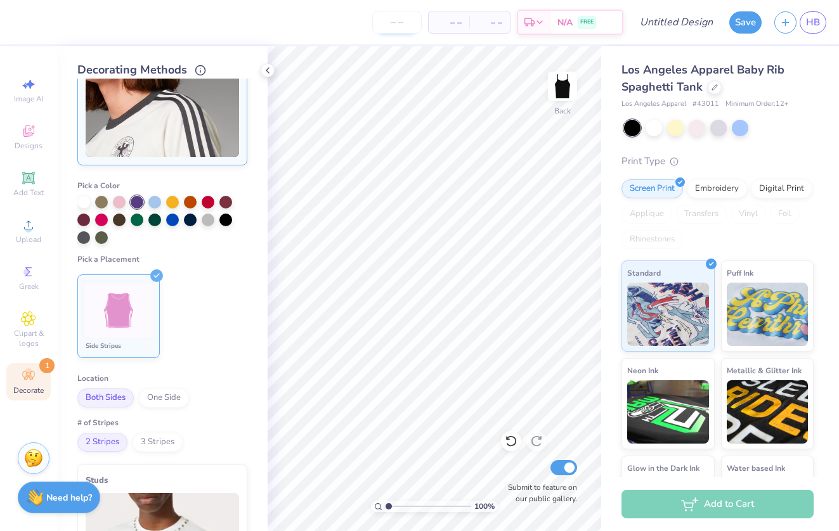
click at [400, 20] on input "number" at bounding box center [396, 22] width 49 height 23
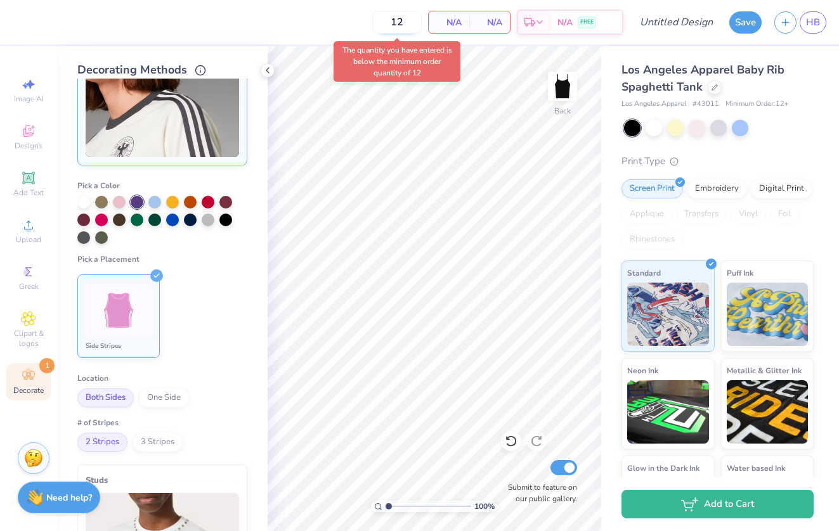
click at [404, 17] on input "12" at bounding box center [396, 22] width 49 height 23
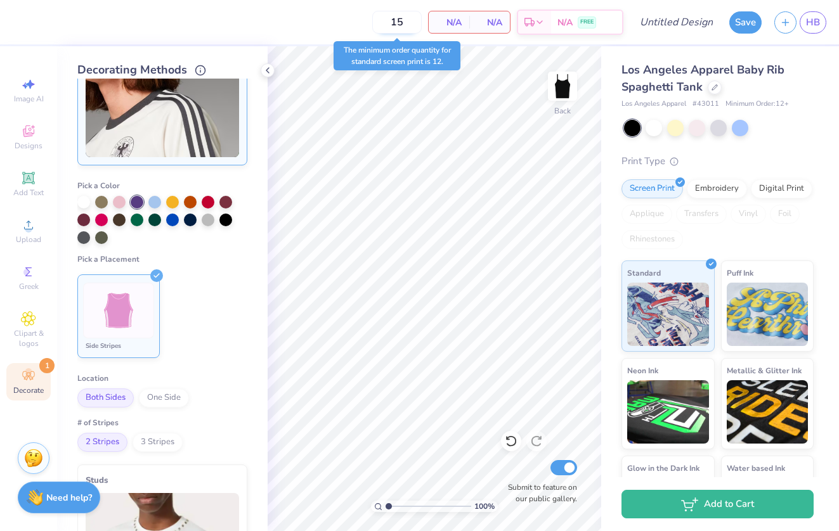
type input "15"
click at [403, 24] on input "15" at bounding box center [396, 22] width 49 height 23
click at [414, 23] on input "15" at bounding box center [396, 22] width 49 height 23
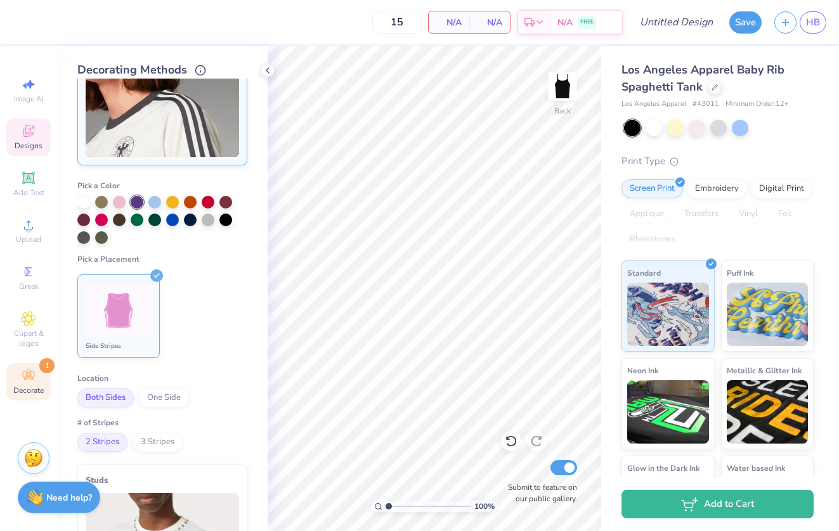
click at [33, 139] on div "Designs" at bounding box center [28, 137] width 44 height 37
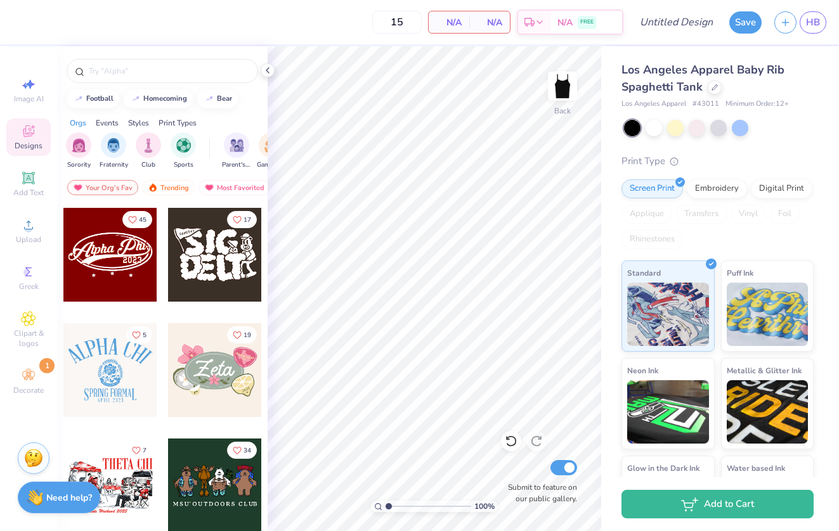
scroll to position [576, 0]
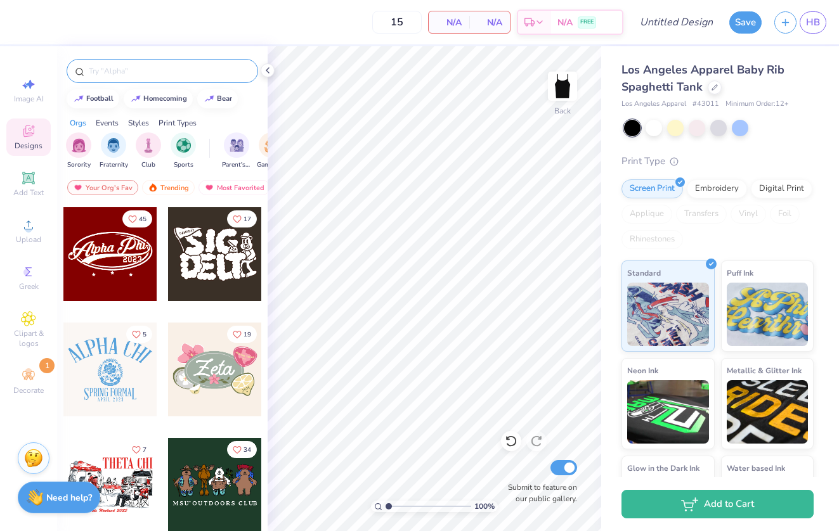
click at [131, 72] on input "text" at bounding box center [168, 71] width 162 height 13
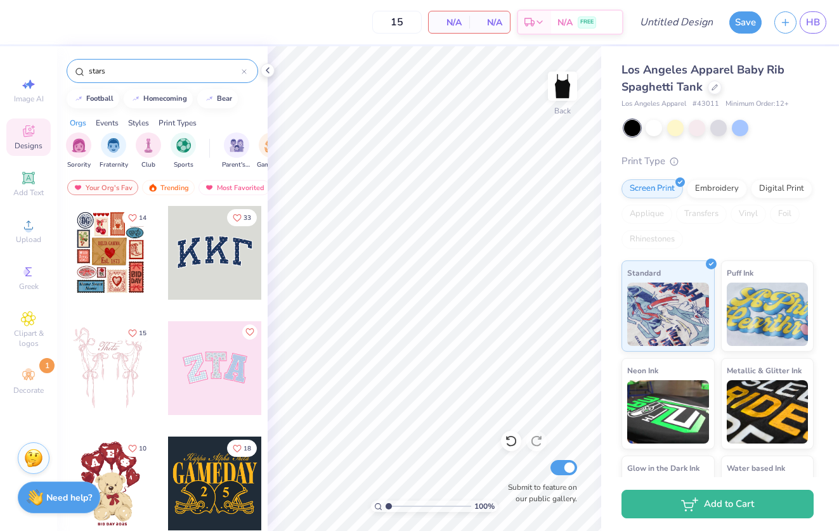
type input "stars"
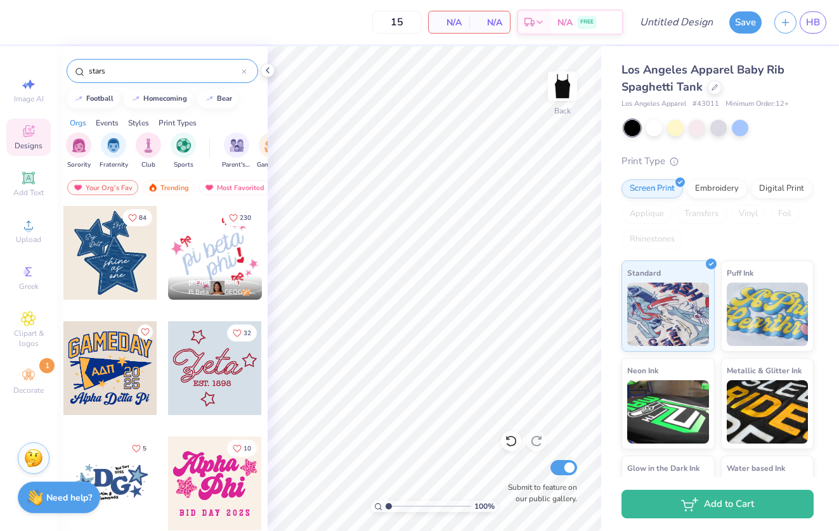
scroll to position [0, 0]
click at [810, 25] on span "HB" at bounding box center [813, 22] width 14 height 15
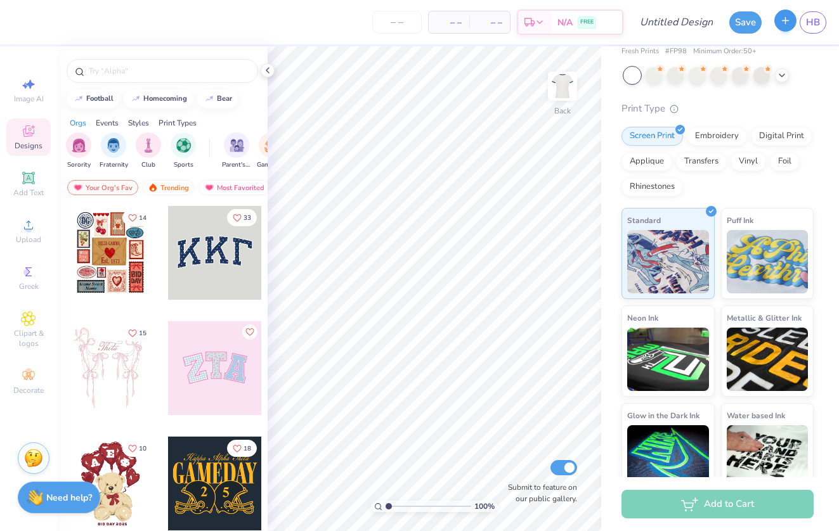
scroll to position [69, 0]
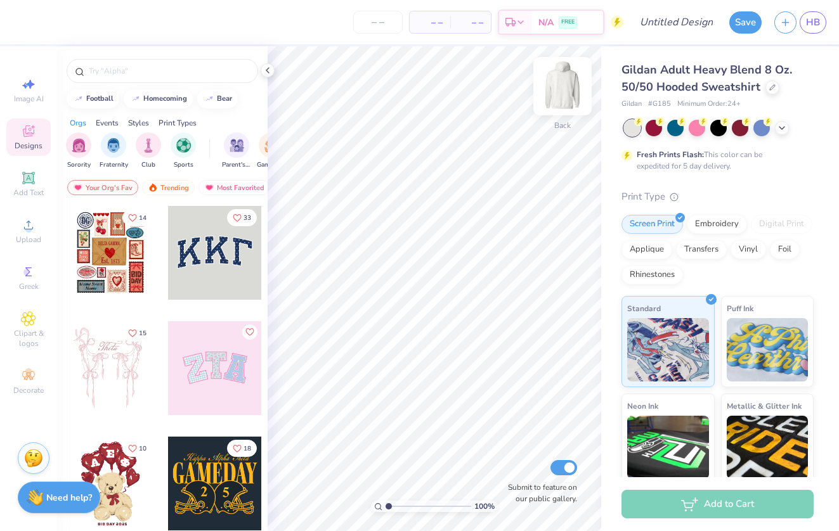
click at [560, 99] on img at bounding box center [562, 86] width 51 height 51
click at [110, 245] on div at bounding box center [110, 253] width 94 height 94
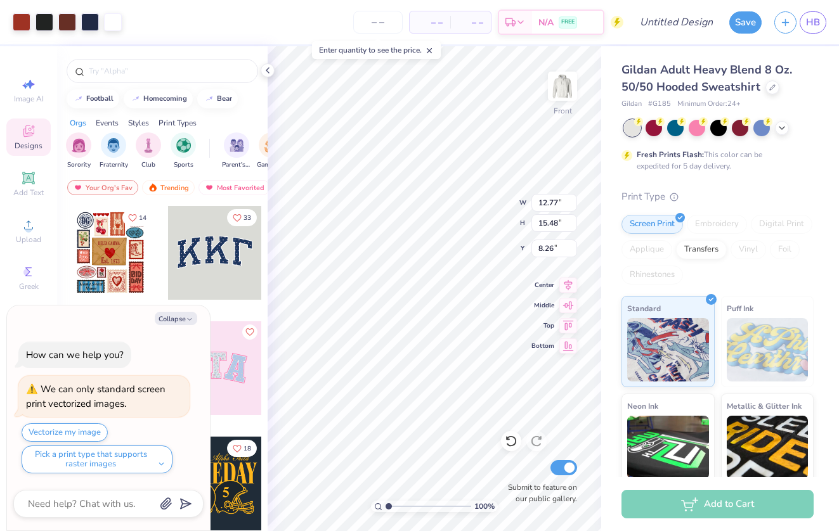
click at [475, 204] on div "100 % Front W 12.77 12.77 " H 15.48 15.48 " Y 8.26 8.26 " Center Middle Top Bot…" at bounding box center [433, 288] width 333 height 485
click at [461, 205] on div "100 % Front W 12.77 12.77 " H 15.48 15.48 " Y 8.26 8.26 " Center Middle Top Bot…" at bounding box center [433, 288] width 333 height 485
type textarea "x"
type input "12.13"
type input "14.71"
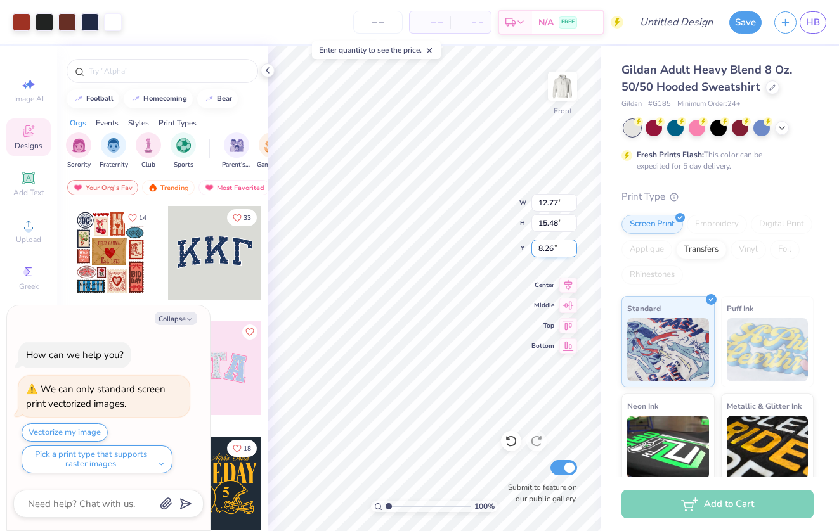
type input "9.03"
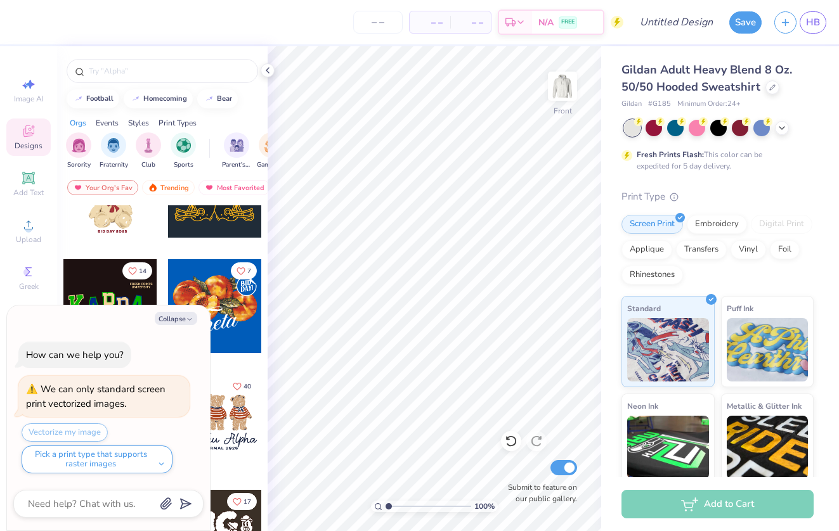
scroll to position [300, 0]
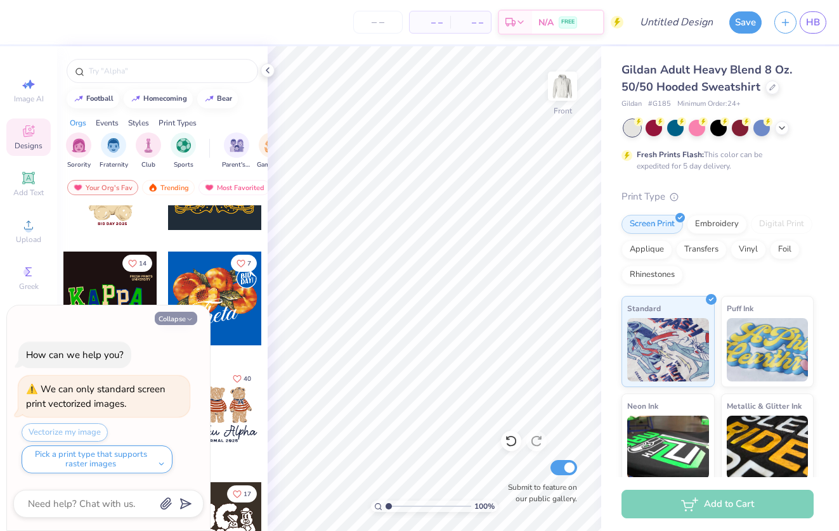
click at [182, 315] on button "Collapse" at bounding box center [176, 318] width 42 height 13
type textarea "x"
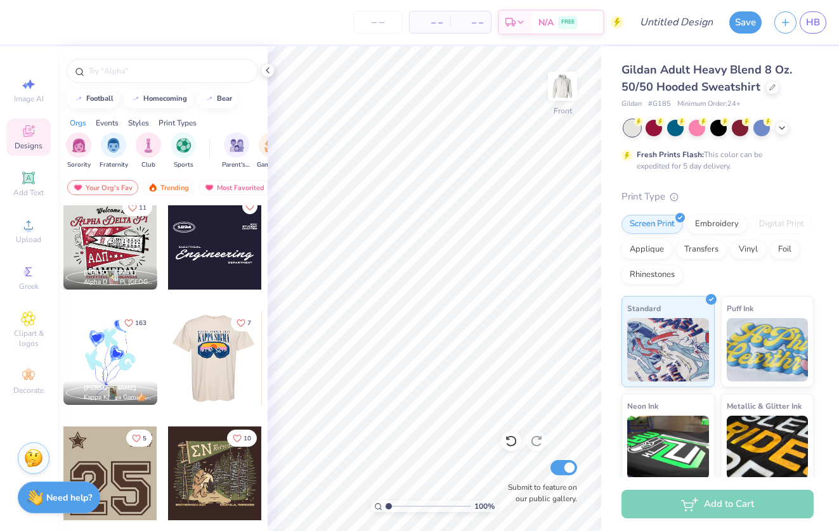
scroll to position [1304, 0]
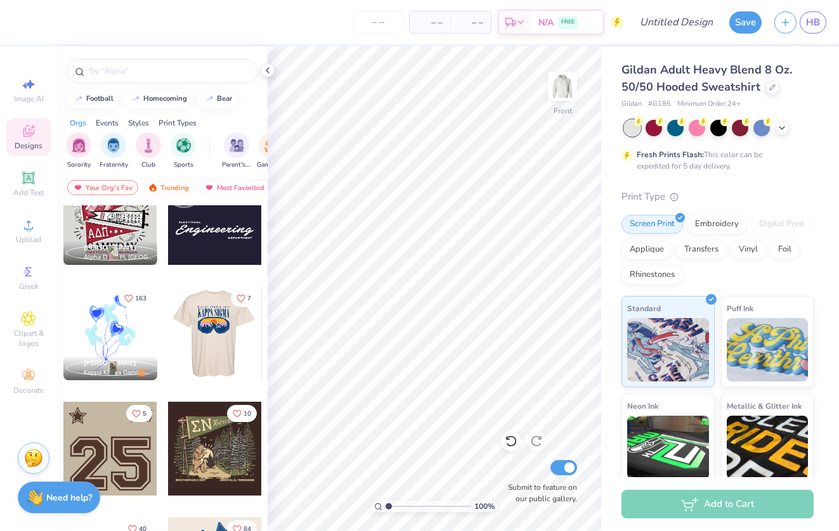
click at [218, 340] on div at bounding box center [214, 334] width 94 height 94
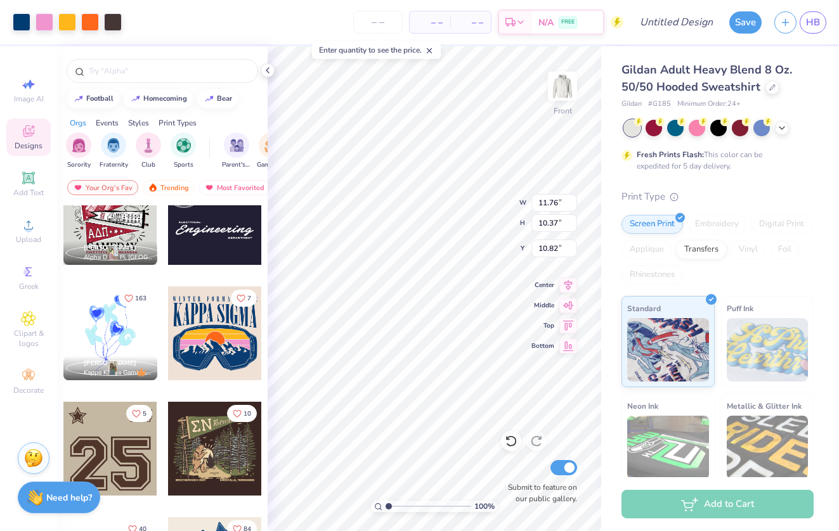
type input "8.38"
